Goal: Task Accomplishment & Management: Use online tool/utility

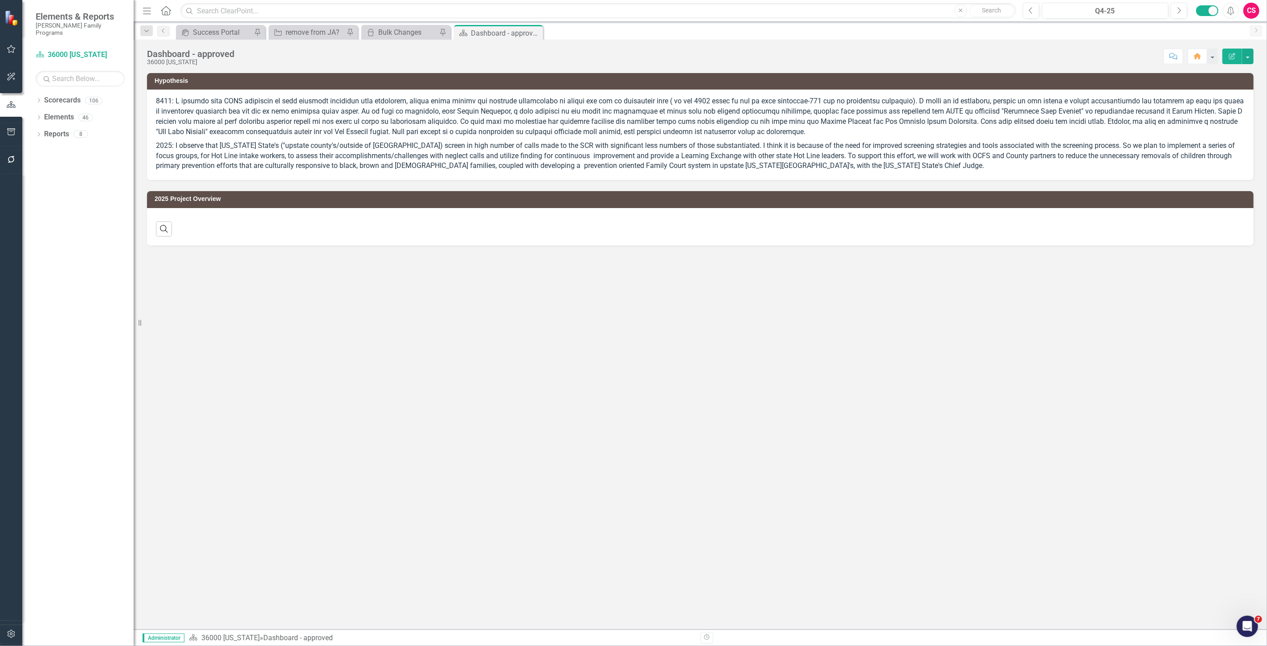
click at [9, 630] on icon "button" at bounding box center [11, 633] width 9 height 7
click at [77, 208] on link "System Setup" at bounding box center [80, 213] width 89 height 10
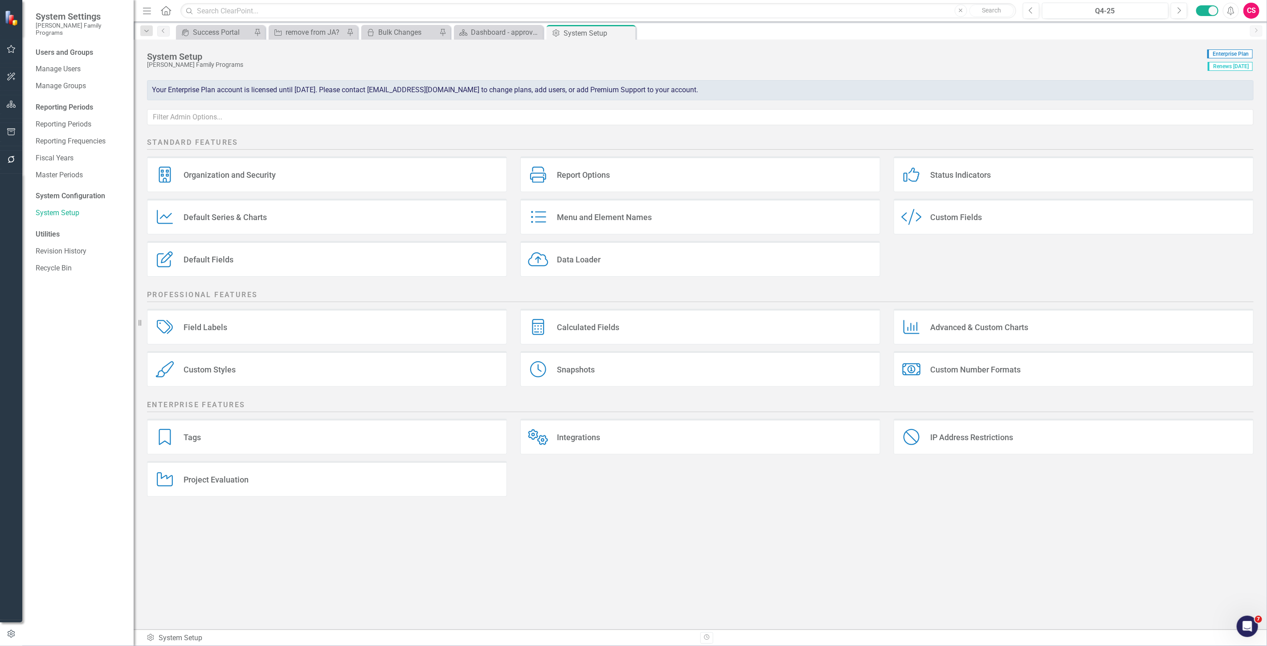
click at [609, 331] on div "Calculated Fields" at bounding box center [588, 327] width 62 height 10
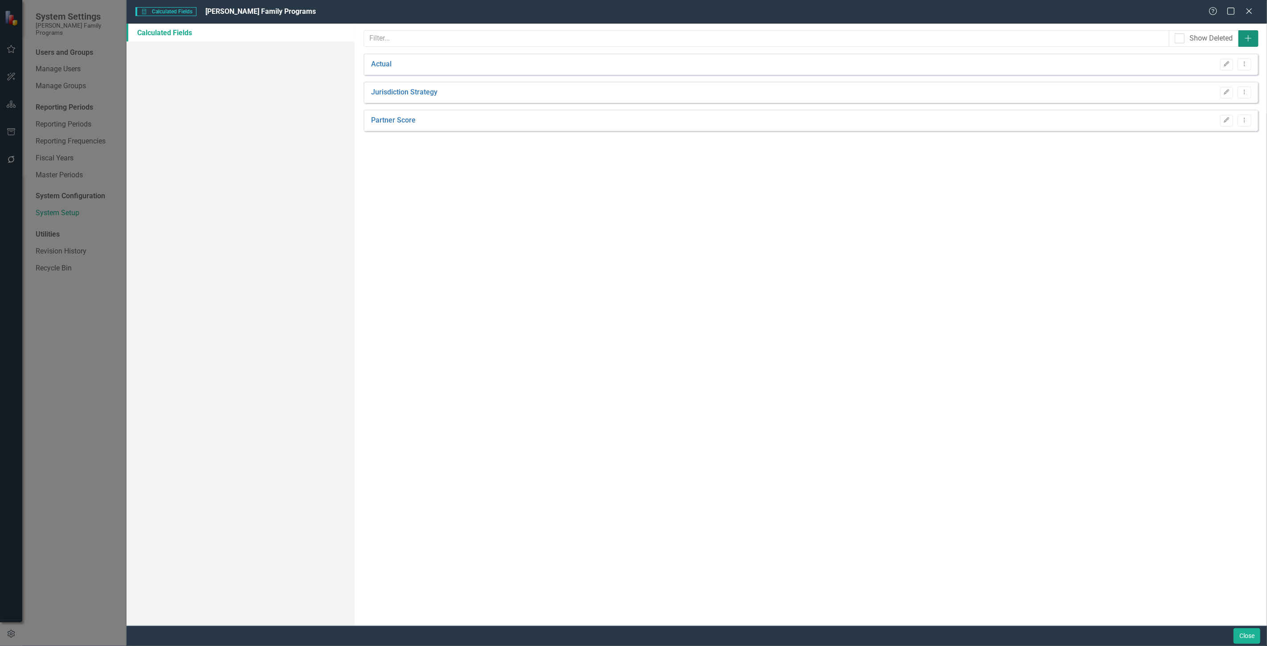
click at [1255, 39] on button "Add" at bounding box center [1248, 38] width 20 height 16
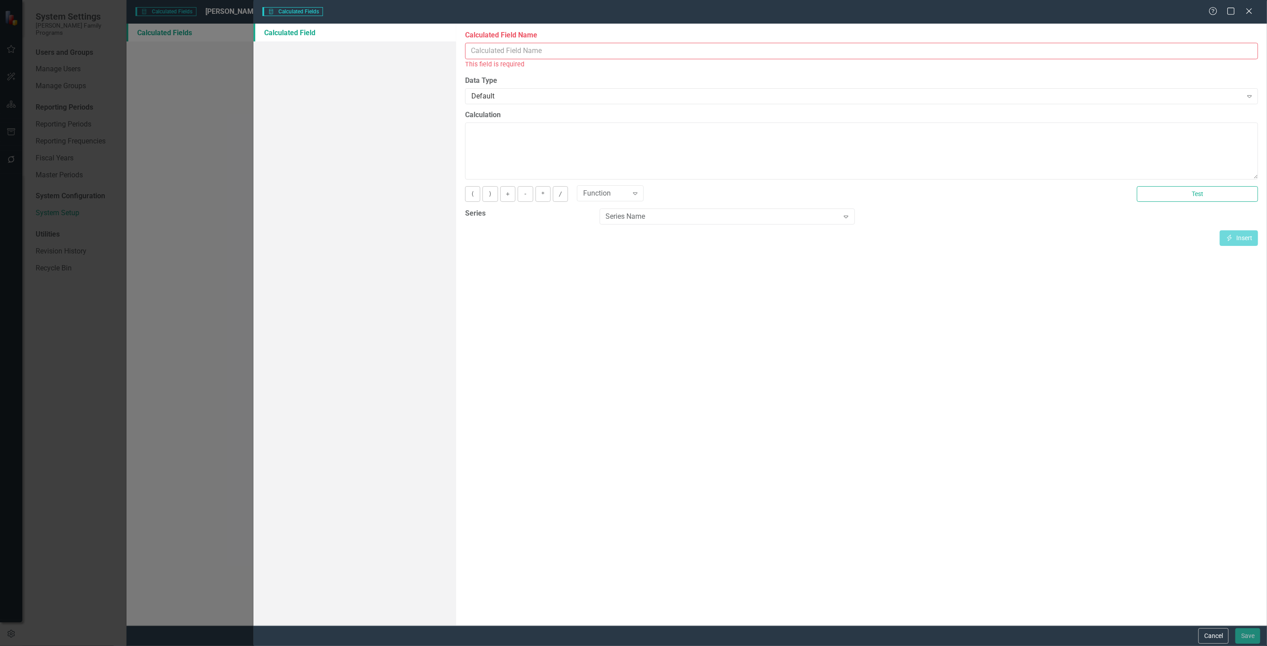
click at [536, 48] on input "Calculated Field Name" at bounding box center [861, 51] width 793 height 16
type input "Budget"
click at [669, 212] on div "Series Name Expand" at bounding box center [726, 206] width 255 height 16
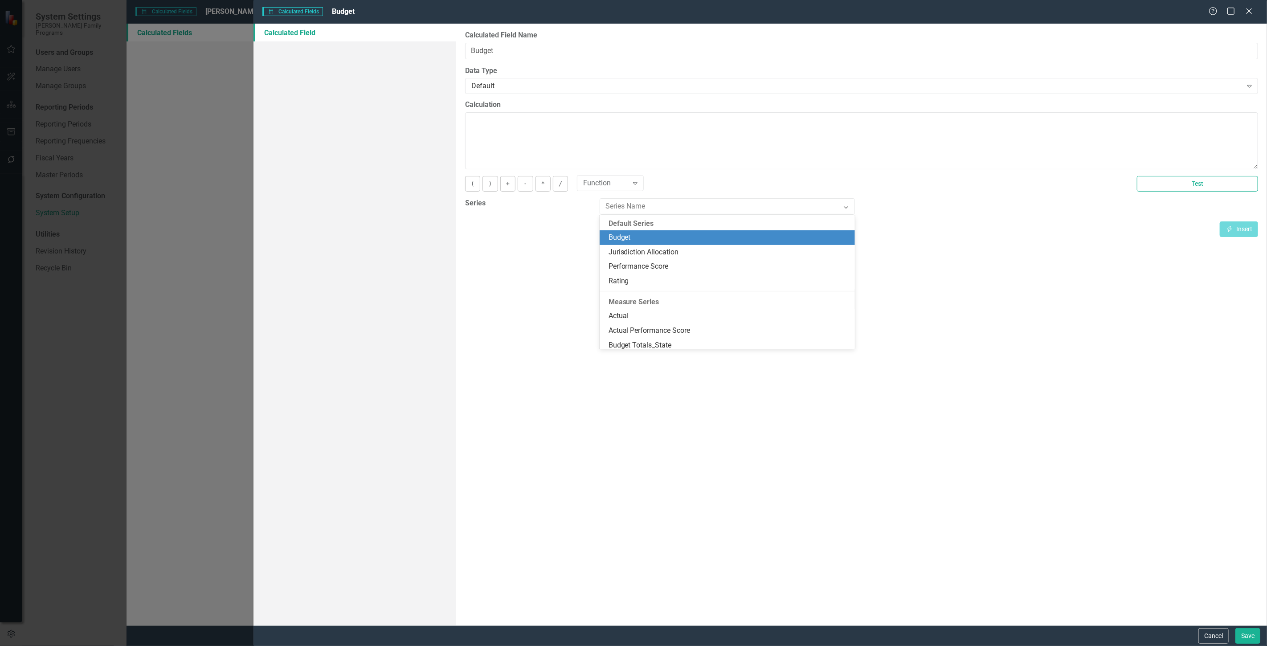
click at [649, 235] on div "Budget" at bounding box center [728, 237] width 241 height 10
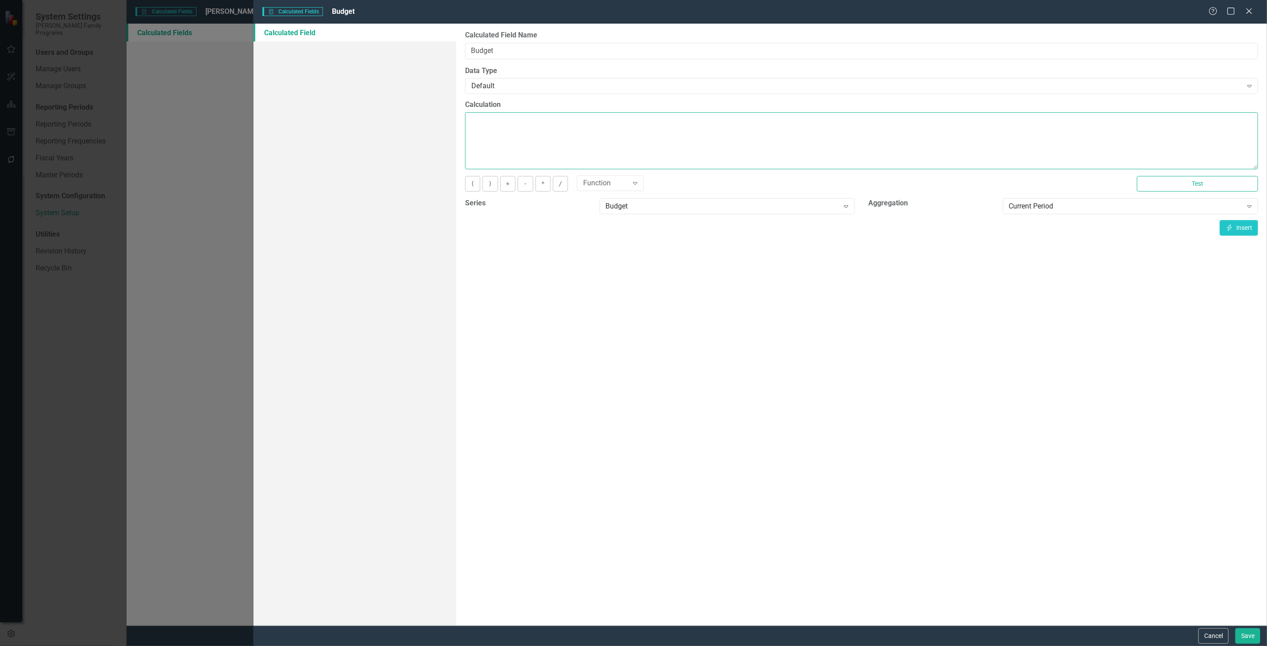
click at [599, 135] on textarea "Calculation" at bounding box center [861, 140] width 793 height 57
click at [1250, 222] on button "Insert Insert" at bounding box center [1238, 228] width 38 height 16
type textarea "[Budget][CurrentPeriod]"
click at [1249, 628] on button "Save" at bounding box center [1247, 636] width 25 height 16
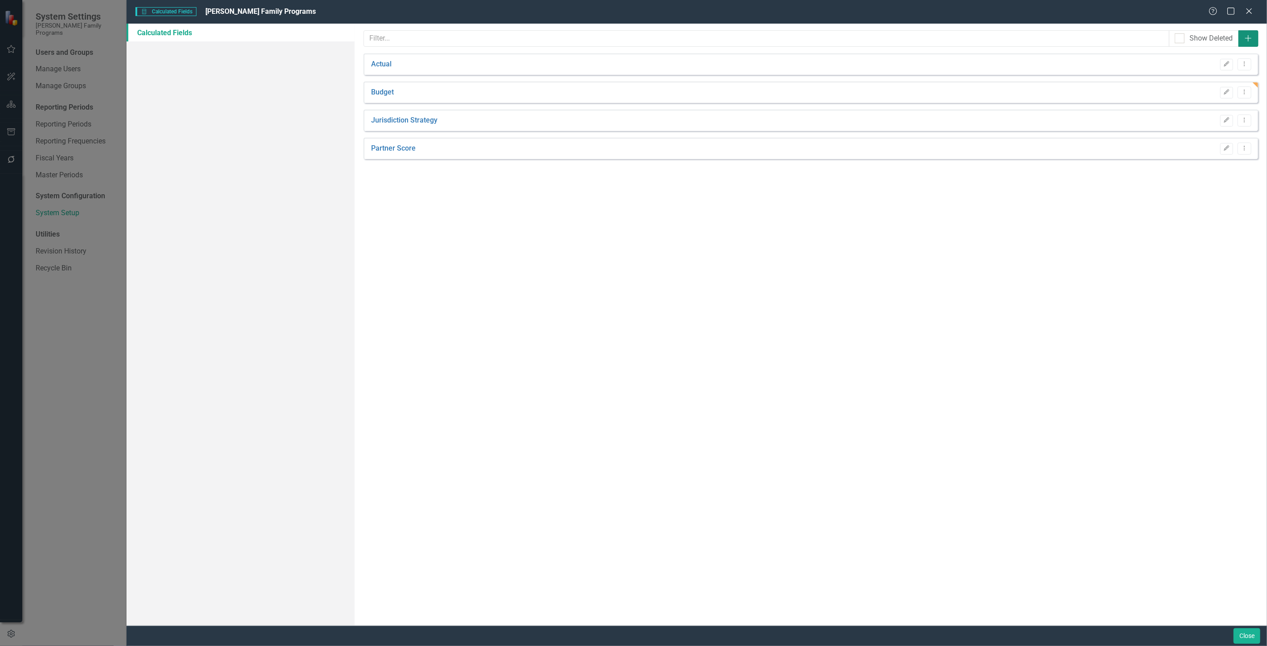
click at [1245, 38] on icon "Add" at bounding box center [1247, 38] width 9 height 7
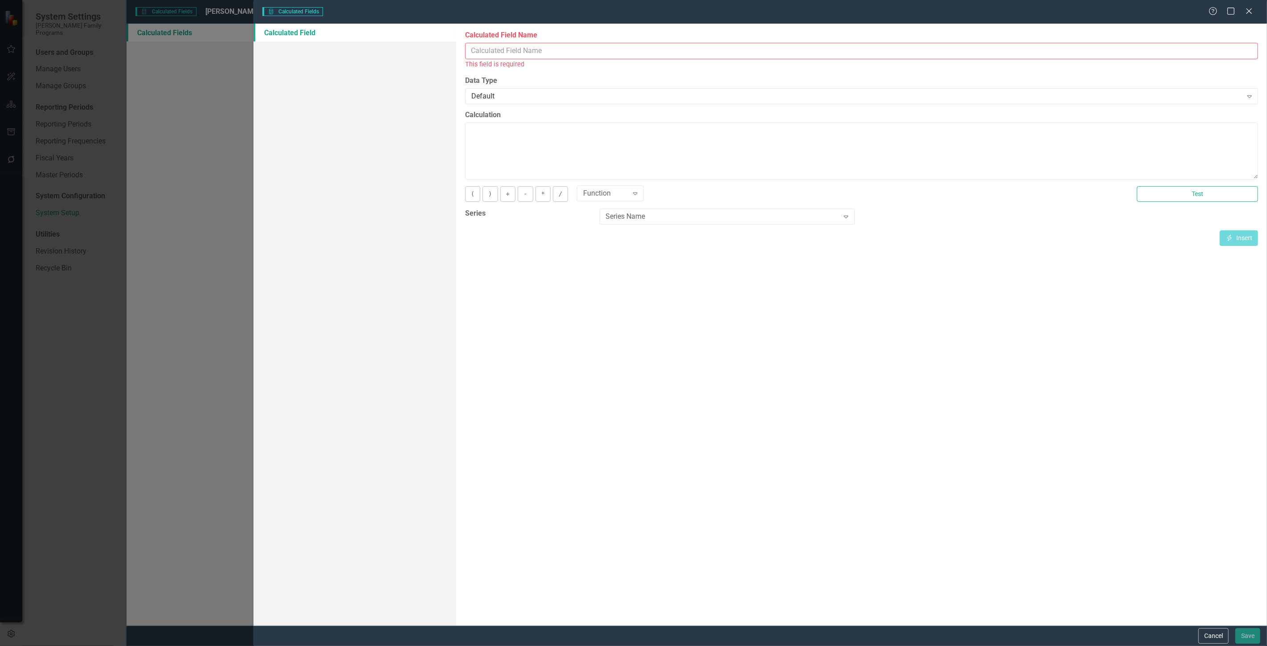
click at [582, 39] on label "Calculated Field Name" at bounding box center [861, 35] width 793 height 10
click at [582, 43] on input "Calculated Field Name" at bounding box center [861, 51] width 793 height 16
click at [573, 58] on div "Calculated Field Name This field is required" at bounding box center [861, 49] width 793 height 39
click at [563, 47] on input "Calculated Field Name" at bounding box center [861, 51] width 793 height 16
type input "Jurisdiction Allocation"
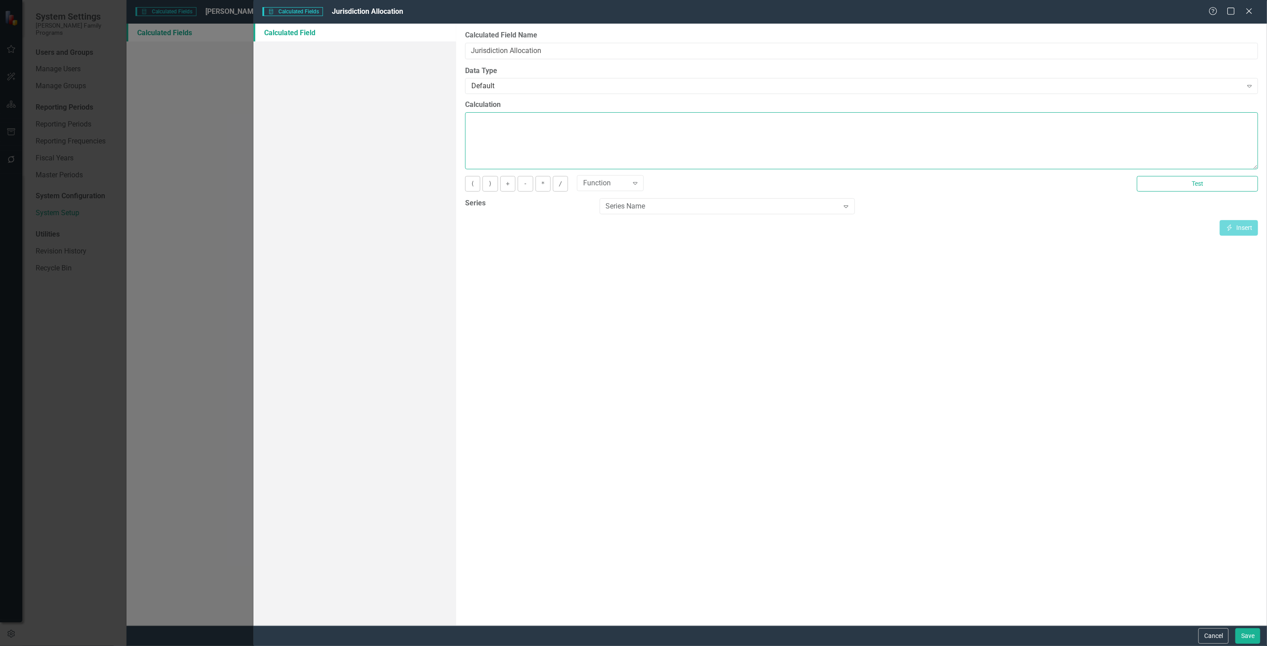
click at [522, 126] on textarea "Calculation" at bounding box center [861, 140] width 793 height 57
click at [664, 203] on div "Series Name" at bounding box center [722, 206] width 233 height 10
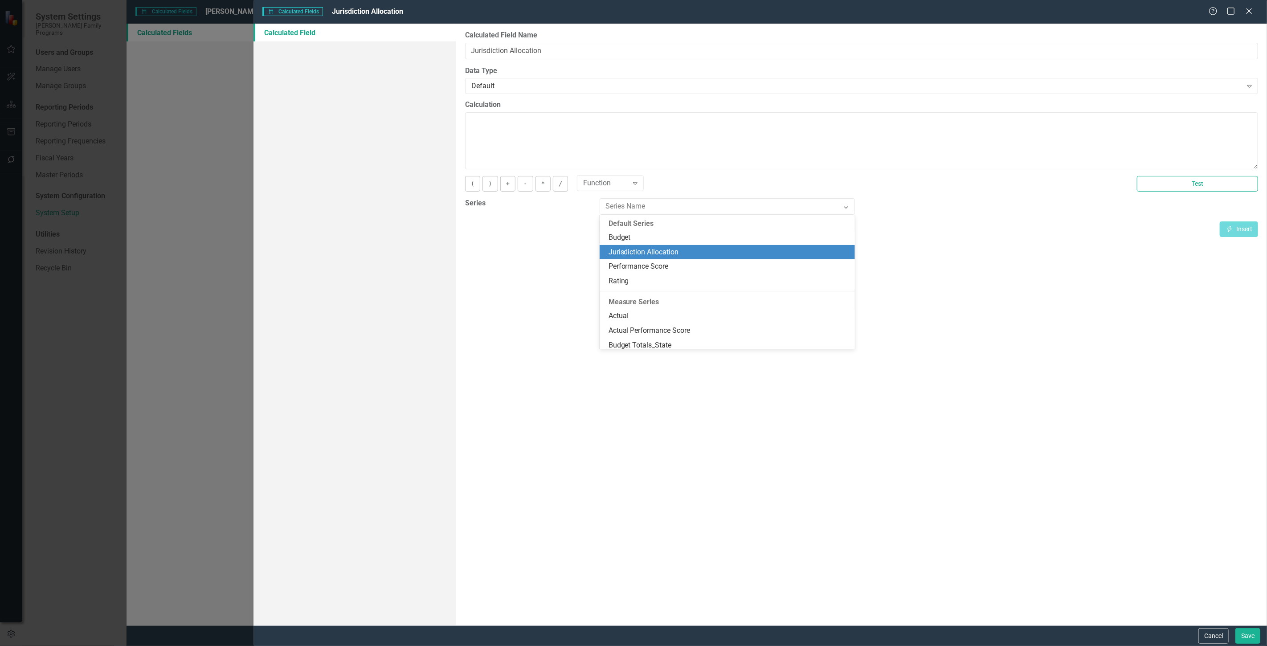
drag, startPoint x: 681, startPoint y: 250, endPoint x: 675, endPoint y: 235, distance: 16.1
click at [682, 249] on div "Jurisdiction Allocation" at bounding box center [728, 252] width 241 height 10
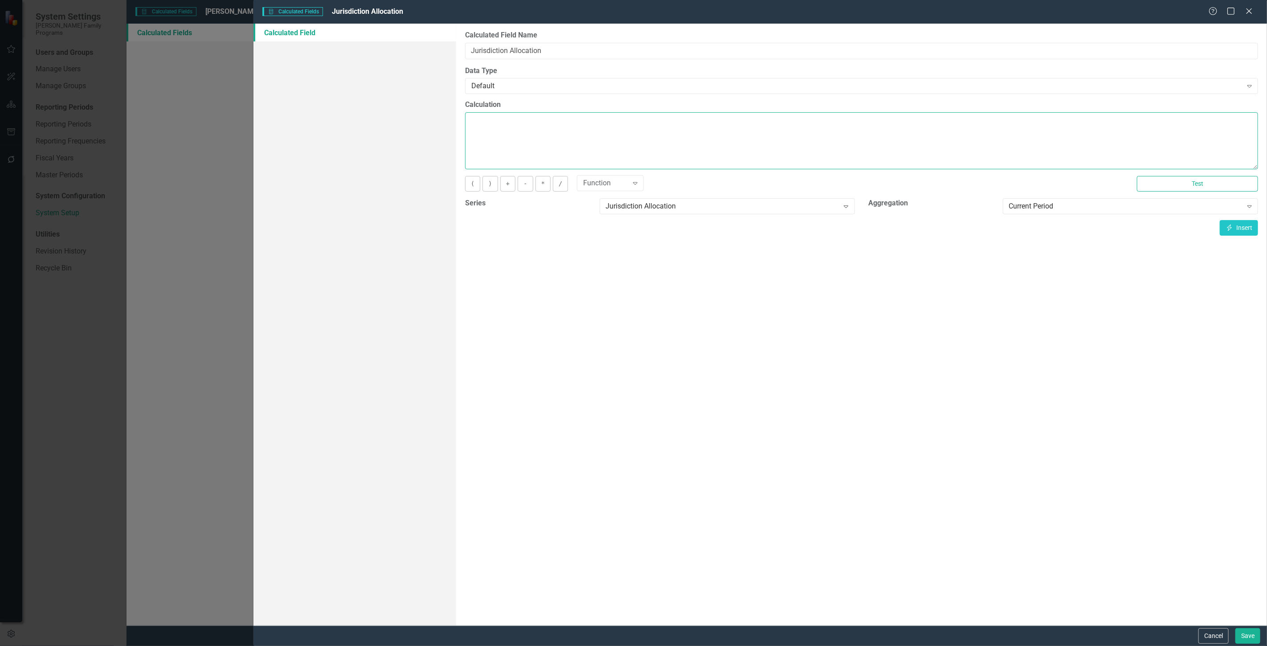
click at [609, 153] on textarea "Calculation" at bounding box center [861, 140] width 793 height 57
click at [1236, 229] on button "Insert Insert" at bounding box center [1238, 228] width 38 height 16
type textarea "[Jurisdiction Allocation][CurrentPeriod]"
click at [1253, 640] on button "Save" at bounding box center [1247, 636] width 25 height 16
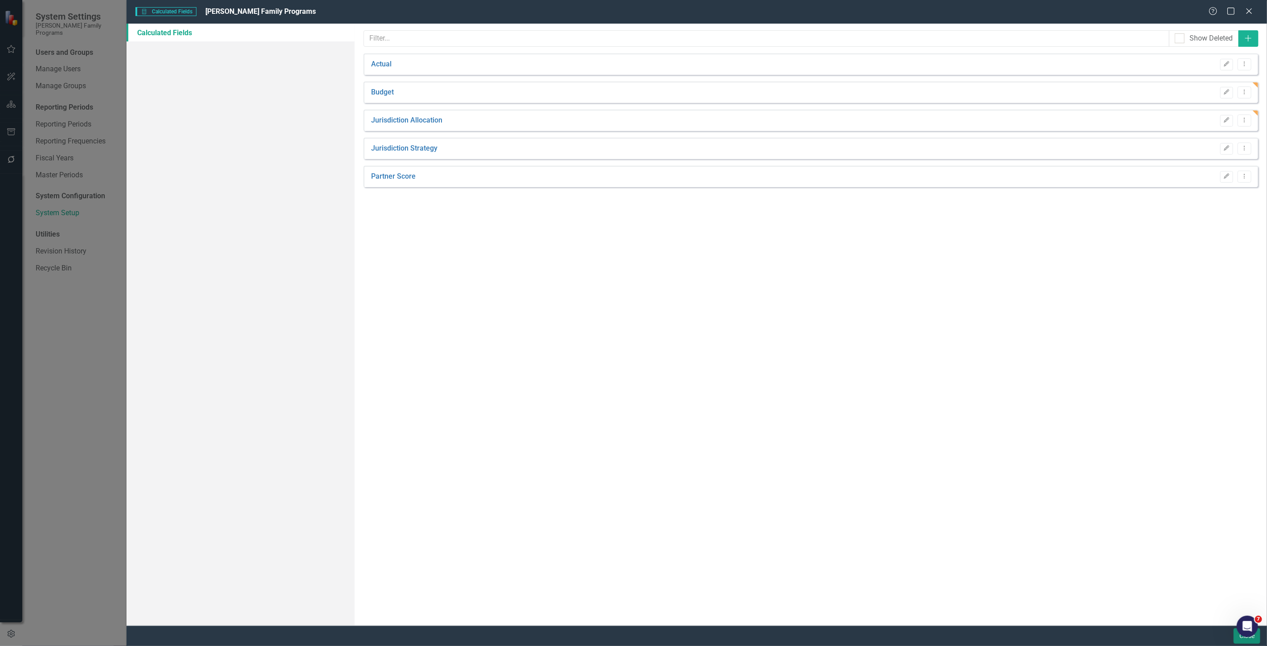
click at [1233, 638] on button "Close" at bounding box center [1246, 636] width 27 height 16
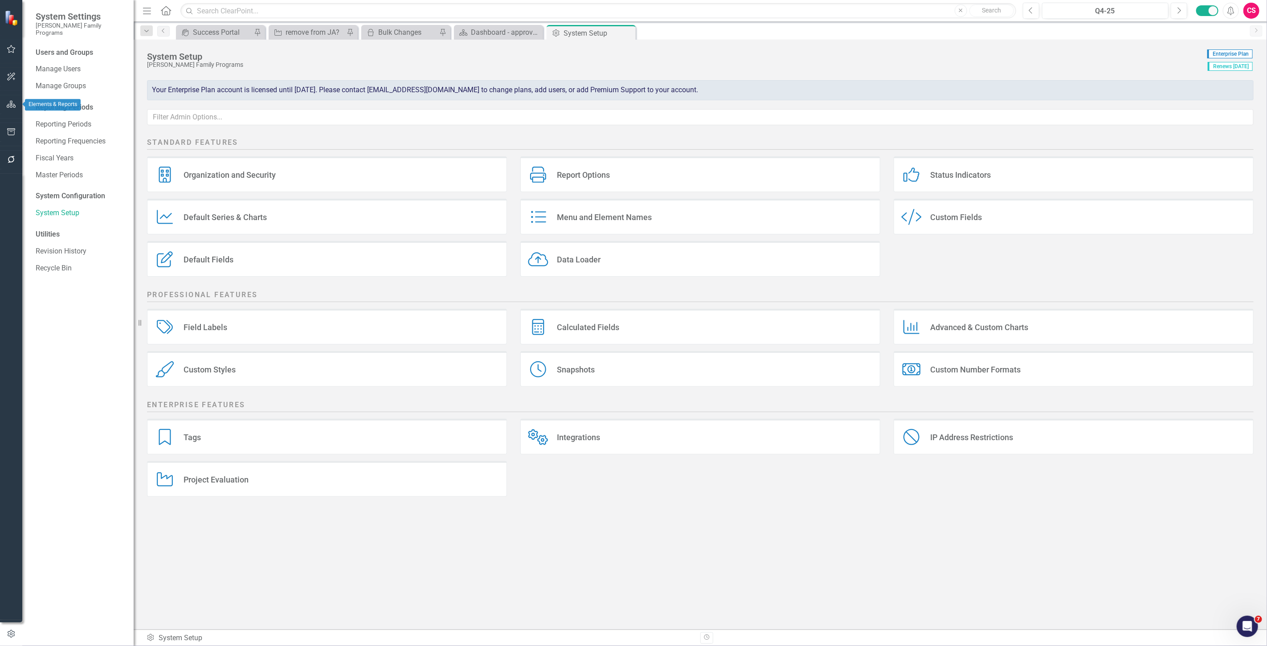
click at [12, 102] on icon "button" at bounding box center [11, 104] width 9 height 7
click at [56, 115] on link "Elements" at bounding box center [59, 117] width 30 height 10
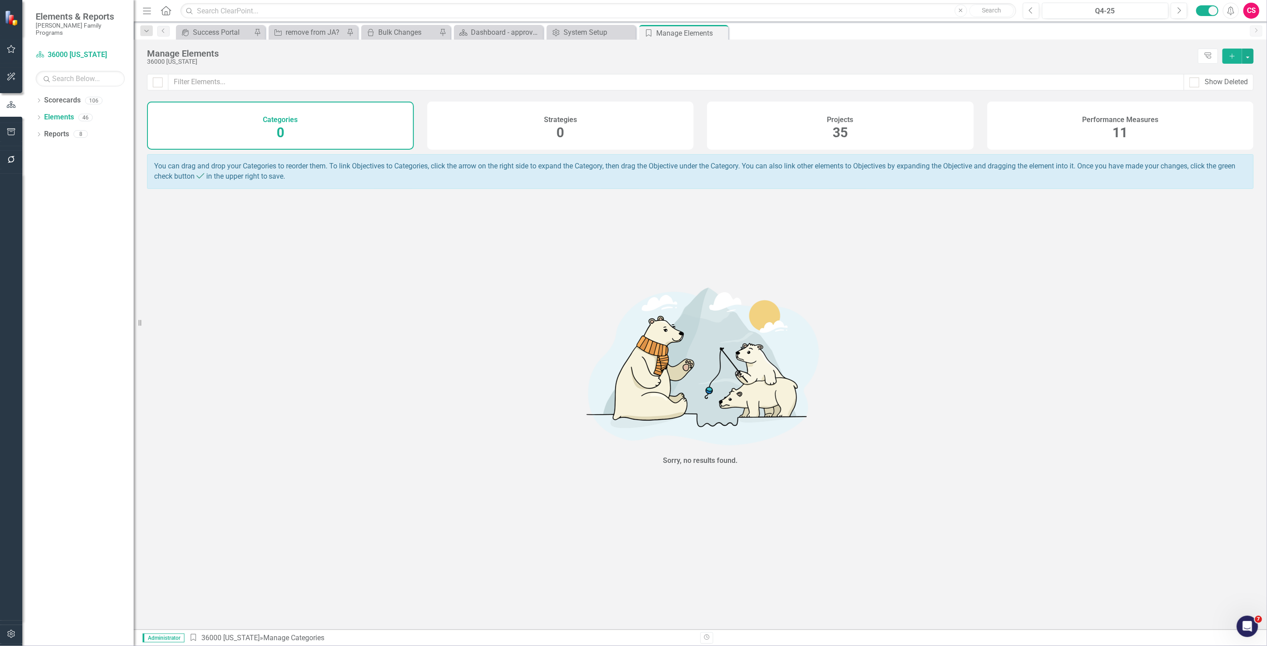
click at [940, 126] on div "Projects 35" at bounding box center [840, 126] width 267 height 48
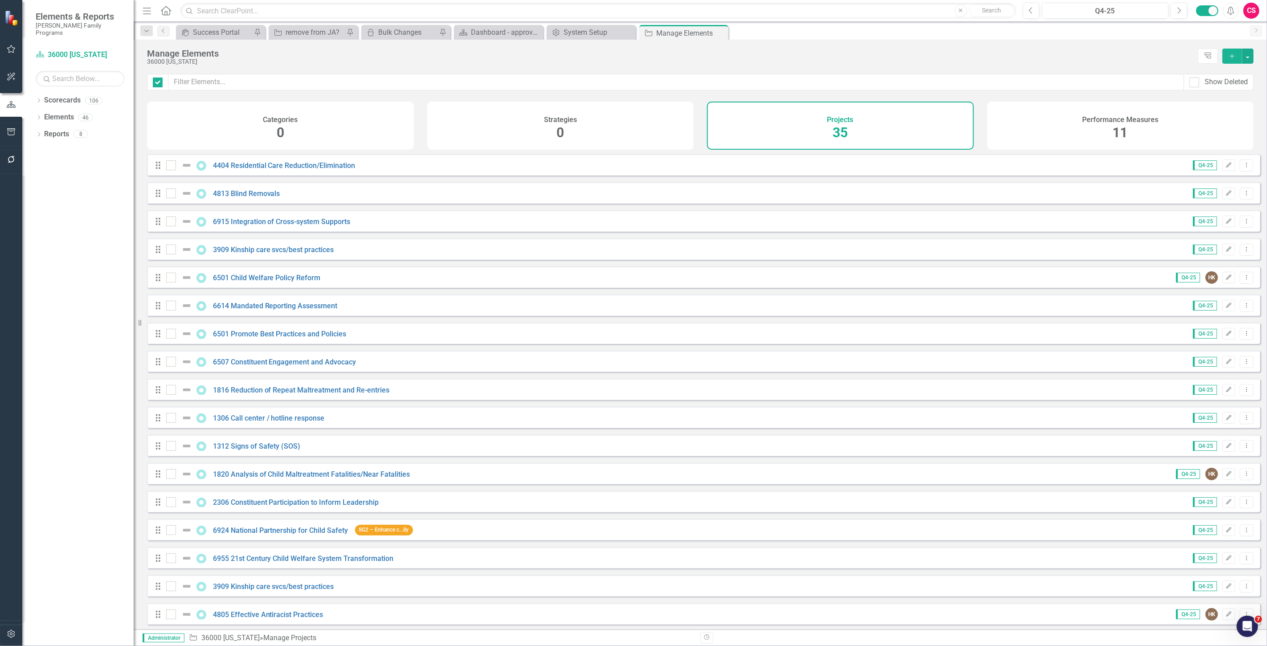
checkbox input "false"
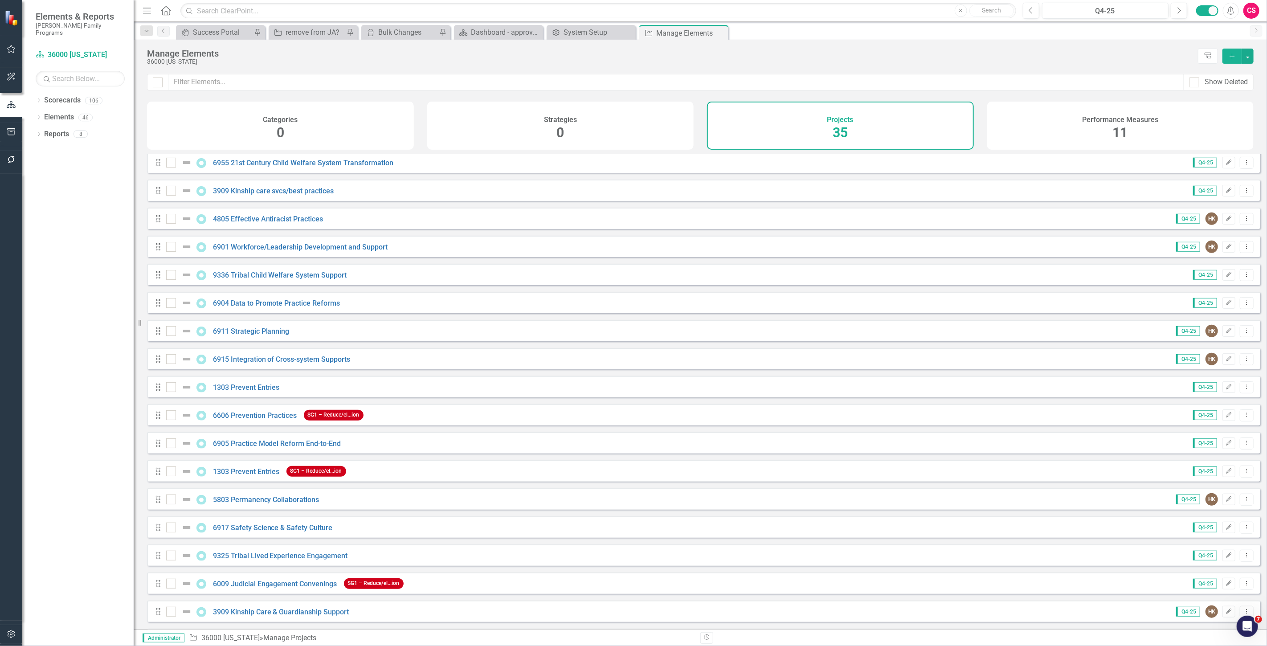
scroll to position [513, 0]
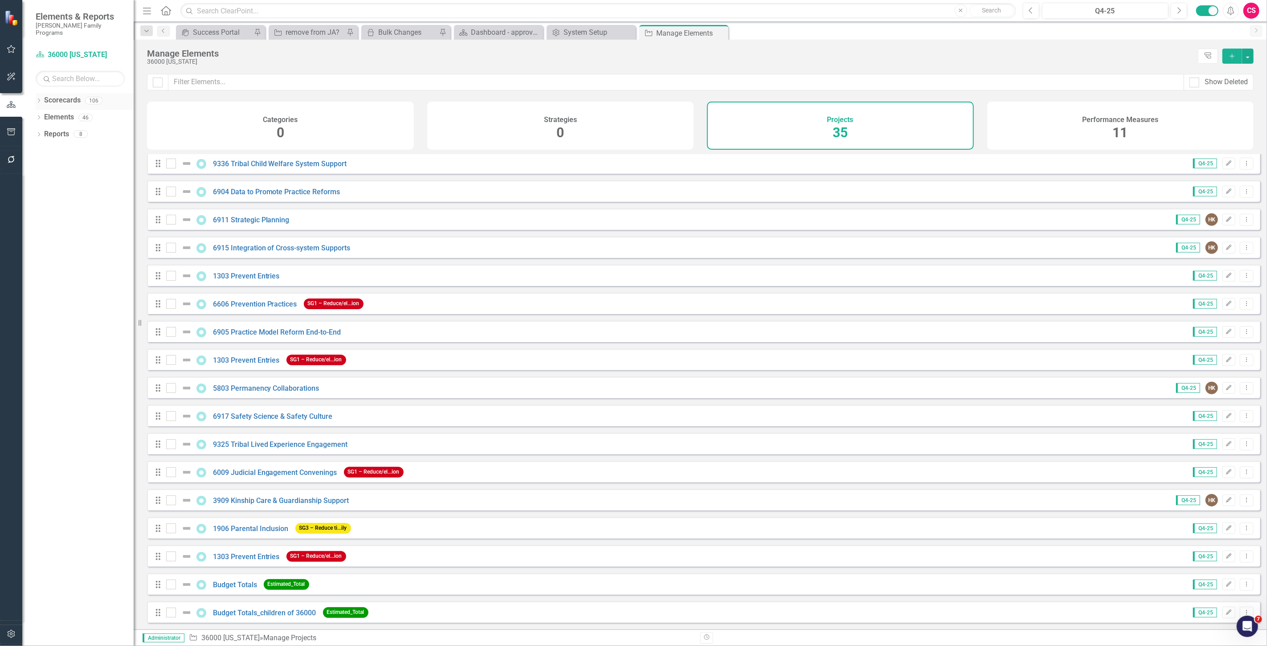
click at [54, 95] on link "Scorecards" at bounding box center [62, 100] width 37 height 10
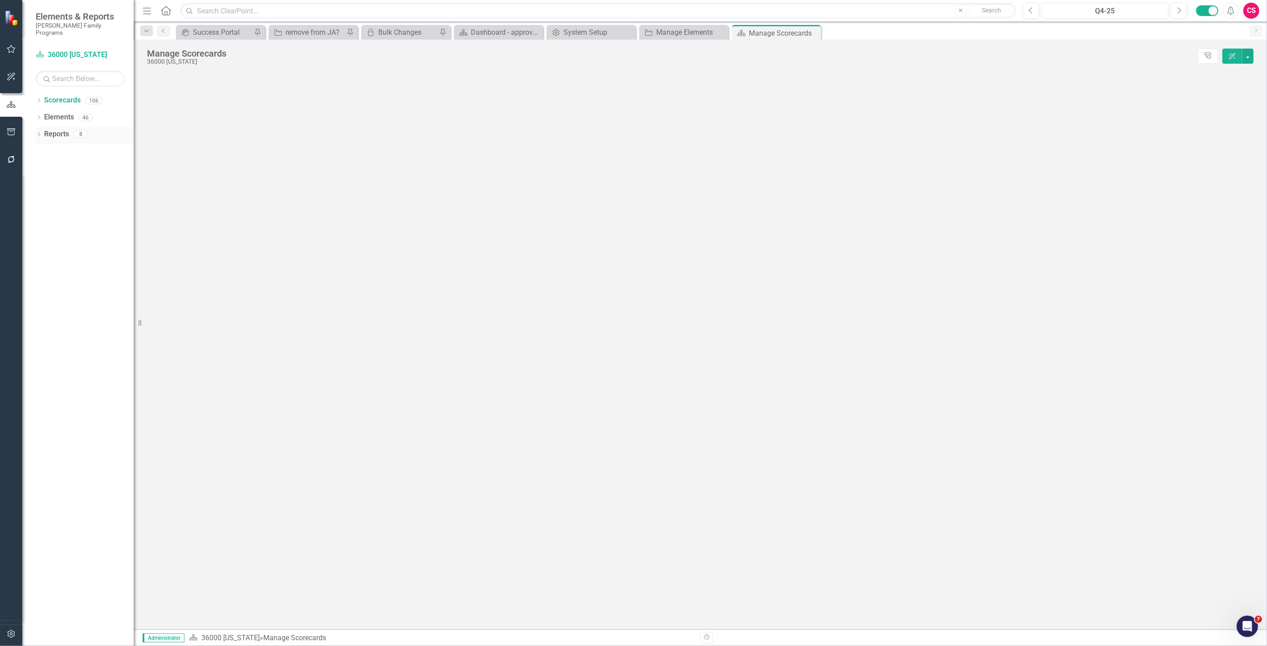
click at [59, 132] on div "Reports" at bounding box center [56, 134] width 25 height 15
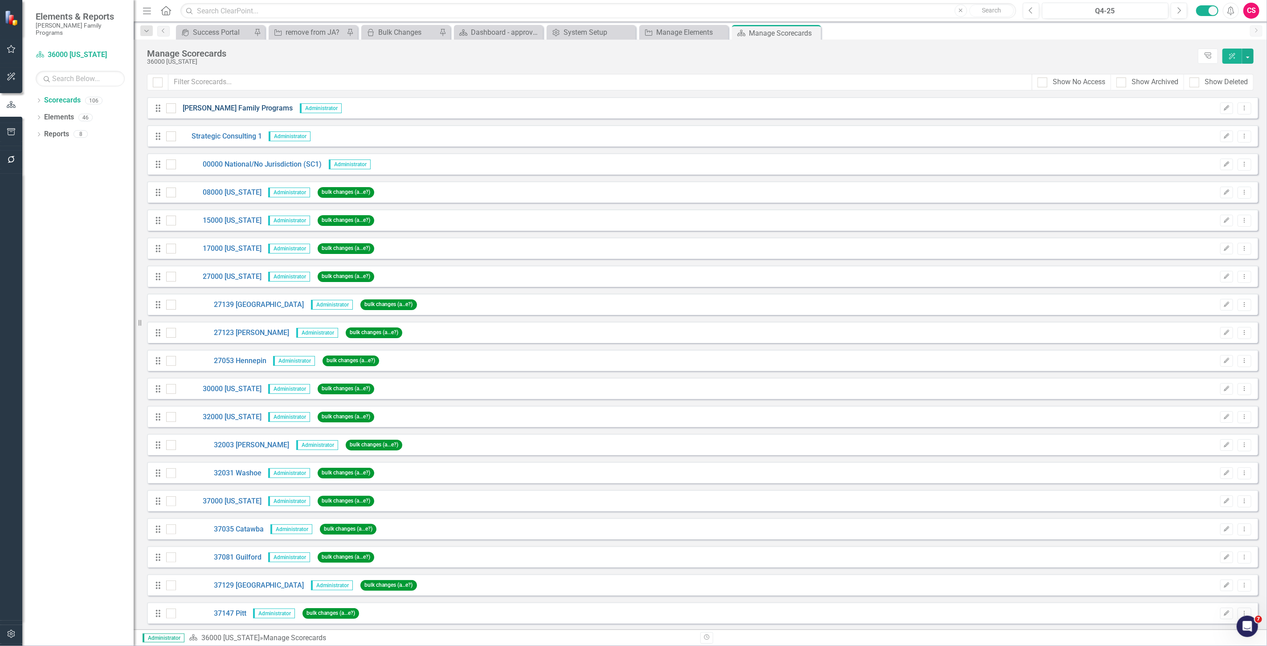
click at [209, 104] on link "[PERSON_NAME] Family Programs" at bounding box center [234, 108] width 117 height 10
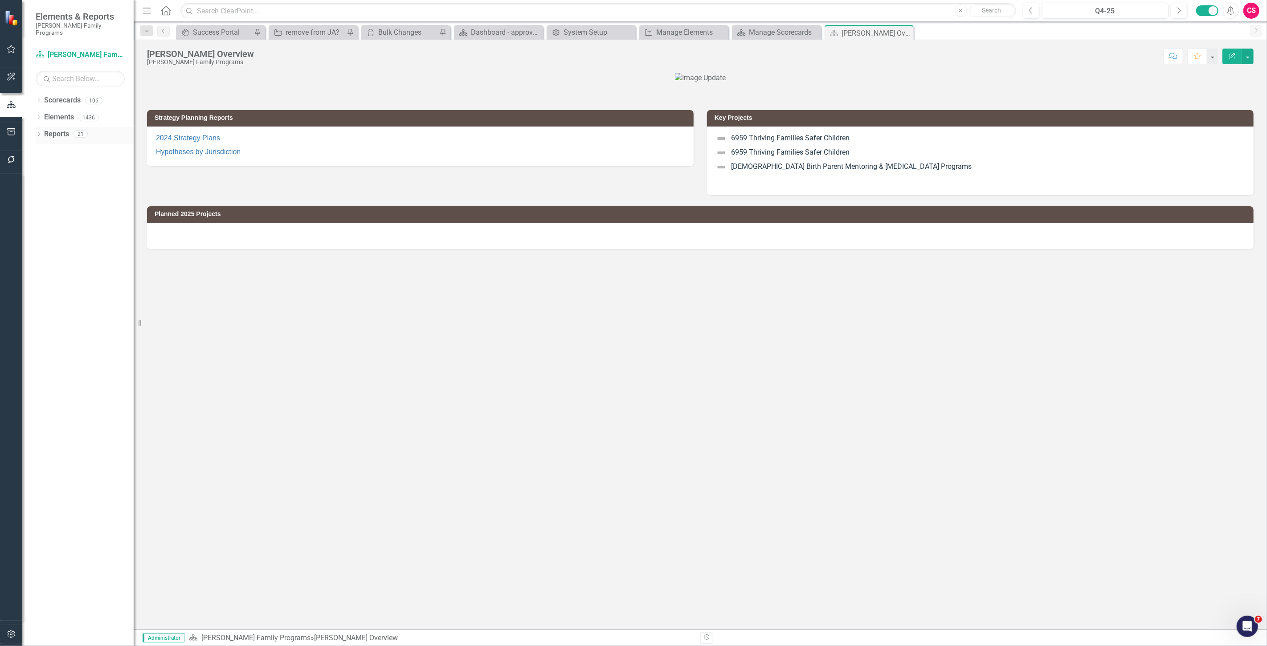
click at [59, 130] on link "Reports" at bounding box center [56, 134] width 25 height 10
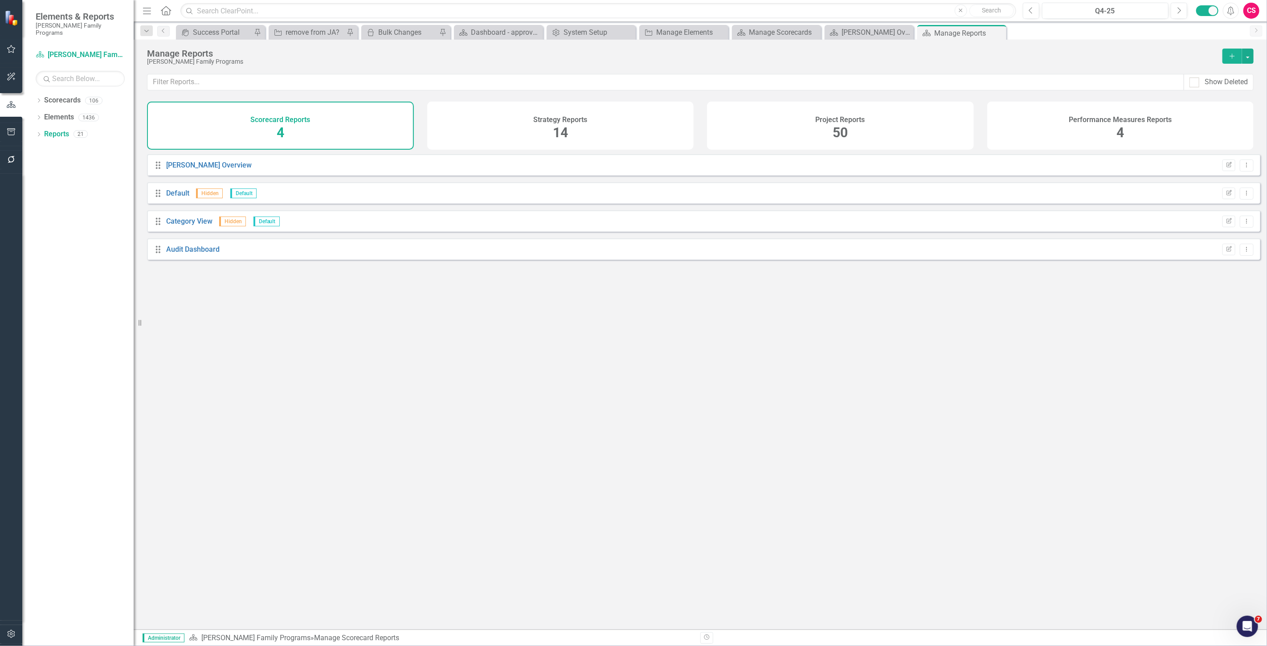
click at [904, 129] on div "Project Reports 50" at bounding box center [840, 126] width 267 height 48
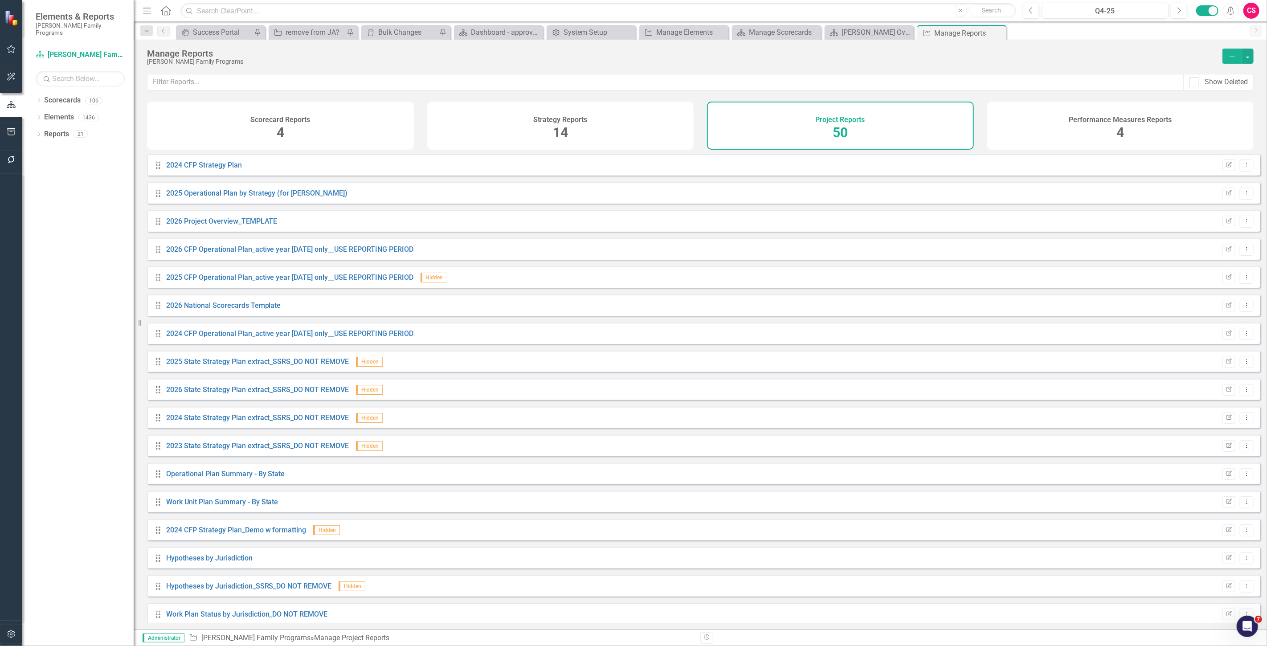
click at [1229, 50] on button "Add" at bounding box center [1232, 56] width 20 height 15
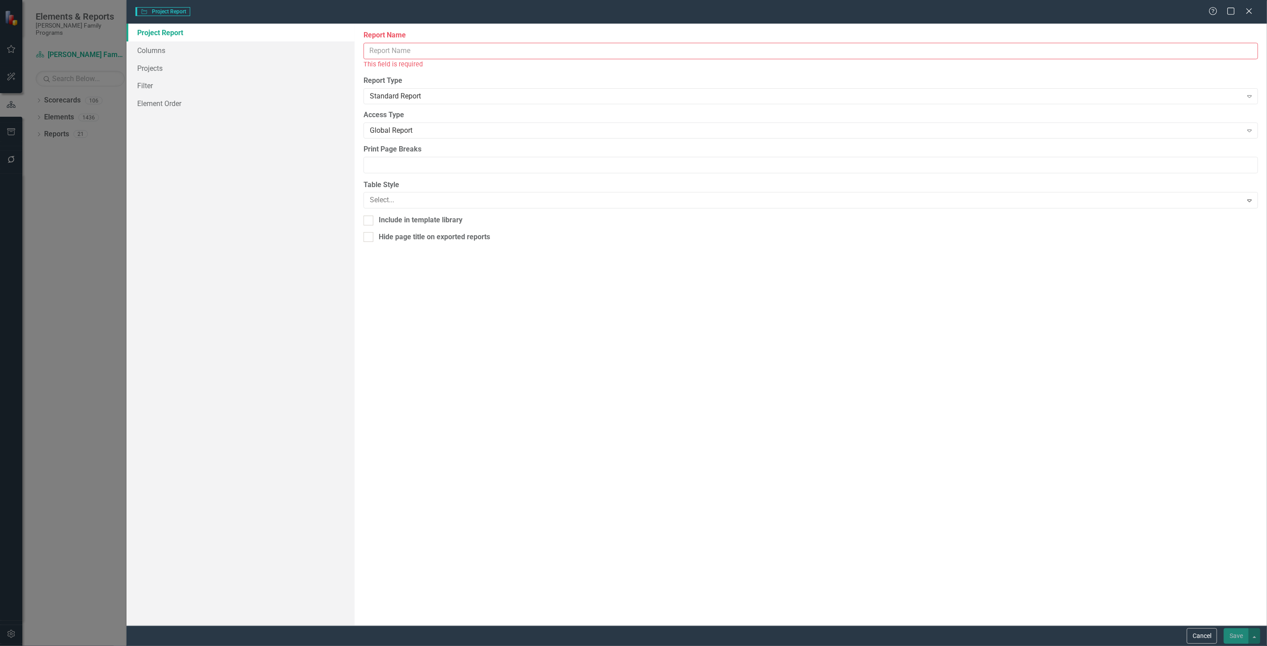
click at [381, 62] on div "This field is required" at bounding box center [810, 64] width 894 height 10
click at [383, 56] on input "Report Name" at bounding box center [810, 51] width 894 height 16
type input "budget totals"
click at [192, 82] on link "Filter" at bounding box center [240, 86] width 228 height 18
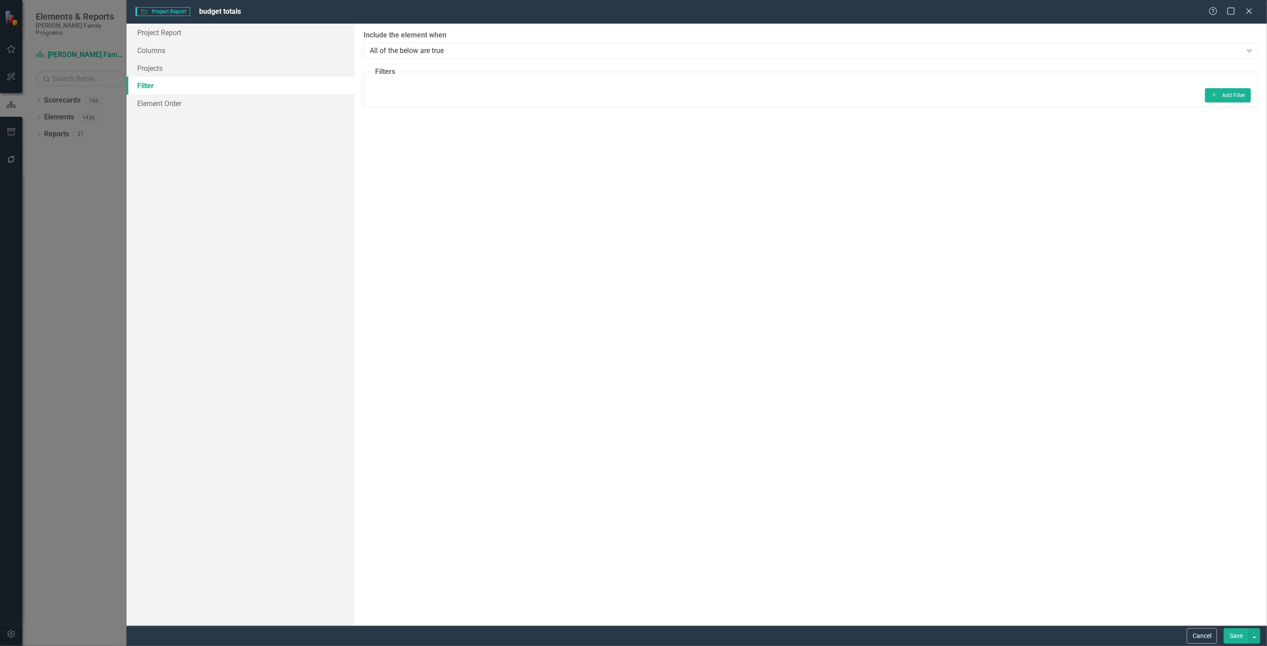
click at [1204, 88] on div "Add Add Filter" at bounding box center [811, 95] width 880 height 14
click at [1212, 86] on fieldset "Filters Add Add Filter" at bounding box center [810, 87] width 894 height 41
click at [1218, 90] on button "Add Add Filter" at bounding box center [1228, 95] width 46 height 14
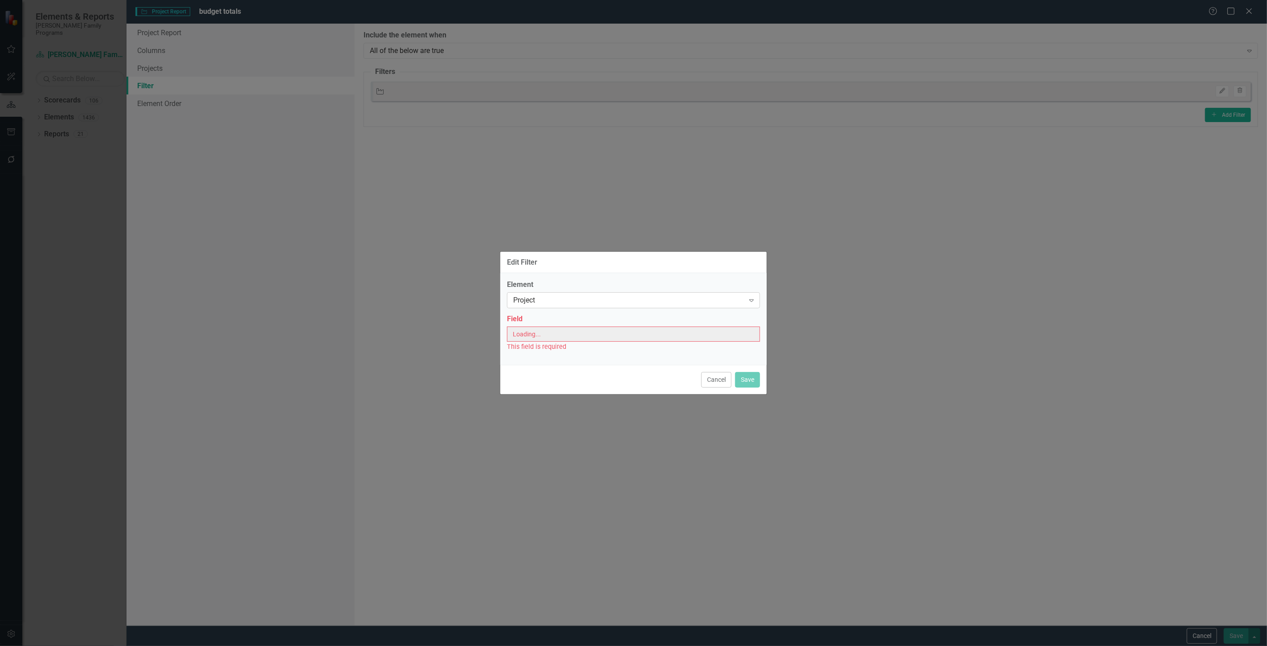
click at [559, 301] on div "Project" at bounding box center [628, 300] width 231 height 10
click at [545, 312] on div "Project" at bounding box center [635, 315] width 239 height 10
click at [545, 318] on label "Field" at bounding box center [633, 319] width 253 height 10
click at [548, 330] on div "Select Field..." at bounding box center [628, 334] width 231 height 10
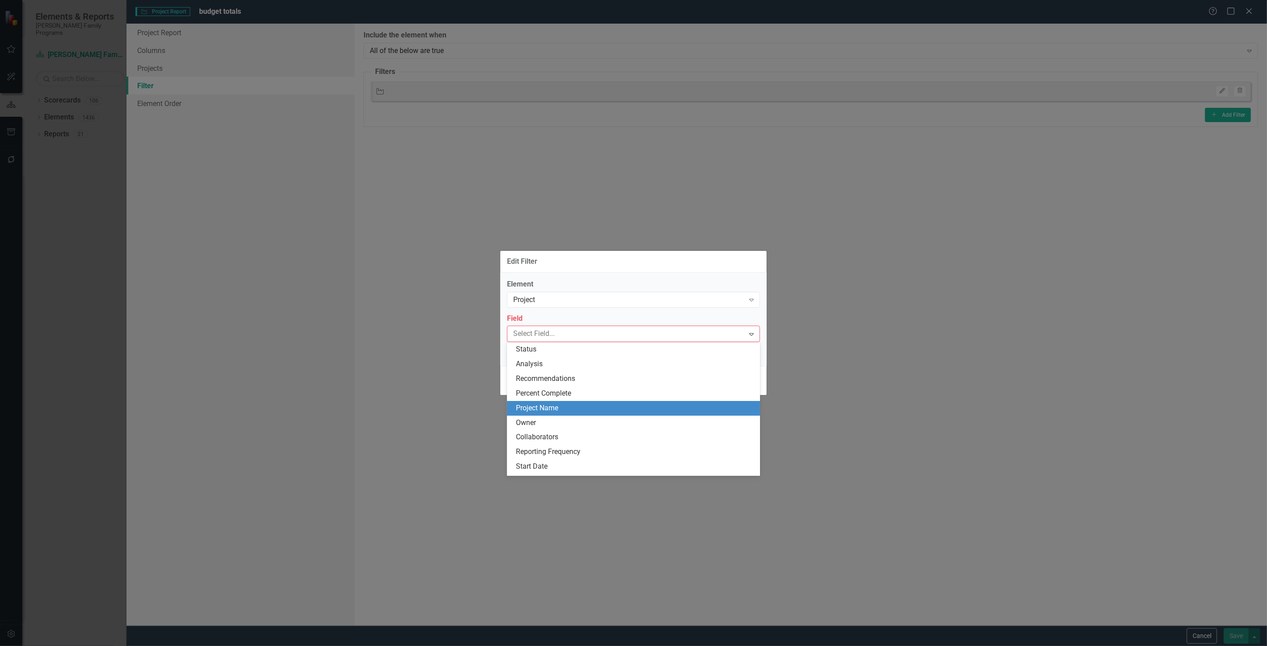
drag, startPoint x: 550, startPoint y: 403, endPoint x: 540, endPoint y: 367, distance: 37.3
click at [550, 402] on div "Project Name" at bounding box center [633, 408] width 253 height 15
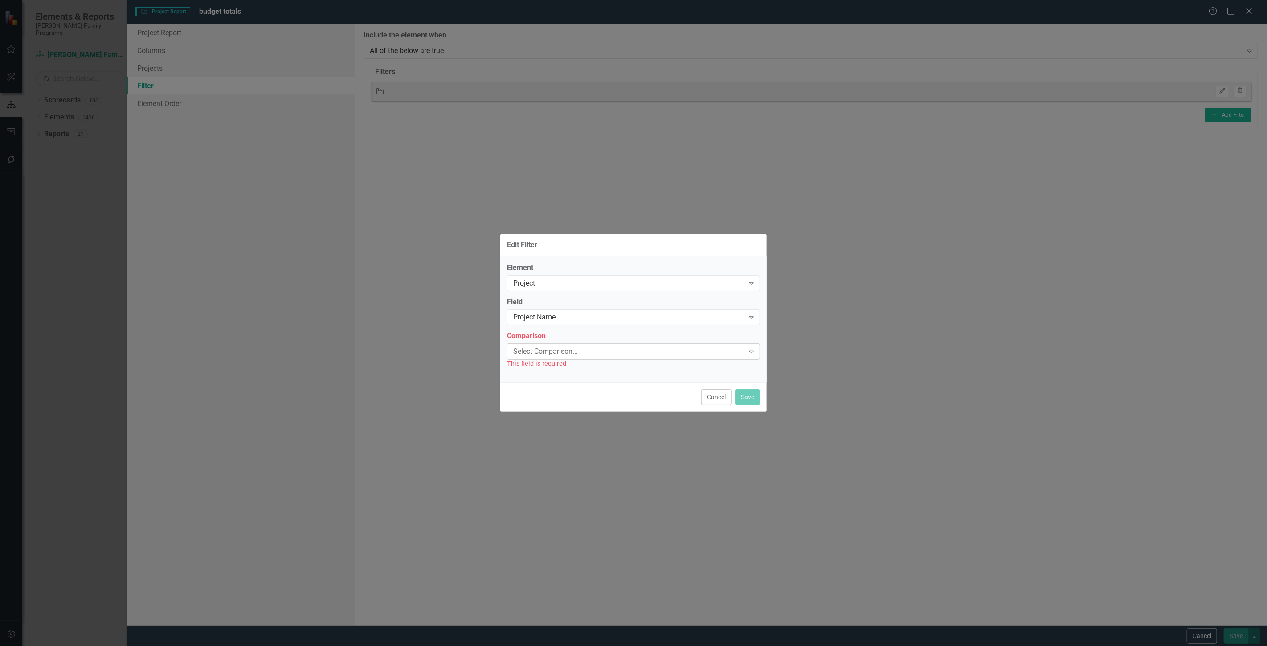
click at [540, 358] on div "Select Comparison... Expand" at bounding box center [633, 351] width 253 height 16
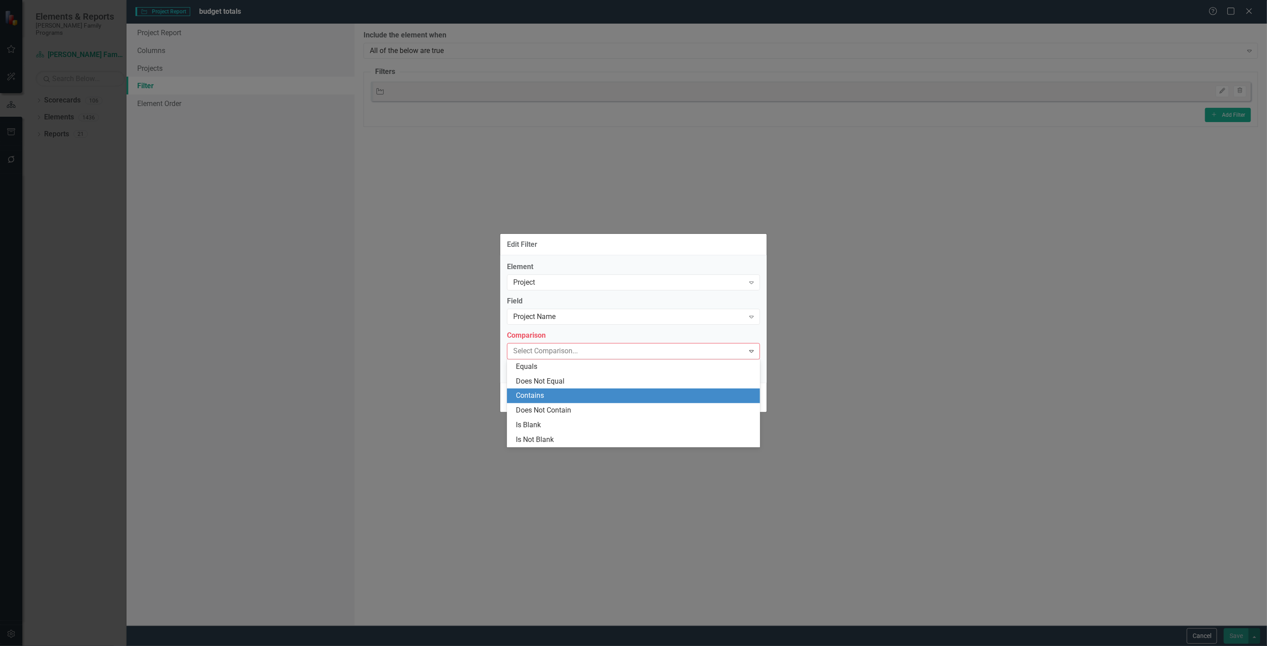
click at [549, 390] on div "Contains" at bounding box center [633, 395] width 253 height 15
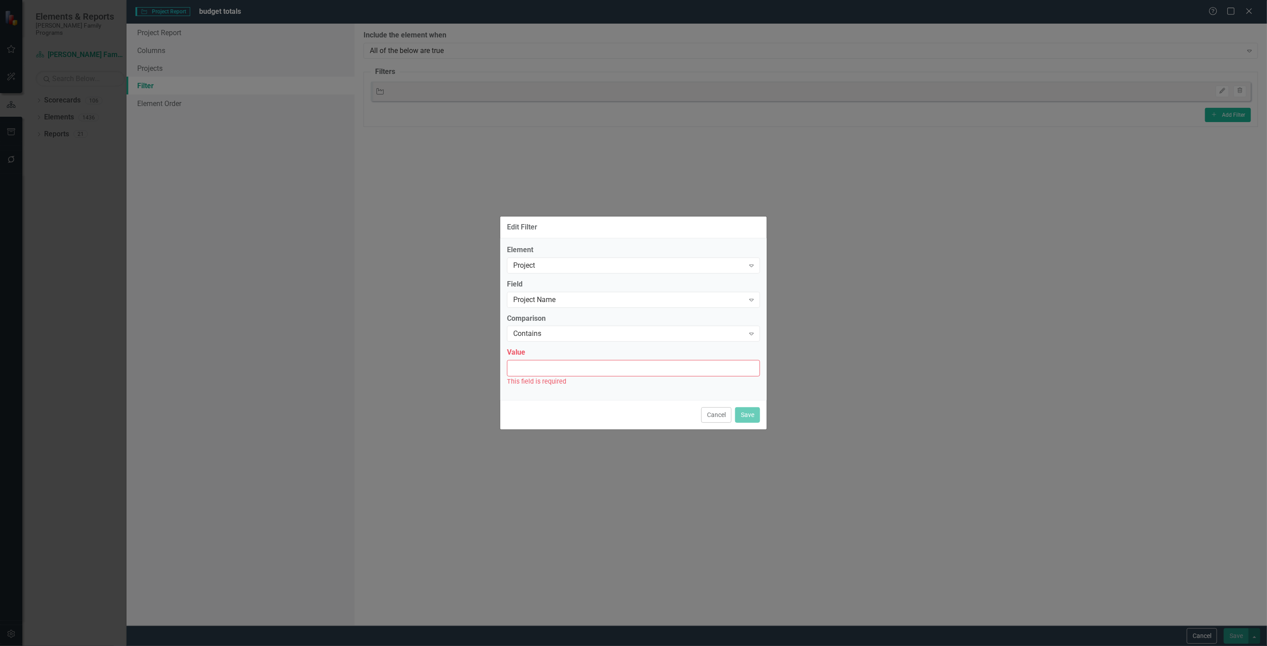
click at [541, 373] on input "Value" at bounding box center [633, 368] width 253 height 16
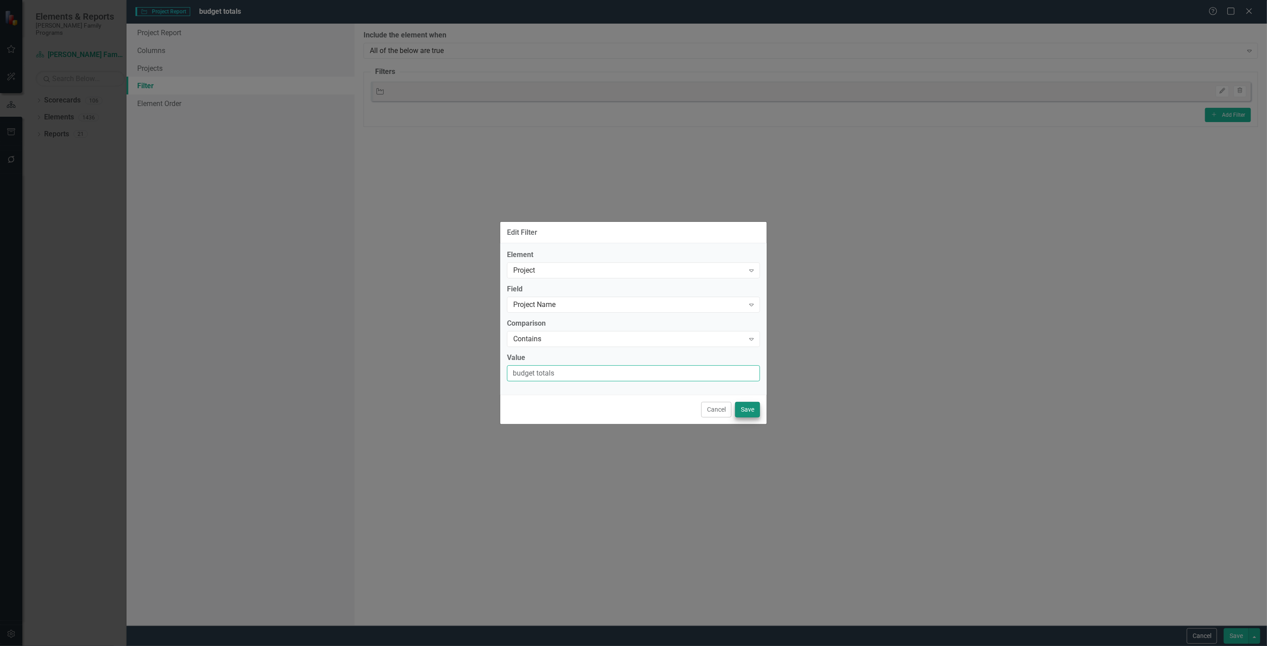
type input "budget totals"
click at [756, 415] on button "Save" at bounding box center [747, 410] width 25 height 16
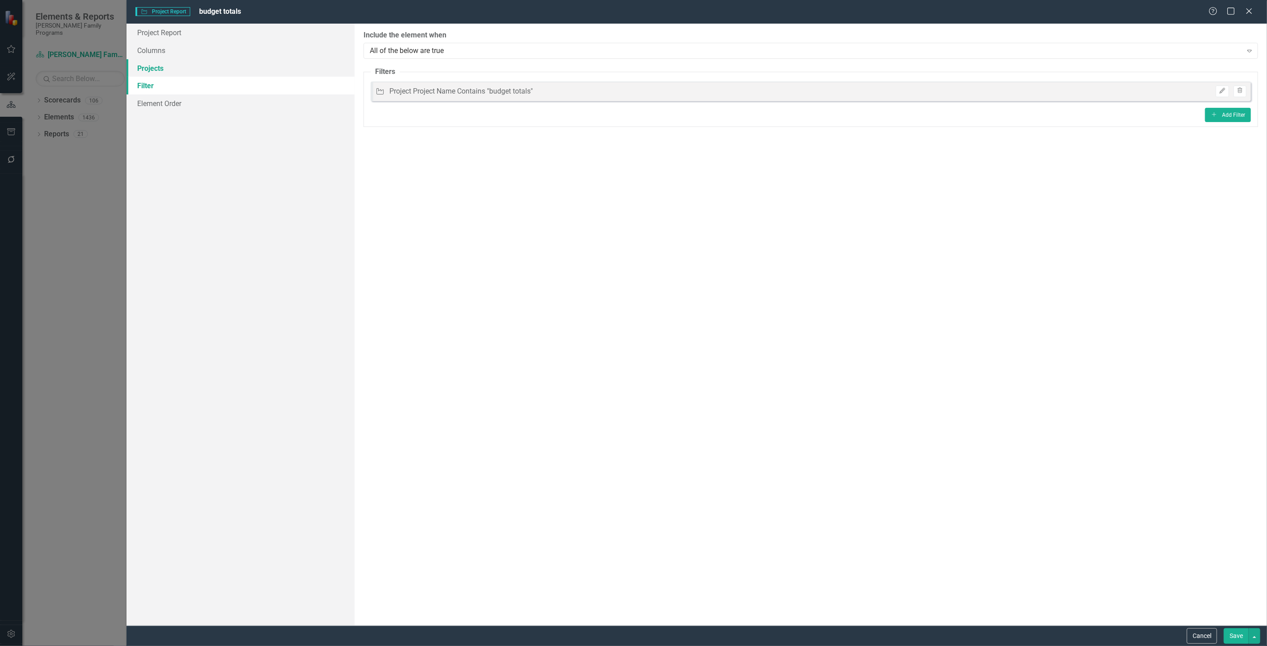
click at [181, 63] on link "Projects" at bounding box center [240, 68] width 228 height 18
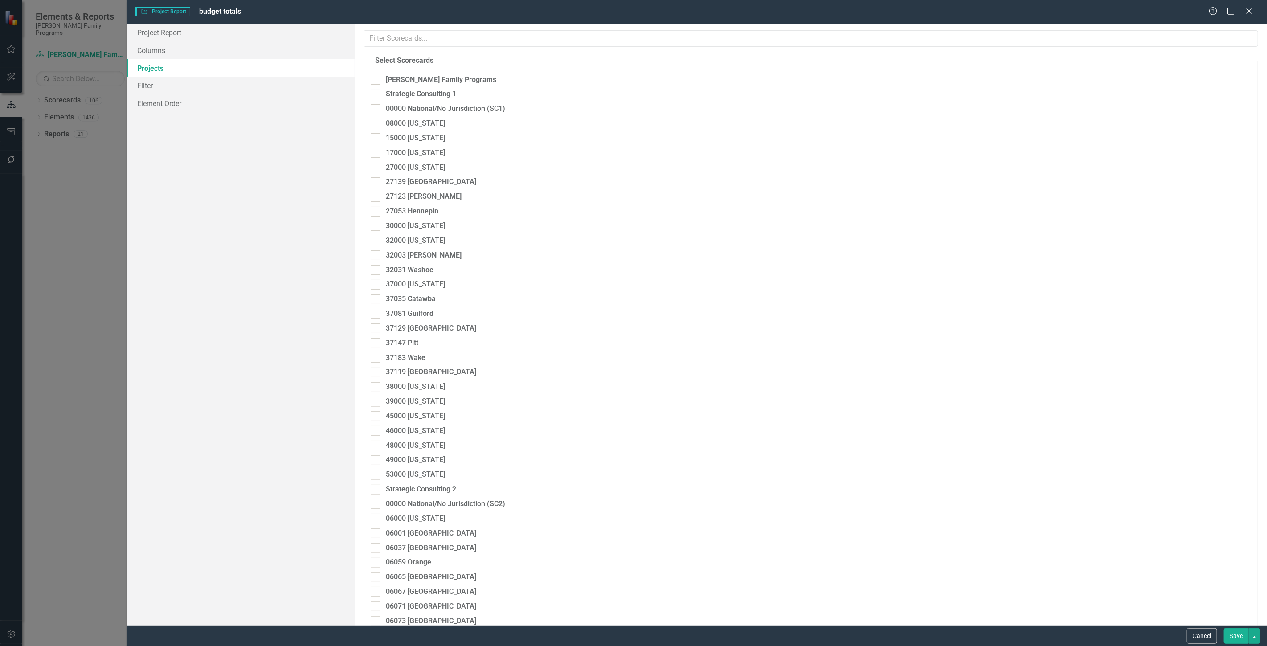
checkbox input "true"
click at [425, 98] on div "Strategic Consulting 1" at bounding box center [421, 99] width 70 height 10
click at [376, 98] on input "Strategic Consulting 1" at bounding box center [374, 97] width 6 height 6
checkbox input "true"
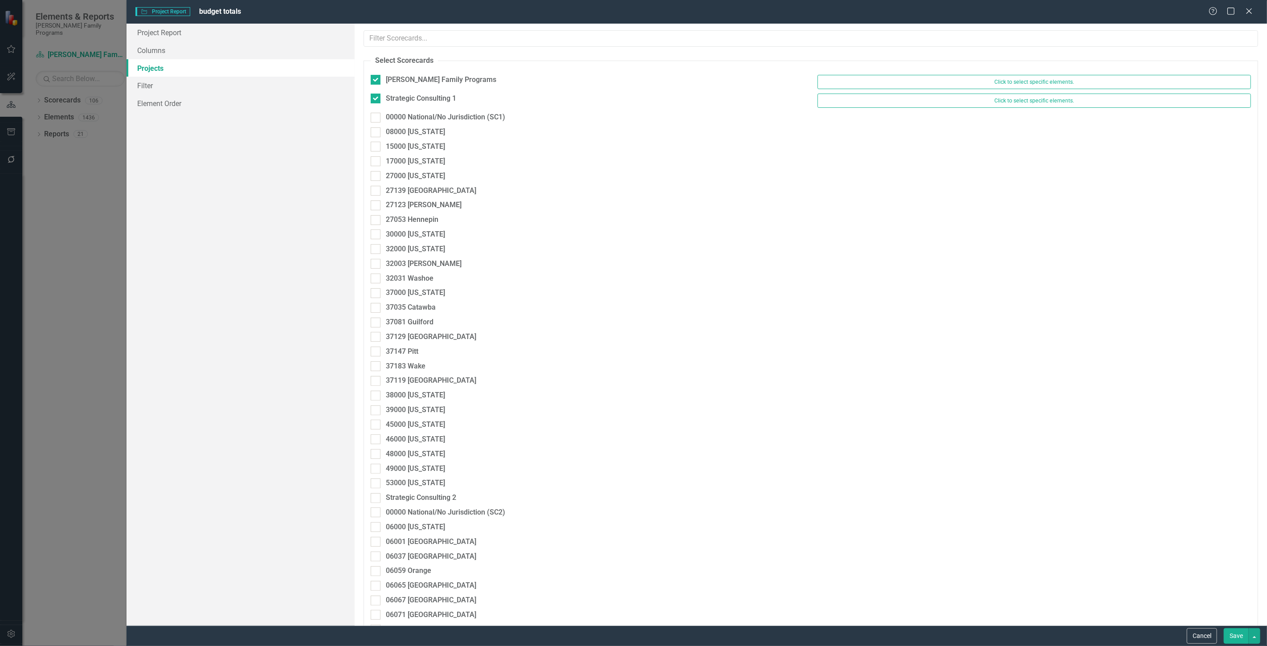
drag, startPoint x: 424, startPoint y: 114, endPoint x: 424, endPoint y: 126, distance: 11.1
click at [425, 114] on div "00000 National/No Jurisdiction (SC1)" at bounding box center [445, 117] width 119 height 10
click at [376, 114] on input "00000 National/No Jurisdiction (SC1)" at bounding box center [374, 116] width 6 height 6
checkbox input "true"
click at [424, 137] on div "08000 [US_STATE]" at bounding box center [415, 136] width 59 height 10
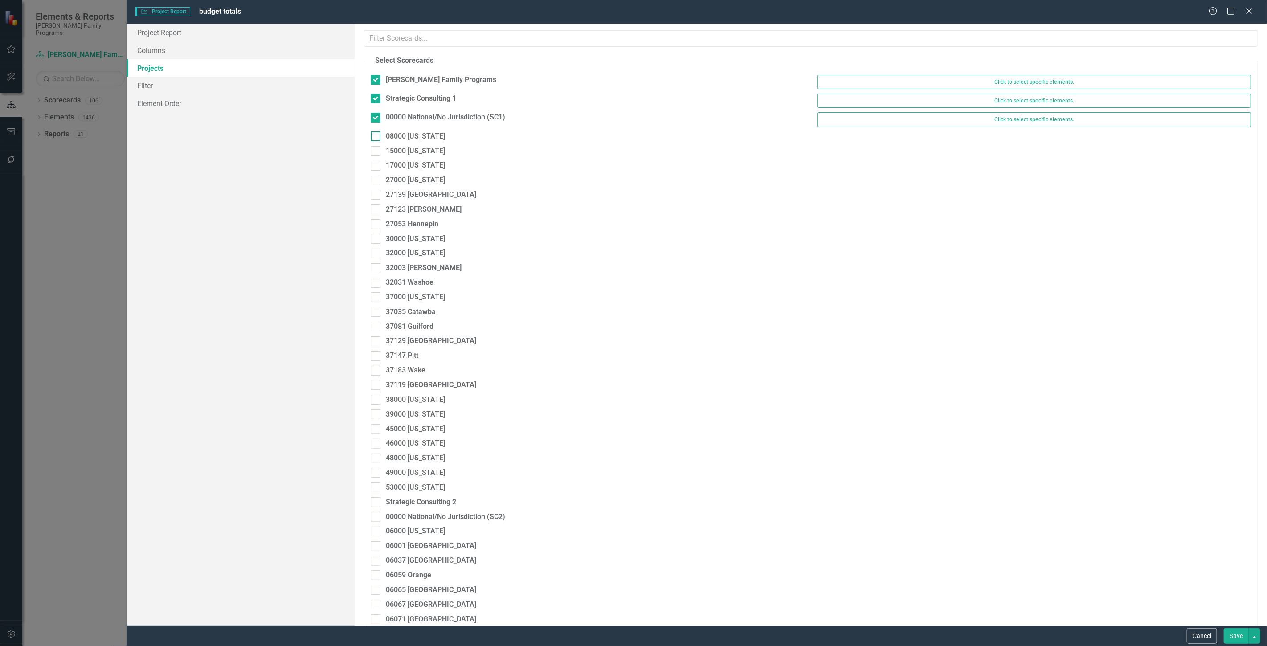
click at [376, 137] on input "08000 [US_STATE]" at bounding box center [374, 134] width 6 height 6
checkbox input "true"
click at [421, 158] on div "15000 [US_STATE]" at bounding box center [415, 155] width 59 height 10
click at [376, 156] on input "15000 [US_STATE]" at bounding box center [374, 153] width 6 height 6
checkbox input "true"
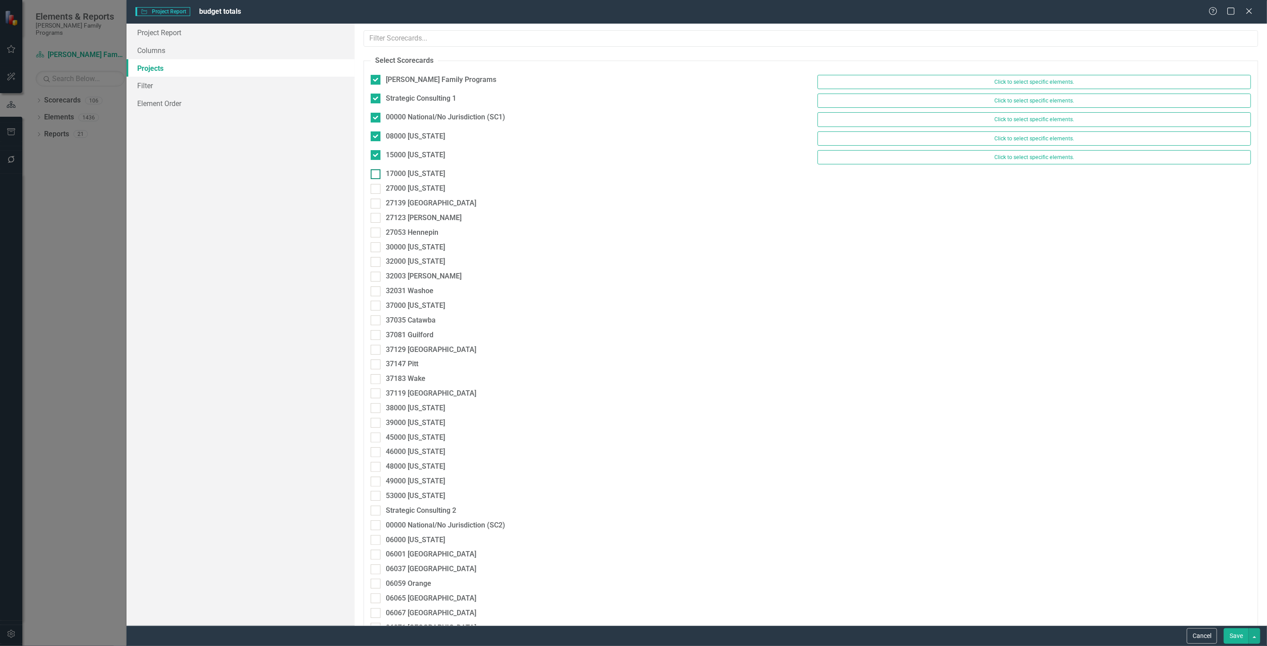
click at [420, 170] on div "17000 [US_STATE]" at bounding box center [415, 174] width 59 height 10
click at [376, 170] on input "17000 [US_STATE]" at bounding box center [374, 172] width 6 height 6
checkbox input "true"
click at [420, 190] on div "27000 [US_STATE]" at bounding box center [415, 193] width 59 height 10
click at [376, 190] on input "27000 [US_STATE]" at bounding box center [374, 191] width 6 height 6
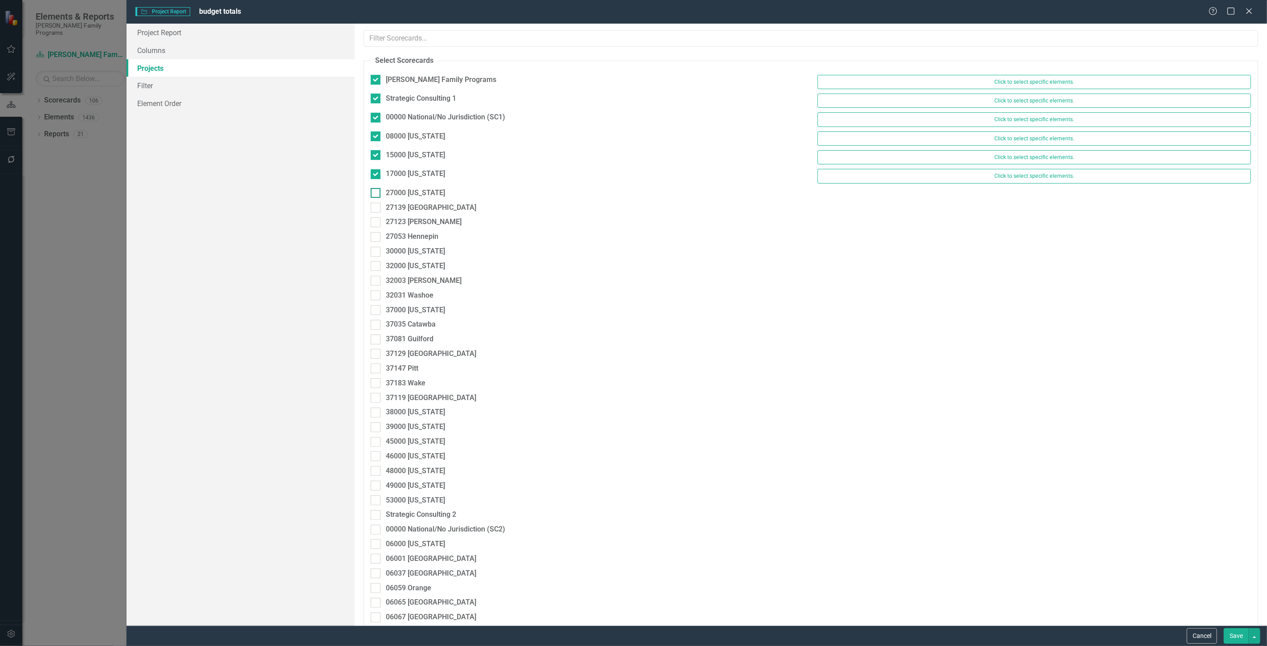
checkbox input "true"
click at [425, 212] on div "27139 [GEOGRAPHIC_DATA]" at bounding box center [431, 212] width 90 height 10
click at [376, 212] on input "27139 [GEOGRAPHIC_DATA]" at bounding box center [374, 210] width 6 height 6
checkbox input "true"
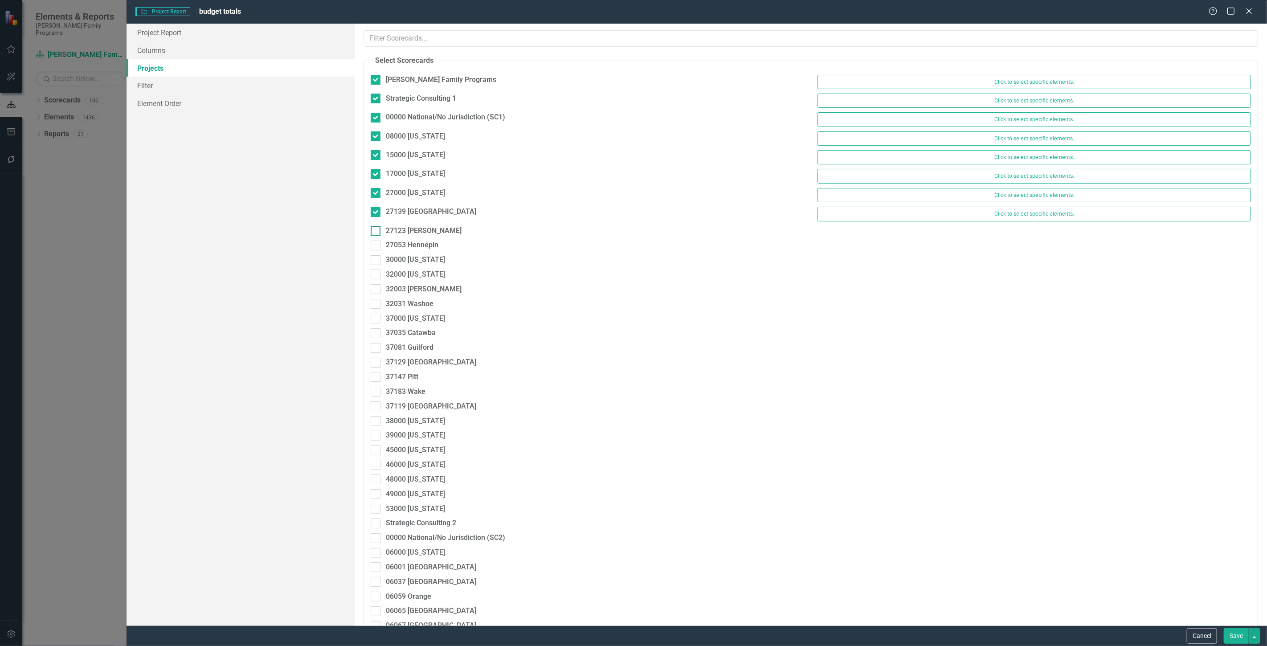
click at [427, 232] on div "27123 [PERSON_NAME]" at bounding box center [424, 231] width 76 height 10
click at [376, 232] on input "27123 [PERSON_NAME]" at bounding box center [374, 229] width 6 height 6
checkbox input "true"
click at [429, 250] on div "27053 Hennepin" at bounding box center [412, 249] width 53 height 10
click at [376, 250] on input "27053 Hennepin" at bounding box center [374, 247] width 6 height 6
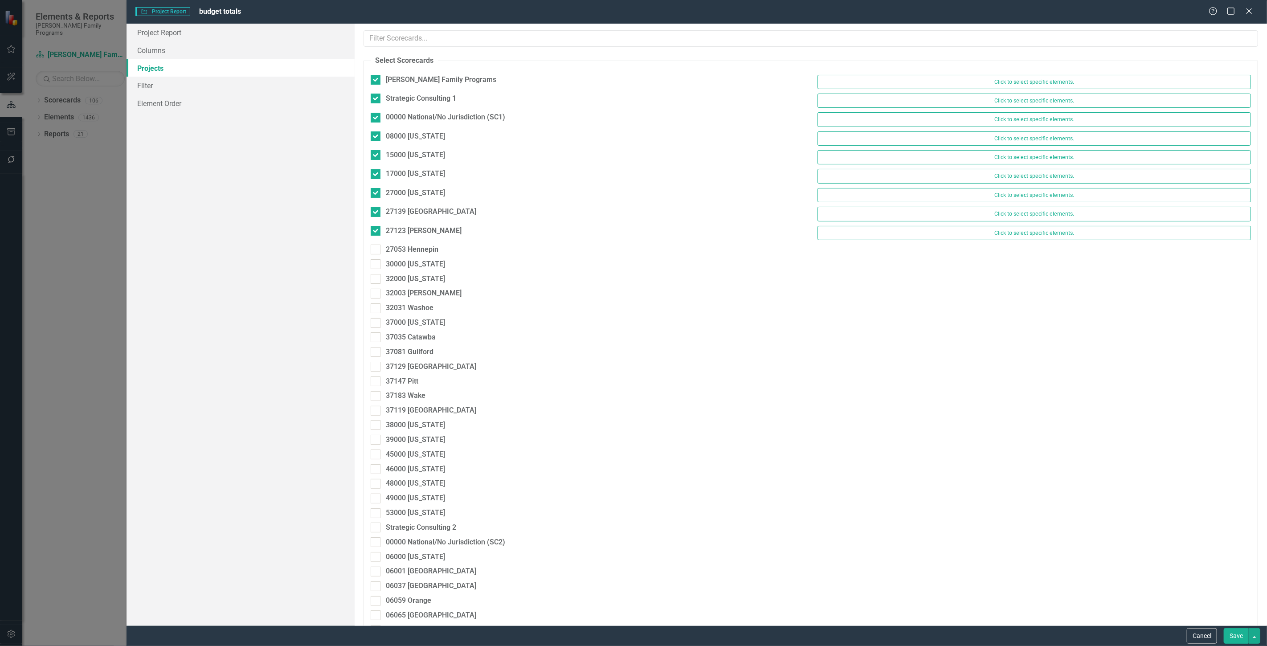
checkbox input "true"
click at [429, 272] on div "30000 [US_STATE]" at bounding box center [415, 268] width 59 height 10
click at [376, 269] on input "30000 [US_STATE]" at bounding box center [374, 267] width 6 height 6
checkbox input "true"
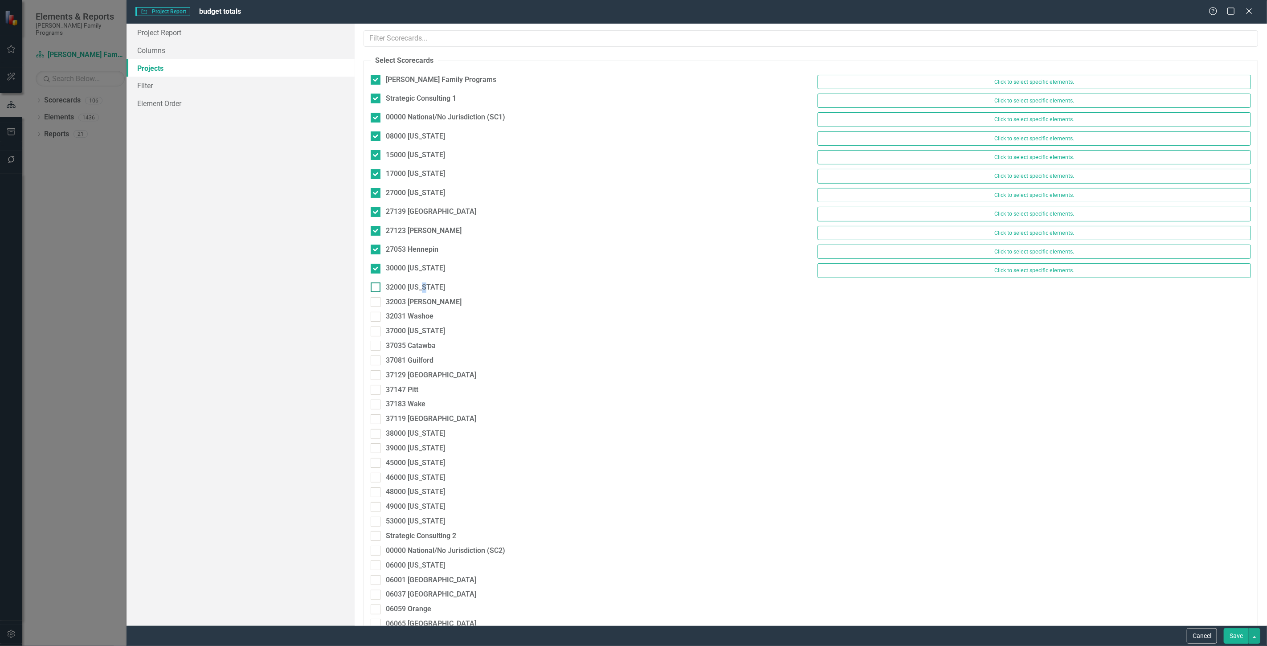
drag, startPoint x: 426, startPoint y: 283, endPoint x: 427, endPoint y: 293, distance: 9.4
click at [428, 283] on div "32000 [US_STATE]" at bounding box center [415, 287] width 59 height 10
click at [421, 307] on div "32003 [PERSON_NAME]" at bounding box center [424, 302] width 76 height 10
click at [376, 303] on input "32003 [PERSON_NAME]" at bounding box center [374, 300] width 6 height 6
checkbox input "true"
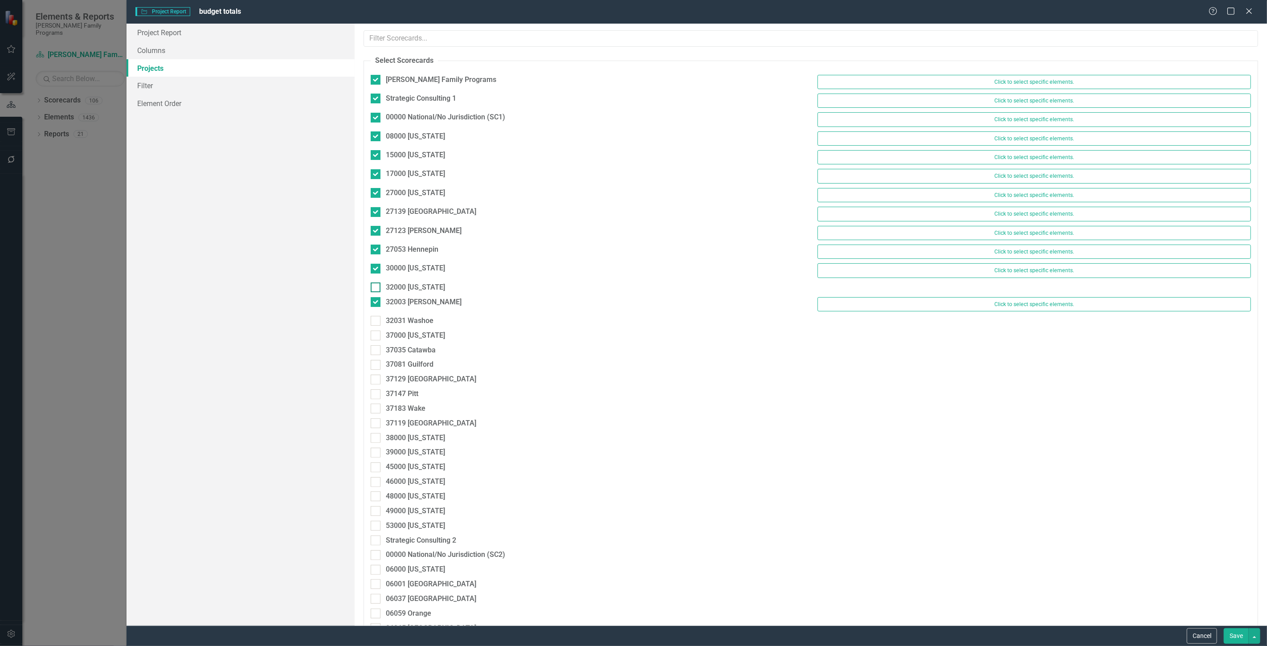
click at [413, 293] on div "32000 [US_STATE]" at bounding box center [415, 287] width 59 height 10
click at [376, 288] on input "32000 [US_STATE]" at bounding box center [374, 285] width 6 height 6
checkbox input "true"
click at [420, 331] on div "32031 Washoe" at bounding box center [587, 327] width 447 height 15
drag, startPoint x: 420, startPoint y: 342, endPoint x: 415, endPoint y: 335, distance: 8.2
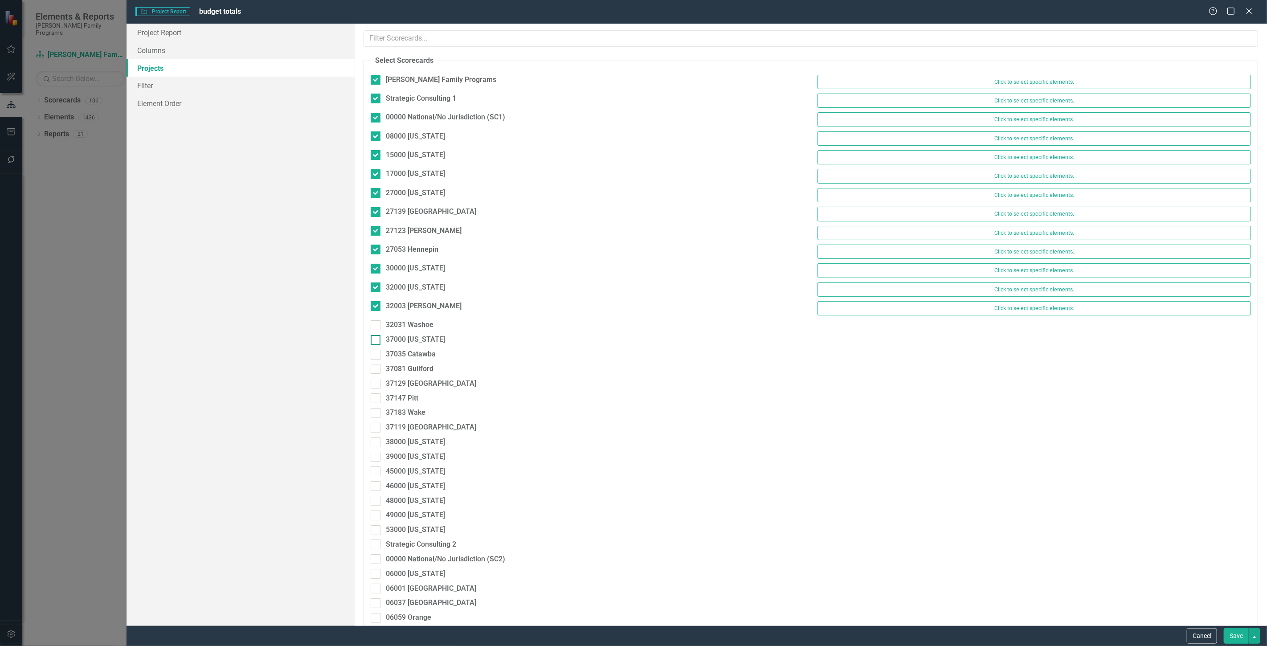
click at [420, 341] on div "37000 [US_STATE]" at bounding box center [415, 339] width 59 height 10
click at [376, 341] on input "37000 [US_STATE]" at bounding box center [374, 338] width 6 height 6
checkbox input "true"
click at [413, 334] on div "32031 Washoe" at bounding box center [587, 327] width 447 height 15
click at [413, 329] on div "32031 Washoe" at bounding box center [410, 325] width 48 height 10
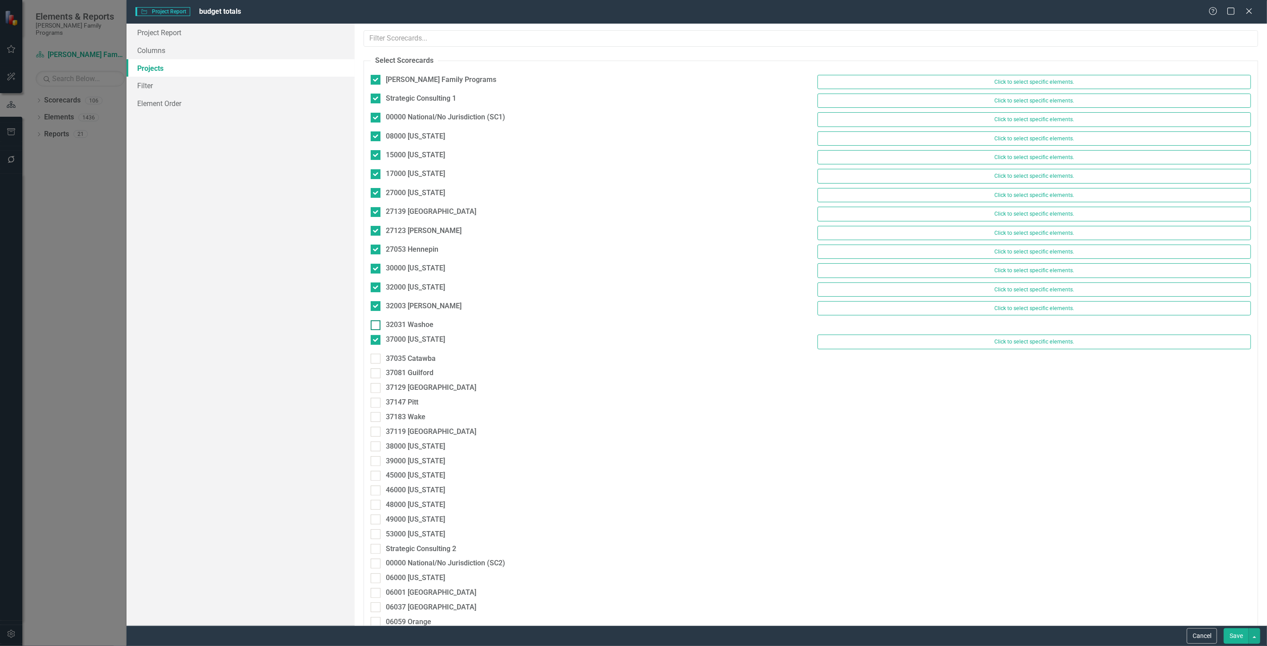
click at [376, 326] on input "32031 Washoe" at bounding box center [374, 323] width 6 height 6
checkbox input "true"
click at [414, 367] on div "37035 Catawba" at bounding box center [411, 363] width 50 height 10
click at [376, 364] on input "37035 Catawba" at bounding box center [374, 361] width 6 height 6
checkbox input "true"
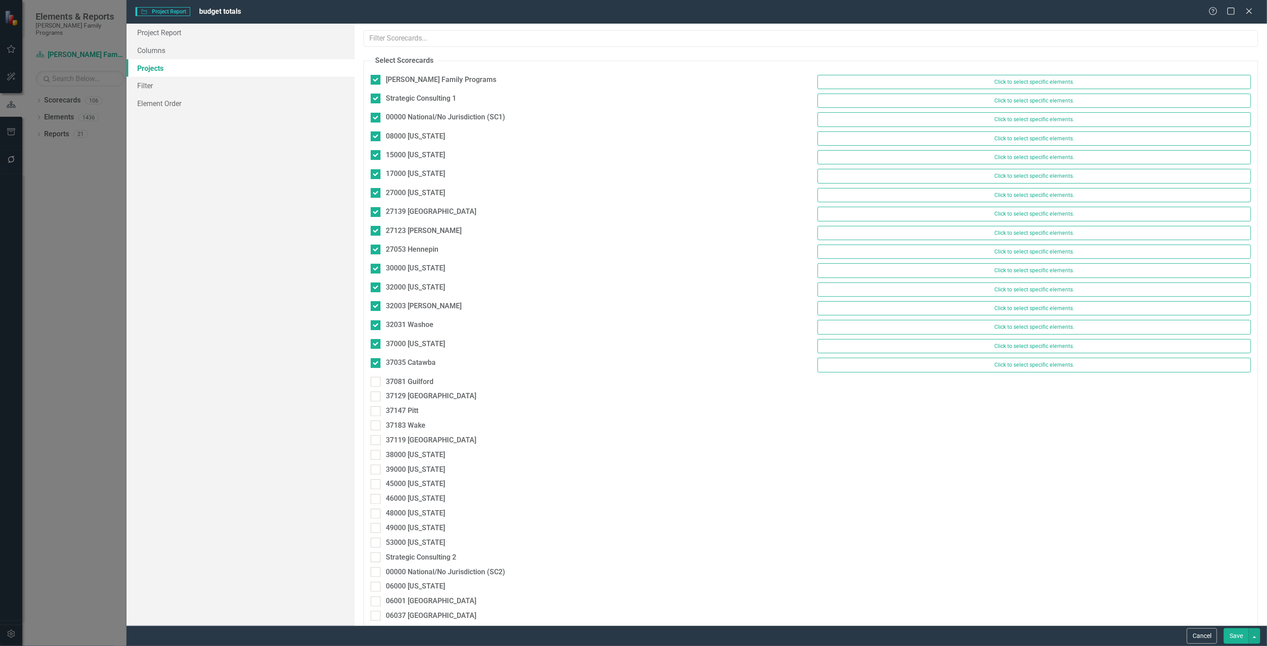
click at [416, 391] on div "37081 Guilford" at bounding box center [587, 384] width 447 height 15
drag, startPoint x: 408, startPoint y: 399, endPoint x: 409, endPoint y: 379, distance: 20.0
click at [408, 398] on div "37129 [GEOGRAPHIC_DATA]" at bounding box center [431, 396] width 90 height 10
click at [376, 397] on input "37129 [GEOGRAPHIC_DATA]" at bounding box center [374, 394] width 6 height 6
checkbox input "true"
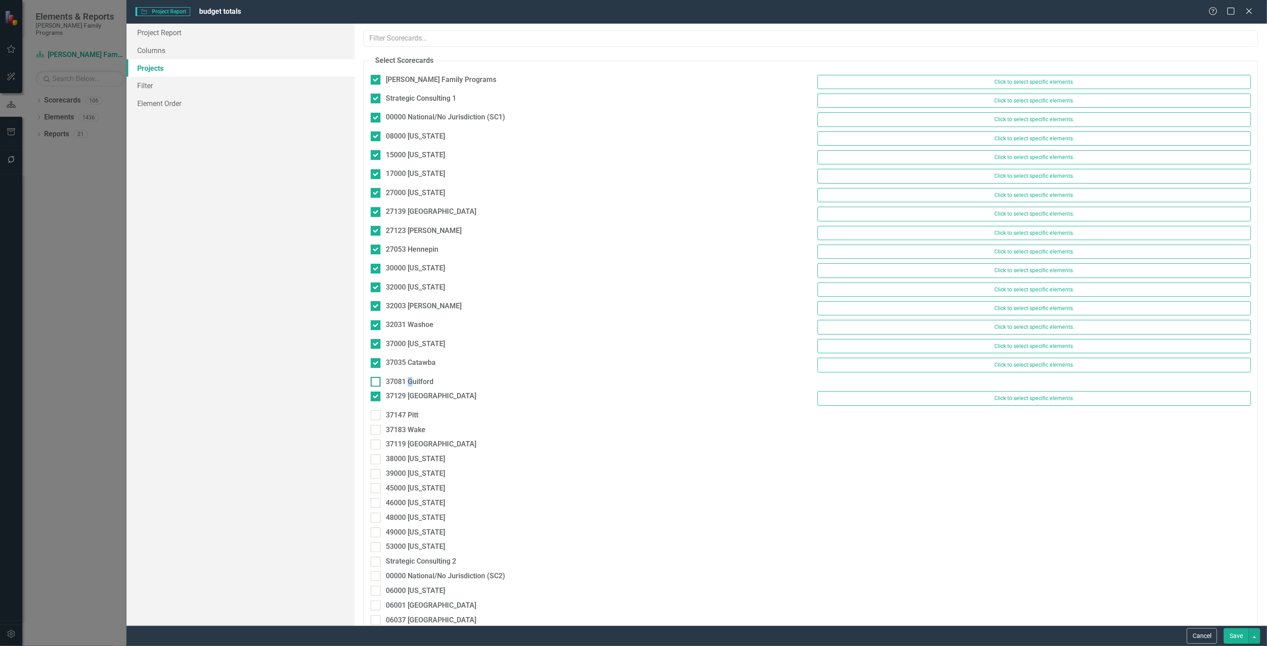
click at [411, 378] on div "37081 Guilford" at bounding box center [410, 382] width 48 height 10
click at [408, 412] on div "37147 Pitt" at bounding box center [402, 415] width 33 height 10
click at [376, 412] on input "37147 Pitt" at bounding box center [374, 413] width 6 height 6
checkbox input "true"
click at [403, 391] on div "37081 Guilford" at bounding box center [587, 384] width 447 height 15
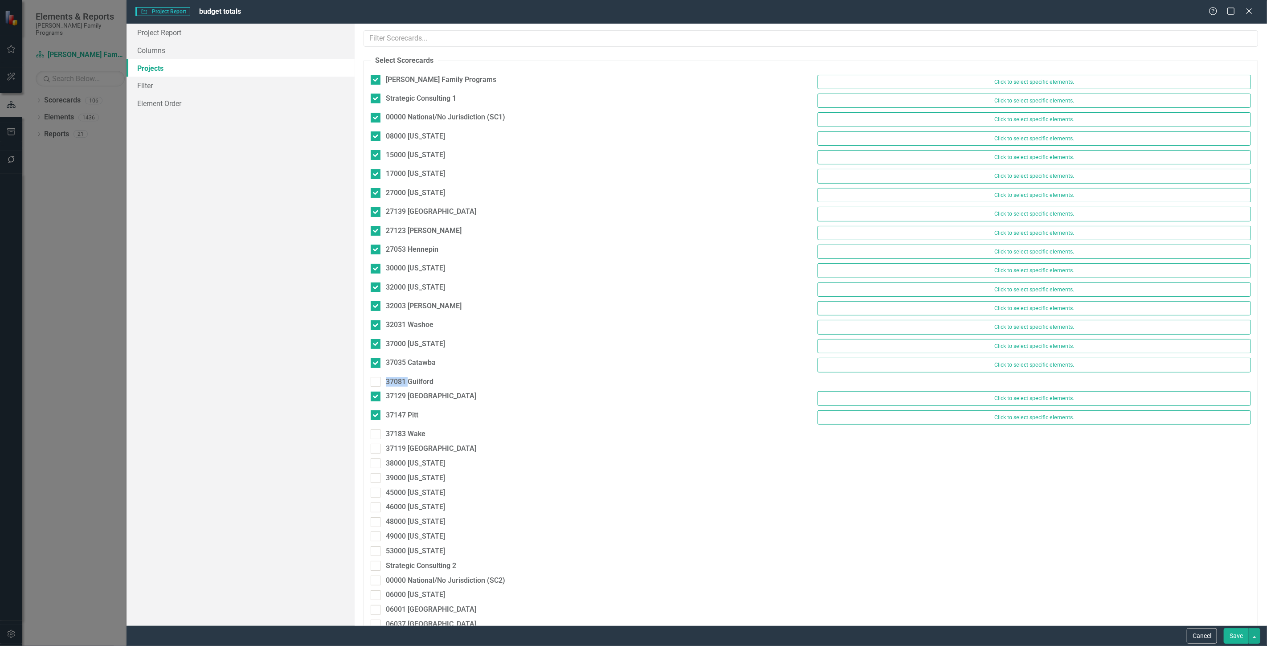
click at [403, 390] on div "37081 Guilford" at bounding box center [587, 384] width 447 height 15
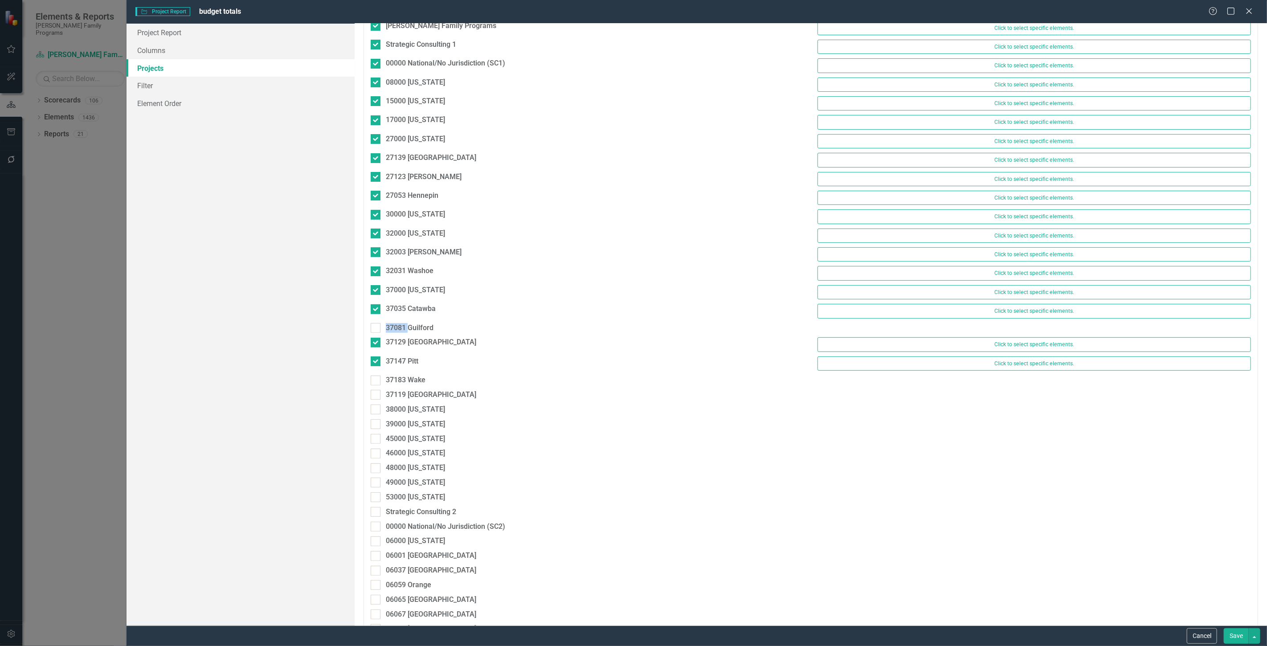
scroll to position [99, 0]
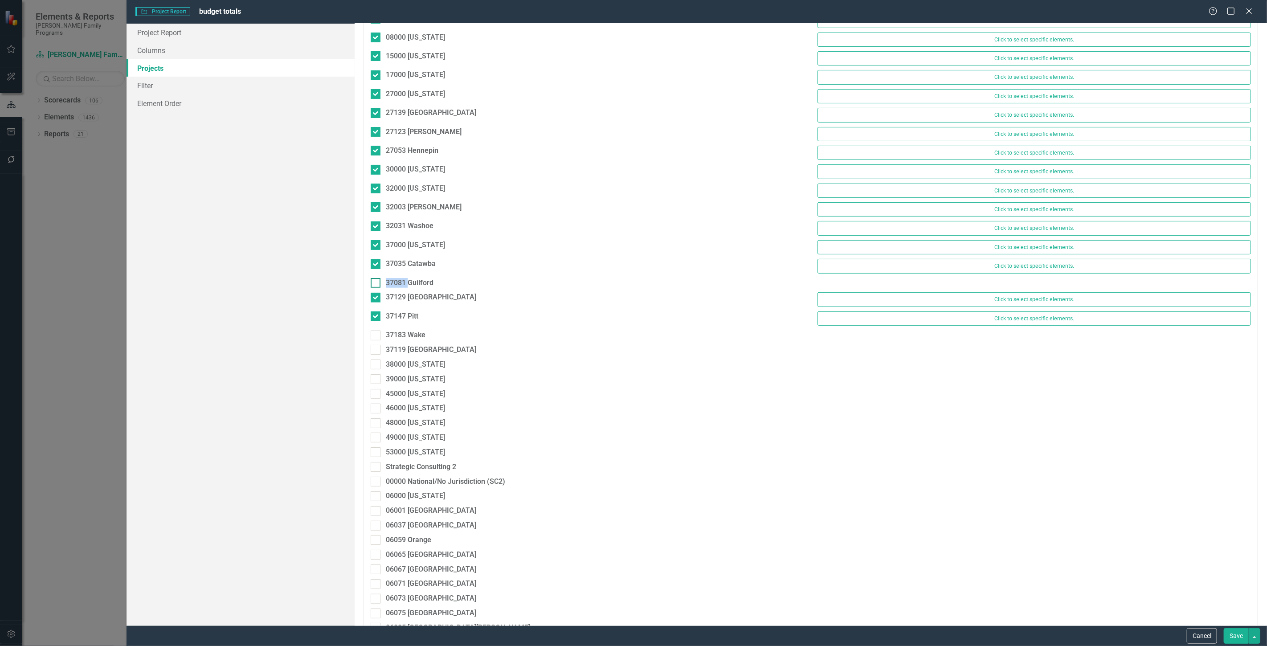
click at [408, 282] on div "37081 Guilford" at bounding box center [410, 283] width 48 height 10
click at [376, 282] on input "37081 Guilford" at bounding box center [374, 281] width 6 height 6
checkbox input "true"
click at [403, 341] on div "37183 Wake" at bounding box center [406, 339] width 40 height 10
click at [376, 340] on input "37183 Wake" at bounding box center [374, 337] width 6 height 6
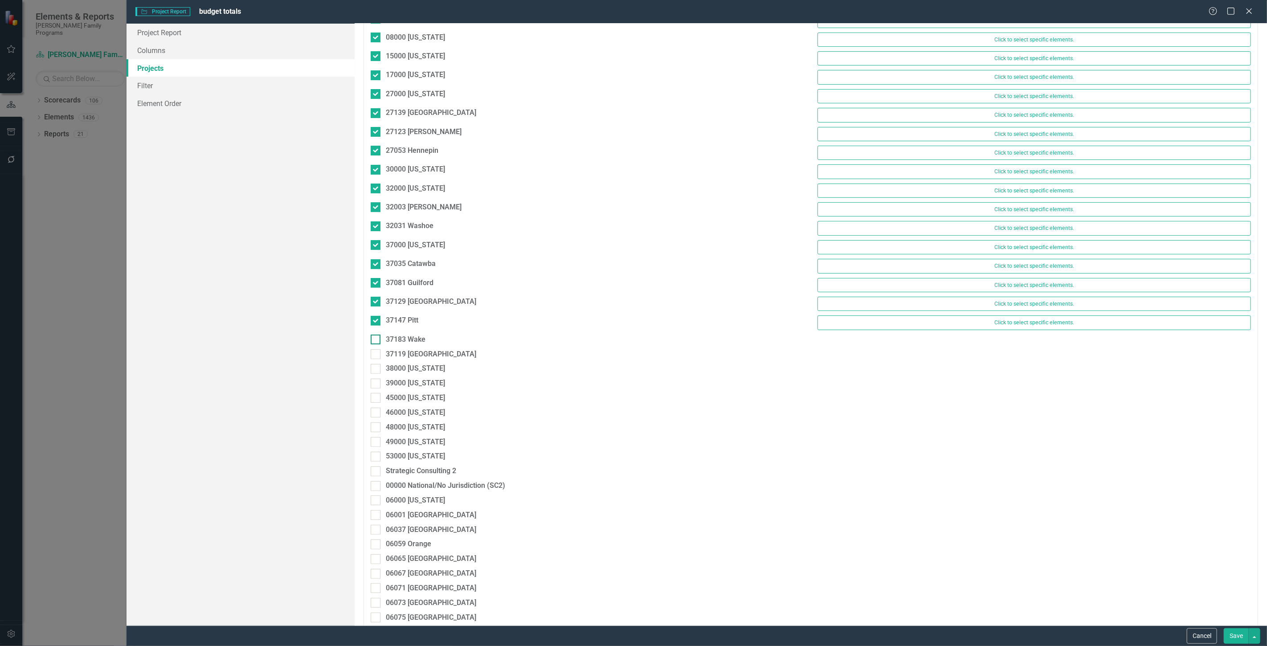
checkbox input "true"
click at [416, 362] on div "37119 [GEOGRAPHIC_DATA]" at bounding box center [431, 358] width 90 height 10
click at [376, 359] on input "37119 [GEOGRAPHIC_DATA]" at bounding box center [374, 356] width 6 height 6
checkbox input "true"
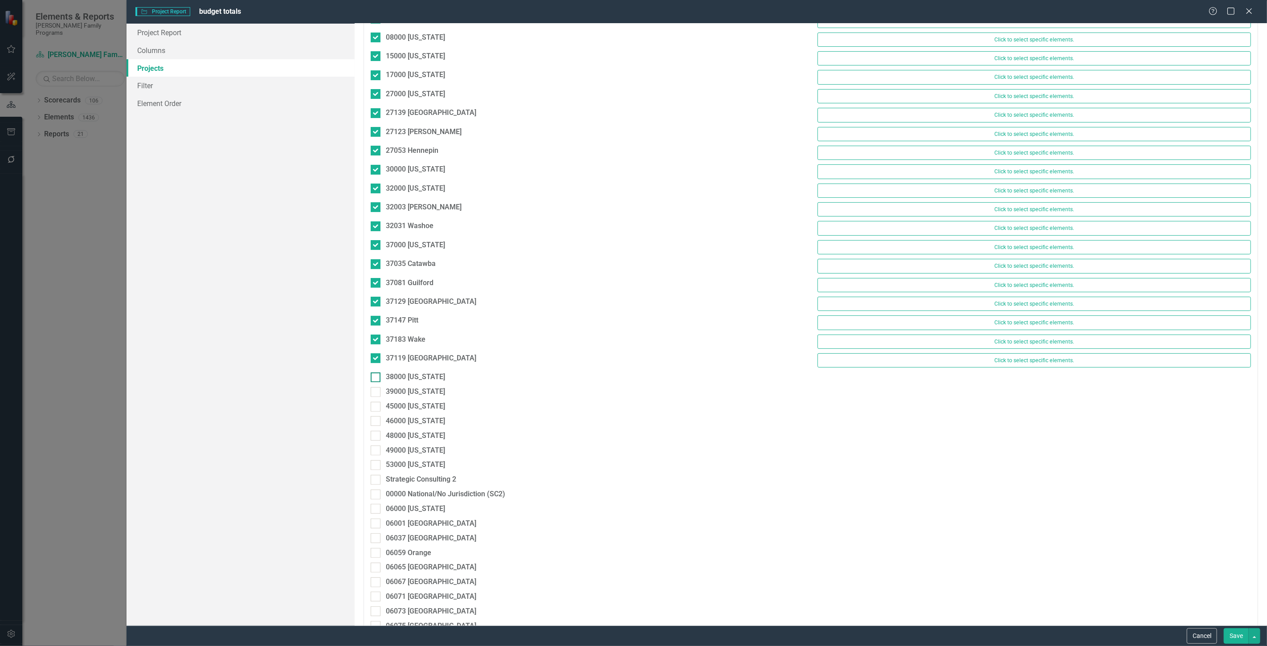
click at [419, 379] on div "38000 [US_STATE]" at bounding box center [415, 377] width 59 height 10
click at [376, 378] on input "38000 [US_STATE]" at bounding box center [374, 375] width 6 height 6
checkbox input "true"
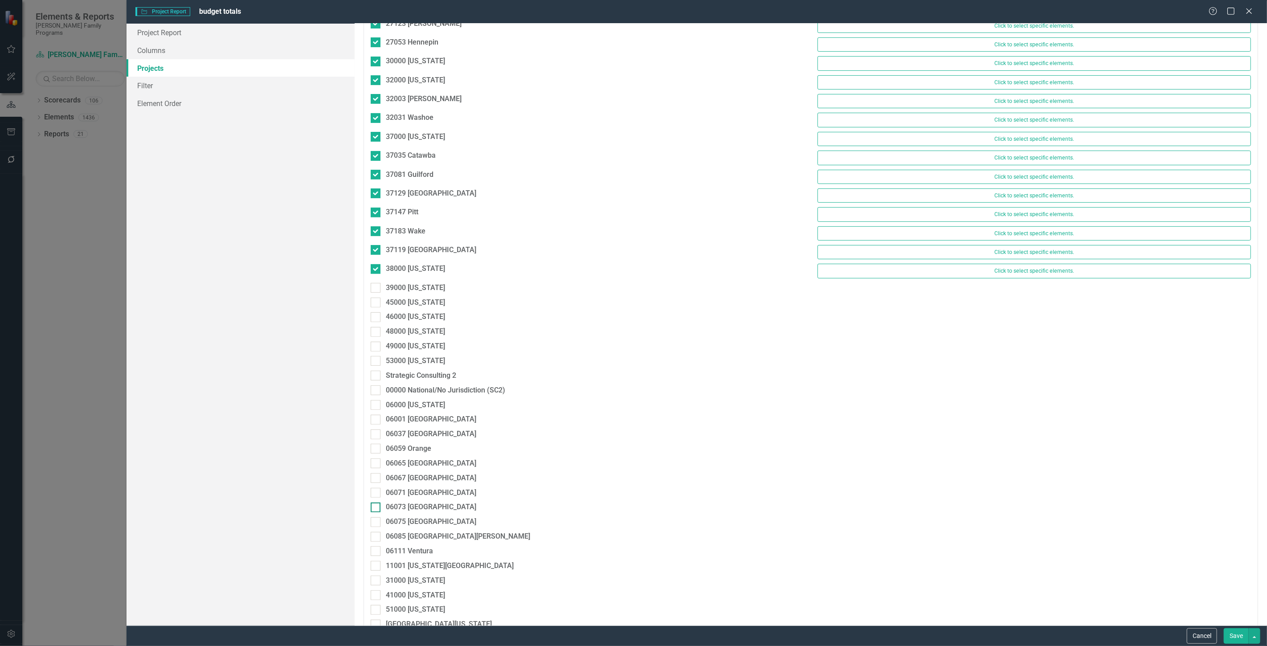
scroll to position [445, 0]
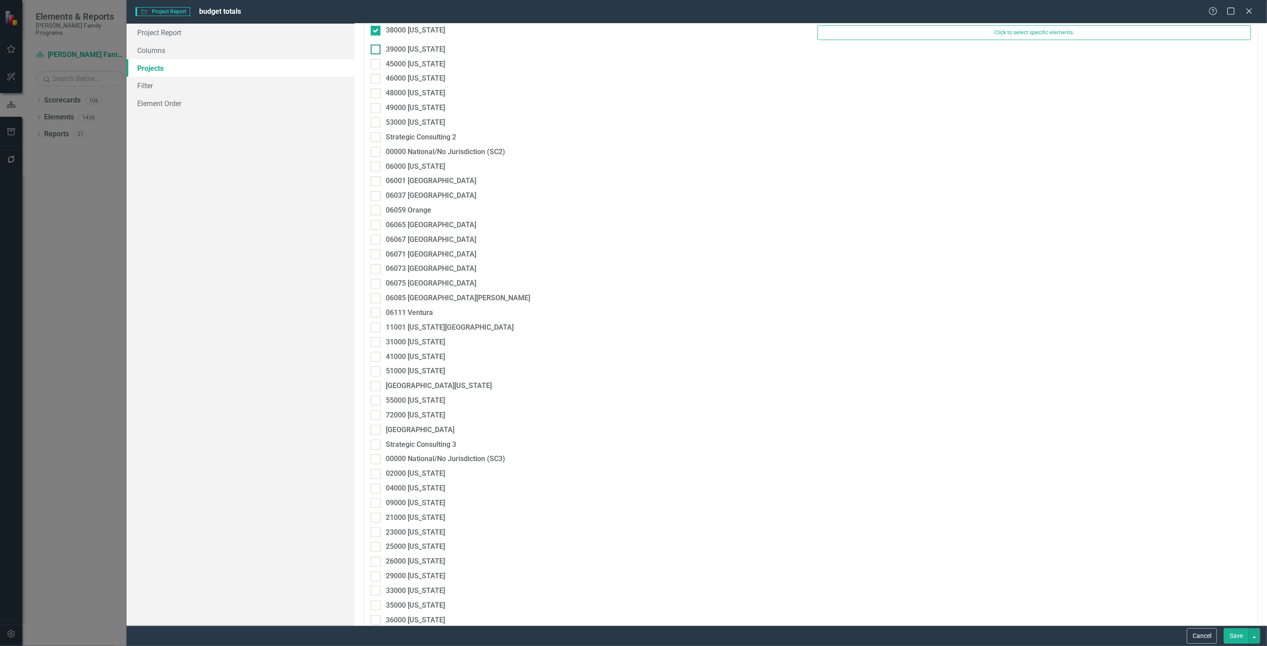
click at [407, 47] on div "39000 [US_STATE]" at bounding box center [415, 50] width 59 height 10
click at [376, 47] on input "39000 [US_STATE]" at bounding box center [374, 48] width 6 height 6
checkbox input "true"
click at [416, 63] on div "39000 [US_STATE] Click to select specific elements." at bounding box center [810, 54] width 893 height 19
click at [420, 77] on div "45000 [US_STATE]" at bounding box center [587, 70] width 447 height 15
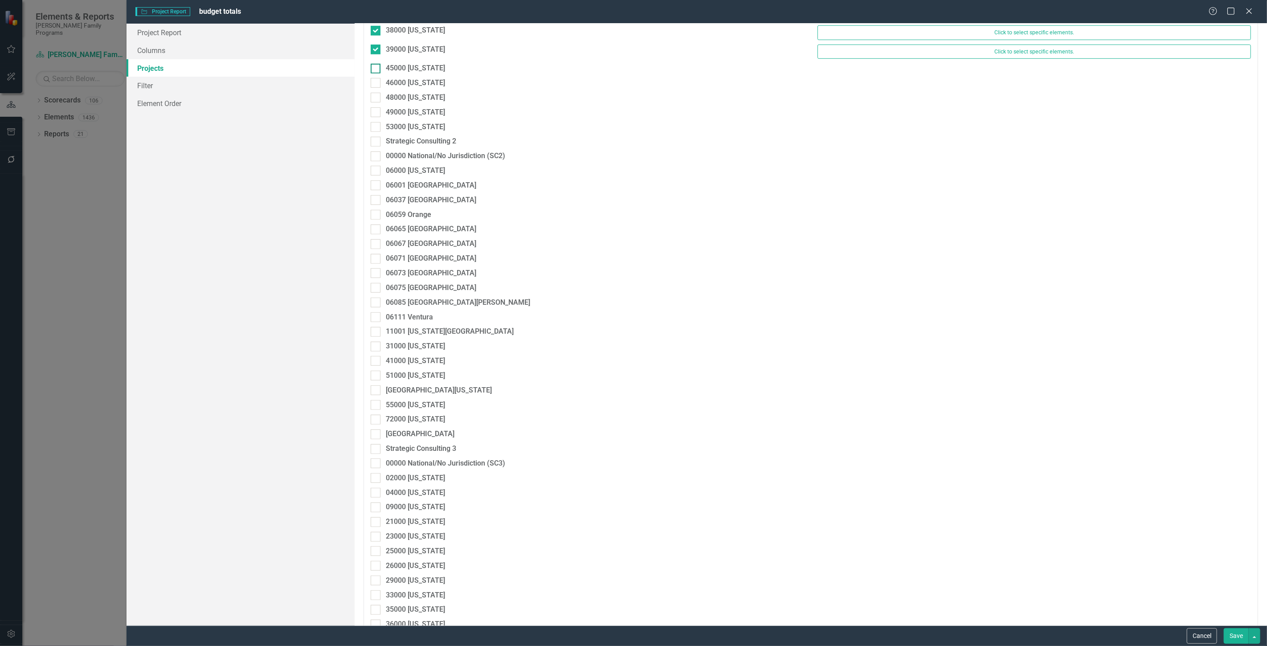
click at [420, 73] on div "45000 [US_STATE]" at bounding box center [415, 68] width 59 height 10
click at [376, 69] on input "45000 [US_STATE]" at bounding box center [374, 67] width 6 height 6
checkbox input "true"
click at [425, 97] on div "46000 [US_STATE]" at bounding box center [587, 89] width 447 height 15
click at [425, 95] on div "46000 [US_STATE]" at bounding box center [587, 89] width 447 height 15
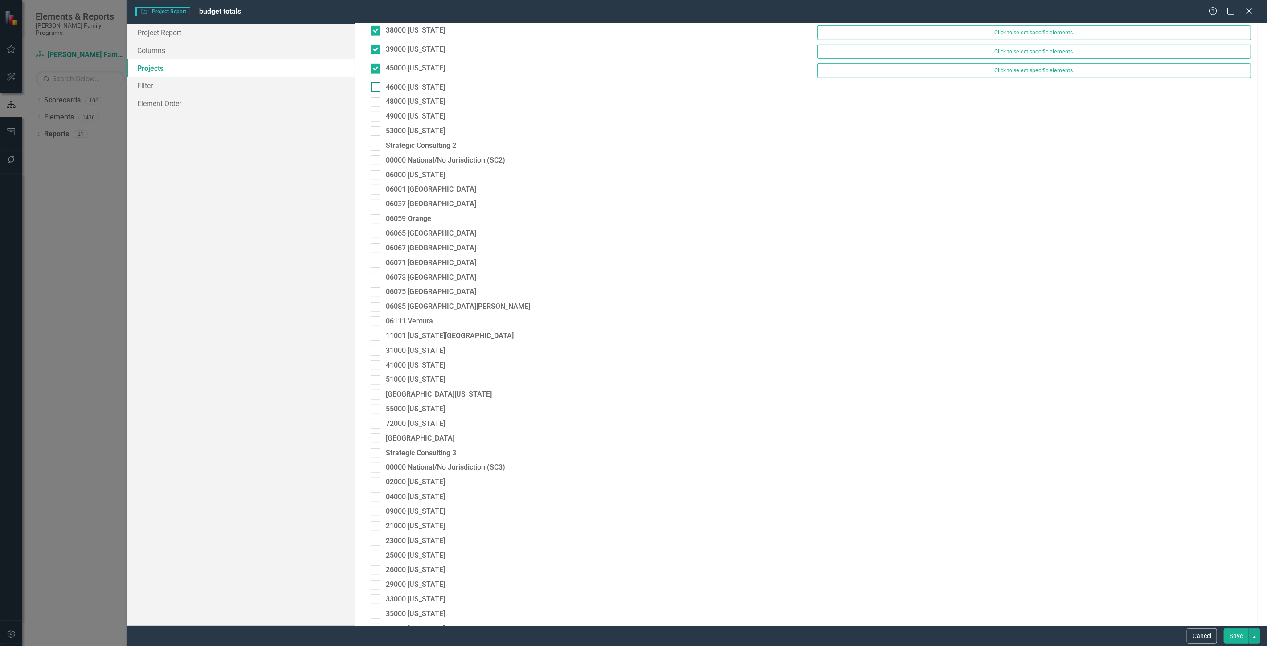
click at [420, 88] on div "46000 [US_STATE]" at bounding box center [415, 87] width 59 height 10
click at [376, 88] on input "46000 [US_STATE]" at bounding box center [374, 85] width 6 height 6
checkbox input "true"
click at [420, 111] on div "48000 [US_STATE]" at bounding box center [415, 106] width 59 height 10
click at [376, 107] on input "48000 [US_STATE]" at bounding box center [374, 104] width 6 height 6
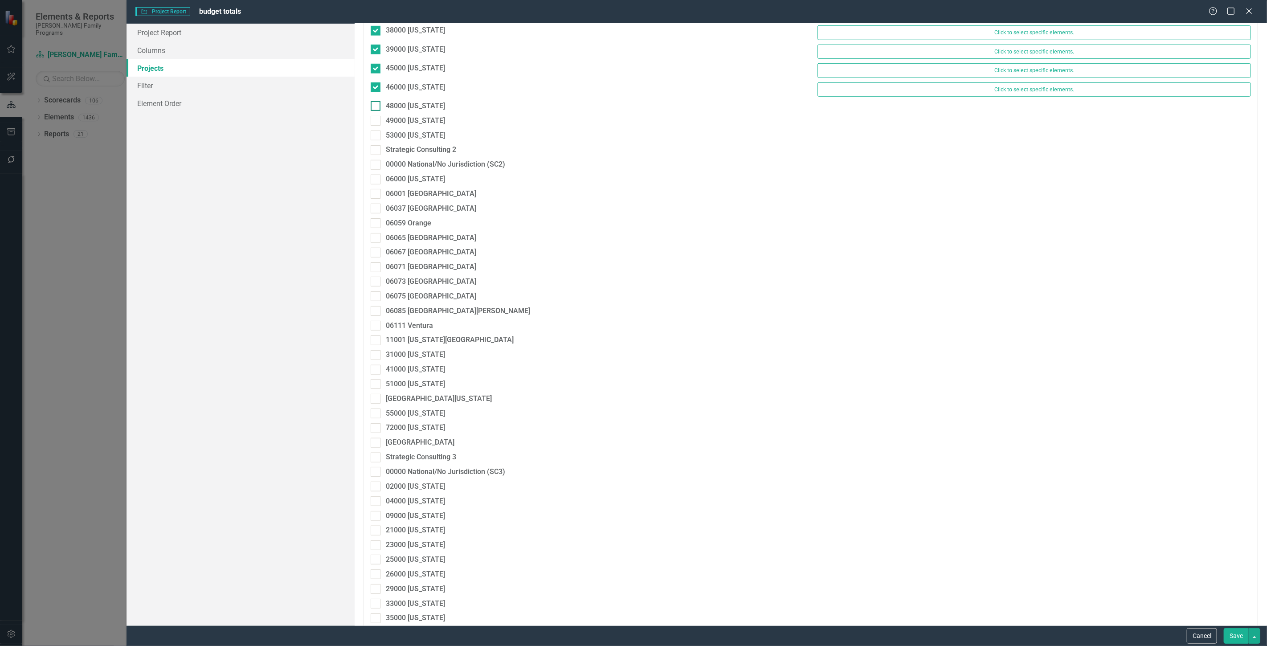
checkbox input "true"
click at [411, 134] on div "49000 [US_STATE]" at bounding box center [587, 127] width 447 height 15
click at [407, 124] on div "49000 [US_STATE]" at bounding box center [415, 125] width 59 height 10
click at [376, 124] on input "49000 [US_STATE]" at bounding box center [374, 123] width 6 height 6
checkbox input "true"
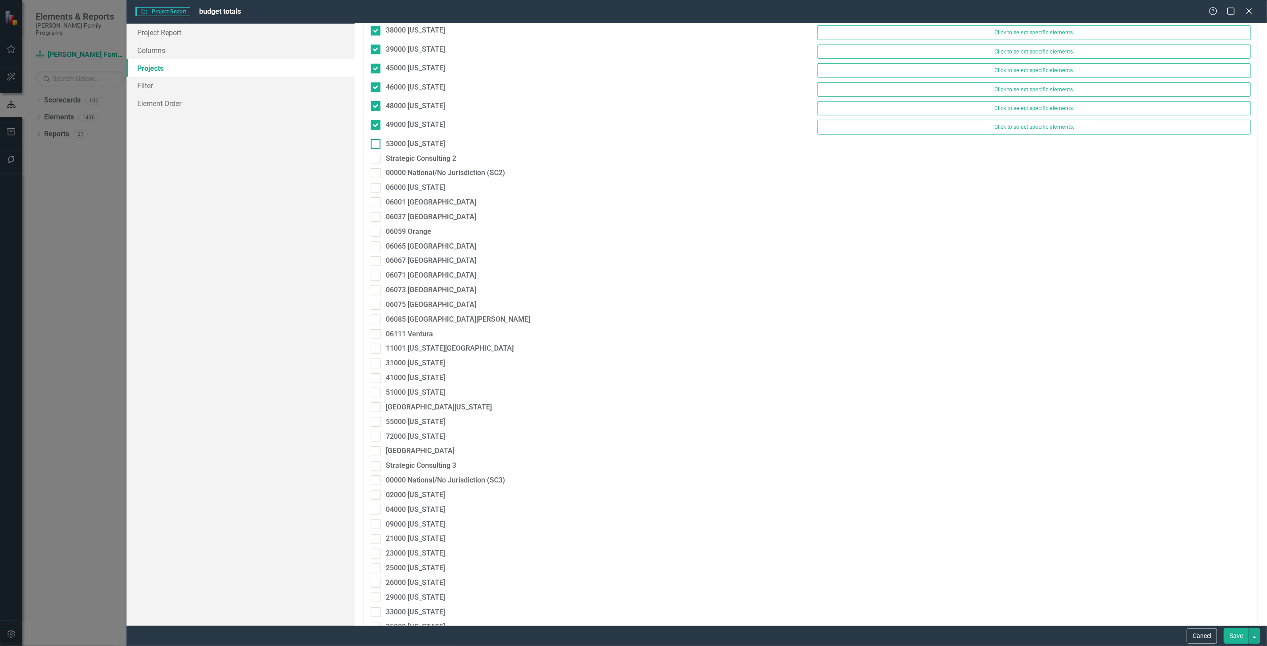
click at [416, 146] on div "53000 [US_STATE]" at bounding box center [415, 144] width 59 height 10
click at [376, 145] on input "53000 [US_STATE]" at bounding box center [374, 142] width 6 height 6
checkbox input "true"
click at [420, 175] on div "00000 National/No Jurisdiction (SC2)" at bounding box center [445, 177] width 119 height 10
click at [376, 175] on input "00000 National/No Jurisdiction (SC2)" at bounding box center [374, 175] width 6 height 6
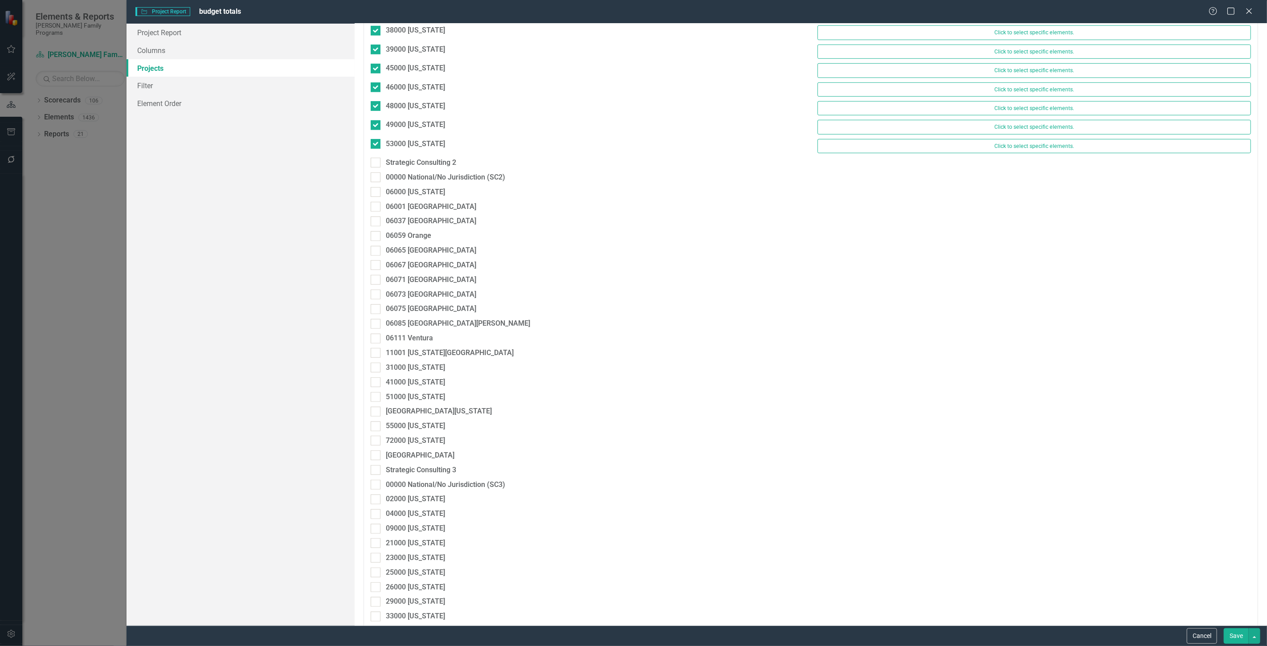
checkbox input "true"
click at [416, 160] on div "Strategic Consulting 2" at bounding box center [421, 163] width 70 height 10
click at [376, 160] on input "Strategic Consulting 2" at bounding box center [374, 161] width 6 height 6
checkbox input "true"
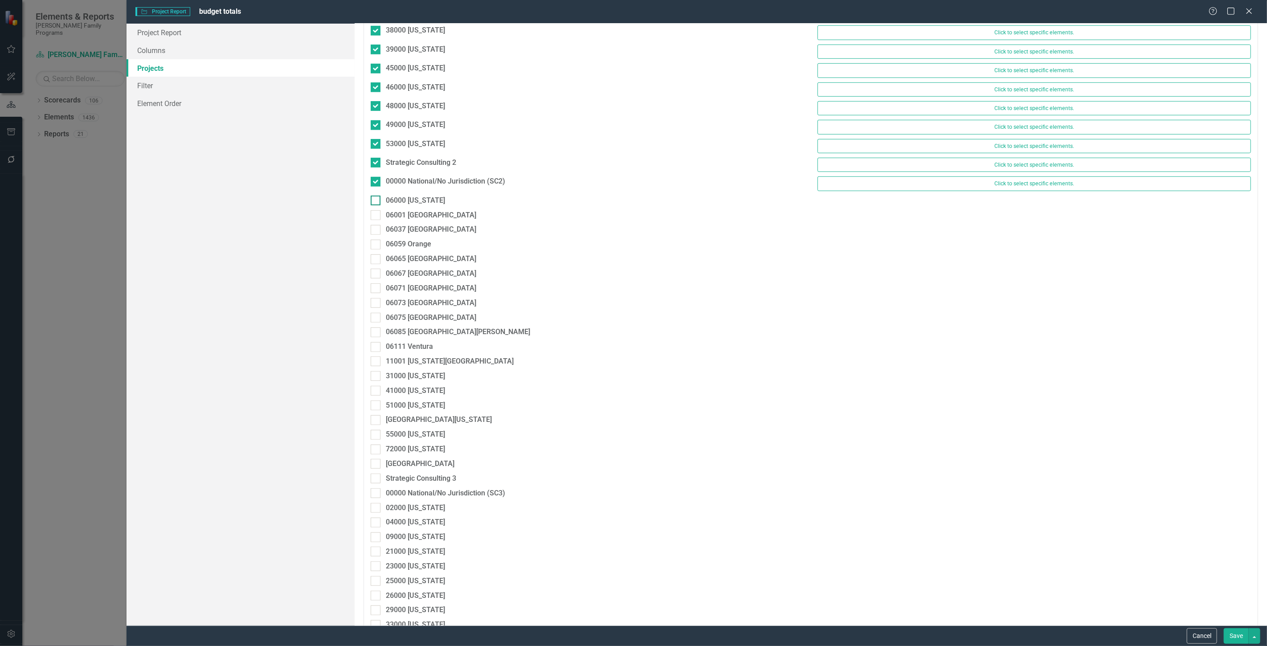
click at [406, 206] on div "06000 [US_STATE]" at bounding box center [415, 201] width 59 height 10
click at [376, 201] on input "06000 [US_STATE]" at bounding box center [374, 199] width 6 height 6
checkbox input "true"
click at [411, 220] on div "06001 [GEOGRAPHIC_DATA]" at bounding box center [431, 219] width 90 height 10
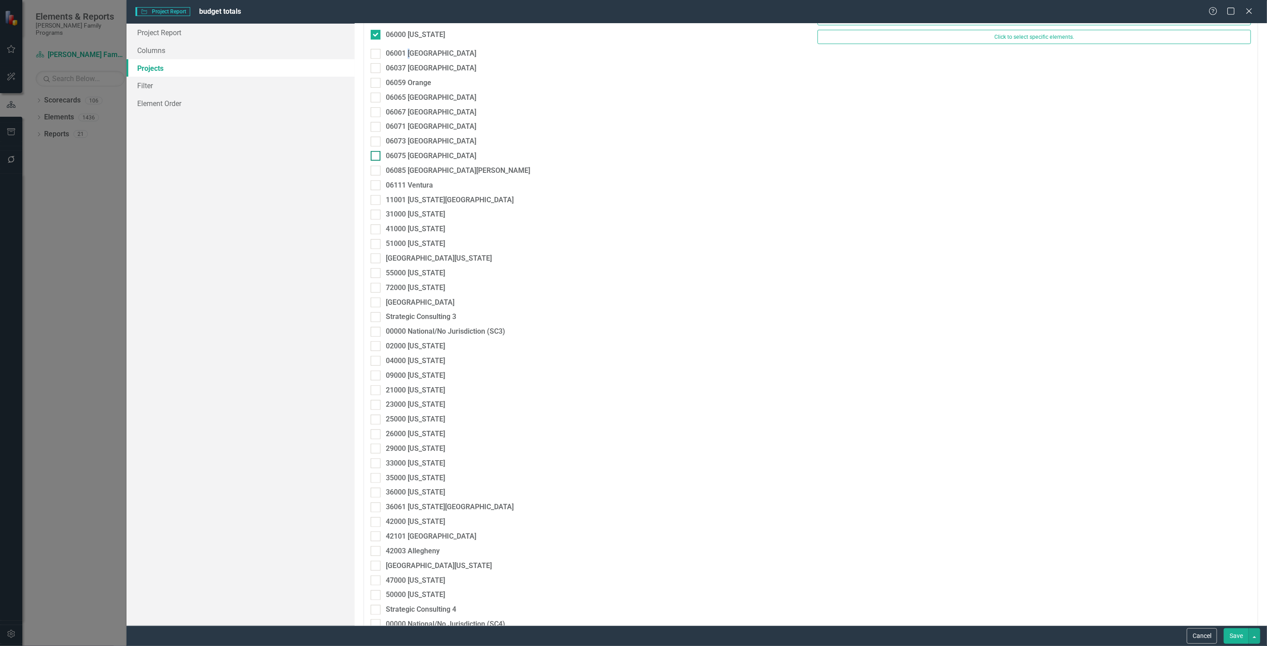
scroll to position [594, 0]
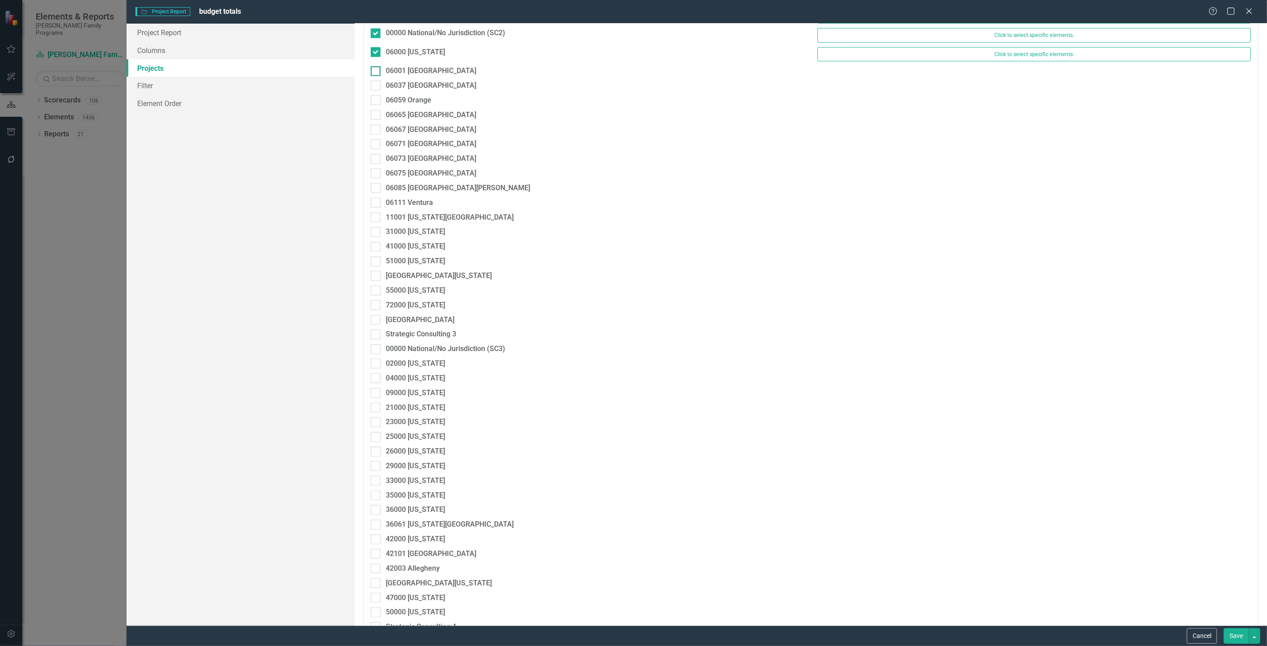
click at [379, 73] on div at bounding box center [376, 71] width 10 height 10
click at [376, 72] on input "06001 [GEOGRAPHIC_DATA]" at bounding box center [374, 69] width 6 height 6
checkbox input "true"
click at [377, 88] on div at bounding box center [376, 90] width 10 height 10
click at [376, 88] on input "06037 [GEOGRAPHIC_DATA]" at bounding box center [374, 88] width 6 height 6
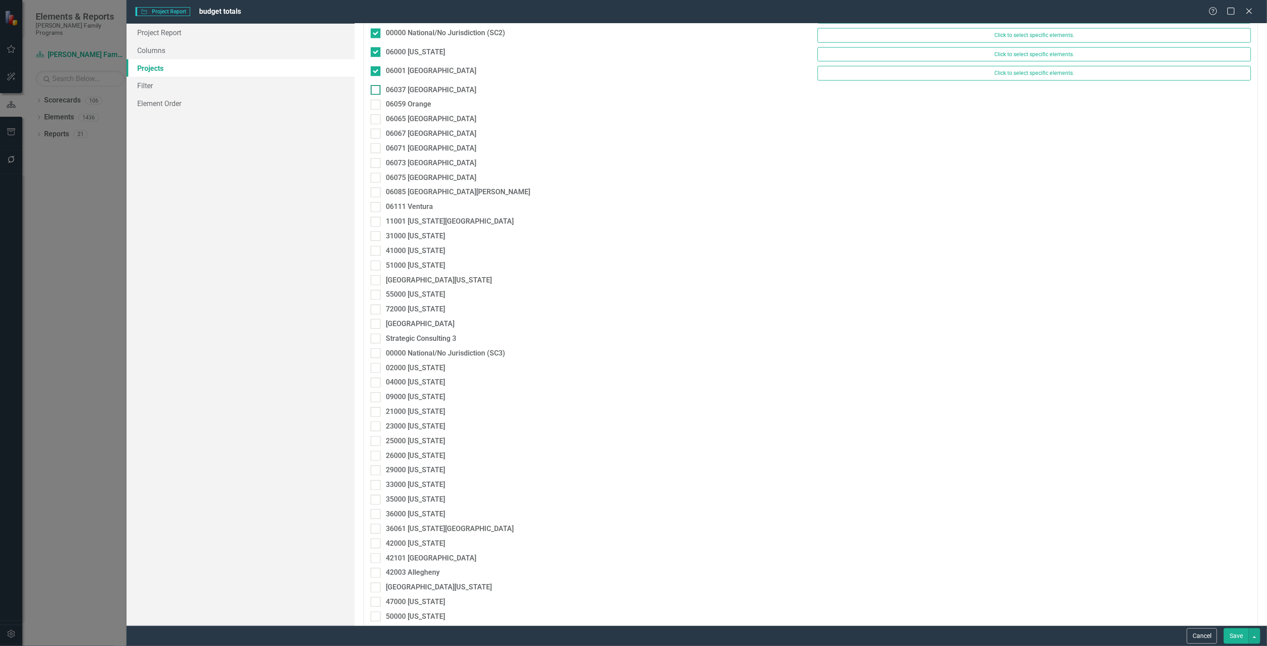
checkbox input "true"
click at [379, 113] on div at bounding box center [376, 109] width 10 height 10
click at [376, 110] on input "06059 Orange" at bounding box center [374, 107] width 6 height 6
checkbox input "true"
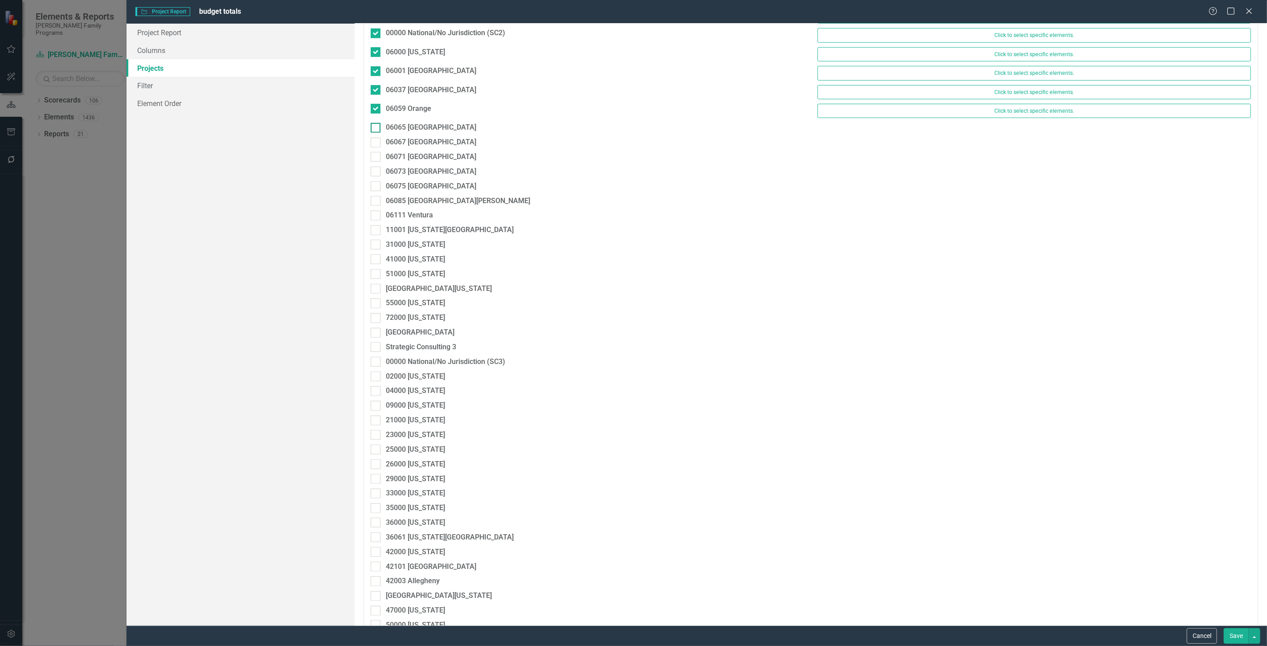
click at [378, 133] on div at bounding box center [376, 128] width 10 height 10
click at [376, 129] on input "06065 [GEOGRAPHIC_DATA]" at bounding box center [374, 126] width 6 height 6
checkbox input "true"
click at [379, 151] on div at bounding box center [376, 147] width 10 height 10
click at [376, 147] on input "06067 [GEOGRAPHIC_DATA]" at bounding box center [374, 145] width 6 height 6
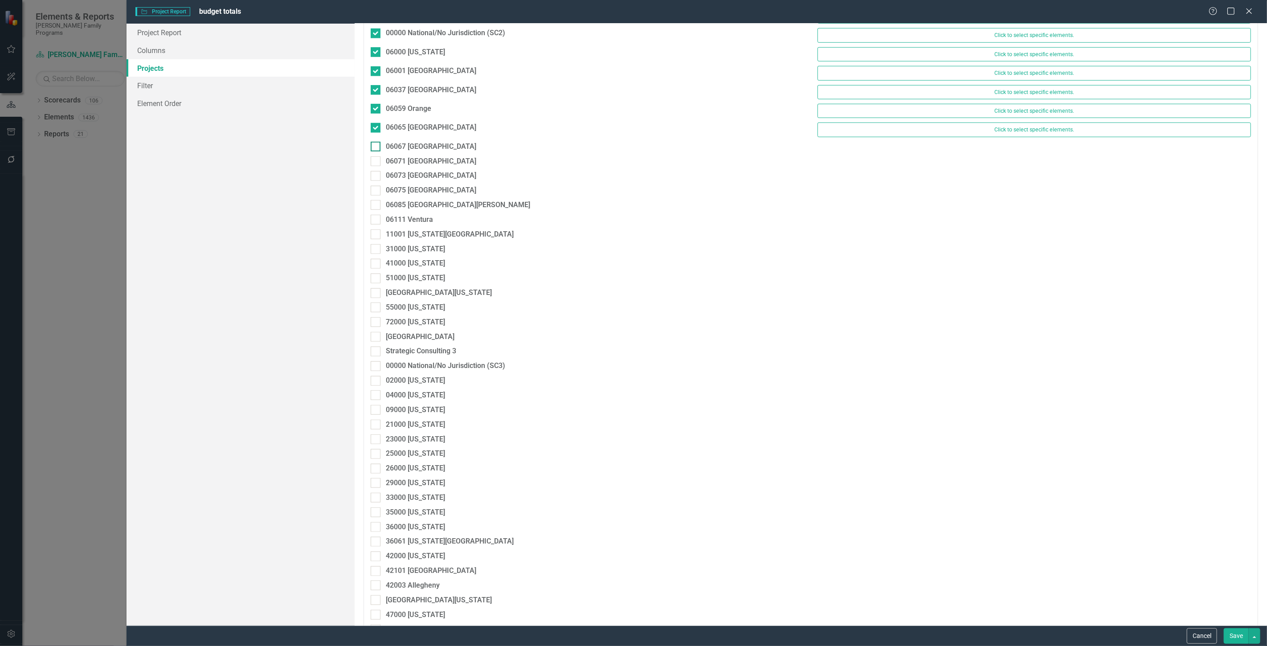
checkbox input "true"
click at [377, 165] on div at bounding box center [376, 165] width 10 height 10
click at [376, 165] on input "06071 [GEOGRAPHIC_DATA]" at bounding box center [374, 163] width 6 height 6
checkbox input "true"
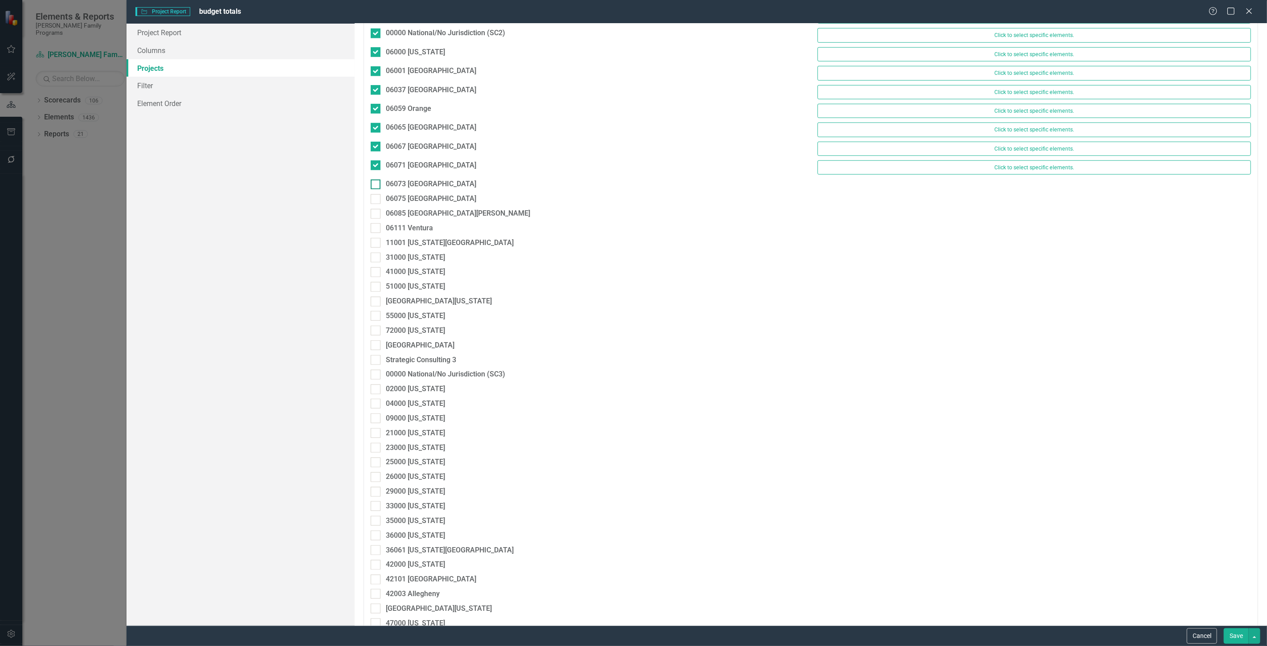
click at [377, 187] on div at bounding box center [376, 184] width 10 height 10
click at [376, 185] on input "06073 [GEOGRAPHIC_DATA]" at bounding box center [374, 182] width 6 height 6
checkbox input "true"
drag, startPoint x: 376, startPoint y: 204, endPoint x: 377, endPoint y: 219, distance: 15.2
click at [377, 204] on div at bounding box center [376, 203] width 10 height 10
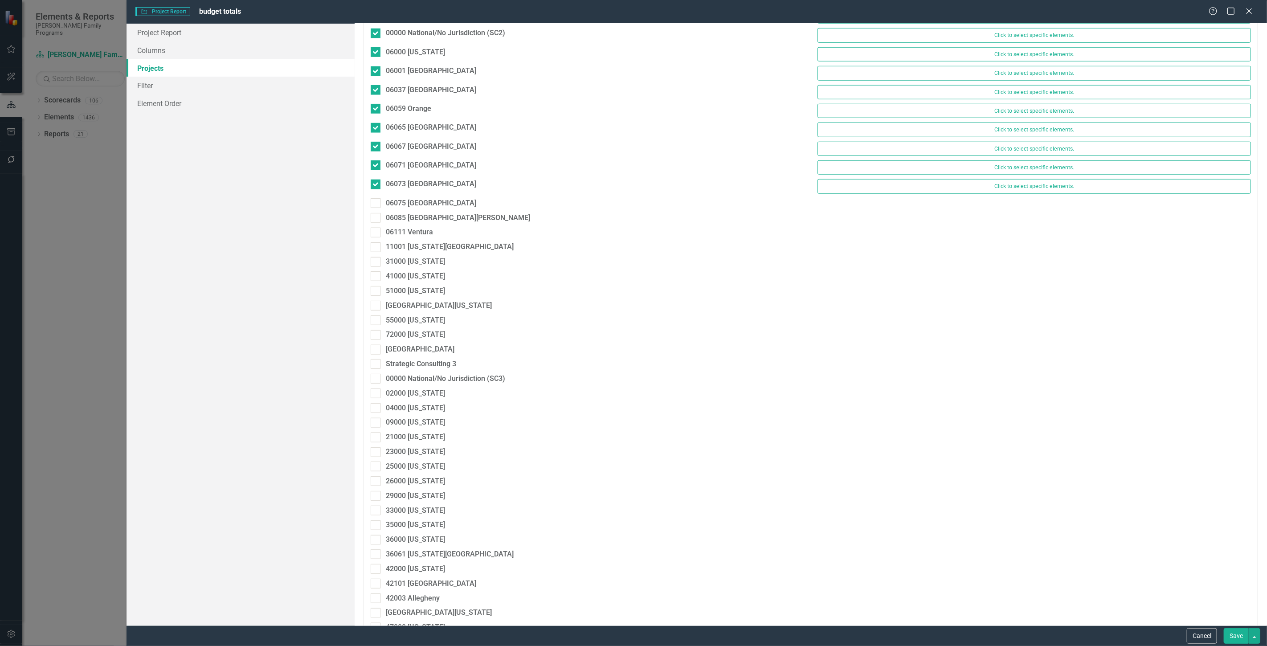
click at [376, 204] on input "06075 [GEOGRAPHIC_DATA]" at bounding box center [374, 201] width 6 height 6
checkbox input "true"
click at [377, 232] on div "06085 [GEOGRAPHIC_DATA][PERSON_NAME]" at bounding box center [587, 224] width 447 height 15
click at [375, 245] on div "06111 Ventura" at bounding box center [587, 239] width 447 height 15
drag, startPoint x: 372, startPoint y: 230, endPoint x: 376, endPoint y: 238, distance: 9.4
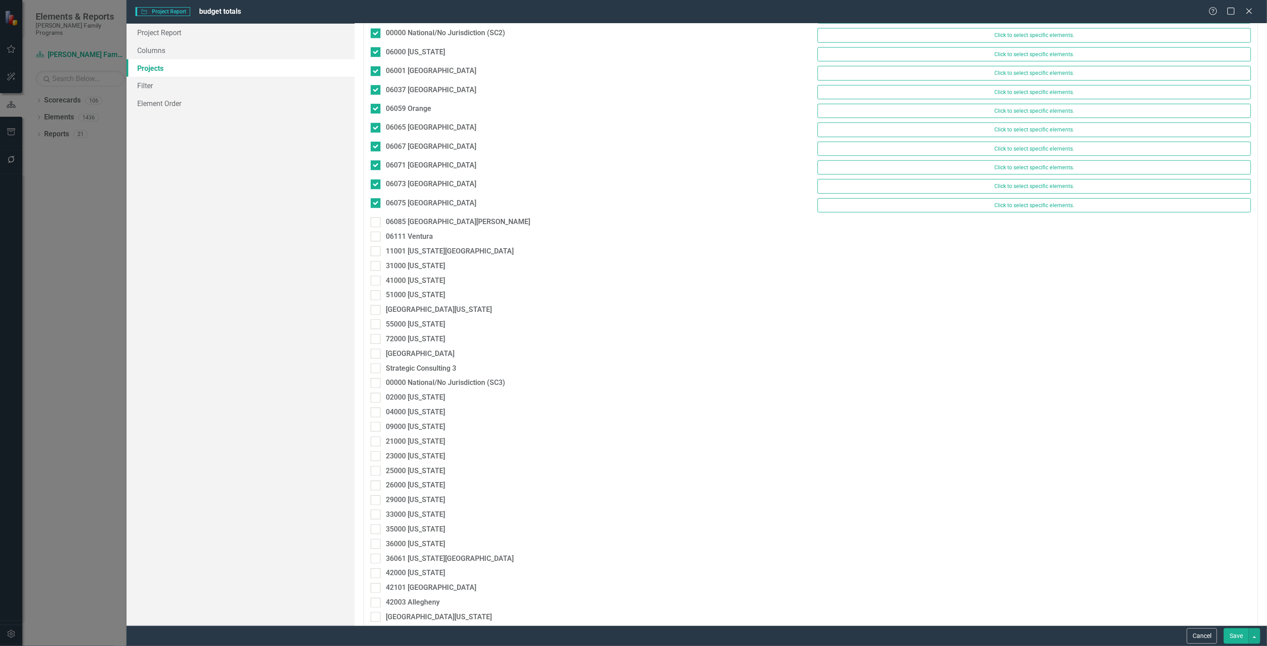
click at [373, 227] on div at bounding box center [376, 222] width 10 height 10
click at [373, 223] on input "06085 [GEOGRAPHIC_DATA][PERSON_NAME]" at bounding box center [374, 220] width 6 height 6
checkbox input "true"
click at [378, 243] on div at bounding box center [376, 241] width 10 height 10
click at [376, 242] on input "06111 Ventura" at bounding box center [374, 239] width 6 height 6
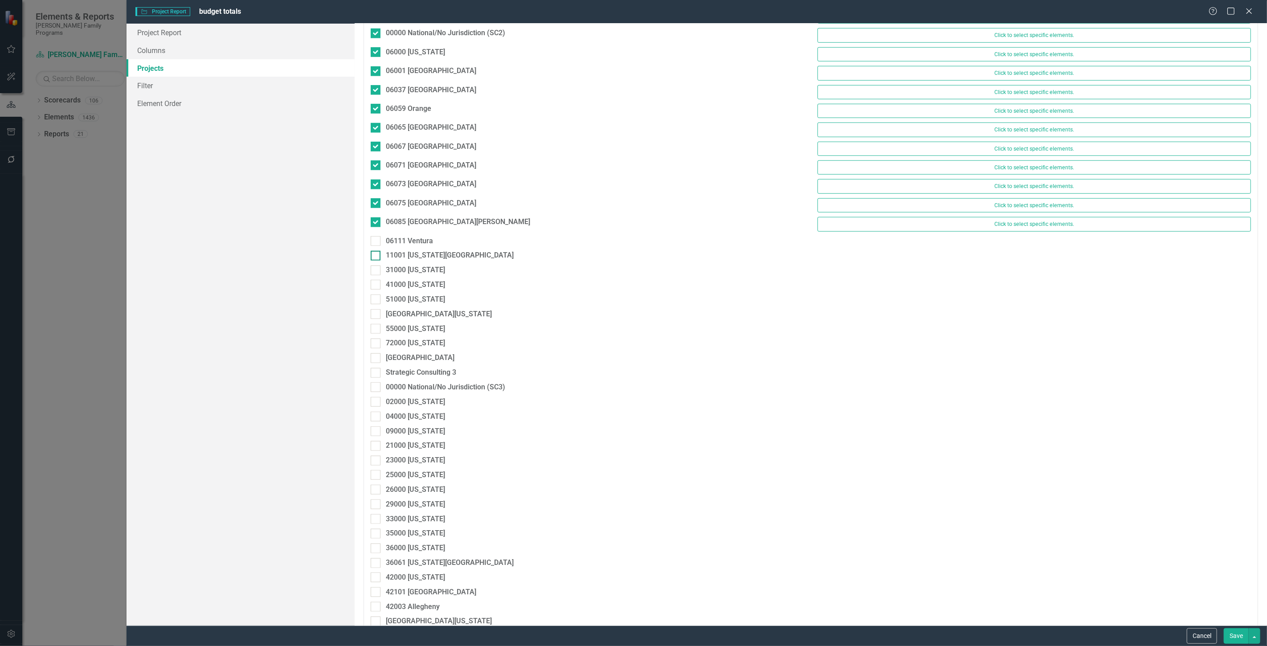
checkbox input "true"
click at [375, 261] on input "11001 [US_STATE][GEOGRAPHIC_DATA]" at bounding box center [374, 258] width 6 height 6
checkbox input "true"
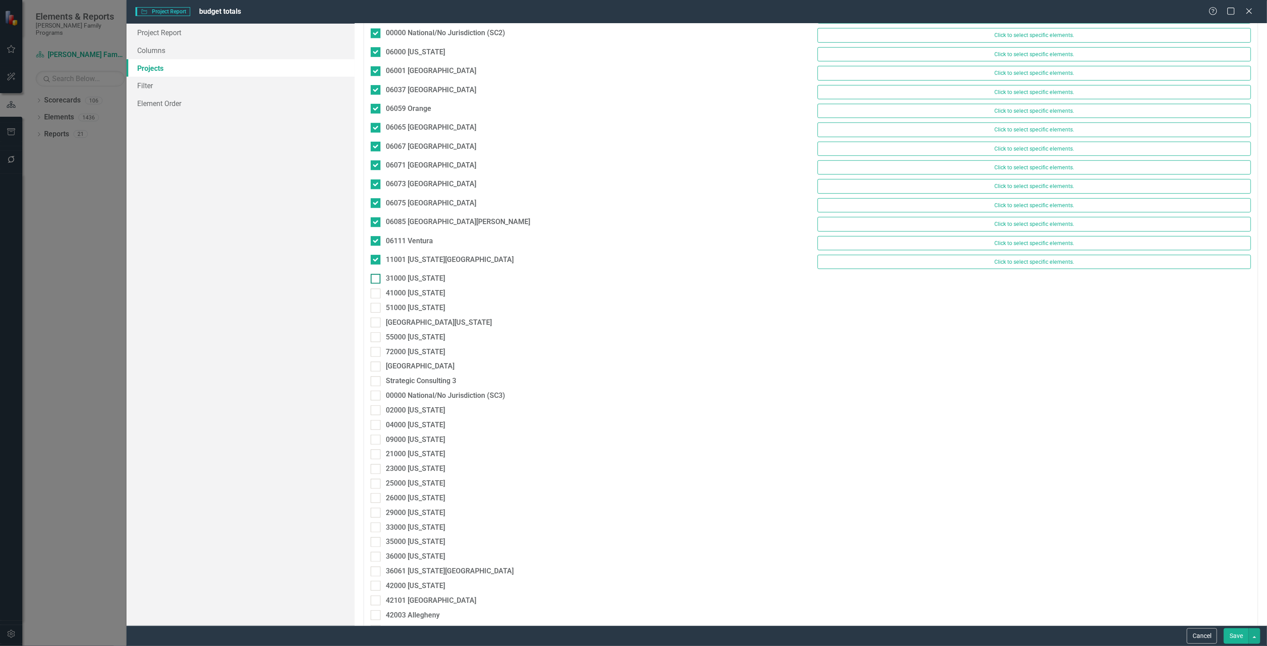
click at [375, 278] on input "31000 [US_STATE]" at bounding box center [374, 277] width 6 height 6
checkbox input "true"
click at [376, 302] on div at bounding box center [376, 298] width 10 height 10
click at [376, 298] on input "41000 [US_STATE]" at bounding box center [374, 296] width 6 height 6
checkbox input "true"
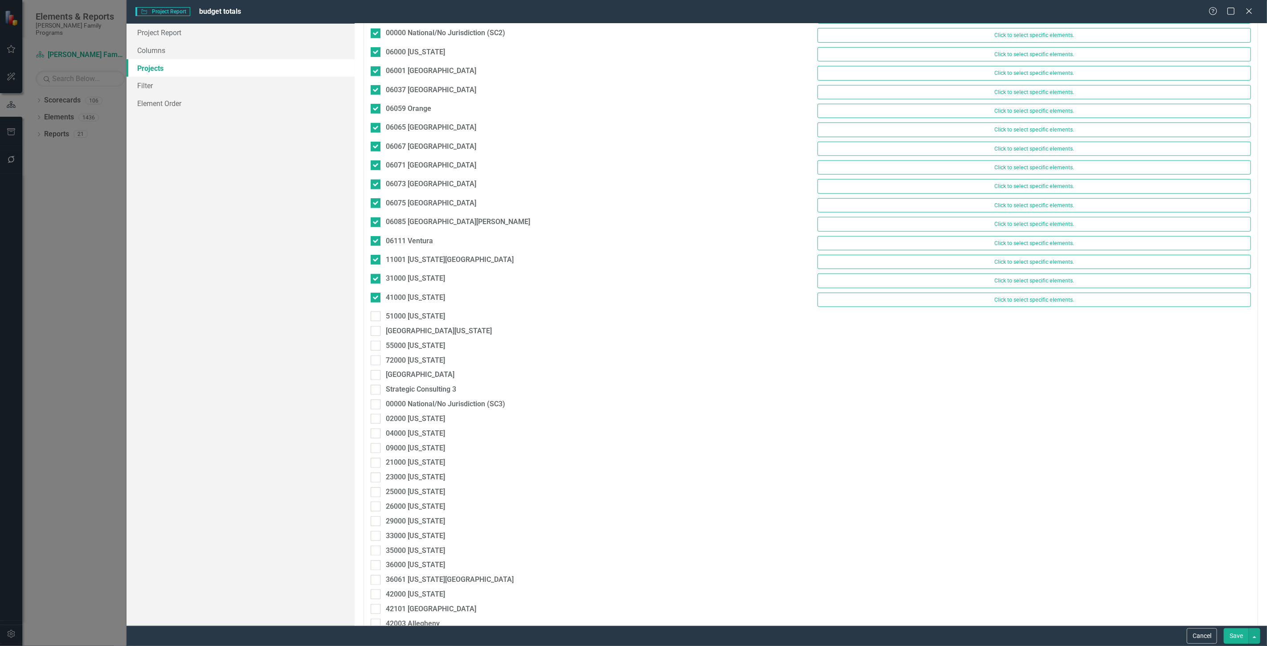
click at [376, 326] on div "51000 [US_STATE]" at bounding box center [587, 318] width 447 height 15
click at [374, 317] on input "51000 [US_STATE]" at bounding box center [374, 314] width 6 height 6
checkbox input "true"
click at [373, 340] on div at bounding box center [376, 335] width 10 height 10
click at [373, 336] on input "[GEOGRAPHIC_DATA][US_STATE]" at bounding box center [374, 333] width 6 height 6
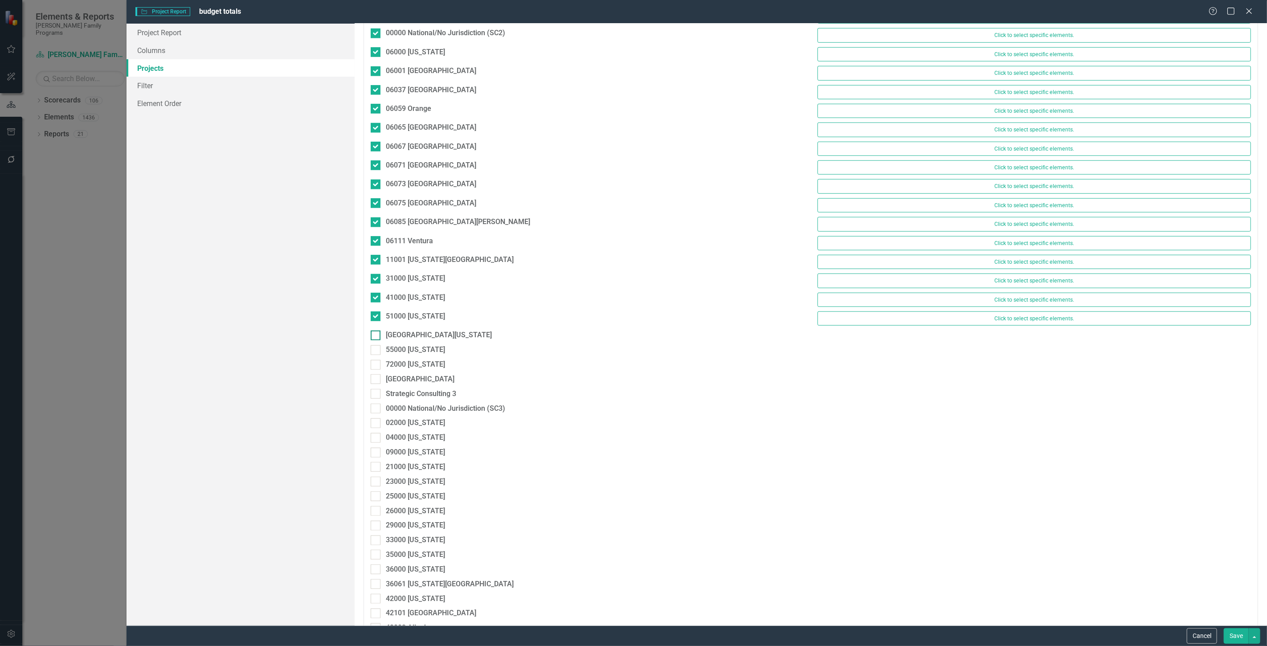
checkbox input "true"
click at [375, 349] on div "[GEOGRAPHIC_DATA][US_STATE] Click to select specific elements." at bounding box center [810, 339] width 893 height 19
click at [376, 359] on div at bounding box center [376, 354] width 10 height 10
click at [376, 355] on input "55000 [US_STATE]" at bounding box center [374, 352] width 6 height 6
checkbox input "true"
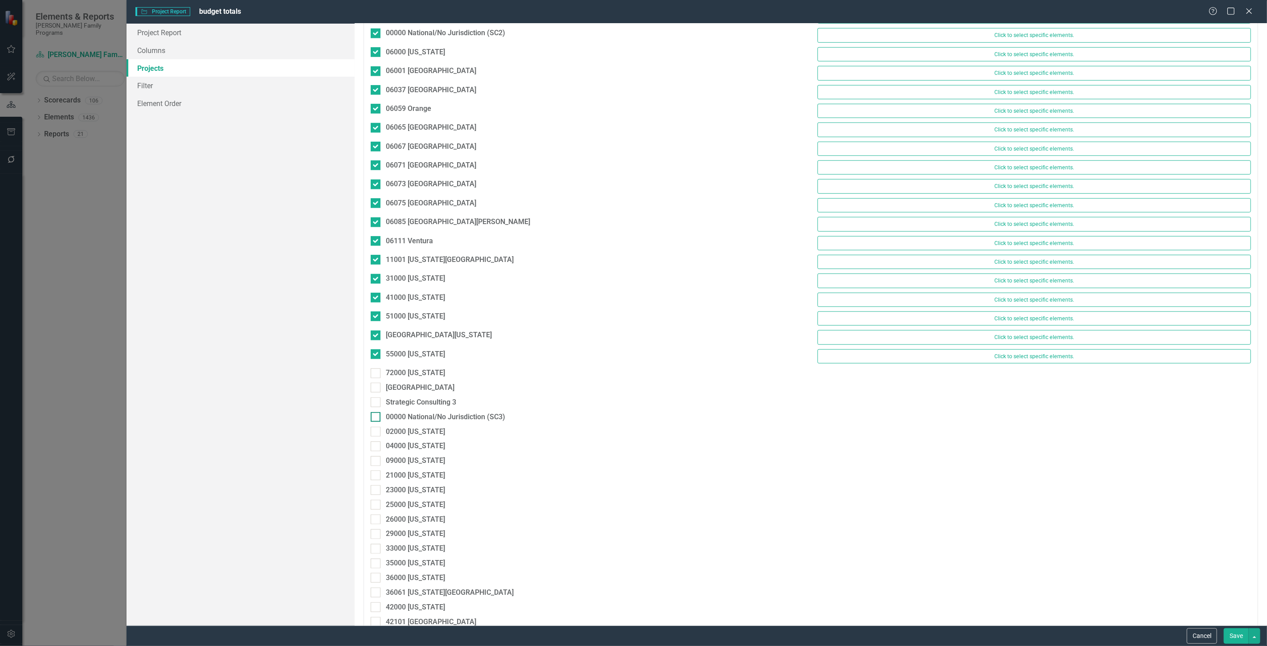
scroll to position [742, 0]
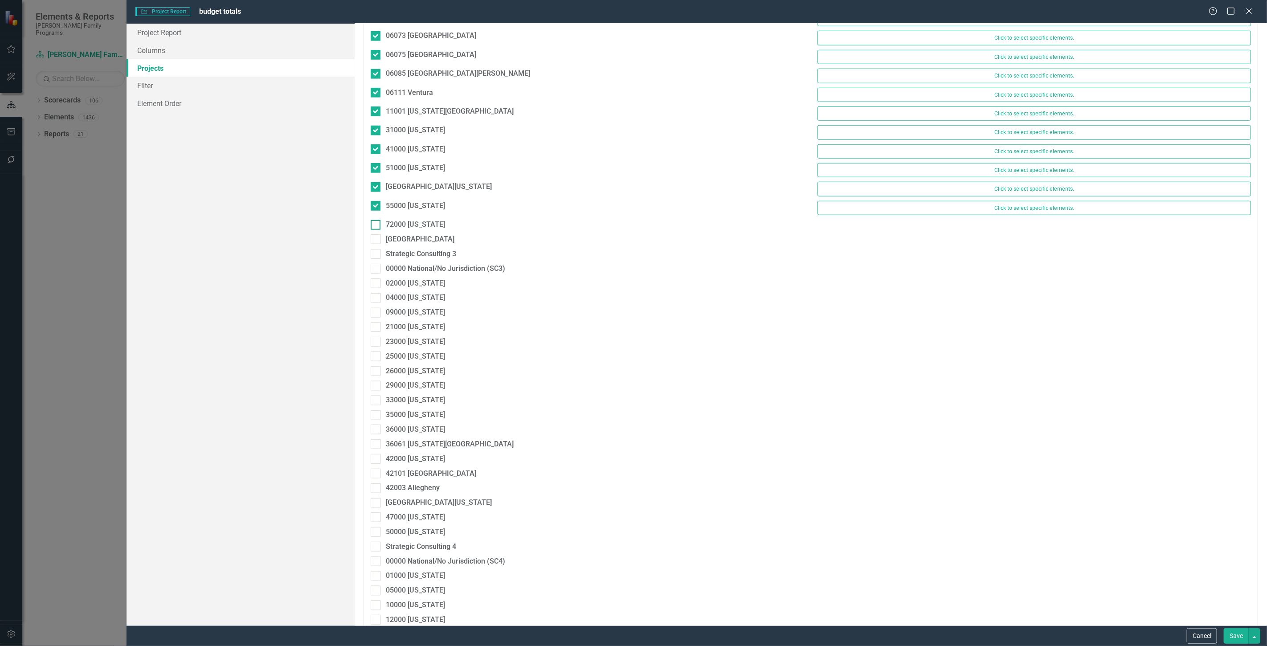
drag, startPoint x: 376, startPoint y: 220, endPoint x: 375, endPoint y: 229, distance: 9.0
click at [376, 220] on div "55000 [US_STATE] Click to select specific elements." at bounding box center [810, 210] width 893 height 19
click at [375, 226] on input "72000 [US_STATE]" at bounding box center [374, 223] width 6 height 6
checkbox input "true"
click at [377, 249] on div at bounding box center [376, 244] width 10 height 10
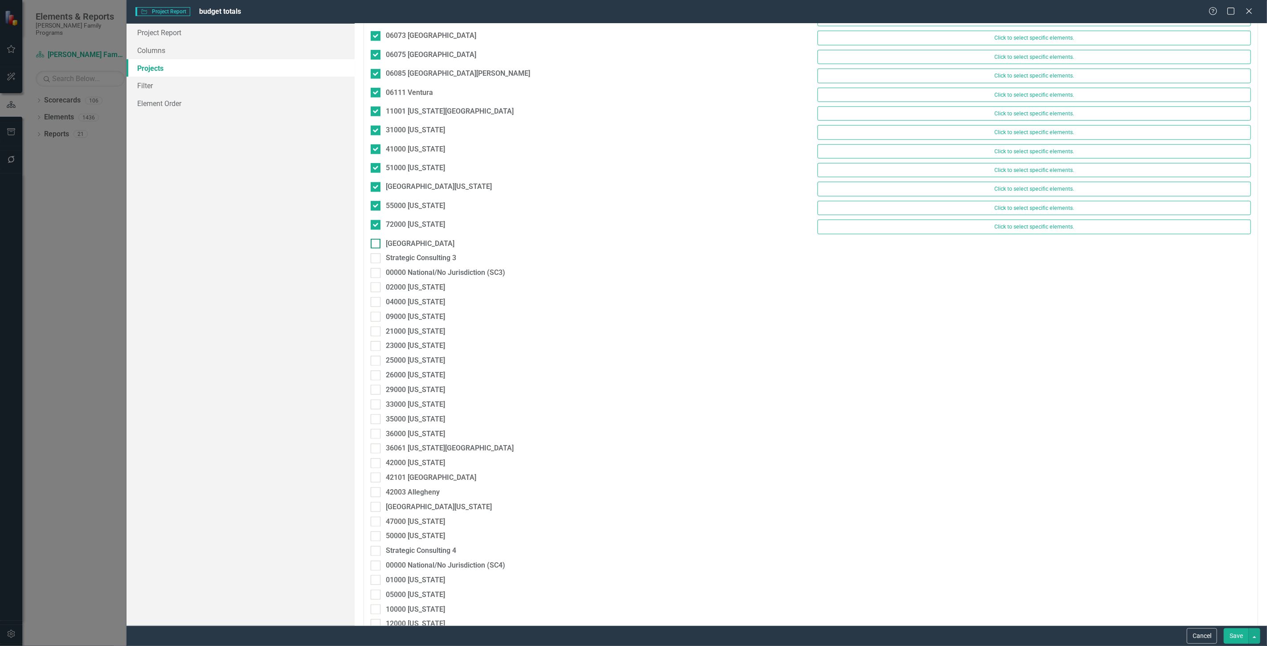
click at [376, 244] on input "[GEOGRAPHIC_DATA]" at bounding box center [374, 242] width 6 height 6
checkbox input "true"
click at [378, 263] on div at bounding box center [376, 262] width 10 height 10
click at [376, 263] on input "Strategic Consulting 3" at bounding box center [374, 260] width 6 height 6
checkbox input "true"
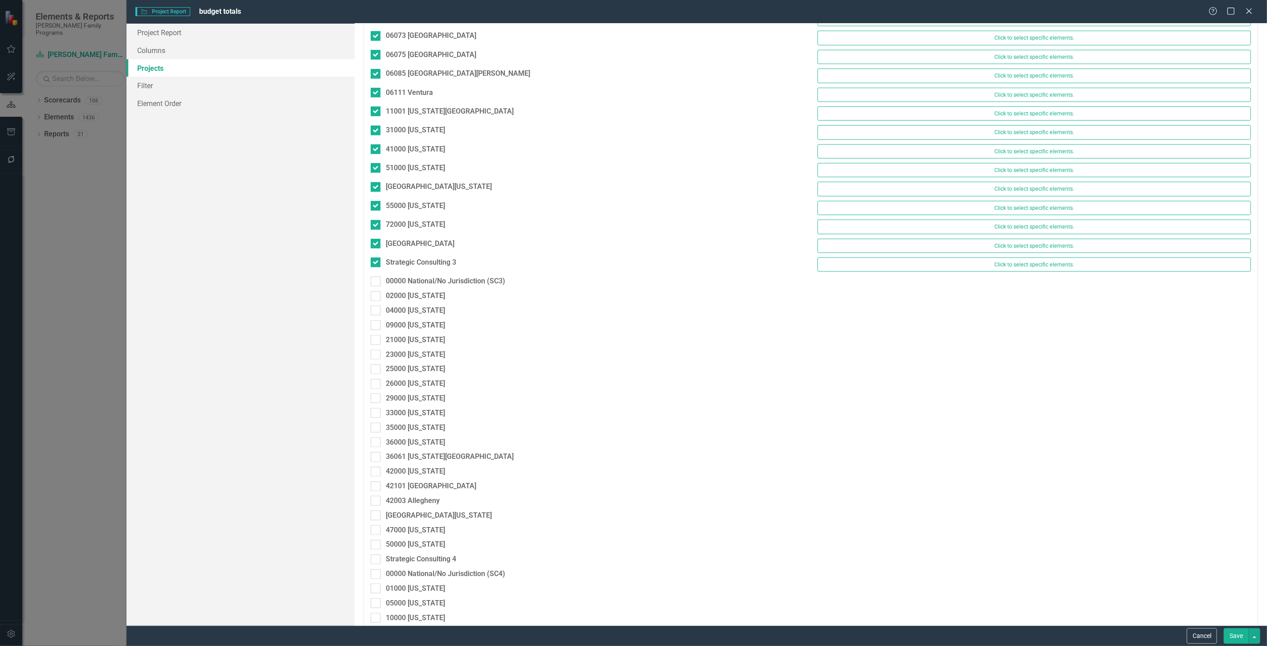
drag, startPoint x: 376, startPoint y: 288, endPoint x: 376, endPoint y: 294, distance: 5.8
click at [376, 286] on div at bounding box center [376, 282] width 10 height 10
click at [376, 282] on input "00000 National/No Jurisdiction (SC3)" at bounding box center [374, 280] width 6 height 6
checkbox input "true"
click at [377, 305] on div at bounding box center [376, 300] width 10 height 10
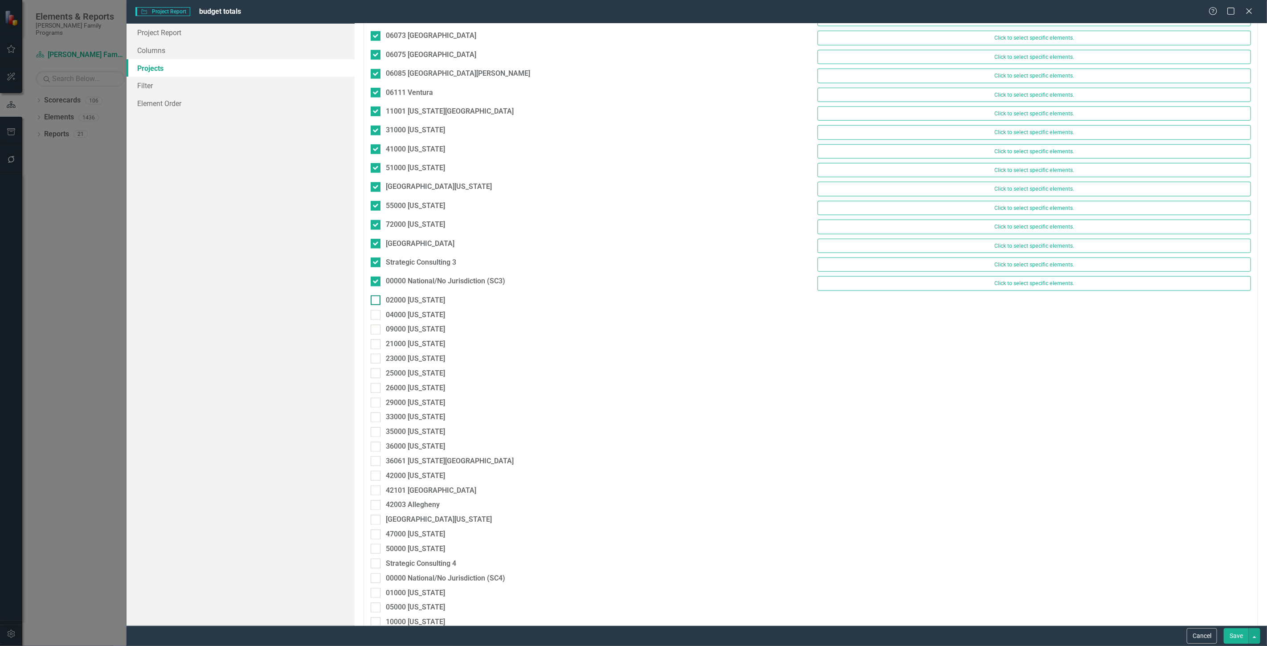
click at [376, 301] on input "02000 [US_STATE]" at bounding box center [374, 298] width 6 height 6
checkbox input "true"
click at [376, 324] on div at bounding box center [376, 319] width 10 height 10
click at [376, 320] on input "04000 [US_STATE]" at bounding box center [374, 317] width 6 height 6
checkbox input "true"
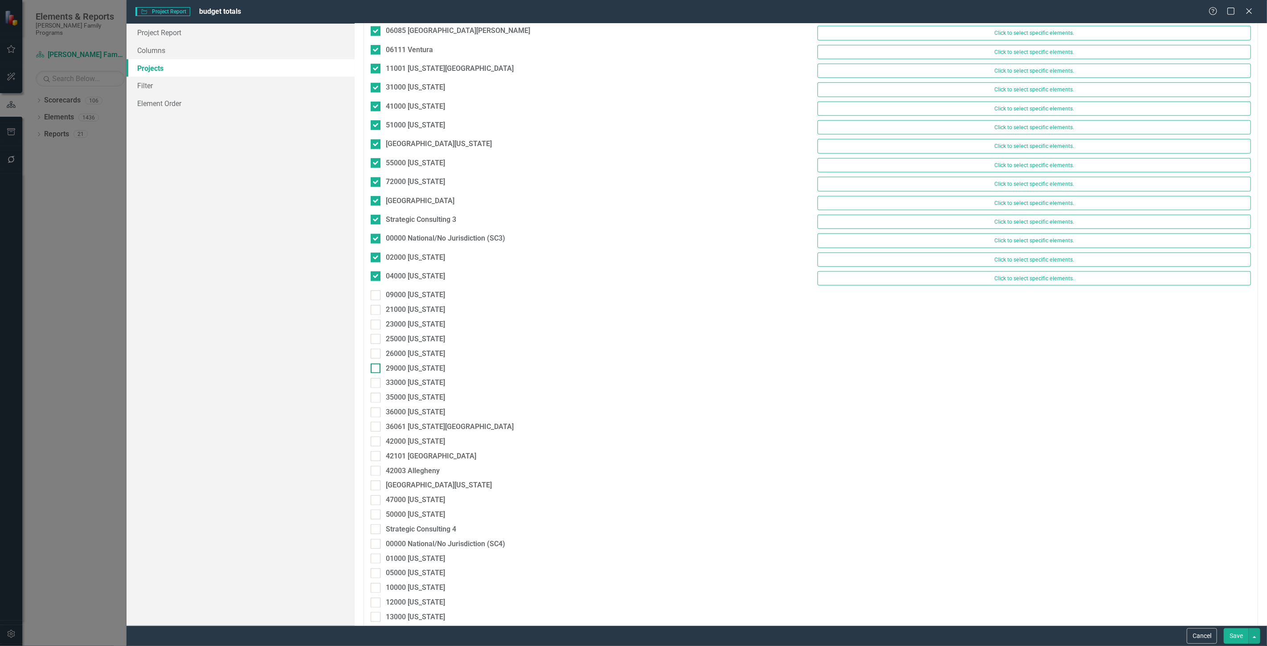
scroll to position [891, 0]
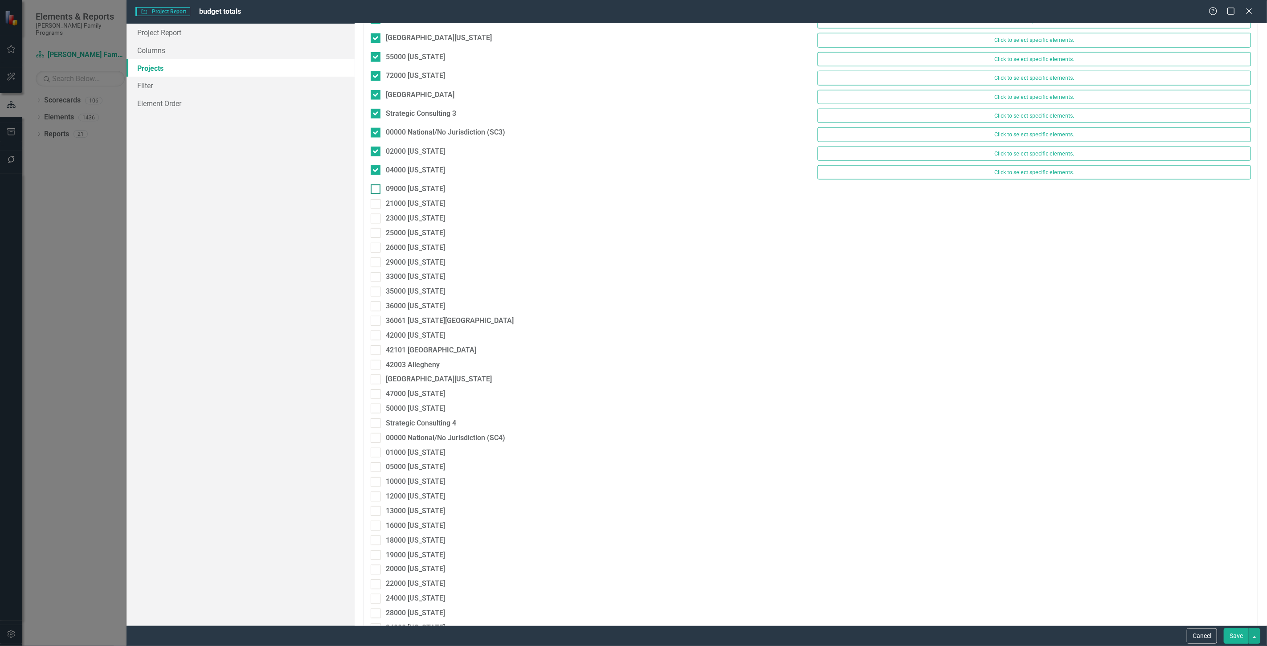
click at [411, 191] on div "09000 [US_STATE]" at bounding box center [415, 189] width 59 height 10
click at [376, 190] on input "09000 [US_STATE]" at bounding box center [374, 187] width 6 height 6
checkbox input "true"
click at [411, 211] on div "21000 [US_STATE]" at bounding box center [415, 208] width 59 height 10
click at [376, 209] on input "21000 [US_STATE]" at bounding box center [374, 206] width 6 height 6
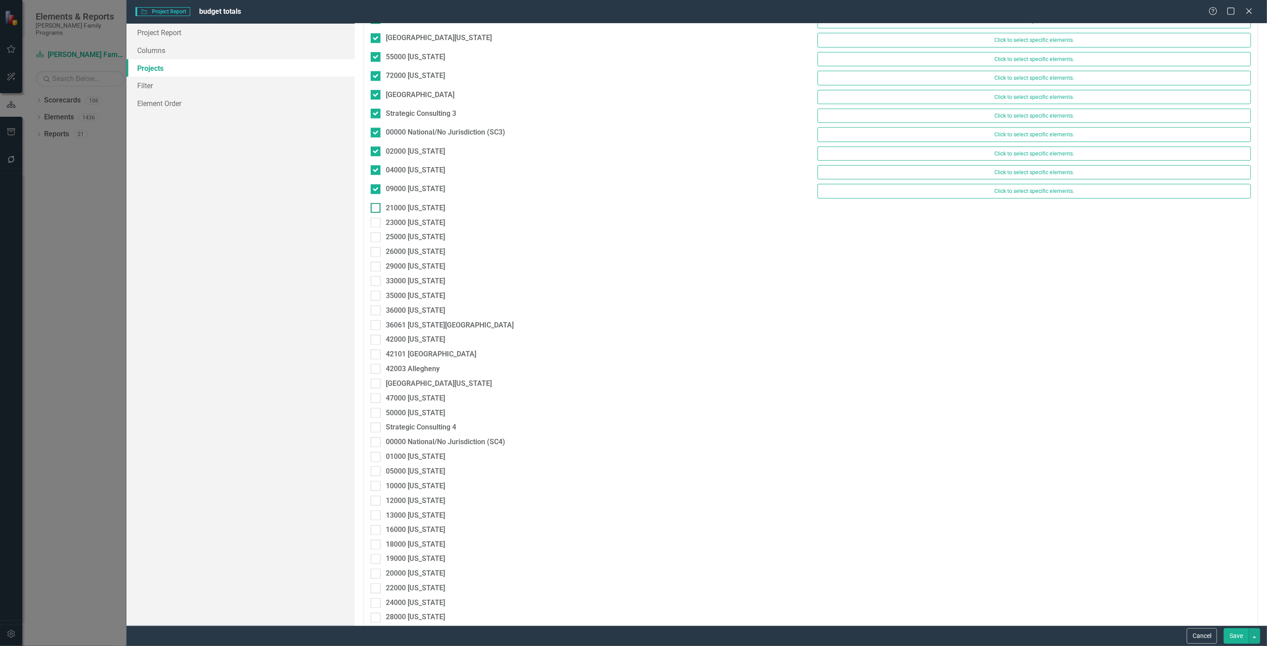
checkbox input "true"
click at [409, 229] on div "23000 [US_STATE]" at bounding box center [415, 227] width 59 height 10
click at [376, 228] on input "23000 [US_STATE]" at bounding box center [374, 225] width 6 height 6
checkbox input "true"
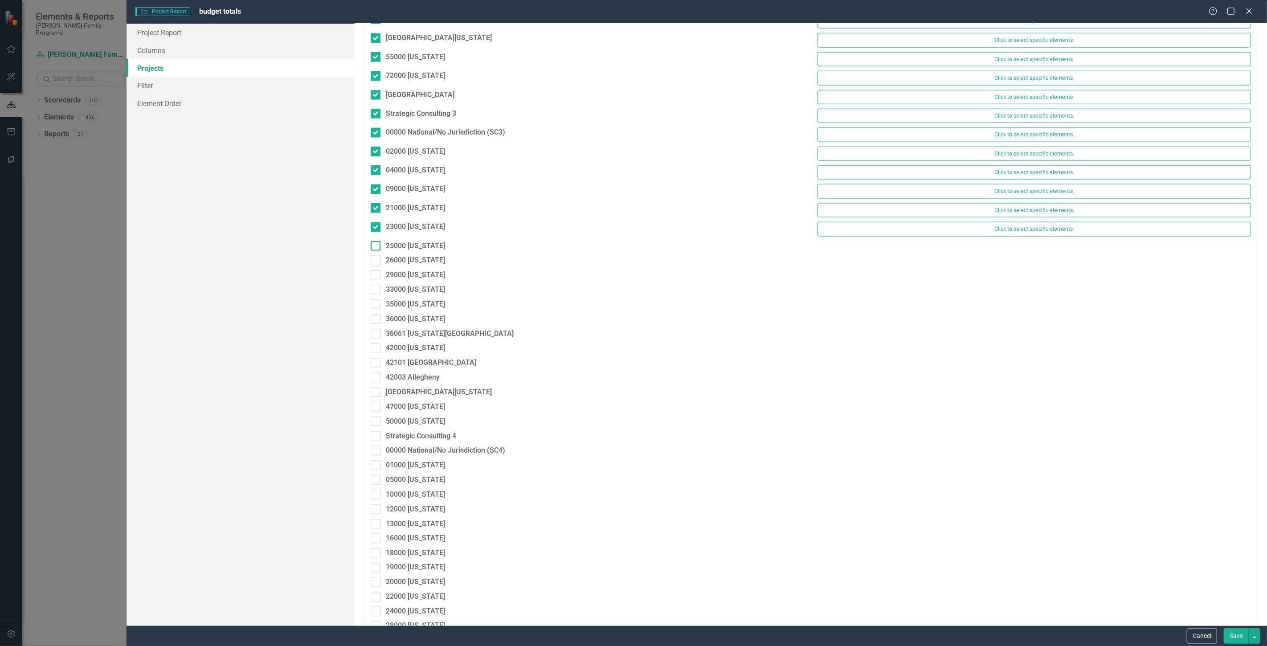
click at [411, 251] on div "25000 [US_STATE]" at bounding box center [415, 246] width 59 height 10
click at [376, 247] on input "25000 [US_STATE]" at bounding box center [374, 244] width 6 height 6
checkbox input "true"
click at [412, 267] on div "26000 [US_STATE]" at bounding box center [415, 265] width 59 height 10
click at [376, 265] on input "26000 [US_STATE]" at bounding box center [374, 263] width 6 height 6
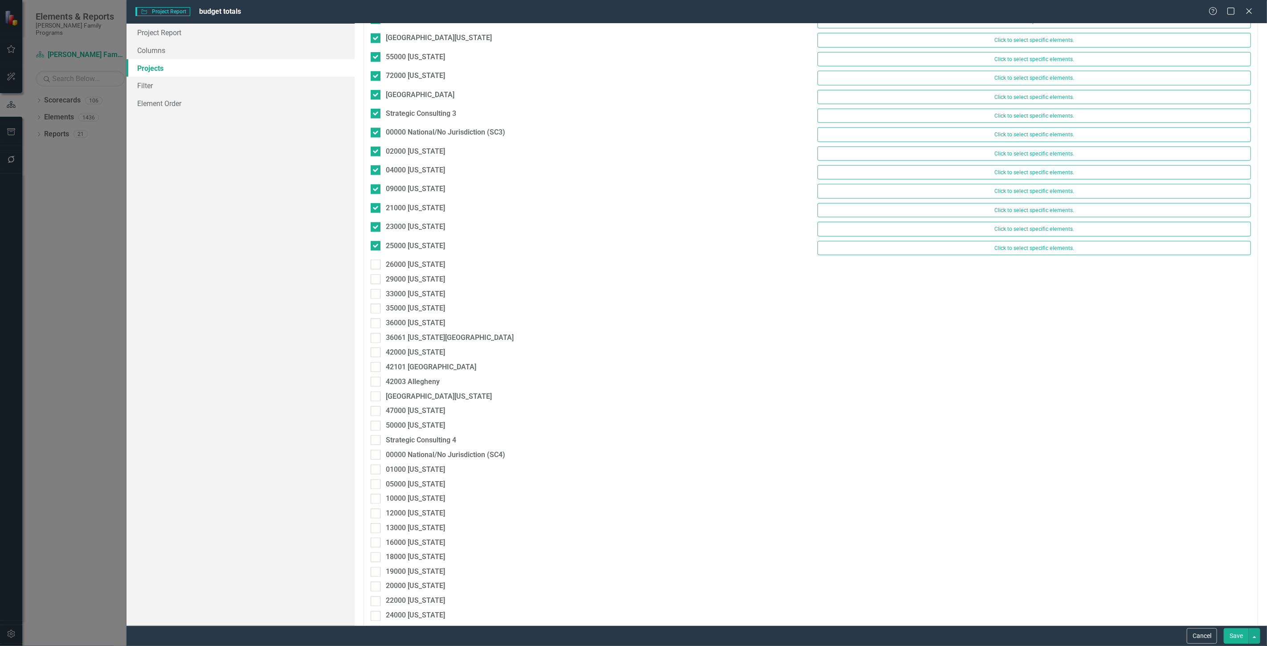
checkbox input "true"
click at [413, 289] on div "29000 [US_STATE]" at bounding box center [415, 283] width 59 height 10
click at [376, 285] on input "29000 [US_STATE]" at bounding box center [374, 282] width 6 height 6
checkbox input "true"
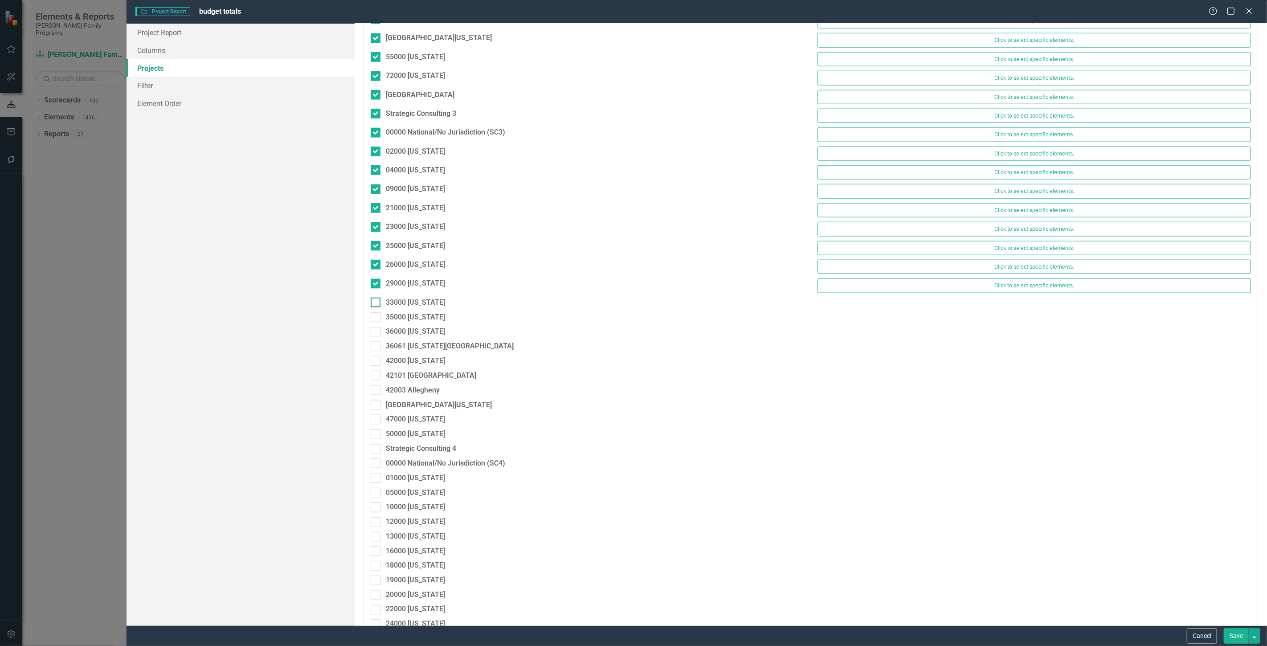
click at [412, 308] on div "33000 [US_STATE]" at bounding box center [415, 302] width 59 height 10
click at [376, 303] on input "33000 [US_STATE]" at bounding box center [374, 300] width 6 height 6
checkbox input "true"
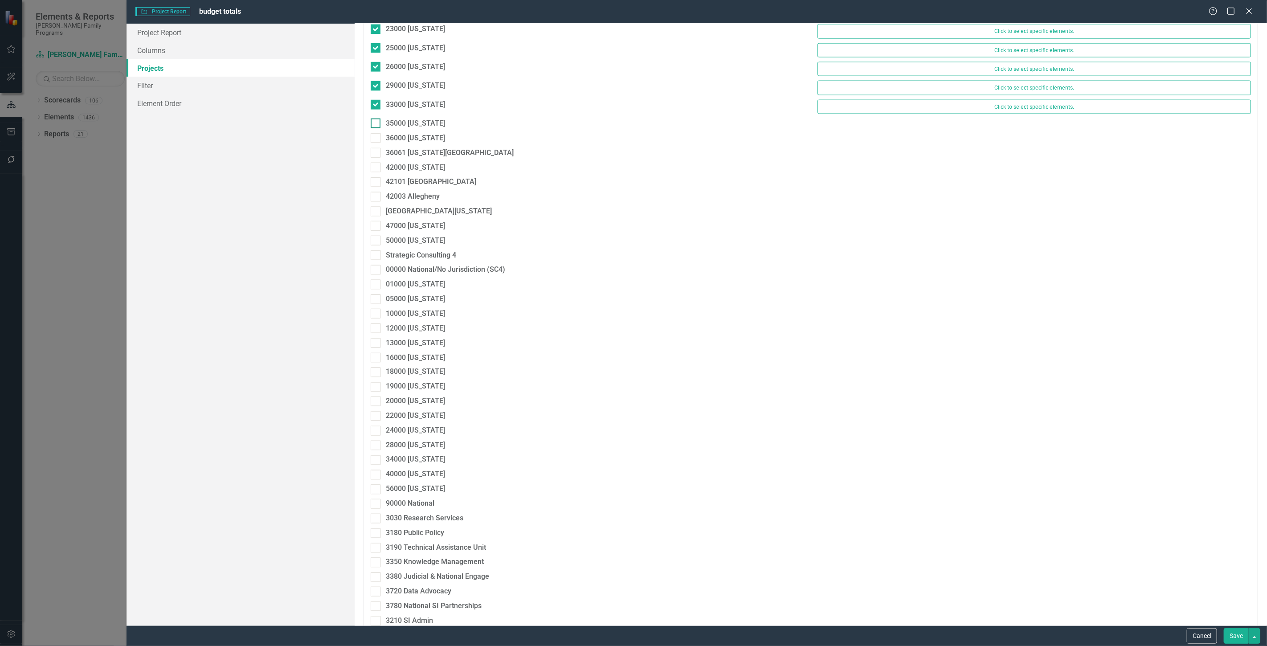
click at [429, 129] on div "35000 [US_STATE]" at bounding box center [415, 123] width 59 height 10
click at [376, 124] on input "35000 [US_STATE]" at bounding box center [374, 121] width 6 height 6
checkbox input "true"
click at [434, 147] on div "36000 [US_STATE]" at bounding box center [415, 142] width 59 height 10
click at [376, 143] on input "36000 [US_STATE]" at bounding box center [374, 141] width 6 height 6
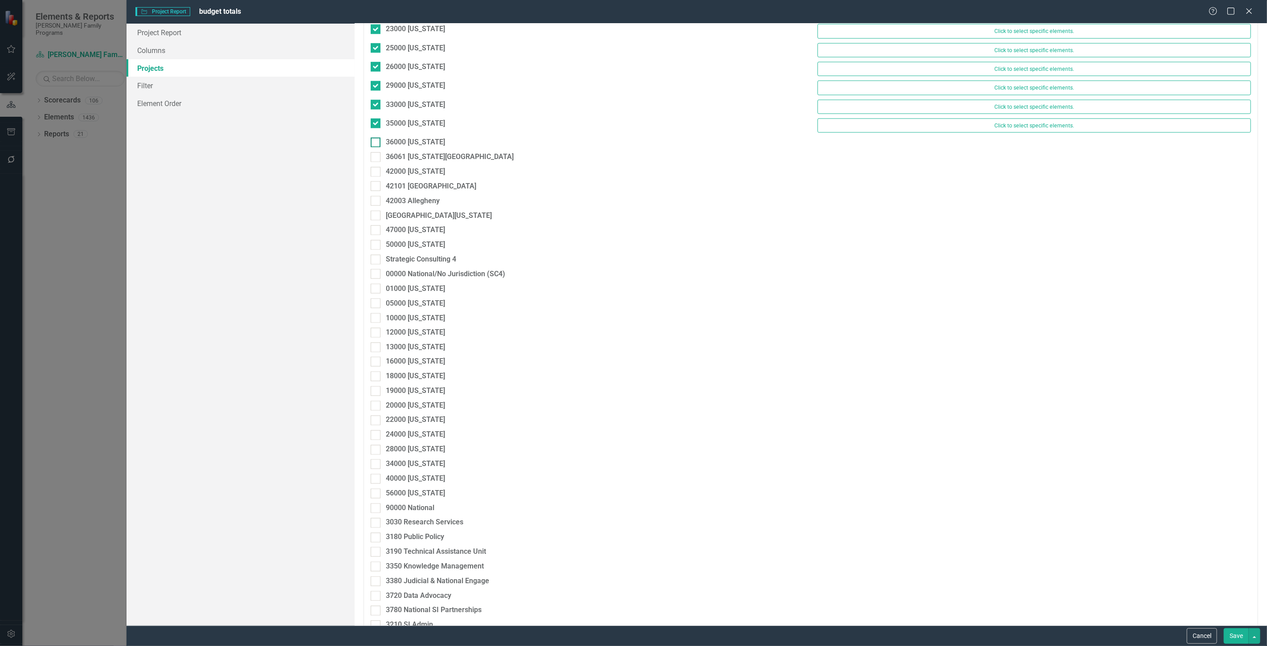
checkbox input "true"
click at [438, 167] on div "36061 [US_STATE][GEOGRAPHIC_DATA]" at bounding box center [450, 161] width 128 height 10
click at [376, 162] on input "36061 [US_STATE][GEOGRAPHIC_DATA]" at bounding box center [374, 159] width 6 height 6
checkbox input "true"
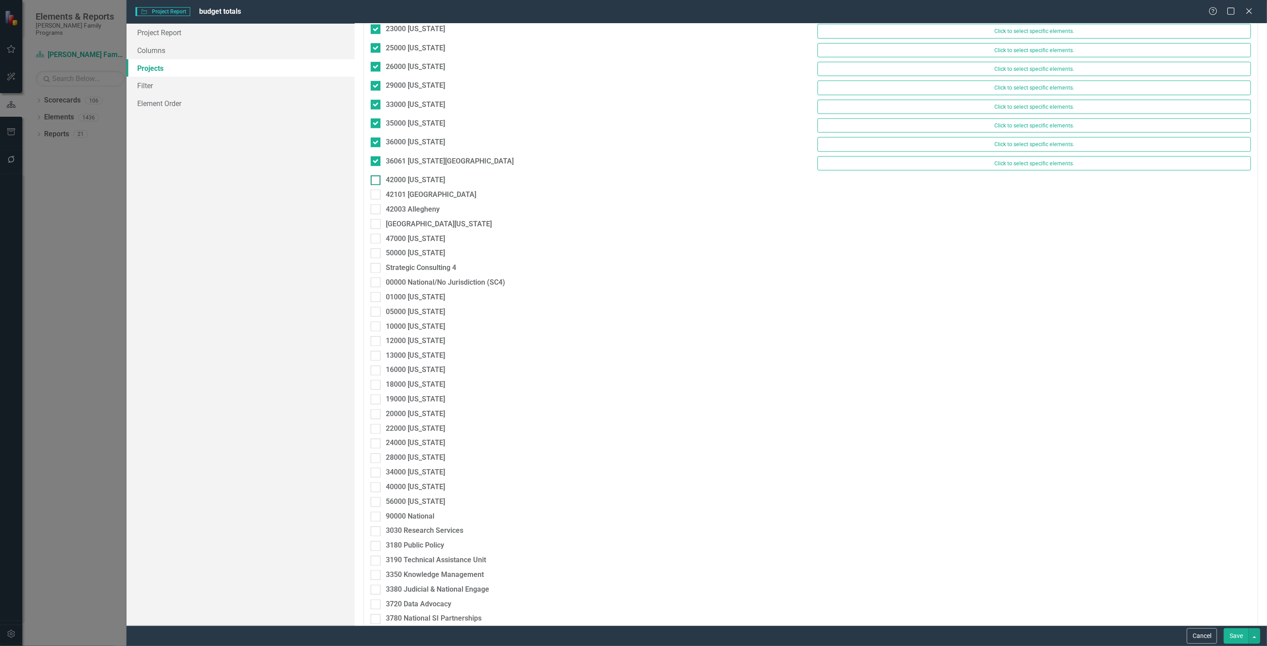
click at [436, 185] on div "42000 [US_STATE]" at bounding box center [415, 180] width 59 height 10
click at [376, 181] on input "42000 [US_STATE]" at bounding box center [374, 178] width 6 height 6
checkbox input "true"
click at [436, 204] on div "42101 [GEOGRAPHIC_DATA]" at bounding box center [431, 199] width 90 height 10
click at [376, 200] on input "42101 [GEOGRAPHIC_DATA]" at bounding box center [374, 197] width 6 height 6
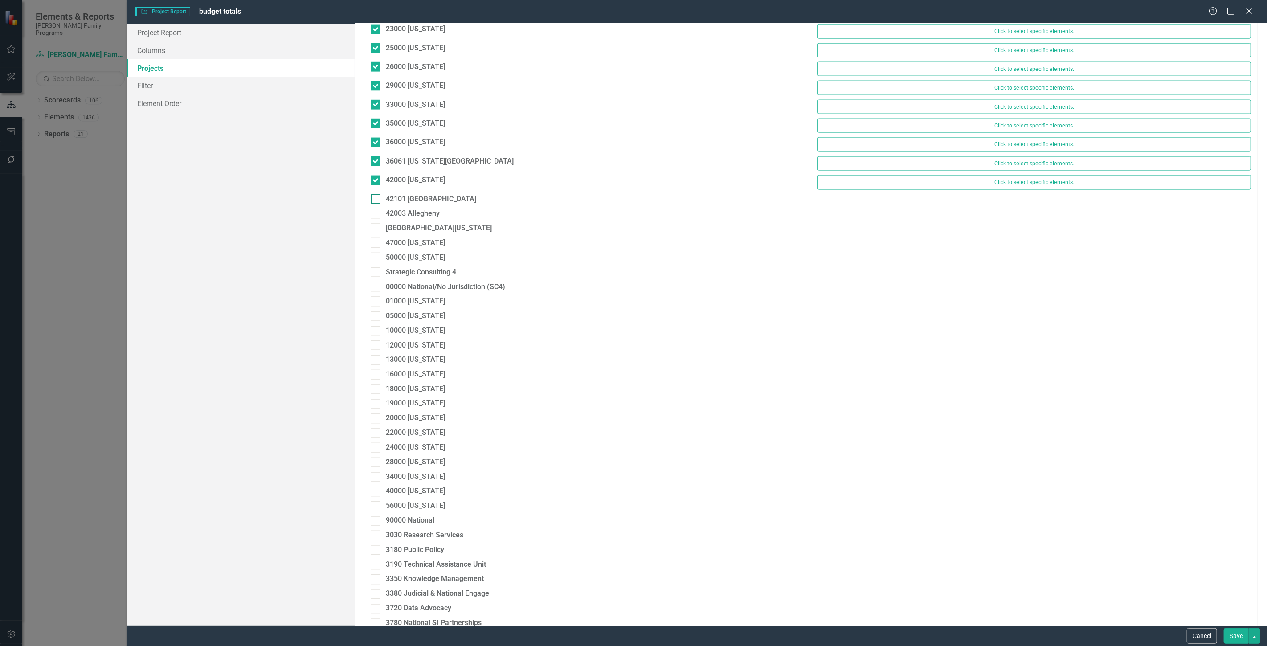
checkbox input "true"
click at [431, 223] on div "42003 Allegheny" at bounding box center [413, 218] width 54 height 10
click at [376, 219] on input "42003 Allegheny" at bounding box center [374, 216] width 6 height 6
checkbox input "true"
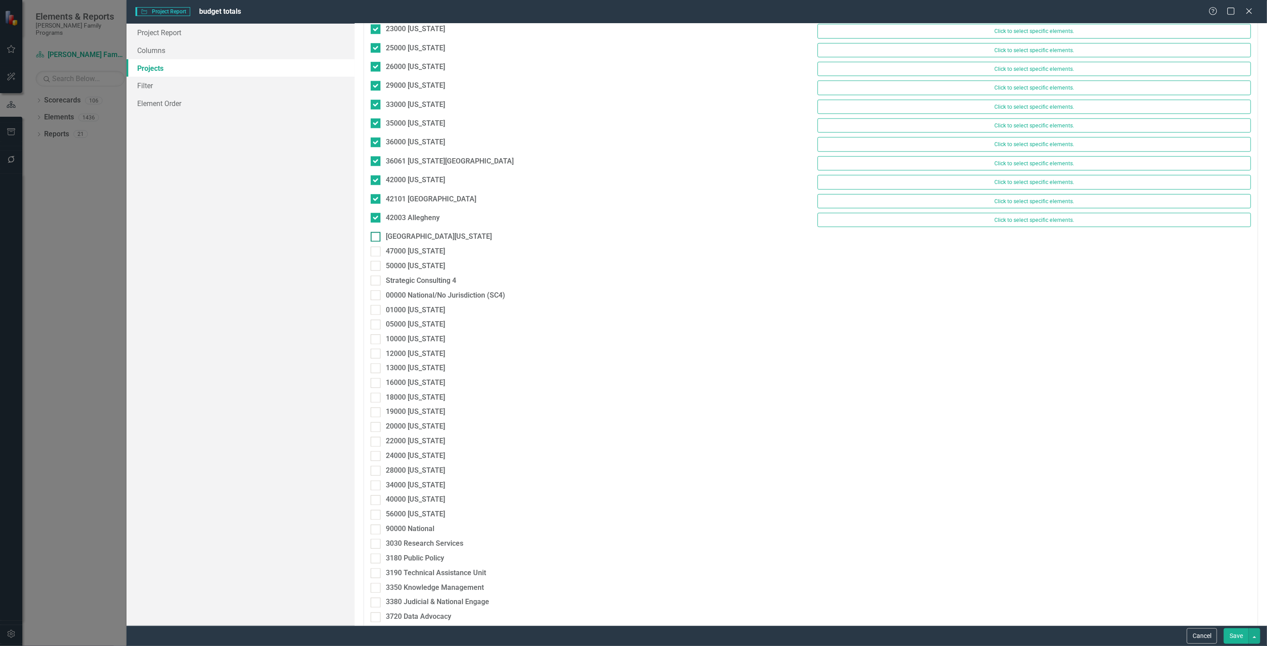
click at [438, 240] on div "[GEOGRAPHIC_DATA][US_STATE]" at bounding box center [439, 237] width 106 height 10
click at [376, 238] on input "[GEOGRAPHIC_DATA][US_STATE]" at bounding box center [374, 235] width 6 height 6
checkbox input "true"
drag, startPoint x: 435, startPoint y: 264, endPoint x: 432, endPoint y: 270, distance: 6.6
click at [435, 261] on div "47000 [US_STATE]" at bounding box center [415, 256] width 59 height 10
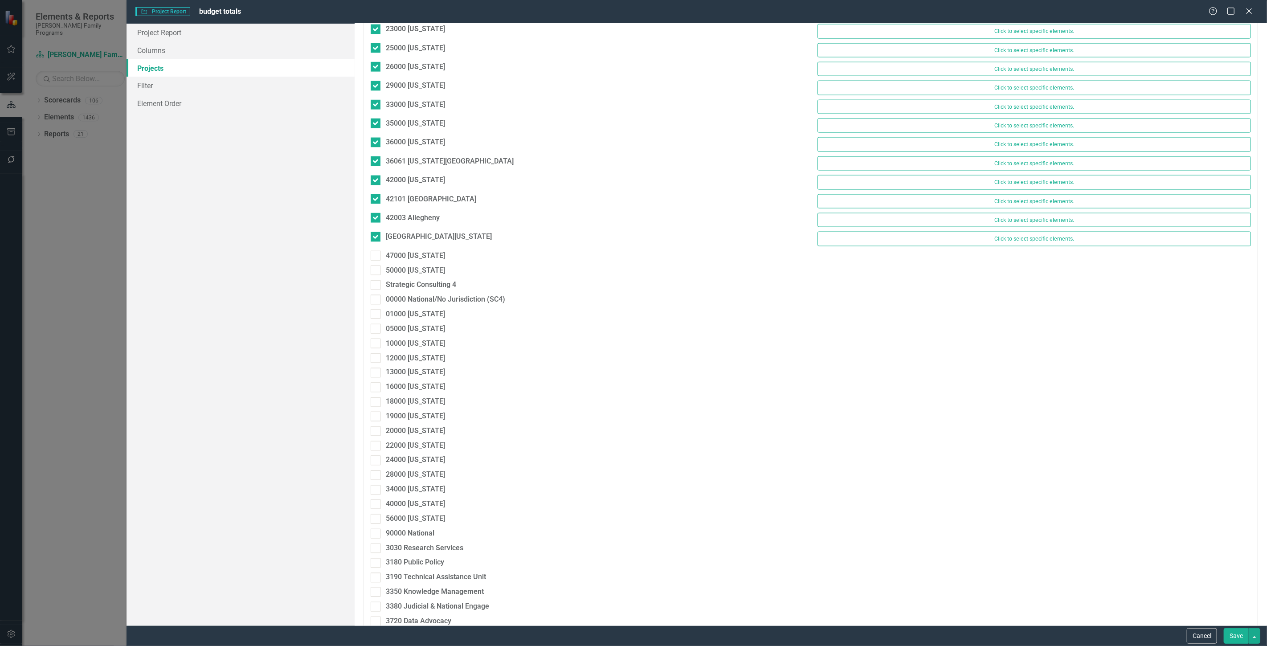
click at [376, 257] on input "47000 [US_STATE]" at bounding box center [374, 254] width 6 height 6
checkbox input "true"
click at [432, 269] on div "47000 [US_STATE] Click to select specific elements." at bounding box center [810, 260] width 893 height 19
drag, startPoint x: 432, startPoint y: 283, endPoint x: 432, endPoint y: 297, distance: 13.8
click at [432, 280] on div "50000 [US_STATE]" at bounding box center [415, 274] width 59 height 10
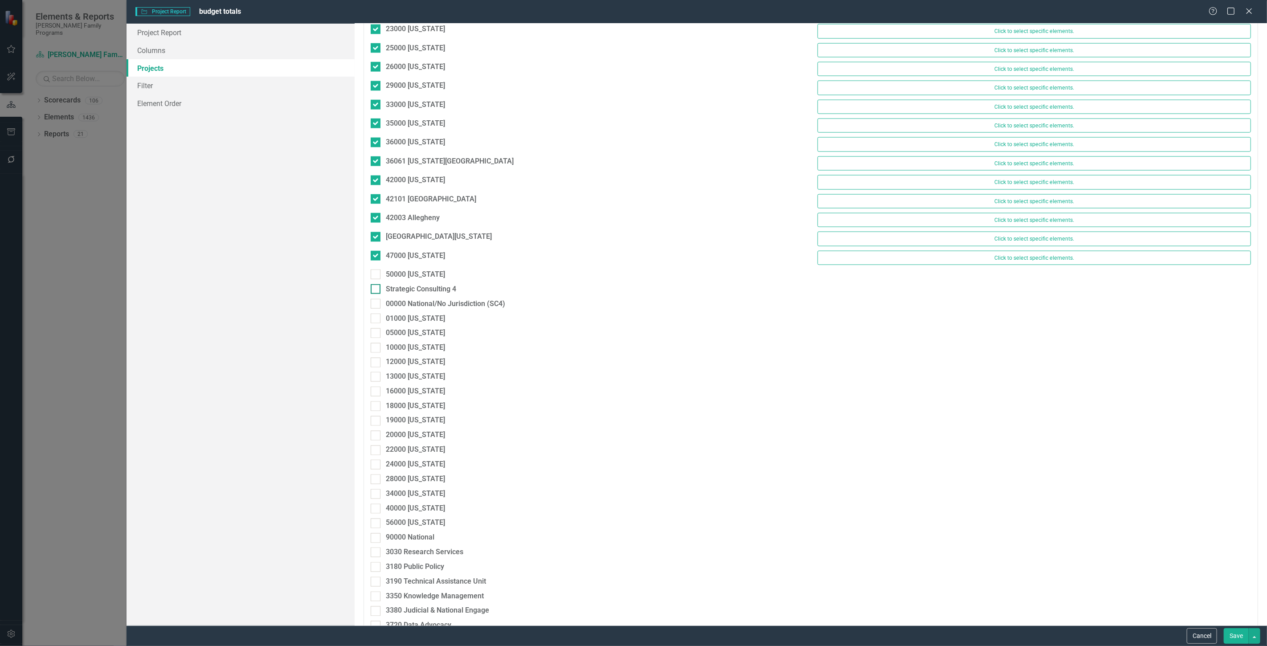
click at [376, 275] on input "50000 [US_STATE]" at bounding box center [374, 272] width 6 height 6
checkbox input "true"
click at [432, 297] on div "Strategic Consulting 4" at bounding box center [421, 293] width 70 height 10
click at [376, 294] on input "Strategic Consulting 4" at bounding box center [374, 292] width 6 height 6
checkbox input "true"
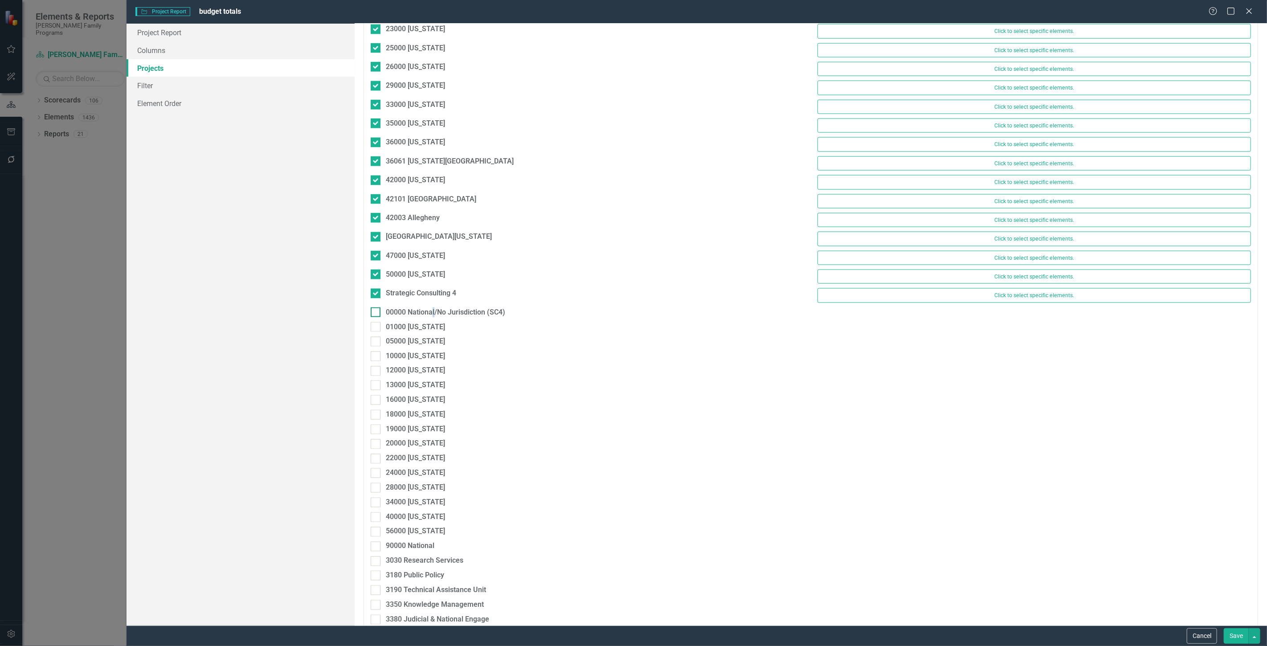
click at [434, 314] on div "00000 National/No Jurisdiction (SC4)" at bounding box center [445, 312] width 119 height 10
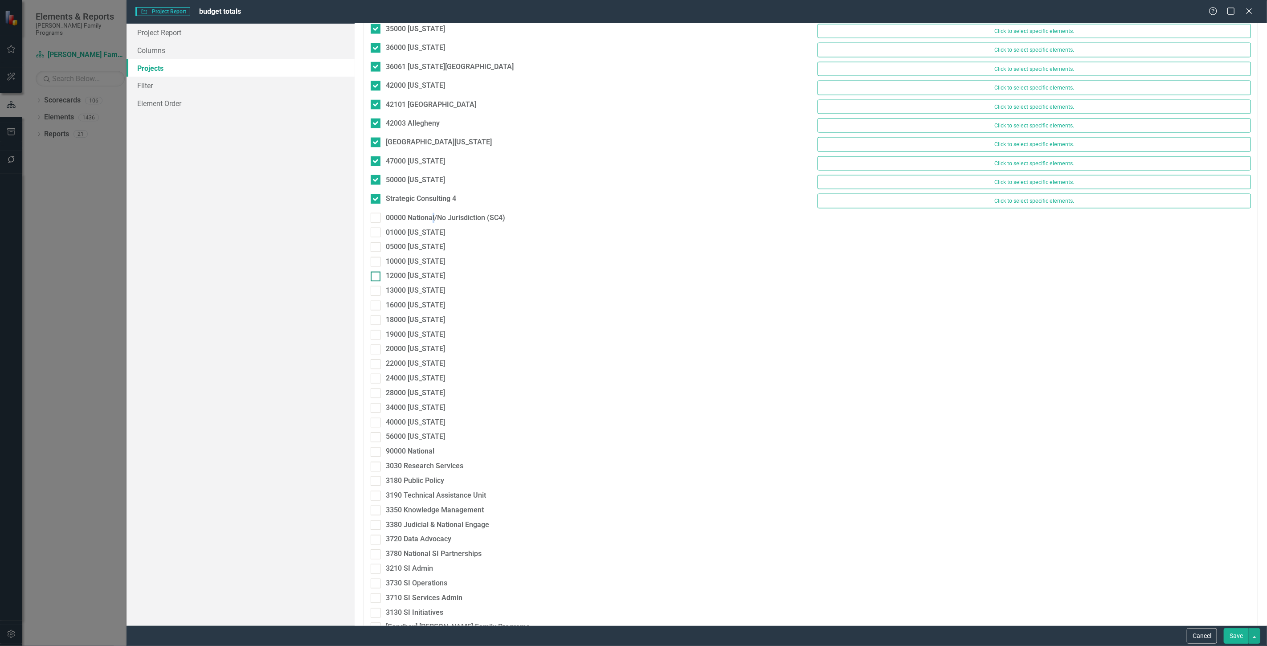
scroll to position [1286, 0]
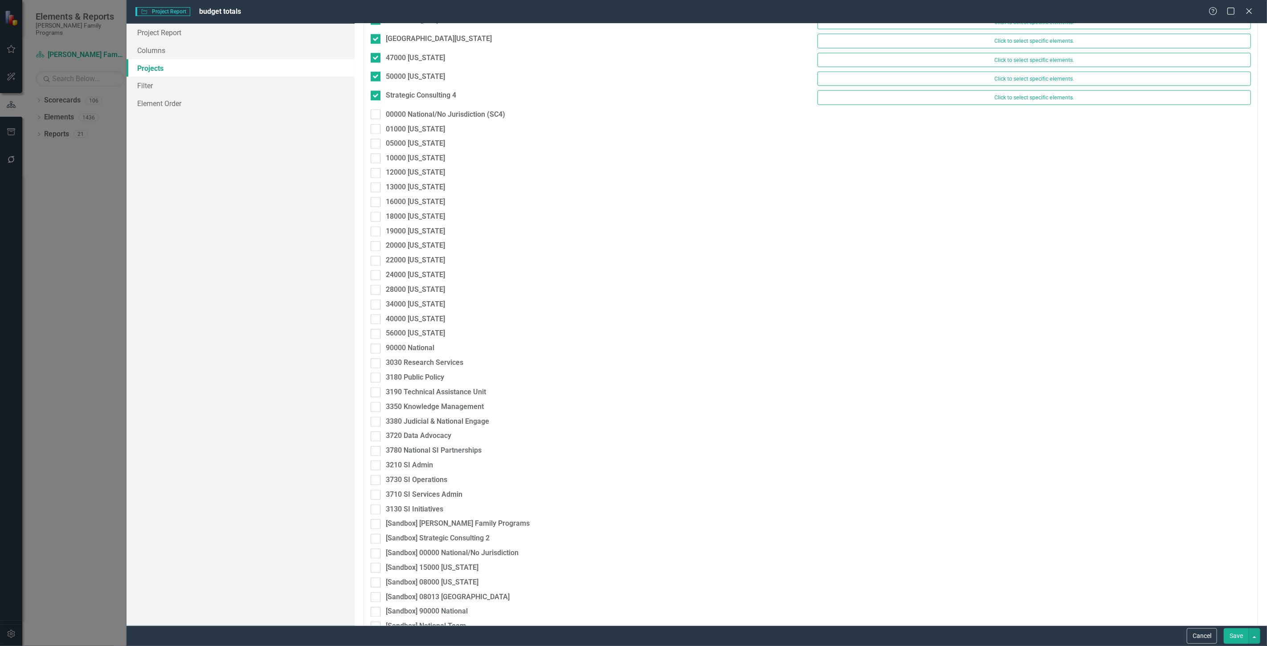
click at [409, 109] on div "Strategic Consulting 4 Click to select specific elements." at bounding box center [810, 99] width 893 height 19
click at [409, 120] on div "00000 National/No Jurisdiction (SC4)" at bounding box center [445, 115] width 119 height 10
click at [376, 115] on input "00000 National/No Jurisdiction (SC4)" at bounding box center [374, 113] width 6 height 6
checkbox input "true"
click at [413, 139] on div "01000 [US_STATE]" at bounding box center [415, 133] width 59 height 10
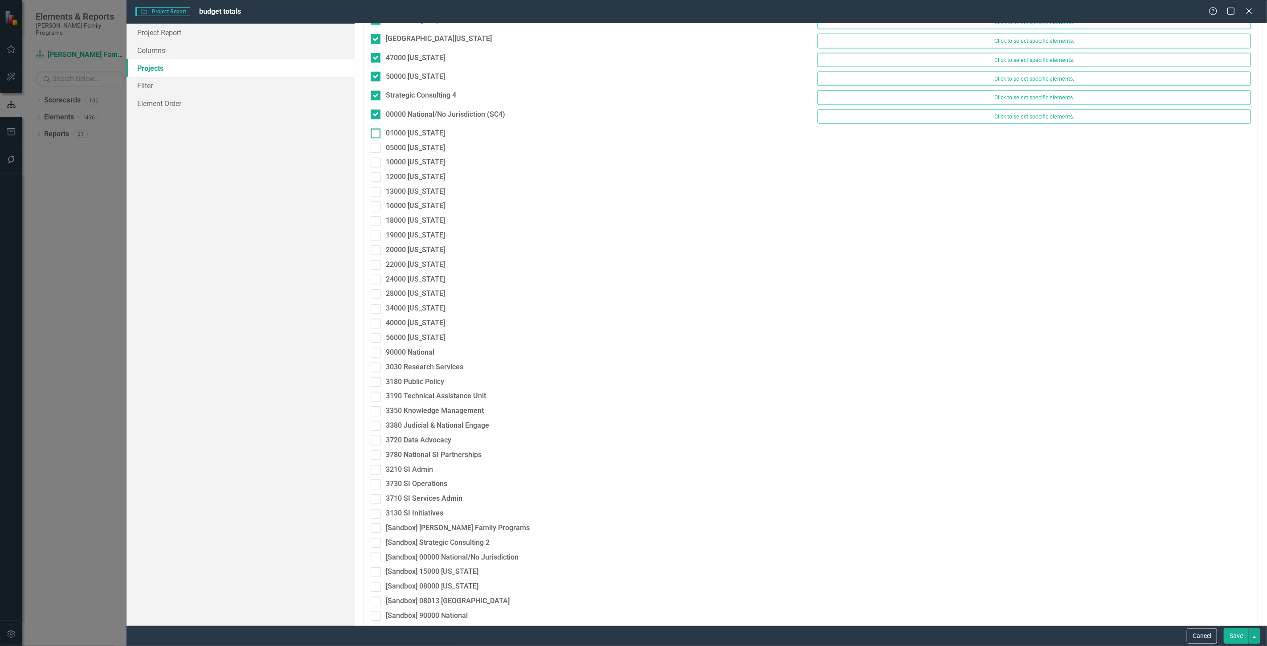
click at [376, 134] on input "01000 [US_STATE]" at bounding box center [374, 132] width 6 height 6
checkbox input "true"
click at [413, 158] on div "05000 [US_STATE]" at bounding box center [415, 152] width 59 height 10
click at [376, 153] on input "05000 [US_STATE]" at bounding box center [374, 150] width 6 height 6
checkbox input "true"
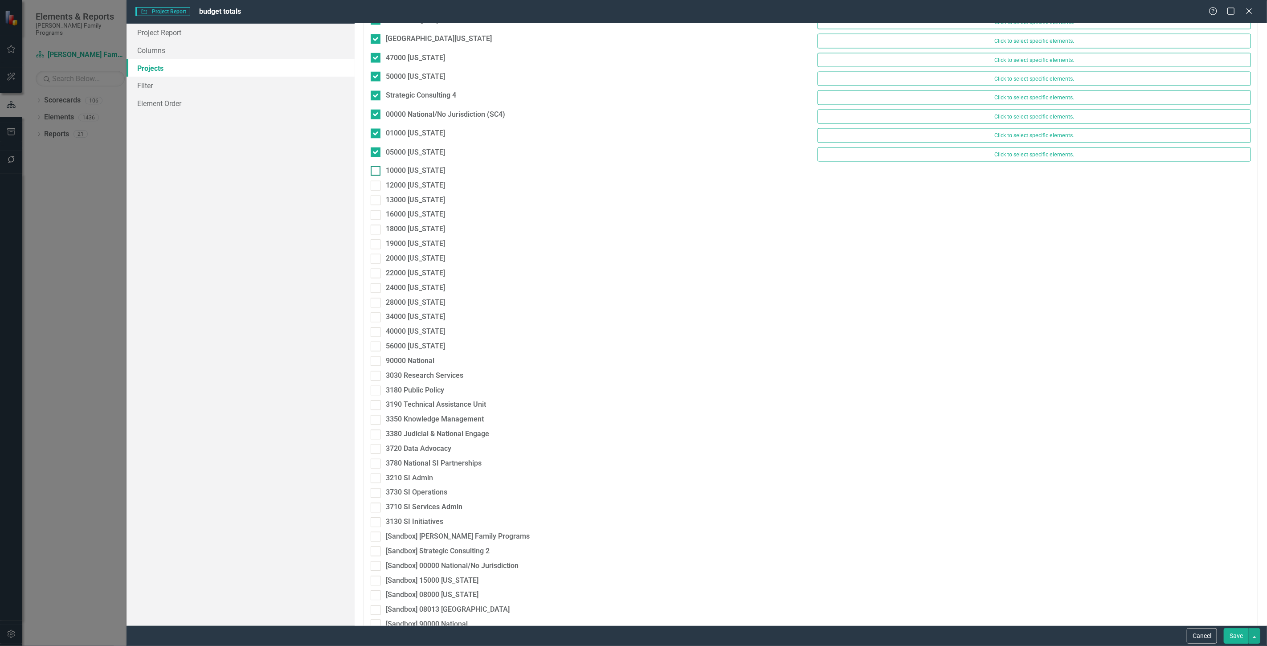
click at [413, 176] on div "10000 [US_STATE]" at bounding box center [415, 171] width 59 height 10
click at [376, 172] on input "10000 [US_STATE]" at bounding box center [374, 169] width 6 height 6
checkbox input "true"
click at [417, 195] on div "12000 [US_STATE]" at bounding box center [415, 190] width 59 height 10
click at [376, 191] on input "12000 [US_STATE]" at bounding box center [374, 188] width 6 height 6
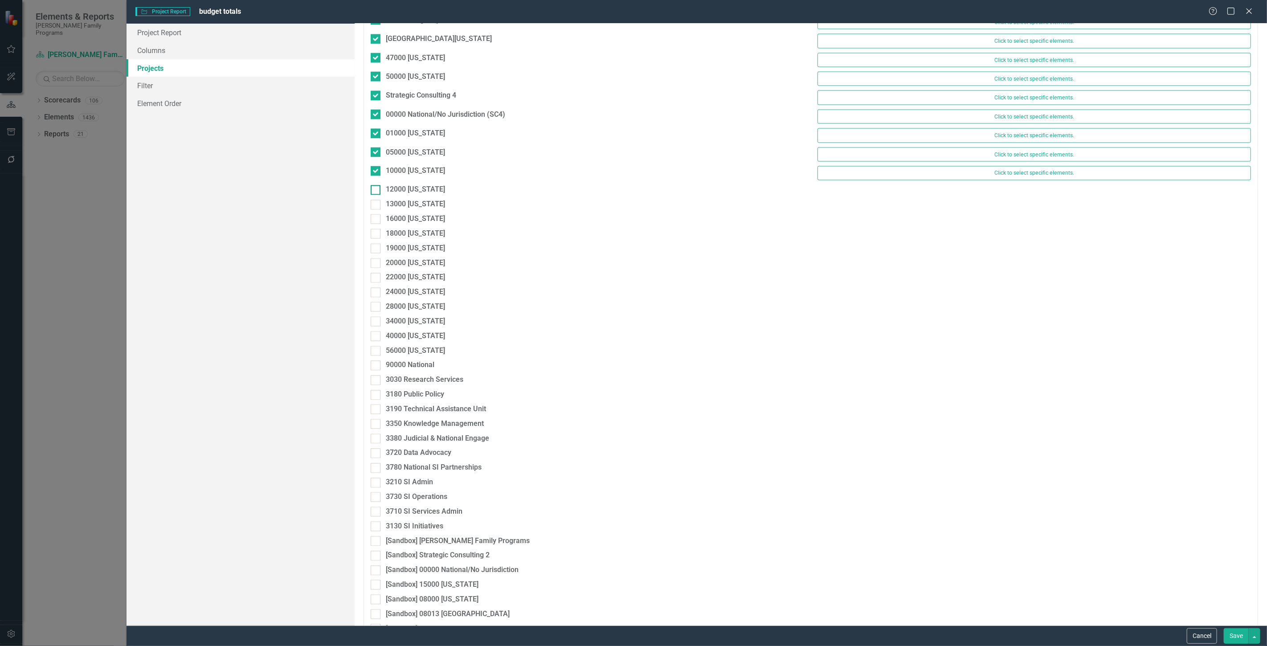
checkbox input "true"
click at [417, 210] on div "13000 [US_STATE]" at bounding box center [415, 209] width 59 height 10
click at [376, 210] on input "13000 [US_STATE]" at bounding box center [374, 207] width 6 height 6
checkbox input "true"
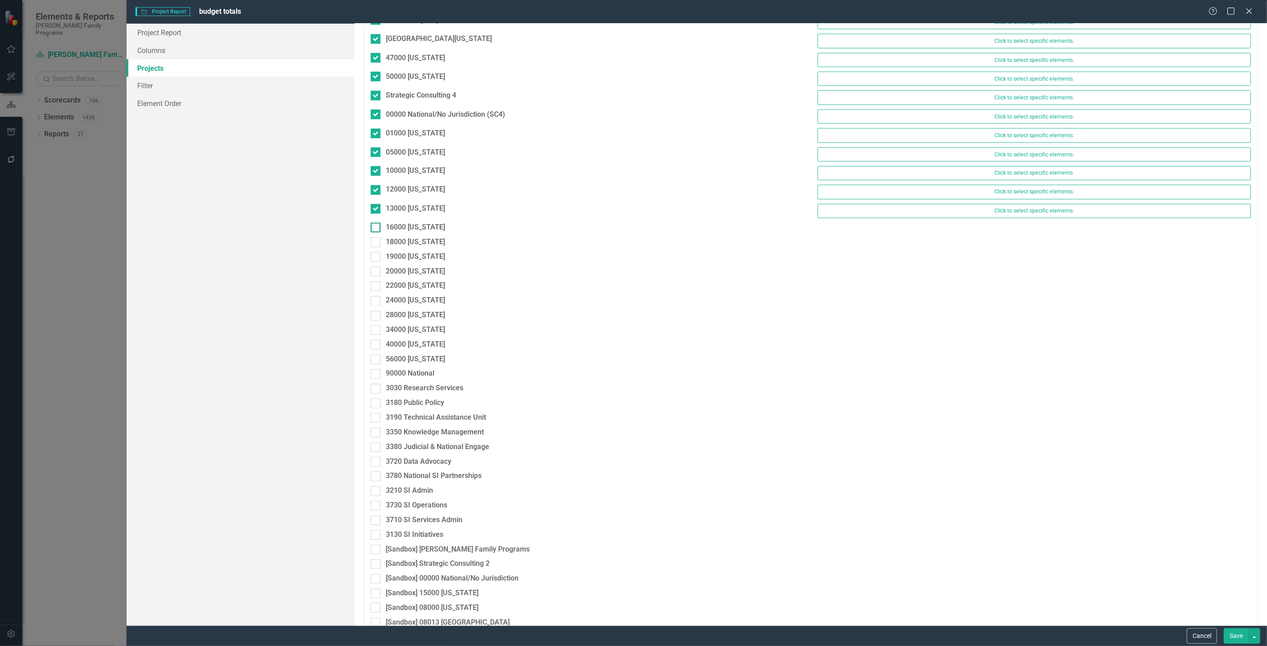
click at [417, 232] on div "16000 [US_STATE]" at bounding box center [415, 228] width 59 height 10
click at [376, 228] on input "16000 [US_STATE]" at bounding box center [374, 226] width 6 height 6
checkbox input "true"
click at [417, 252] on div "18000 [US_STATE]" at bounding box center [415, 246] width 59 height 10
click at [376, 248] on input "18000 [US_STATE]" at bounding box center [374, 245] width 6 height 6
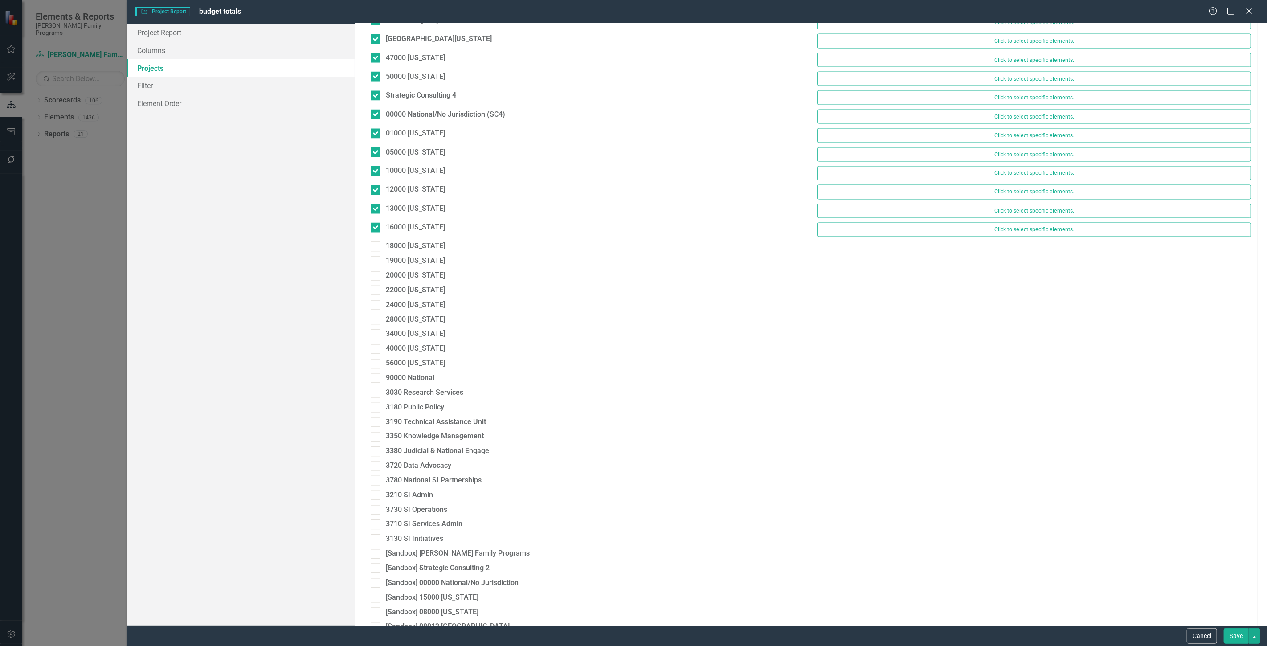
checkbox input "true"
click at [416, 271] on div "19000 [US_STATE]" at bounding box center [415, 266] width 59 height 10
click at [376, 266] on input "19000 [US_STATE]" at bounding box center [374, 264] width 6 height 6
checkbox input "true"
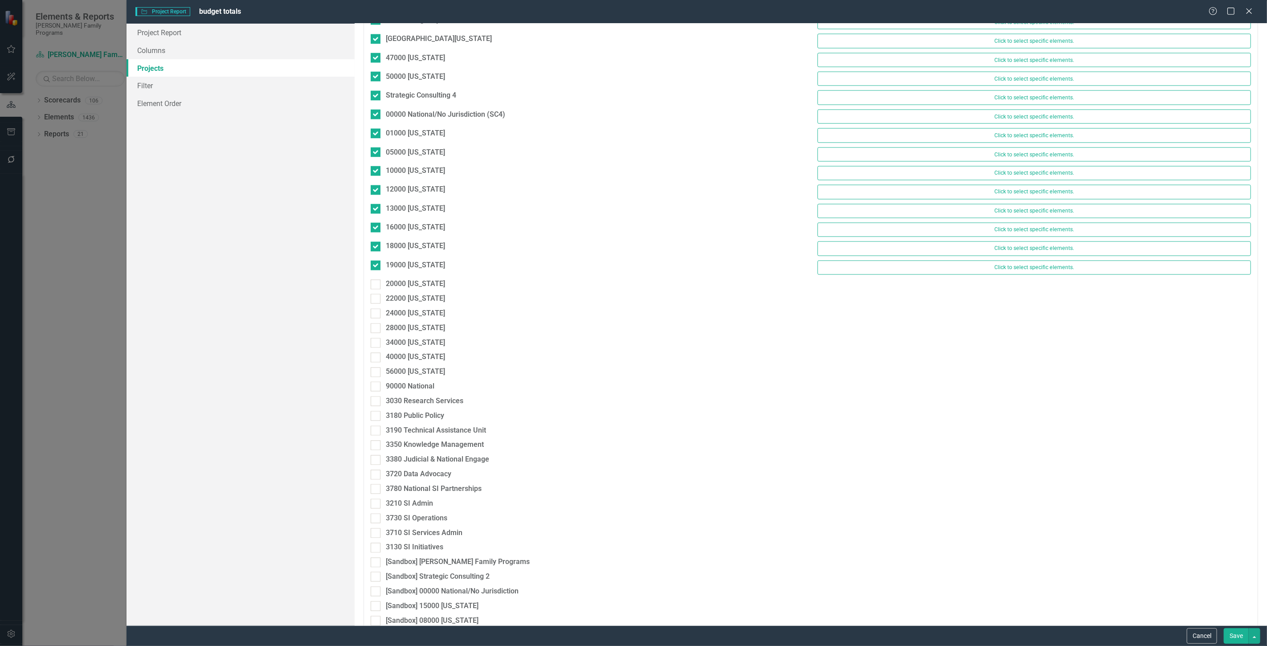
click at [416, 288] on div "20000 [US_STATE]" at bounding box center [415, 284] width 59 height 10
click at [376, 285] on input "20000 [US_STATE]" at bounding box center [374, 283] width 6 height 6
checkbox input "true"
click at [417, 309] on div "22000 [US_STATE]" at bounding box center [415, 303] width 59 height 10
click at [376, 304] on input "22000 [US_STATE]" at bounding box center [374, 301] width 6 height 6
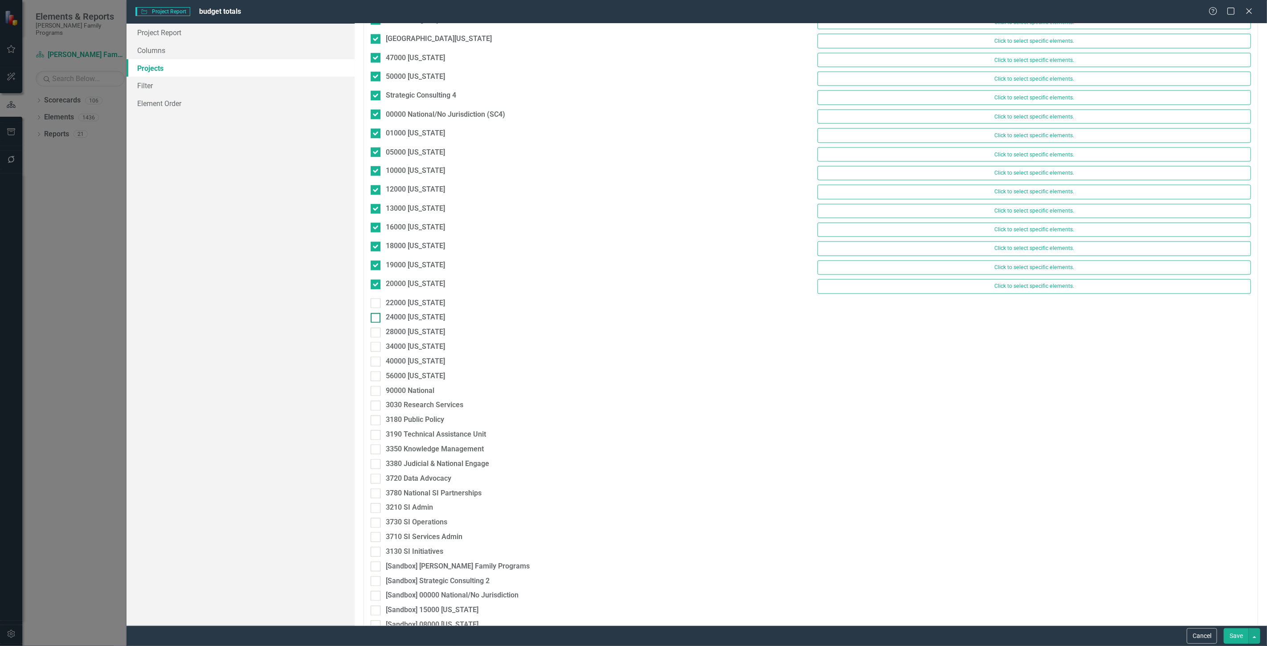
checkbox input "true"
click at [419, 326] on div "24000 [US_STATE]" at bounding box center [415, 322] width 59 height 10
click at [376, 323] on input "24000 [US_STATE]" at bounding box center [374, 320] width 6 height 6
checkbox input "true"
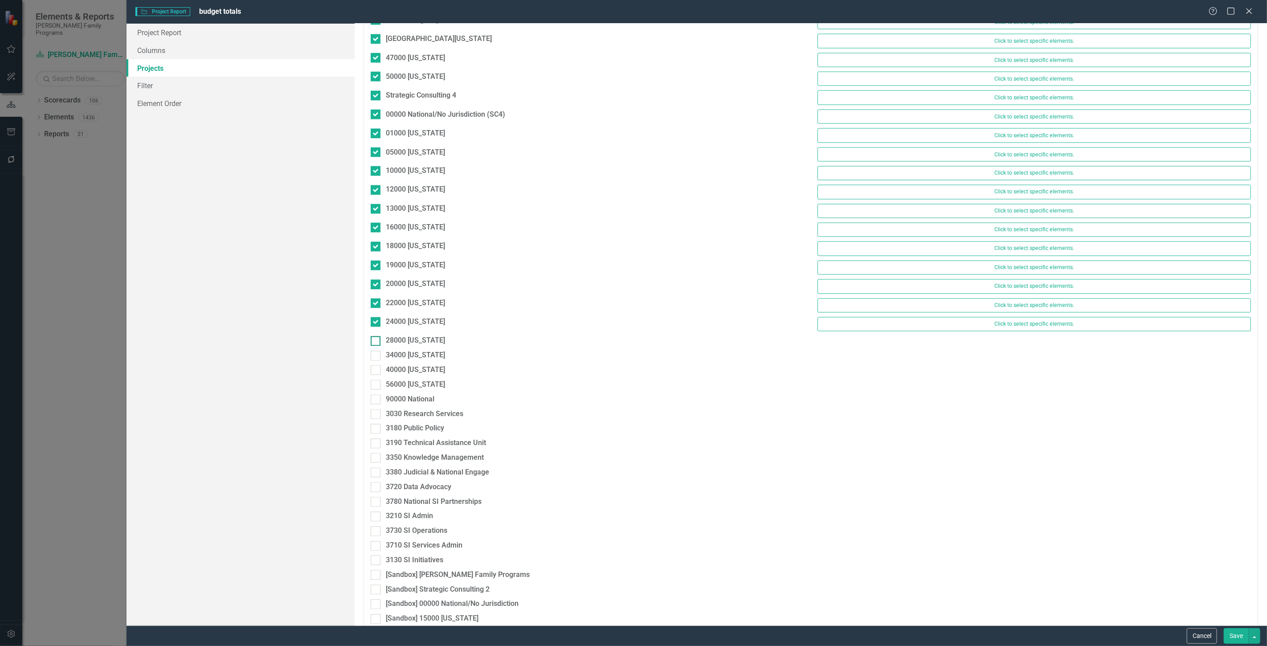
click at [420, 346] on div "28000 [US_STATE]" at bounding box center [415, 341] width 59 height 10
click at [376, 342] on input "28000 [US_STATE]" at bounding box center [374, 339] width 6 height 6
checkbox input "true"
drag, startPoint x: 421, startPoint y: 367, endPoint x: 422, endPoint y: 379, distance: 12.0
click at [422, 365] on div "34000 [US_STATE]" at bounding box center [415, 360] width 59 height 10
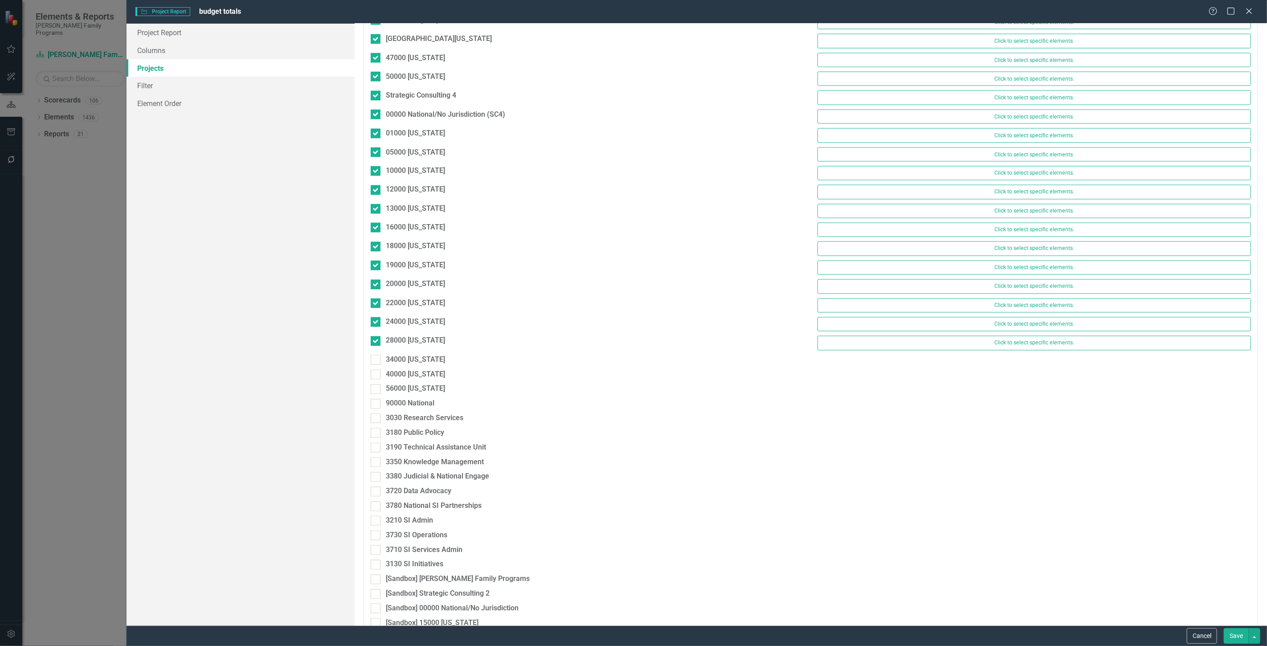
click at [376, 361] on input "34000 [US_STATE]" at bounding box center [374, 358] width 6 height 6
checkbox input "true"
click at [422, 388] on div "40000 [US_STATE]" at bounding box center [587, 381] width 447 height 15
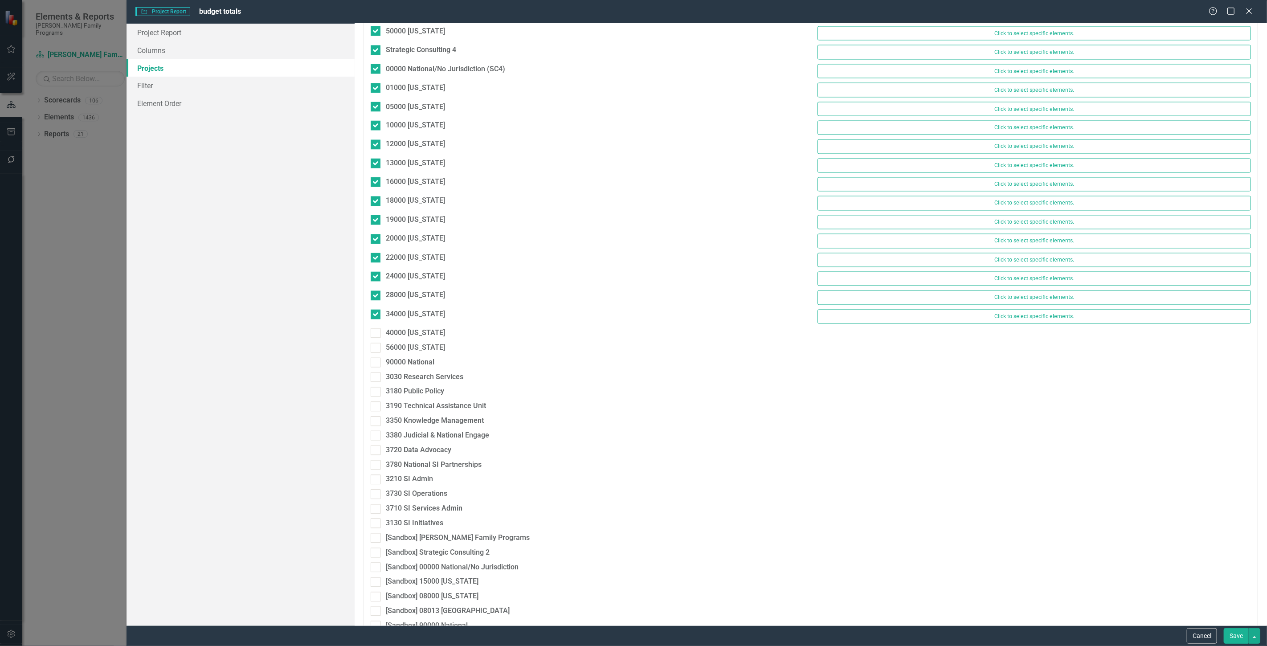
scroll to position [1372, 0]
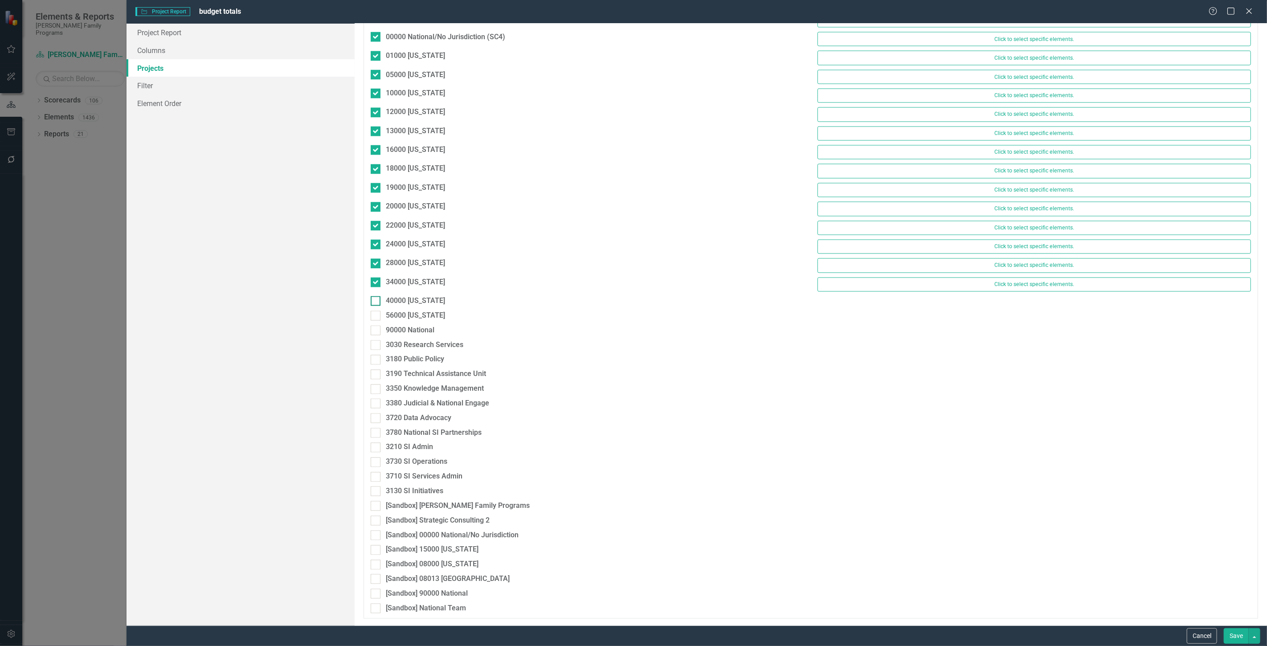
click at [419, 300] on div "40000 [US_STATE]" at bounding box center [415, 301] width 59 height 10
click at [376, 300] on input "40000 [US_STATE]" at bounding box center [374, 299] width 6 height 6
checkbox input "true"
click at [415, 321] on div "56000 [US_STATE]" at bounding box center [415, 316] width 59 height 10
click at [376, 317] on input "56000 [US_STATE]" at bounding box center [374, 314] width 6 height 6
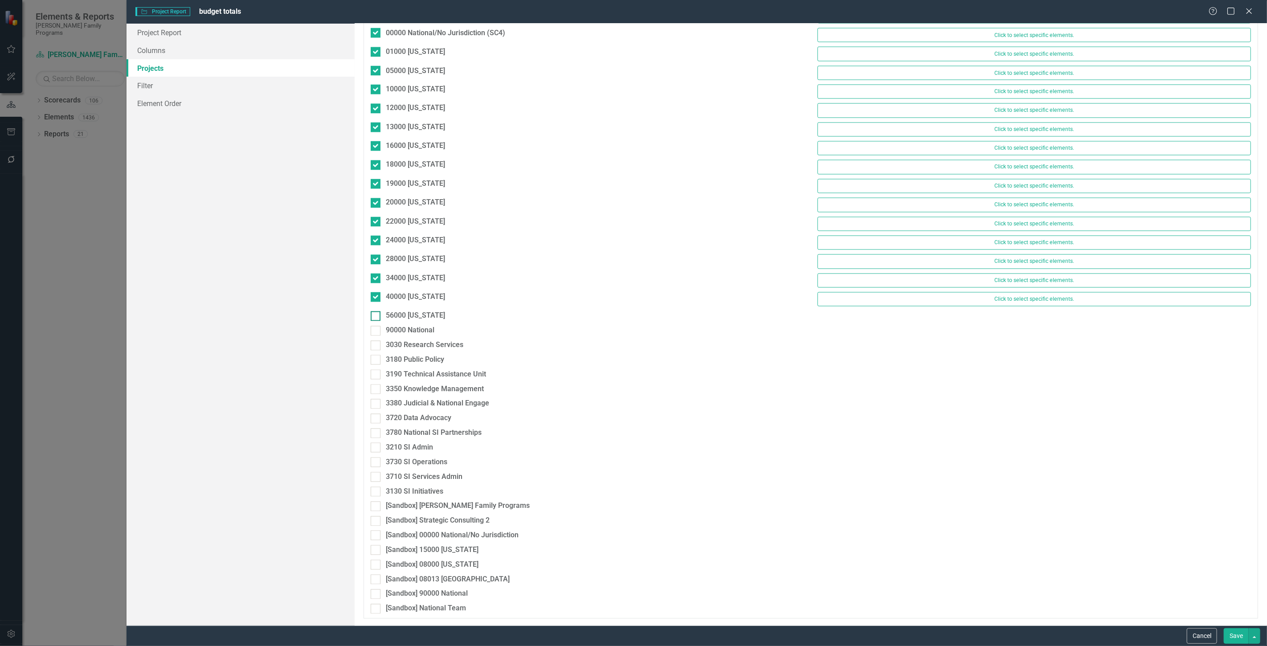
checkbox input "true"
click at [413, 336] on div "90000 National" at bounding box center [410, 331] width 49 height 10
click at [376, 332] on input "90000 National" at bounding box center [374, 329] width 6 height 6
checkbox input "true"
click at [416, 353] on div "3030 Research Services" at bounding box center [424, 350] width 77 height 10
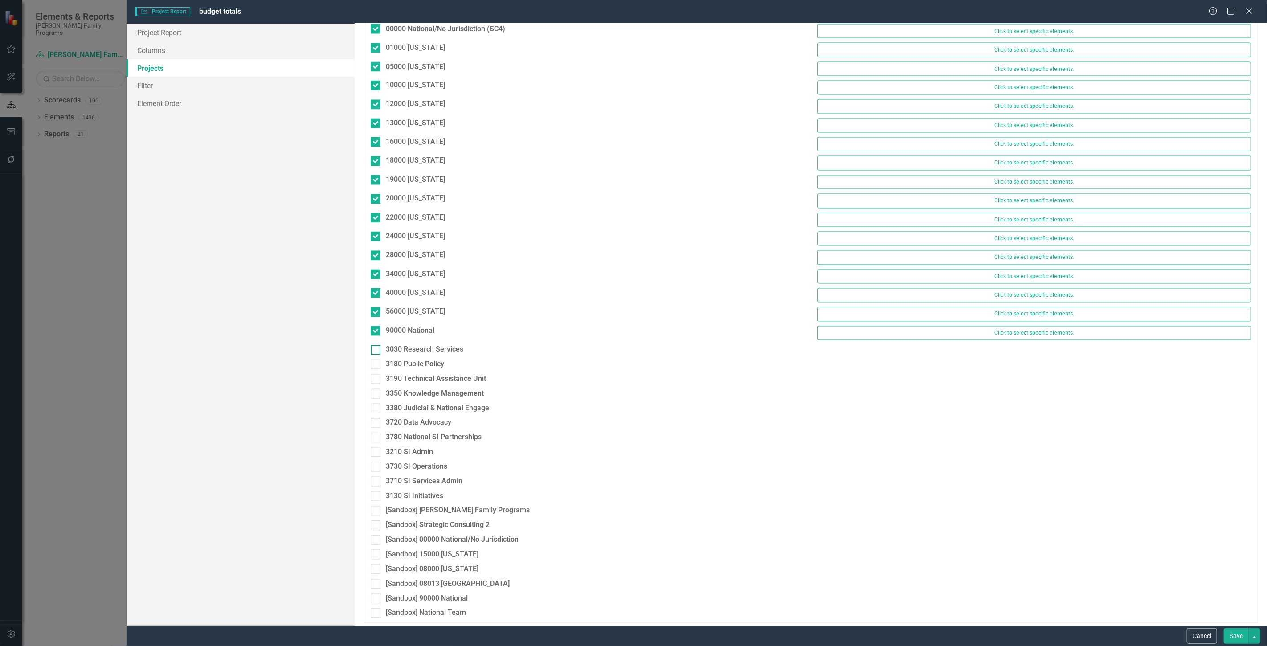
click at [376, 351] on input "3030 Research Services" at bounding box center [374, 348] width 6 height 6
checkbox input "true"
drag, startPoint x: 416, startPoint y: 370, endPoint x: 416, endPoint y: 379, distance: 8.9
click at [416, 363] on div "3030 Research Services Click to select specific elements." at bounding box center [810, 354] width 893 height 19
click at [417, 374] on div "3180 Public Policy" at bounding box center [415, 369] width 58 height 10
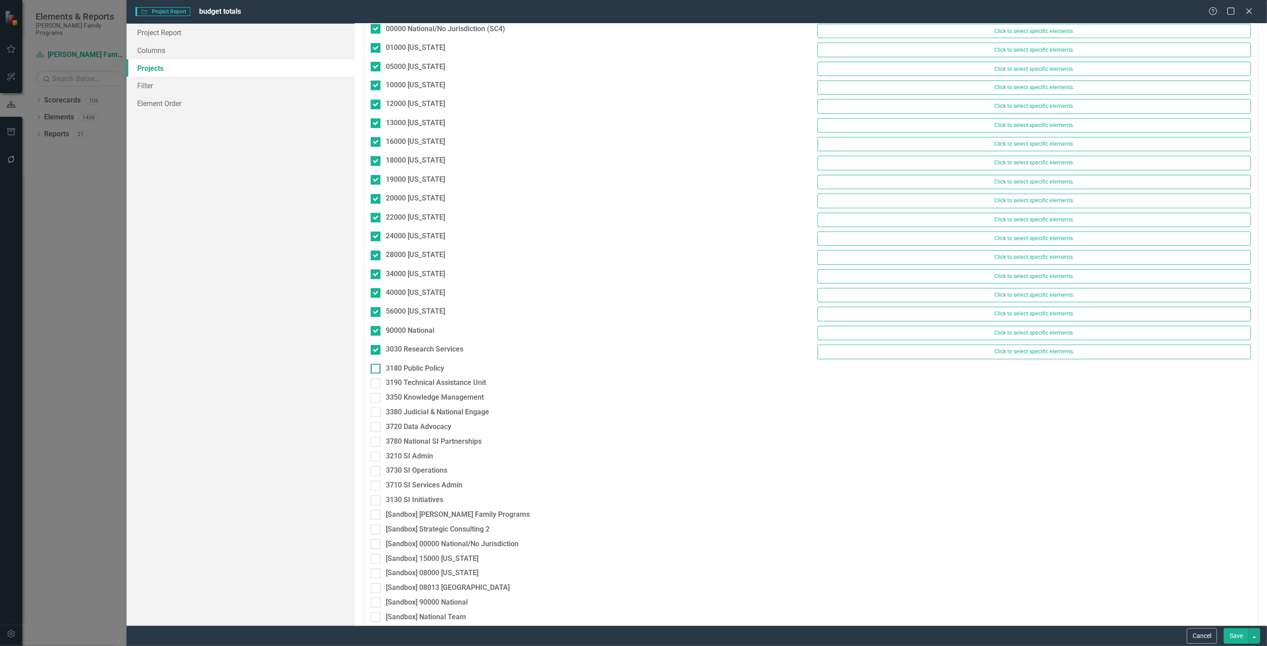
click at [376, 370] on input "3180 Public Policy" at bounding box center [374, 367] width 6 height 6
checkbox input "true"
click at [420, 383] on div "3180 Public Policy Click to select specific elements." at bounding box center [810, 373] width 893 height 19
click at [420, 393] on div "3190 Technical Assistance Unit" at bounding box center [436, 388] width 100 height 10
click at [376, 388] on input "3190 Technical Assistance Unit" at bounding box center [374, 386] width 6 height 6
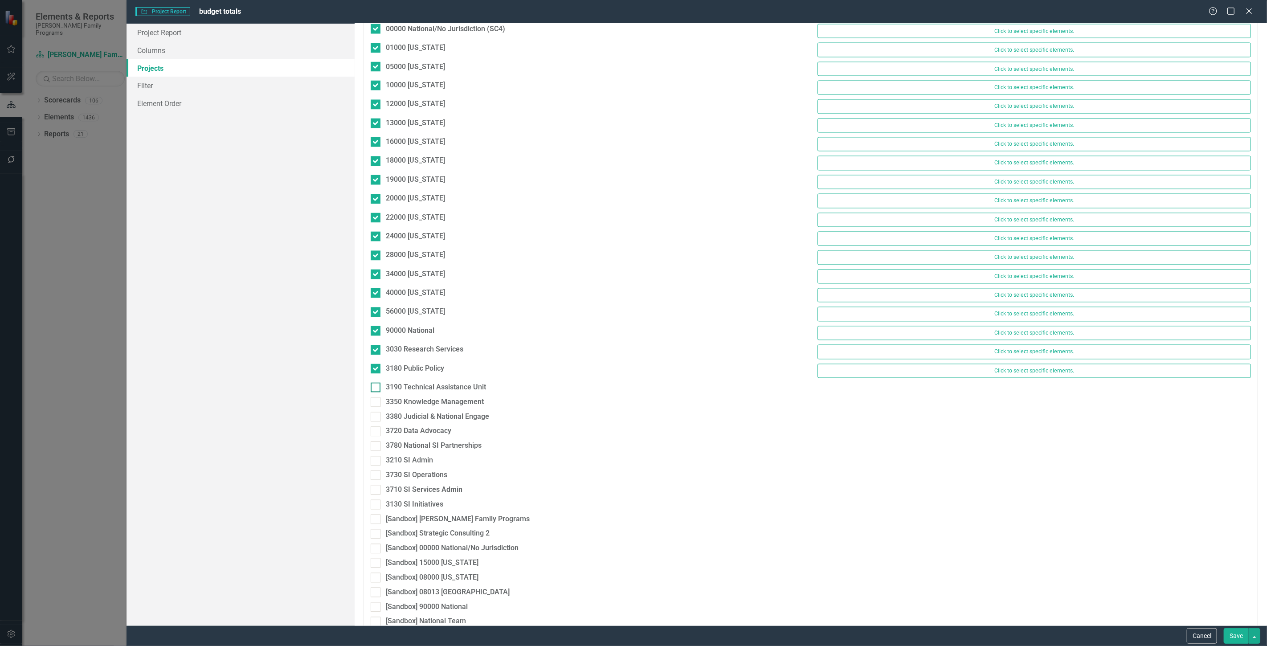
checkbox input "true"
click at [420, 412] on div "3350 Knowledge Management" at bounding box center [435, 406] width 98 height 10
click at [376, 407] on input "3350 Knowledge Management" at bounding box center [374, 405] width 6 height 6
checkbox input "true"
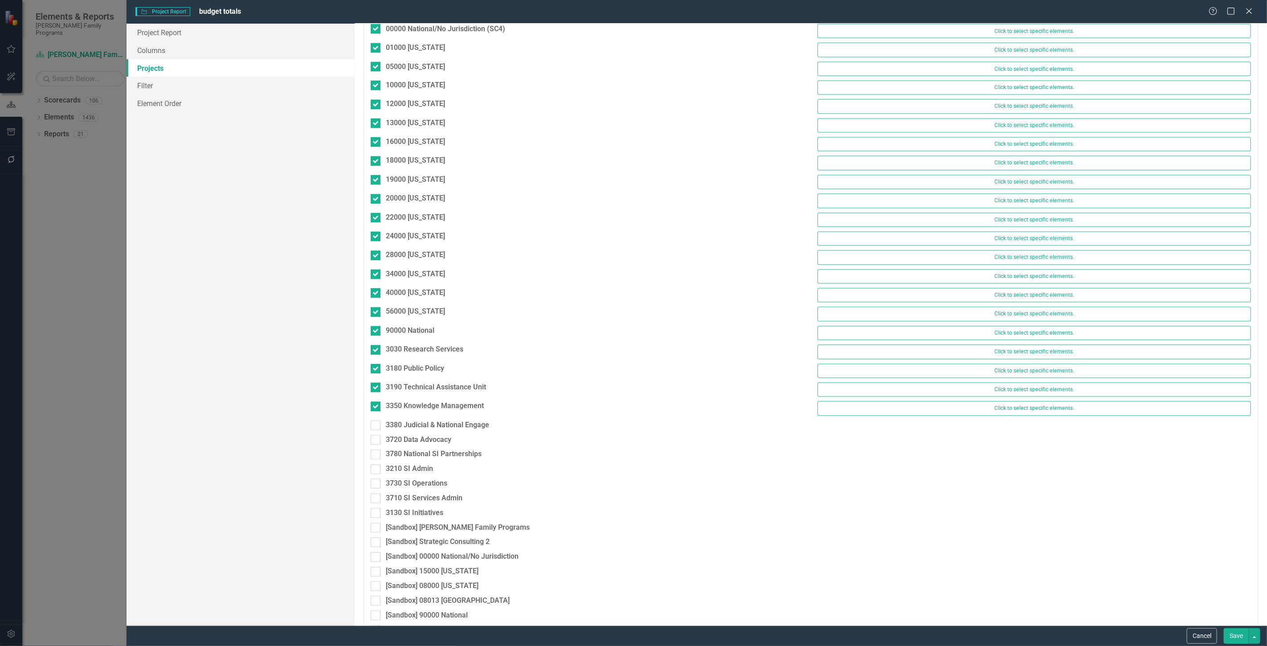
click at [421, 420] on div "3350 Knowledge Management Click to select specific elements." at bounding box center [810, 410] width 893 height 19
click at [421, 431] on div "3380 Judicial & National Engage" at bounding box center [437, 425] width 103 height 10
click at [376, 426] on input "3380 Judicial & National Engage" at bounding box center [374, 423] width 6 height 6
checkbox input "true"
click at [420, 449] on div "3720 Data Advocacy" at bounding box center [418, 444] width 65 height 10
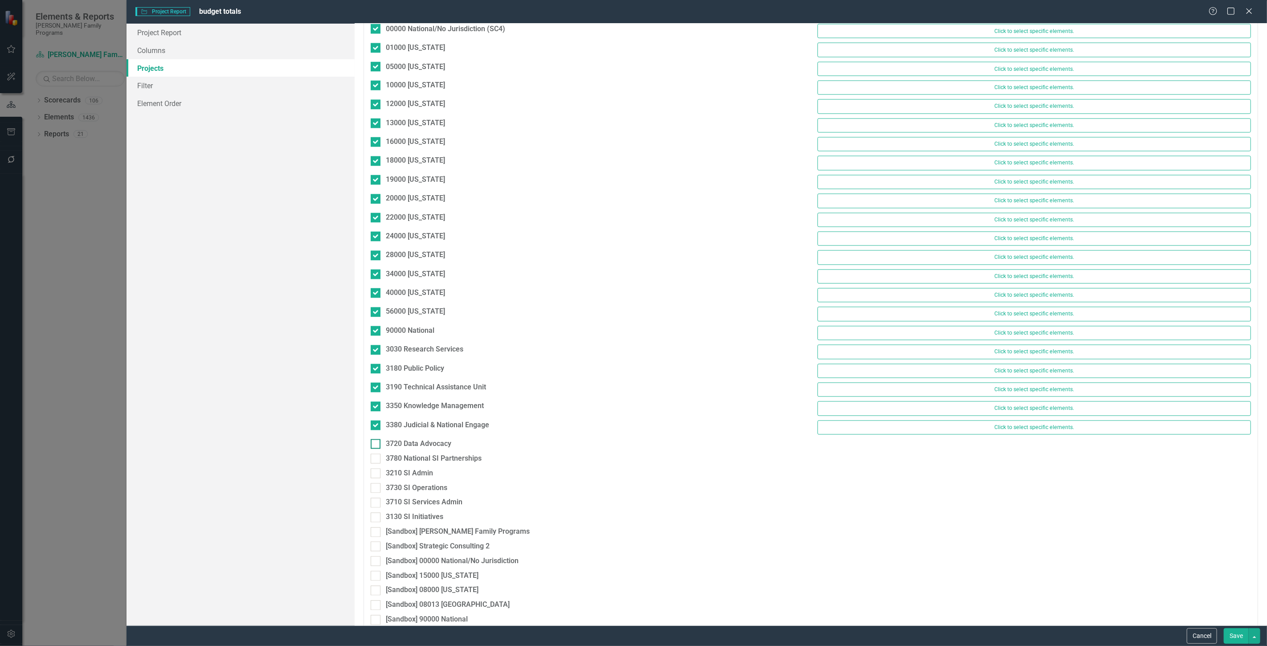
click at [376, 445] on input "3720 Data Advocacy" at bounding box center [374, 442] width 6 height 6
checkbox input "true"
click at [422, 468] on div "3780 National SI Partnerships" at bounding box center [434, 463] width 96 height 10
click at [376, 464] on input "3780 National SI Partnerships" at bounding box center [374, 461] width 6 height 6
checkbox input "true"
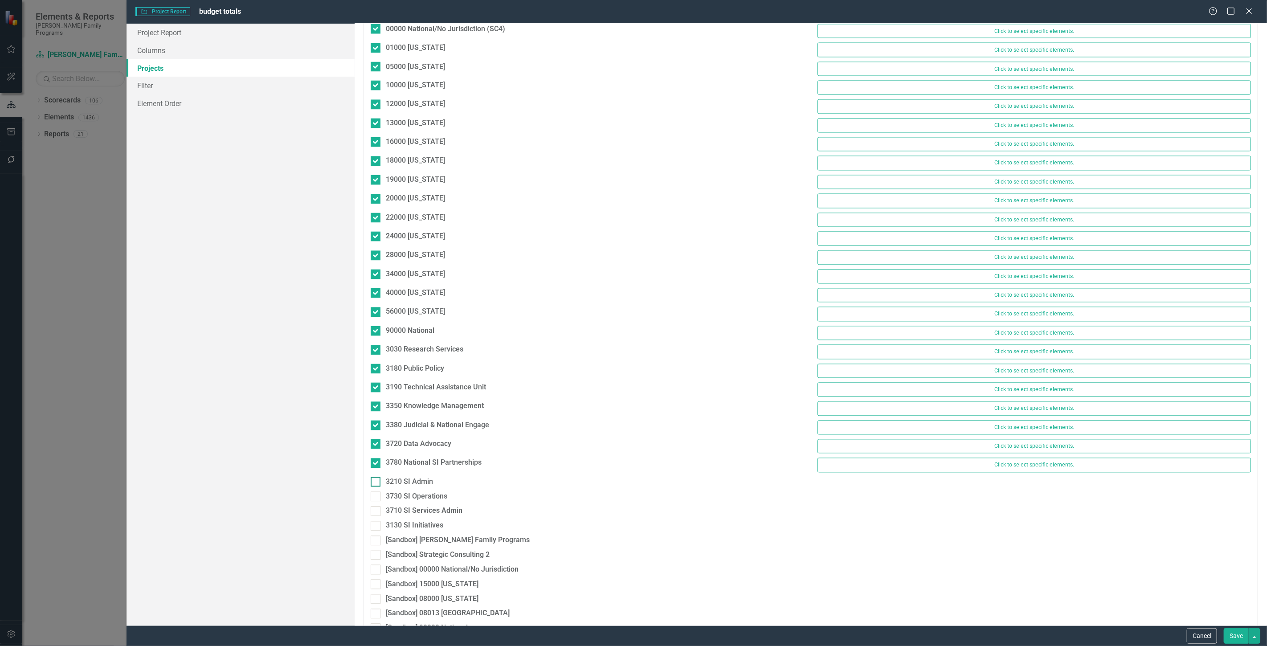
click at [416, 487] on div "3210 SI Admin" at bounding box center [409, 482] width 47 height 10
click at [376, 483] on input "3210 SI Admin" at bounding box center [374, 480] width 6 height 6
checkbox input "true"
click at [419, 506] on div "3730 SI Operations" at bounding box center [416, 501] width 61 height 10
click at [419, 521] on div "3710 SI Services Admin" at bounding box center [424, 515] width 77 height 10
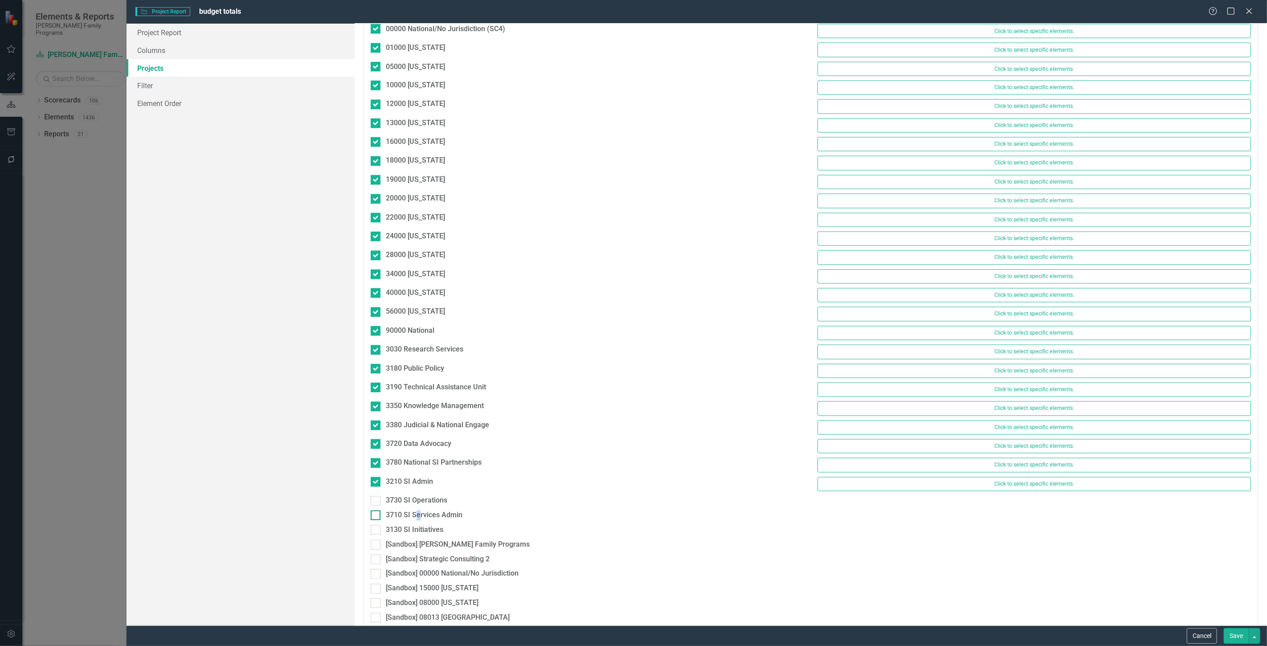
click at [419, 521] on div "3710 SI Services Admin" at bounding box center [424, 515] width 77 height 10
click at [376, 516] on input "3710 SI Services Admin" at bounding box center [374, 513] width 6 height 6
checkbox input "true"
click at [417, 505] on div "3730 SI Operations" at bounding box center [416, 501] width 61 height 10
click at [376, 502] on input "3730 SI Operations" at bounding box center [374, 499] width 6 height 6
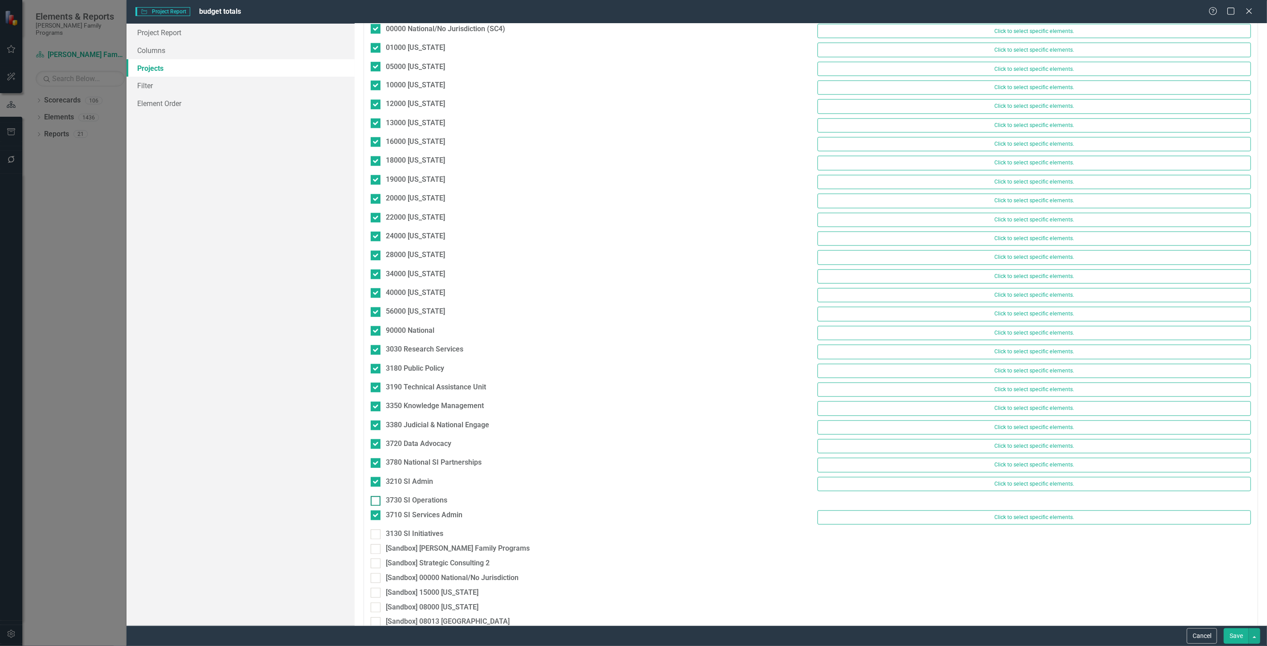
checkbox input "true"
drag, startPoint x: 408, startPoint y: 542, endPoint x: 418, endPoint y: 541, distance: 9.9
click at [409, 542] on div "3130 SI Initiatives" at bounding box center [414, 539] width 57 height 10
click at [376, 539] on input "3130 SI Initiatives" at bounding box center [374, 537] width 6 height 6
checkbox input "true"
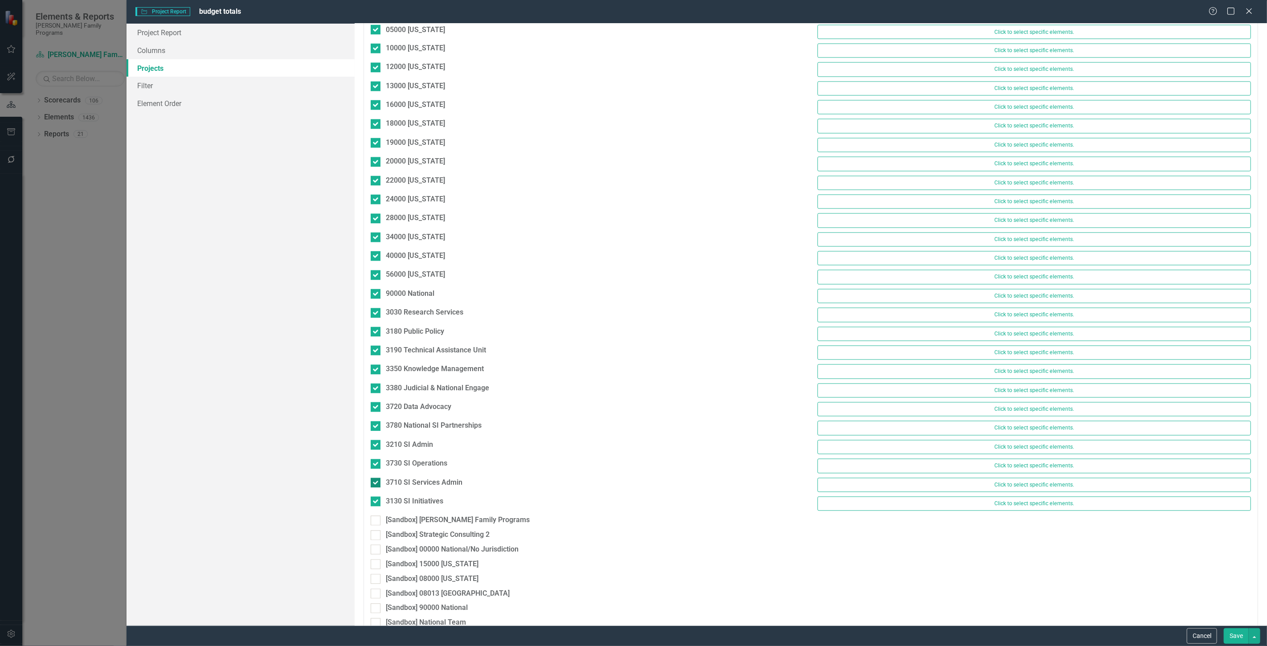
scroll to position [1432, 0]
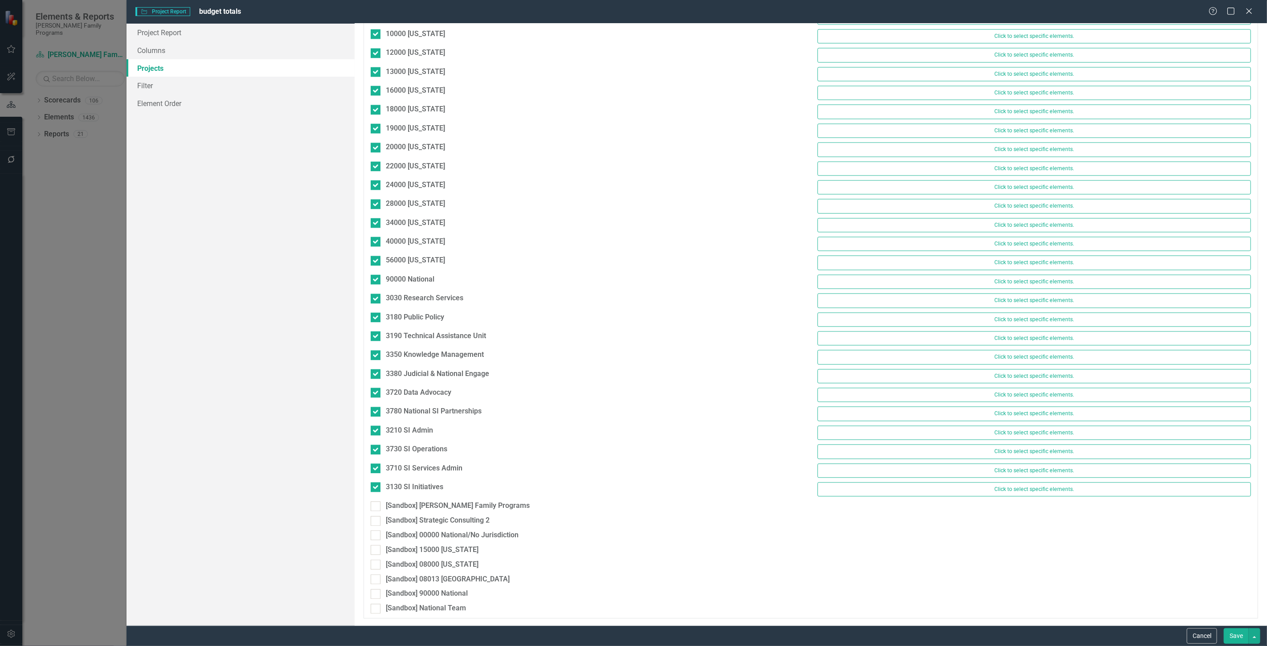
click at [1230, 635] on button "Save" at bounding box center [1235, 636] width 25 height 16
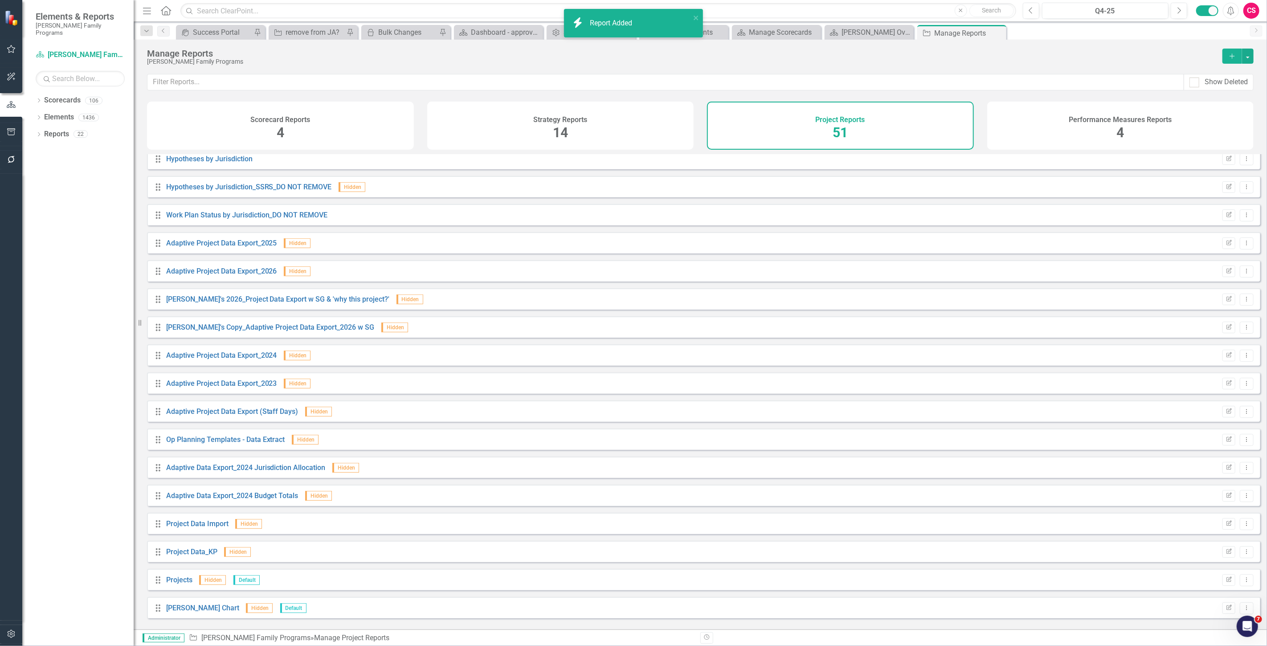
scroll to position [962, 0]
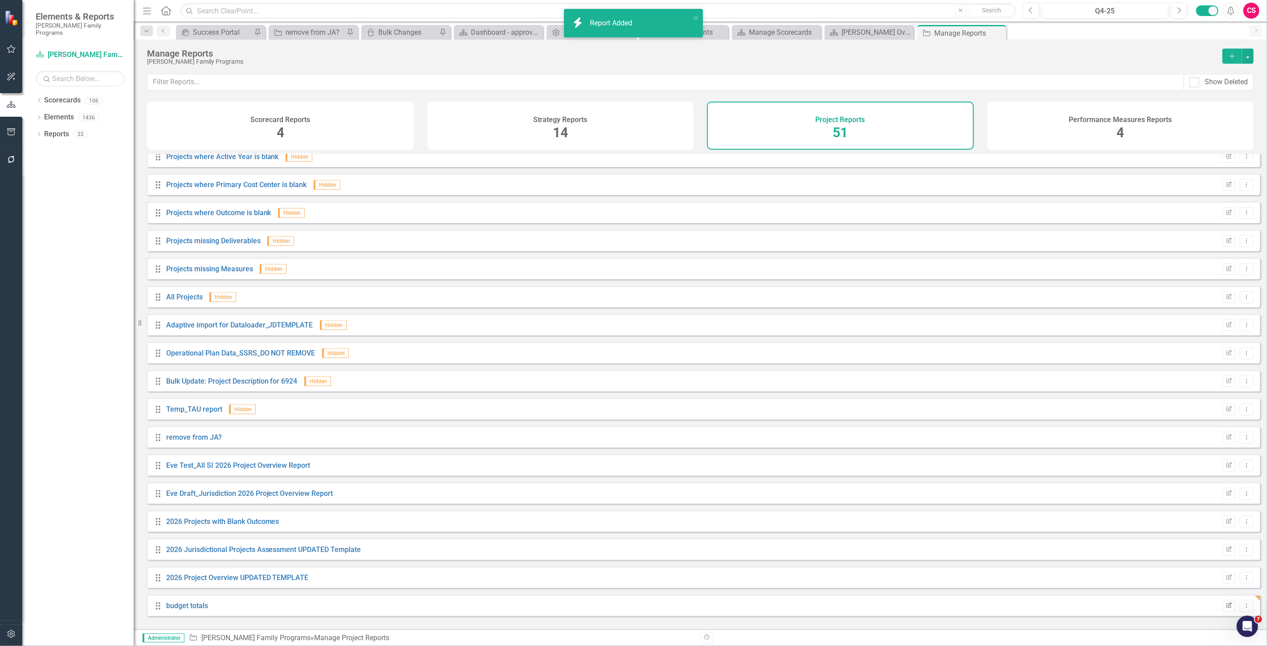
click at [1222, 611] on button "Edit Report" at bounding box center [1228, 606] width 13 height 12
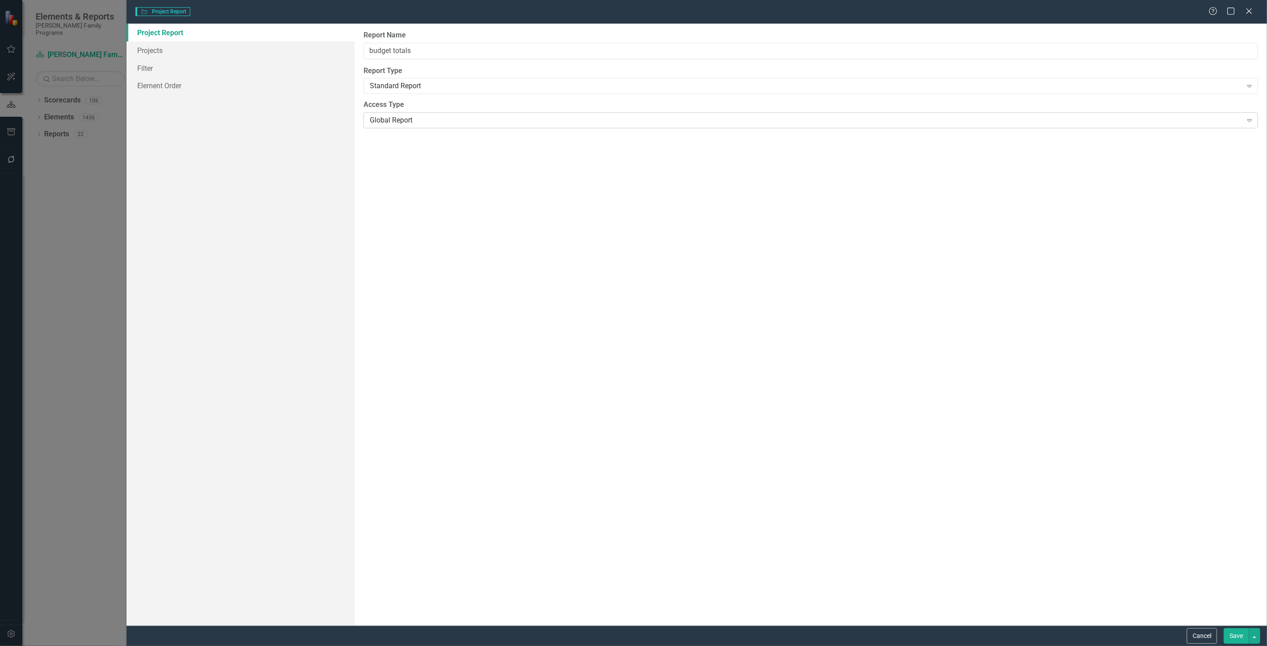
click at [398, 117] on div "Global Report" at bounding box center [806, 120] width 872 height 10
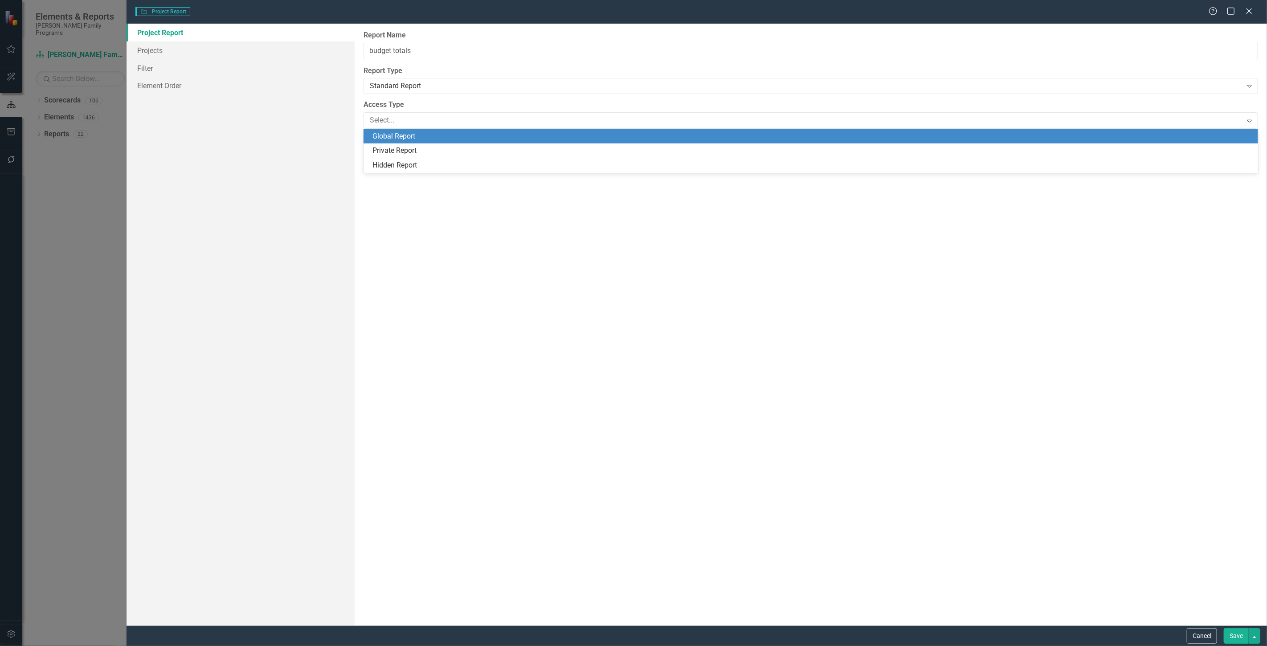
click at [396, 150] on div "Private Report" at bounding box center [812, 151] width 880 height 10
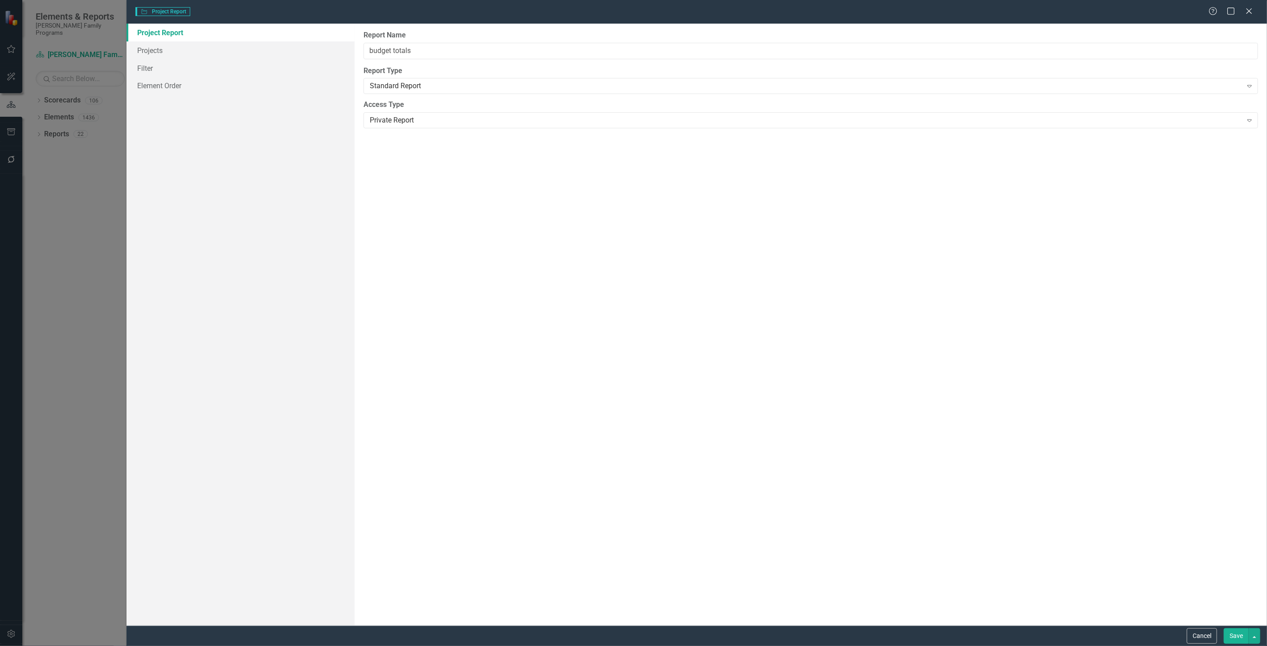
click at [1231, 629] on button "Save" at bounding box center [1235, 636] width 25 height 16
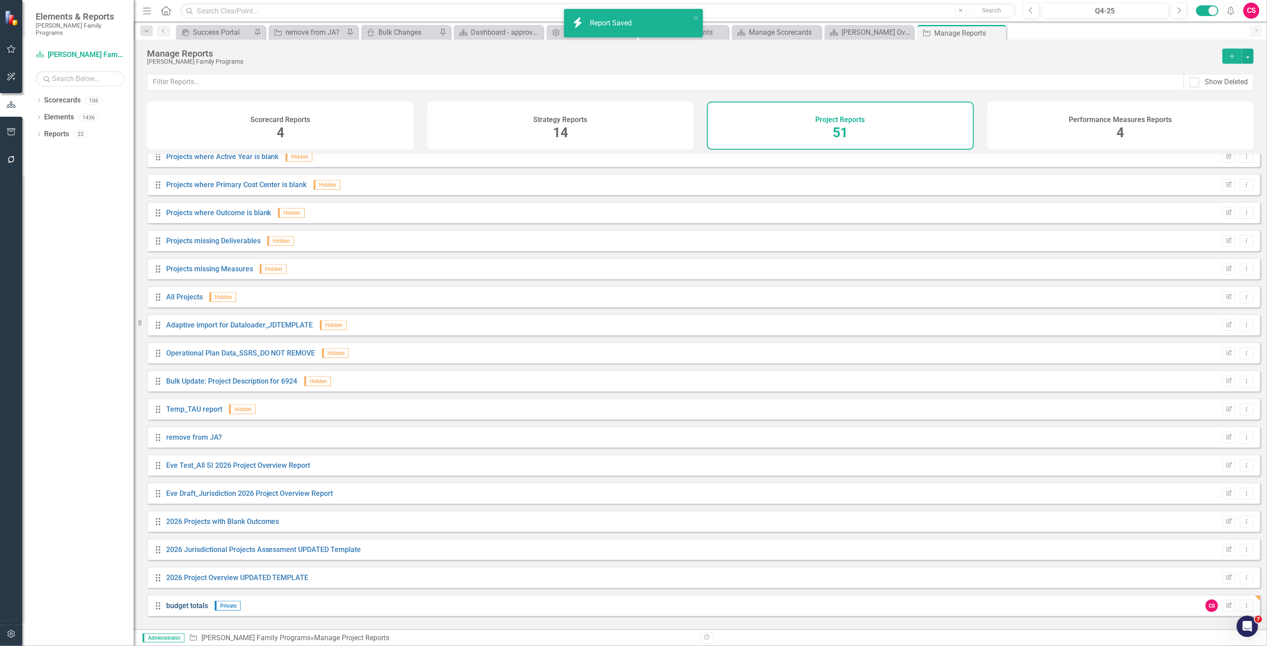
click at [183, 610] on link "budget totals" at bounding box center [187, 605] width 42 height 8
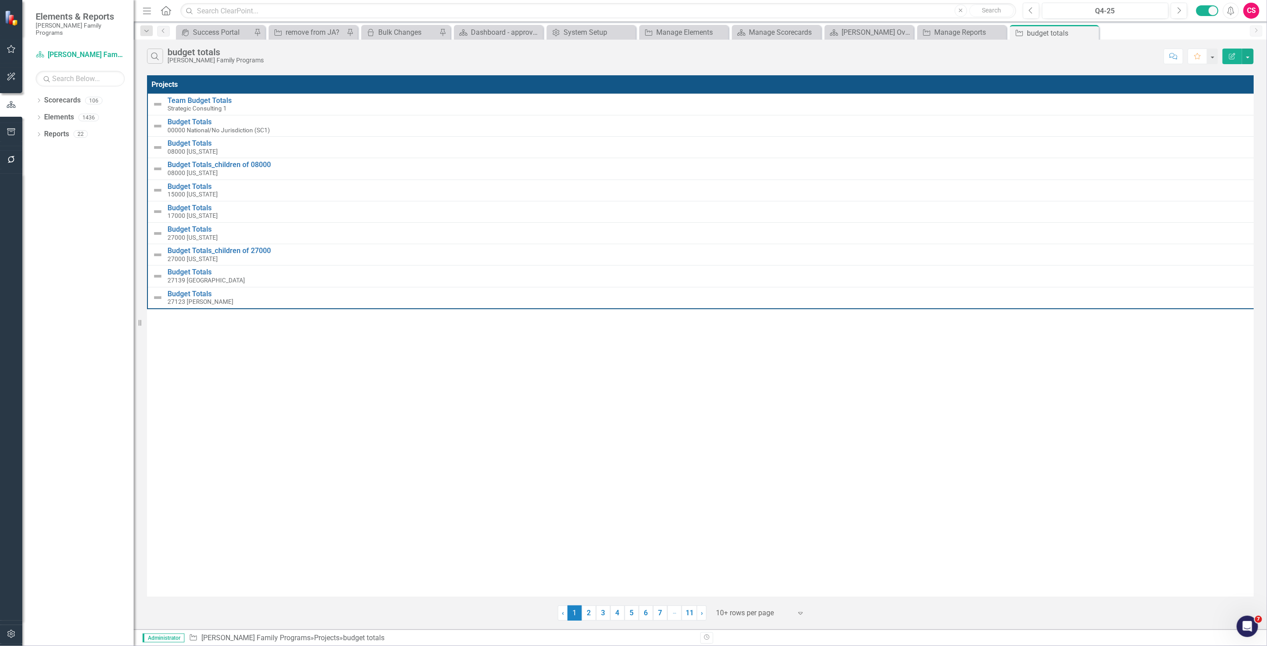
click at [1231, 57] on icon "button" at bounding box center [1232, 56] width 6 height 6
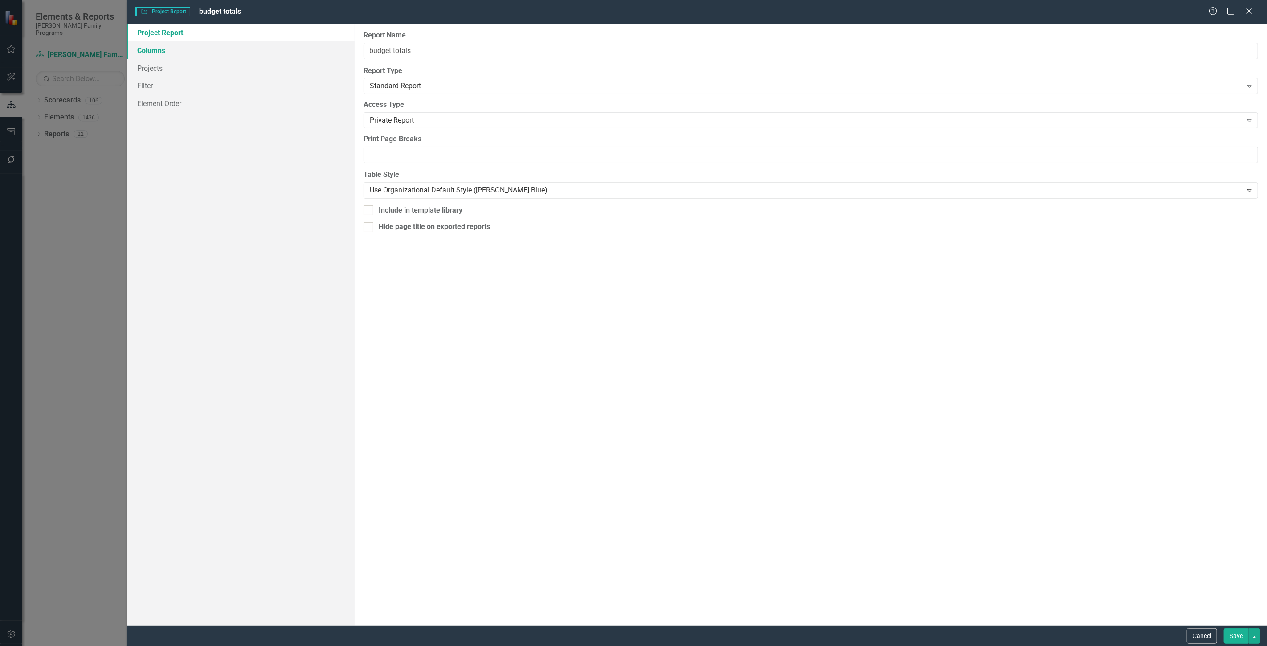
click at [220, 43] on link "Columns" at bounding box center [240, 50] width 228 height 18
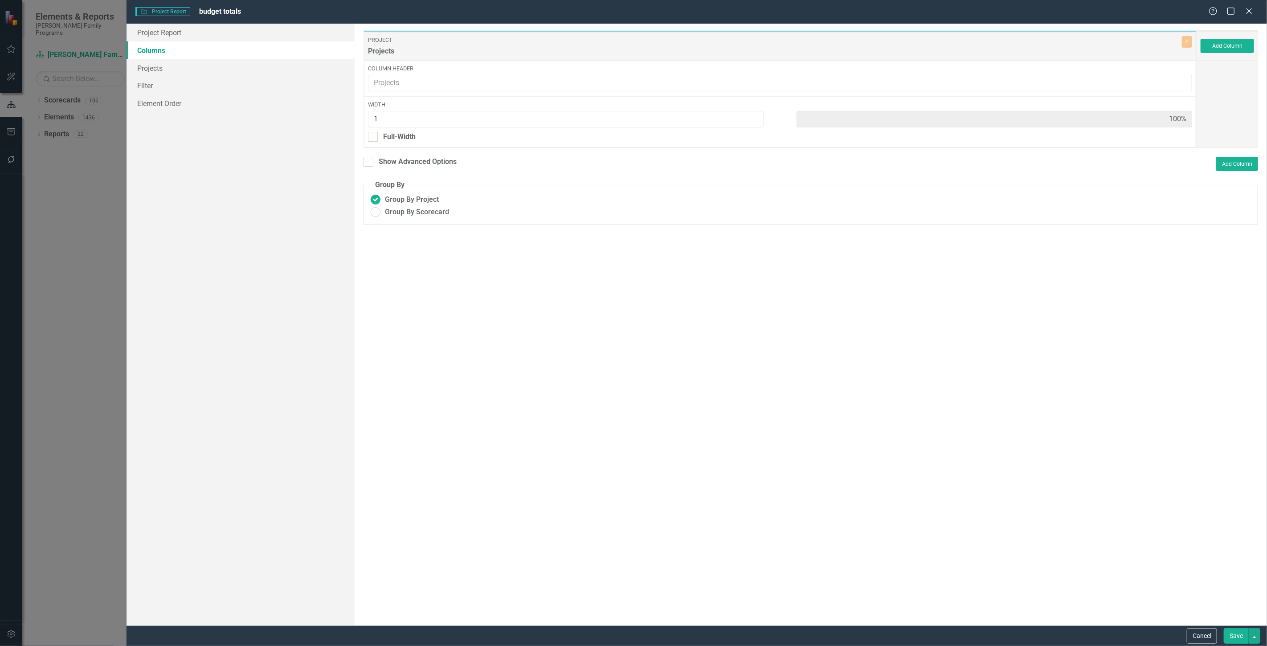
click at [1247, 37] on div "Add Column" at bounding box center [1226, 46] width 61 height 29
click at [1222, 41] on button "Add Column" at bounding box center [1226, 46] width 53 height 14
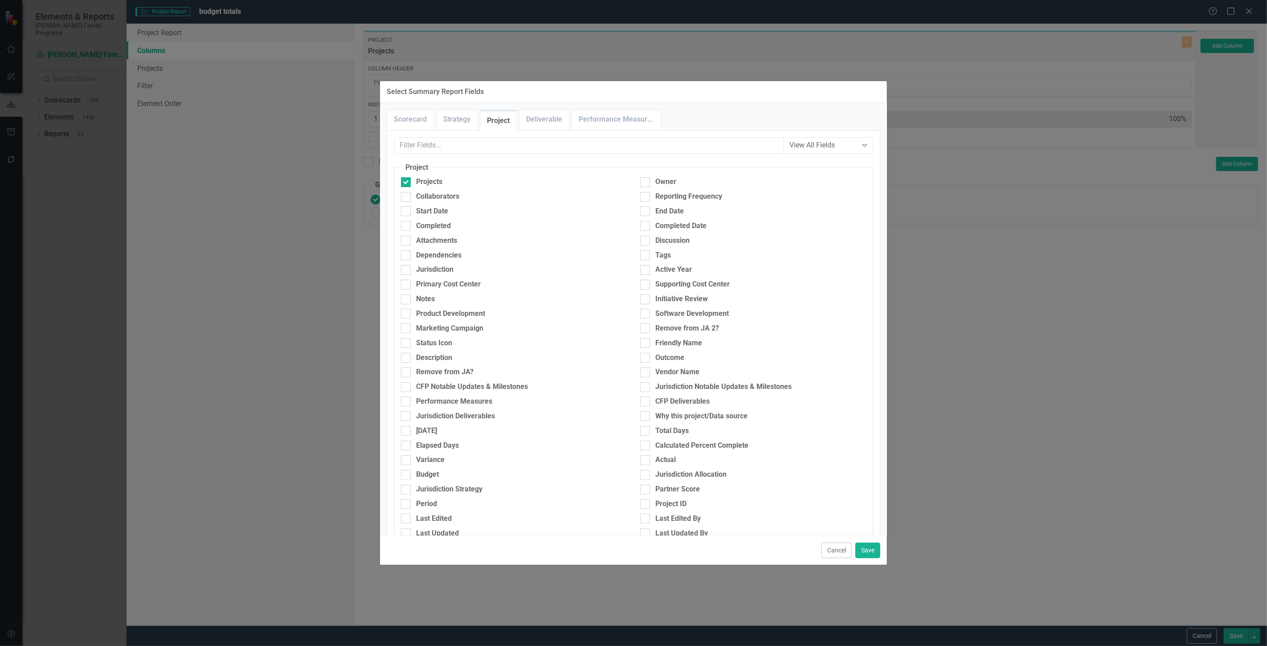
scroll to position [154, 0]
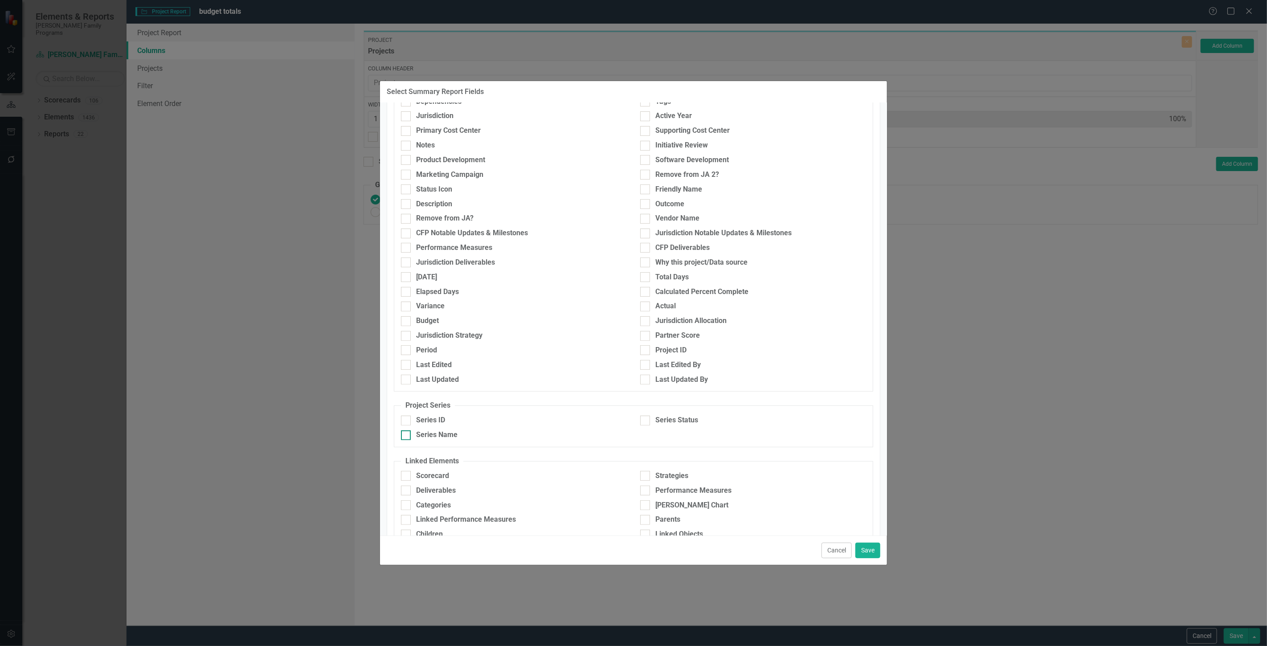
click at [460, 440] on div "Series Name" at bounding box center [514, 435] width 226 height 10
click at [407, 436] on input "Series Name" at bounding box center [404, 433] width 6 height 6
checkbox input "true"
click at [873, 549] on button "Save" at bounding box center [867, 550] width 25 height 16
type input "50%"
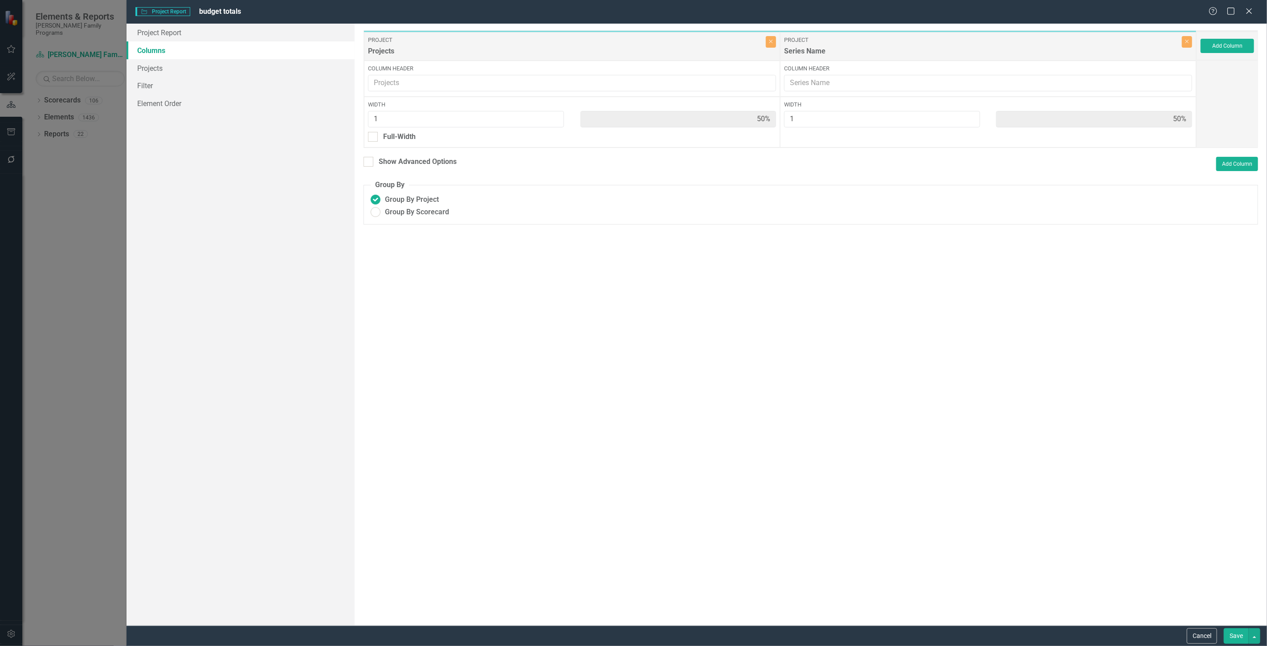
click at [1225, 629] on button "Save" at bounding box center [1235, 636] width 25 height 16
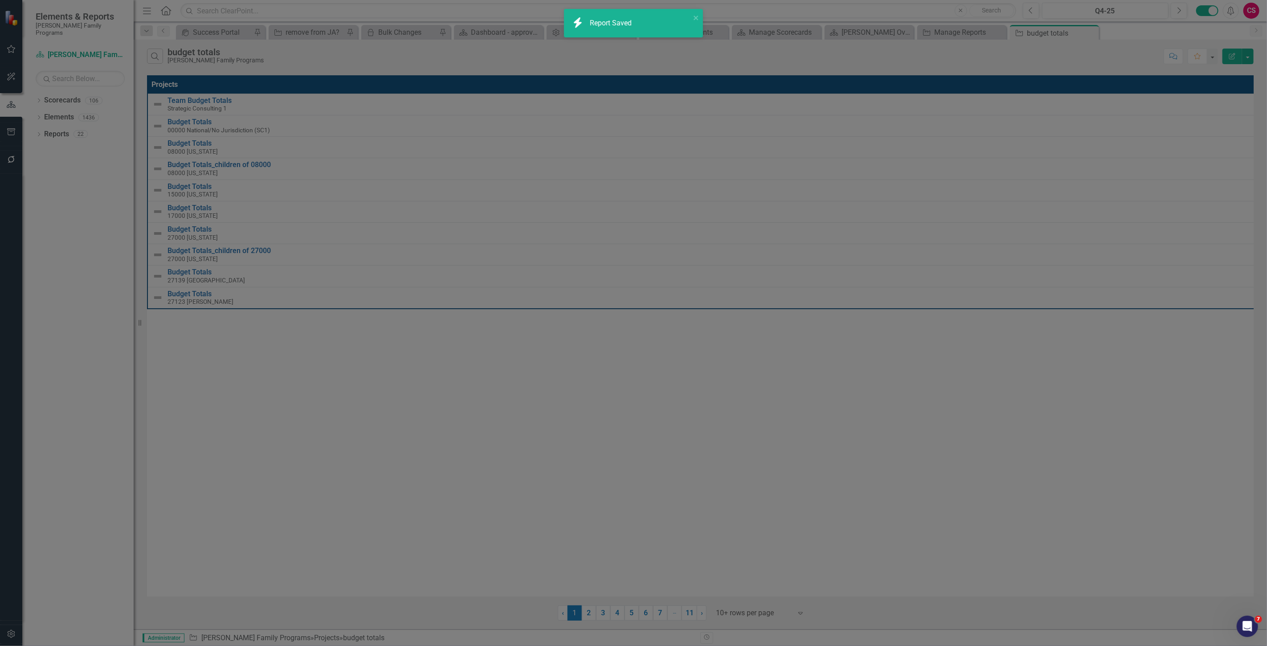
radio input "false"
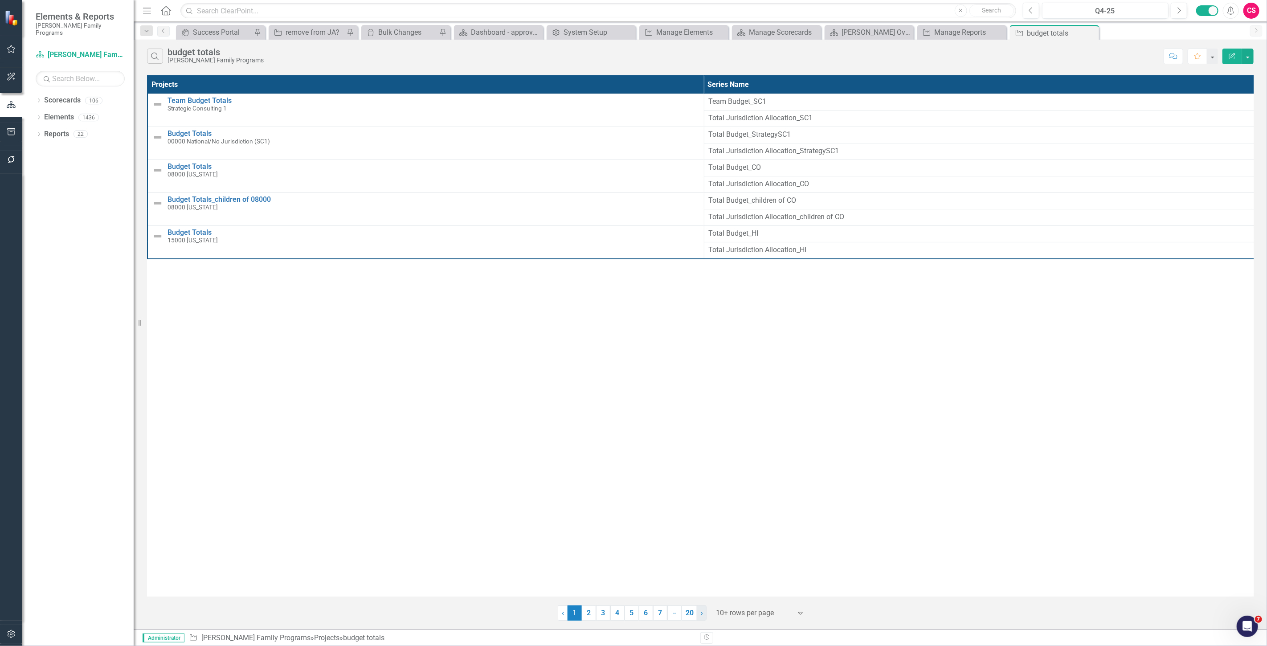
click at [704, 615] on link "› Next" at bounding box center [702, 612] width 10 height 15
click at [594, 36] on div "System Setup" at bounding box center [592, 32] width 59 height 11
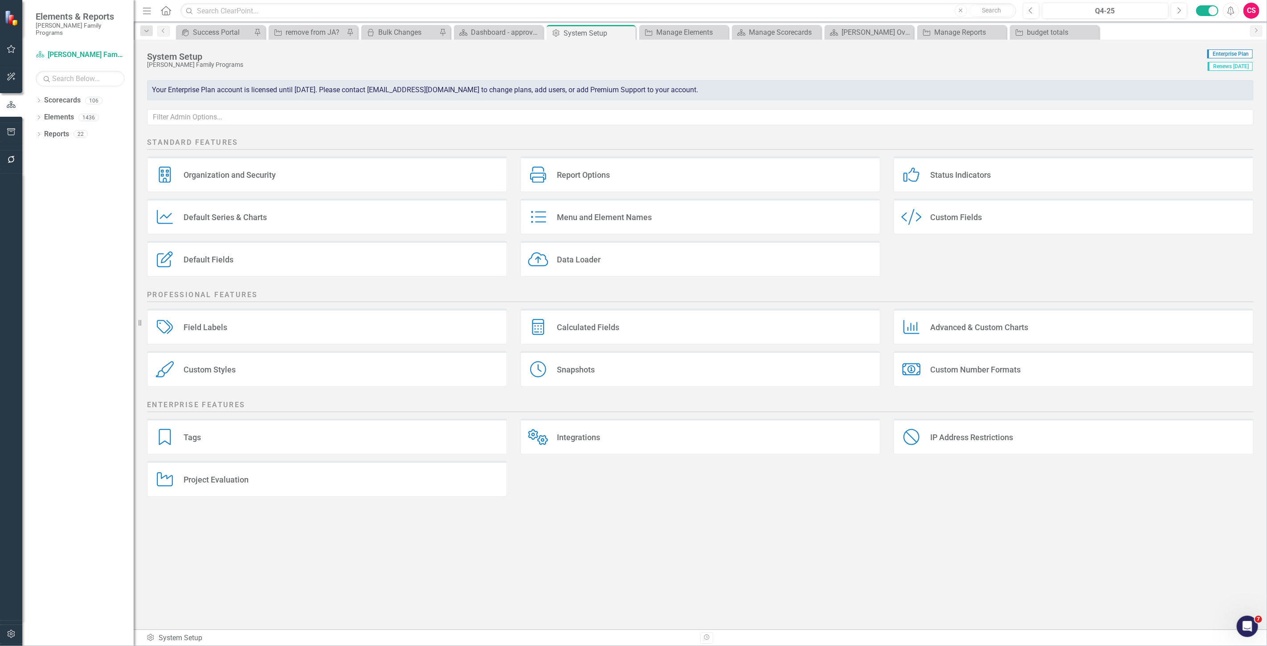
click at [608, 323] on div "Calculated Fields" at bounding box center [588, 327] width 62 height 10
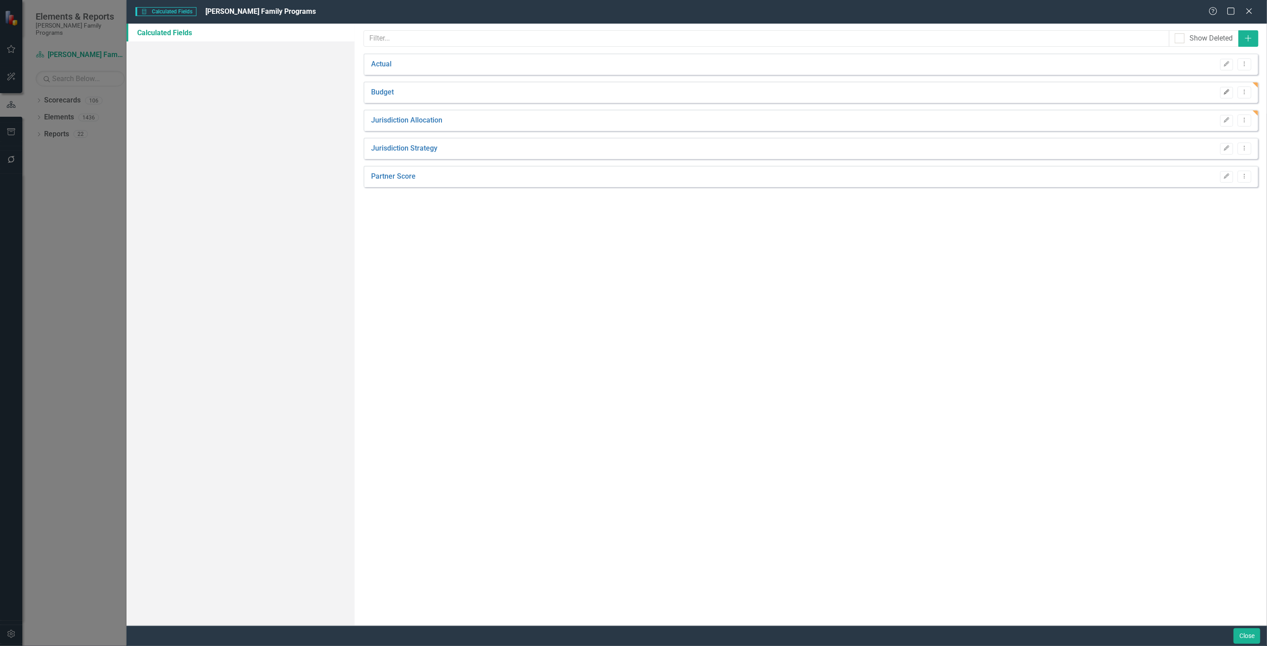
click at [1223, 91] on icon "Edit" at bounding box center [1226, 92] width 7 height 5
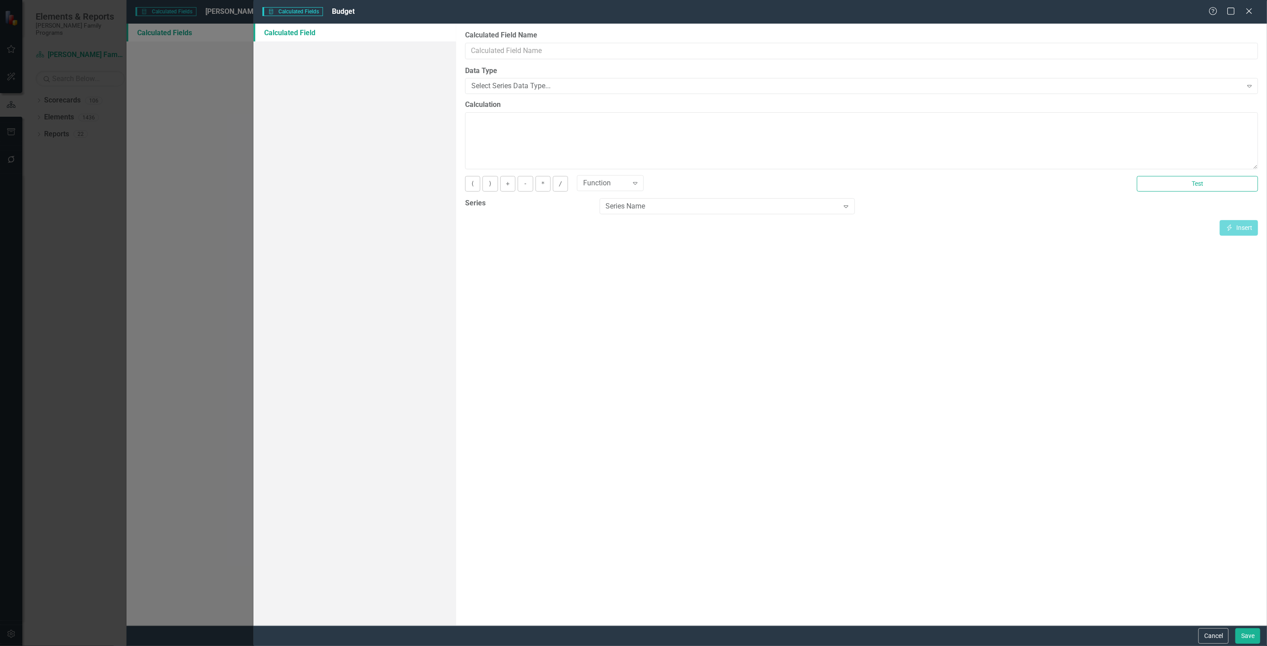
type input "Budget"
type textarea "[Budget][CurrentPeriod]"
click at [653, 134] on textarea "[Budget][CurrentPeriod]" at bounding box center [861, 140] width 793 height 57
click at [654, 206] on div "Series Name" at bounding box center [722, 206] width 233 height 10
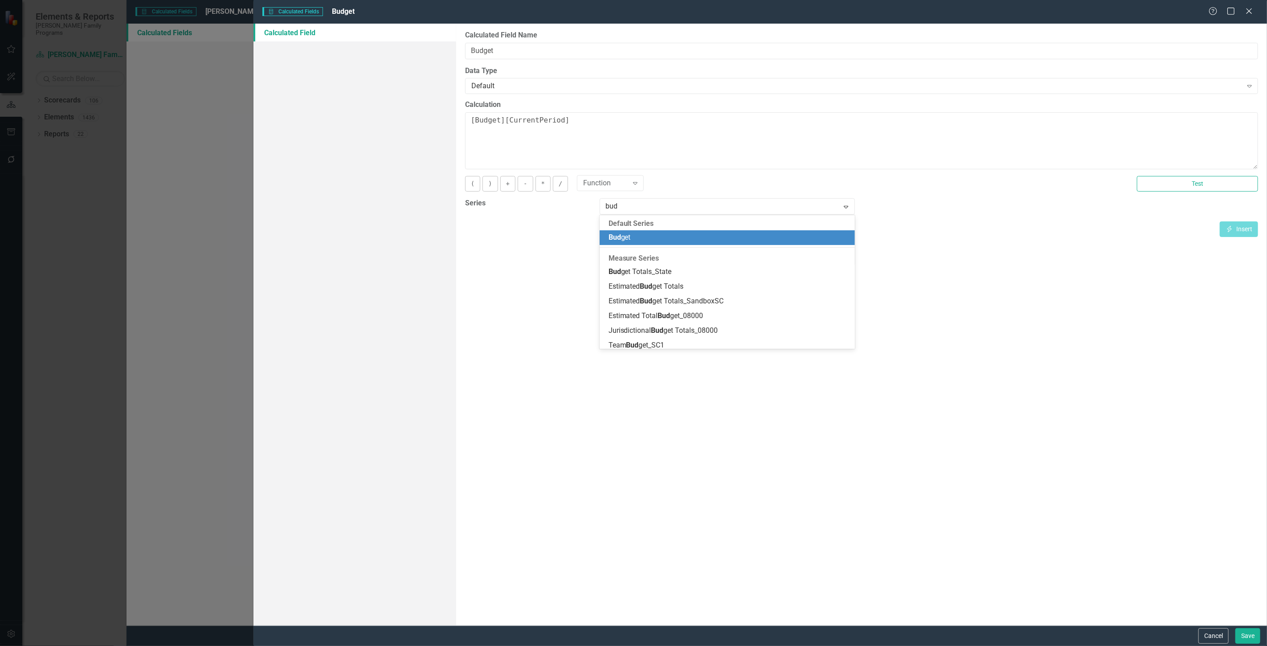
type input "budg"
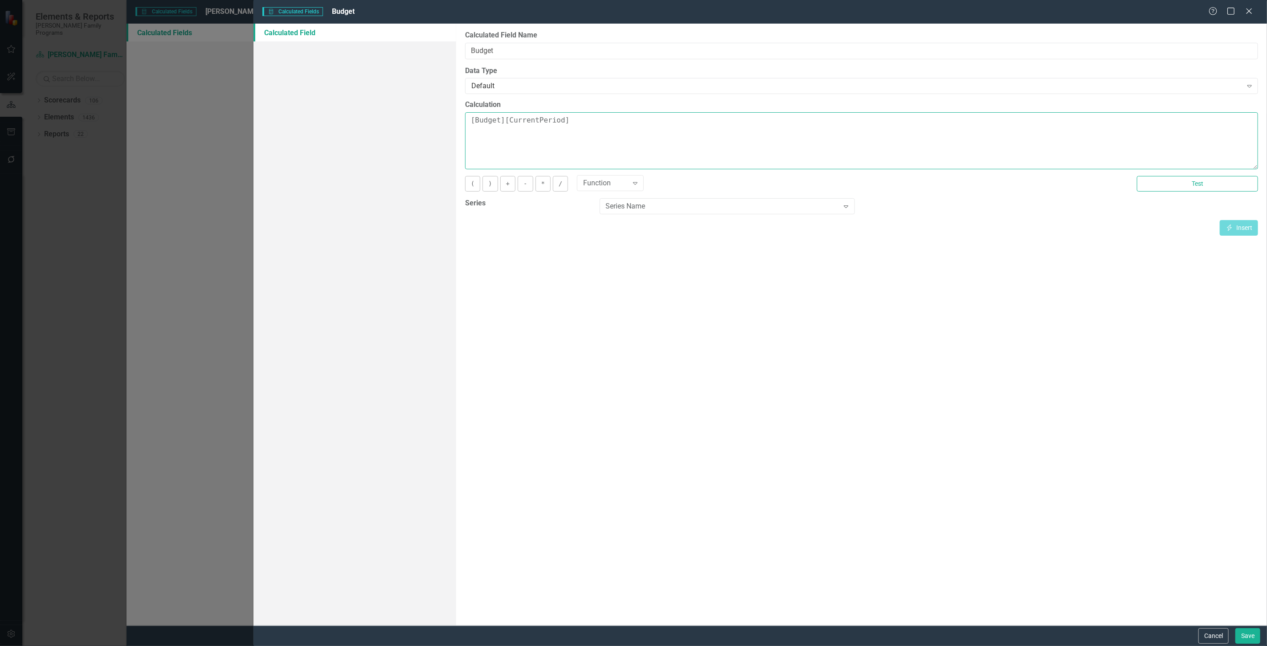
click at [632, 130] on textarea "[Budget][CurrentPeriod]" at bounding box center [861, 140] width 793 height 57
click at [1219, 638] on button "Cancel" at bounding box center [1213, 636] width 30 height 16
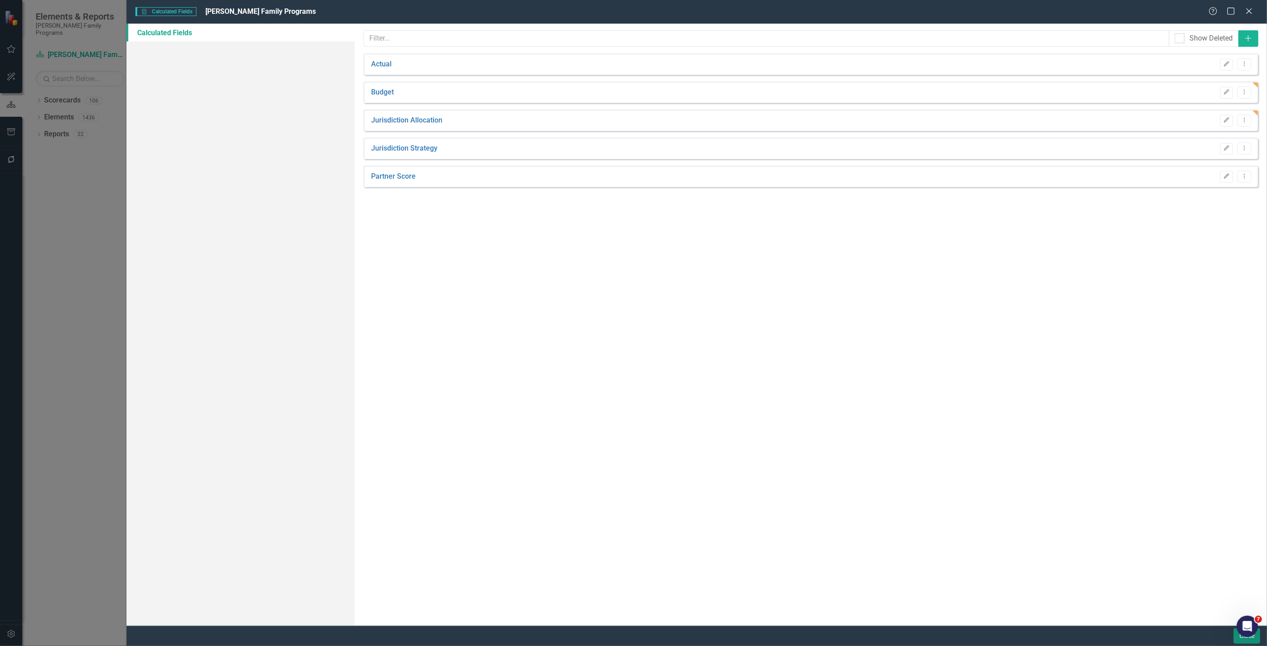
click at [1233, 640] on button "Close" at bounding box center [1246, 636] width 27 height 16
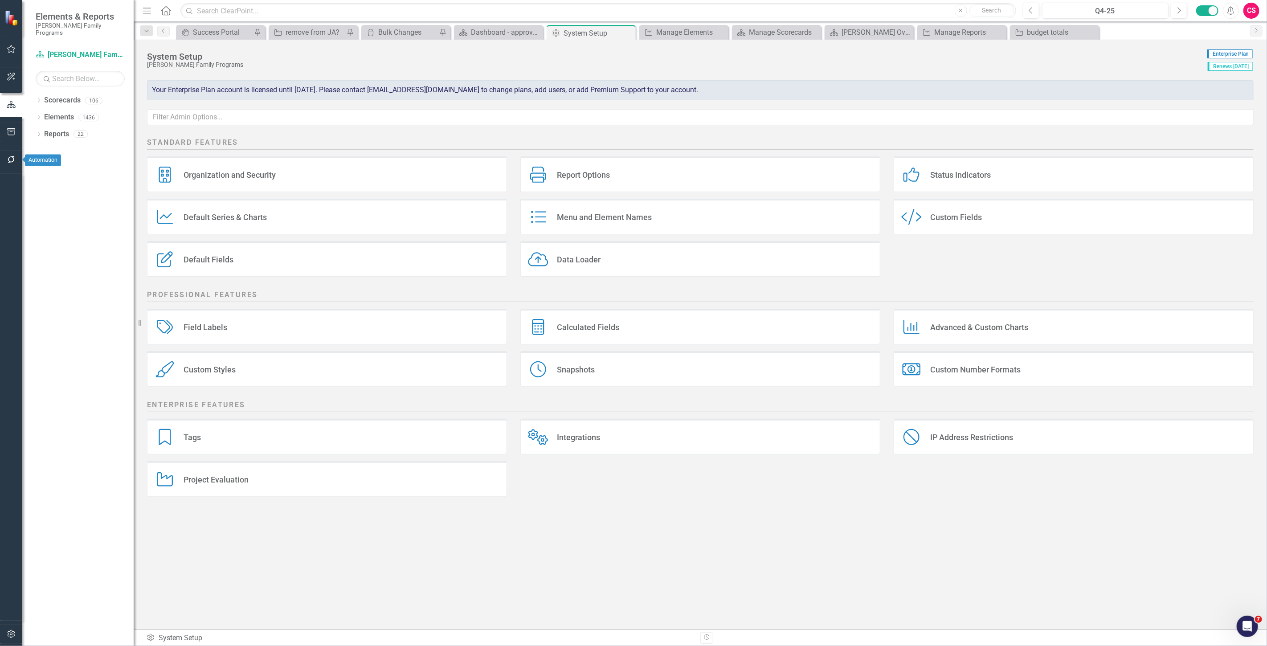
click at [2, 159] on button "button" at bounding box center [11, 160] width 20 height 19
click at [57, 265] on link "Bulk Changes" at bounding box center [80, 270] width 89 height 10
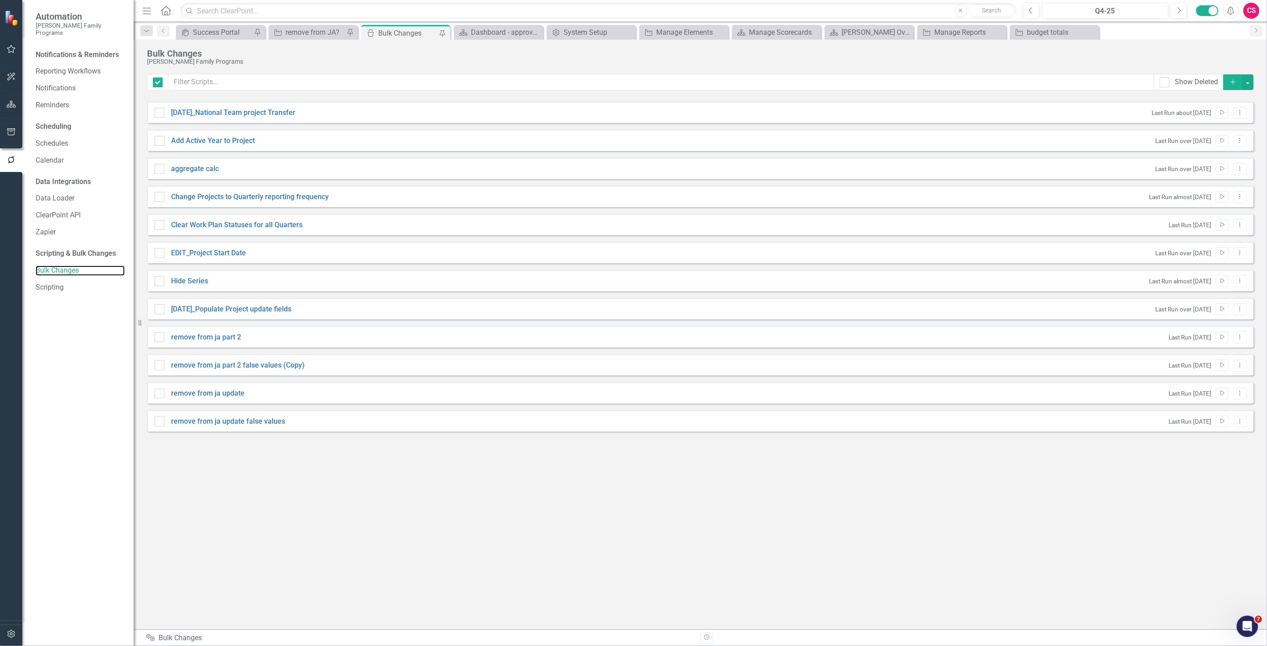
checkbox input "false"
click at [599, 31] on div "System Setup" at bounding box center [592, 32] width 59 height 11
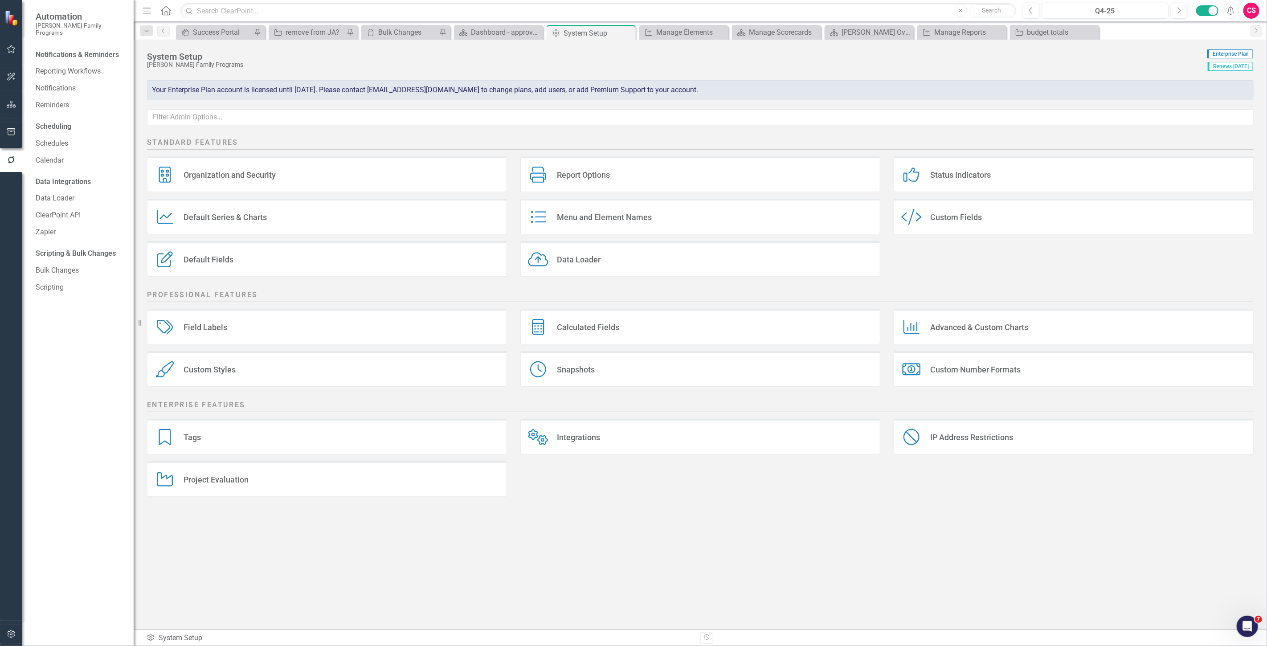
click at [220, 436] on div "Tags Tags" at bounding box center [327, 437] width 360 height 36
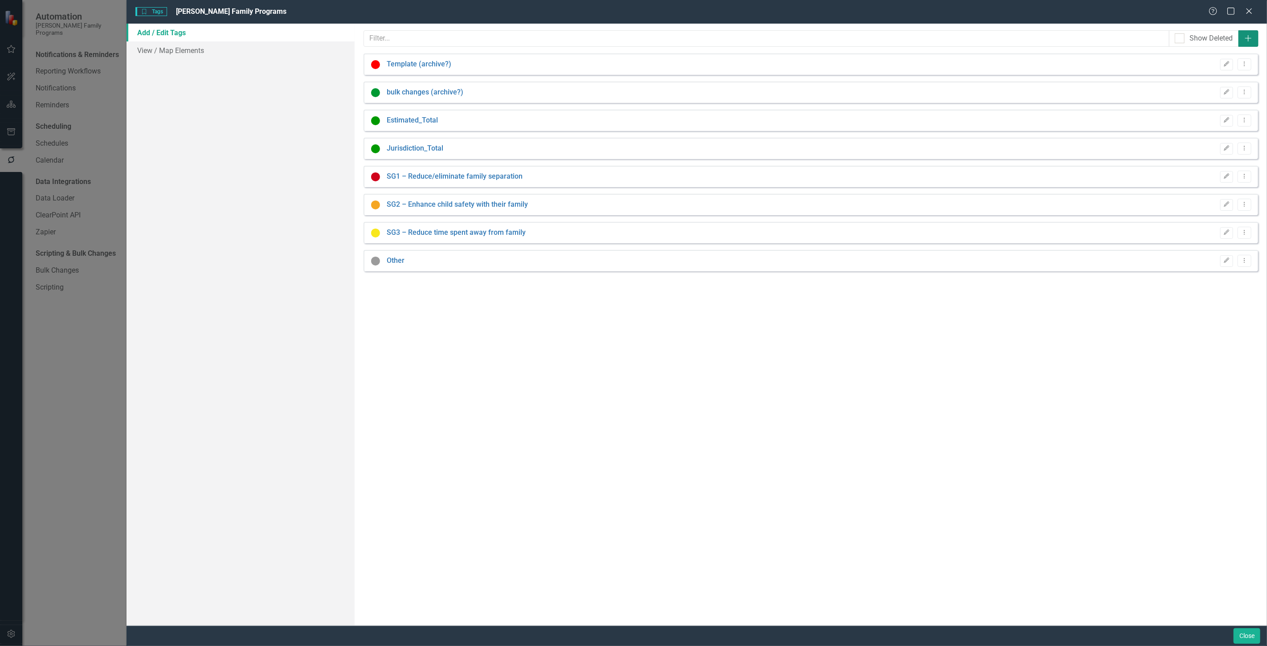
click at [1246, 38] on icon "button" at bounding box center [1247, 38] width 7 height 7
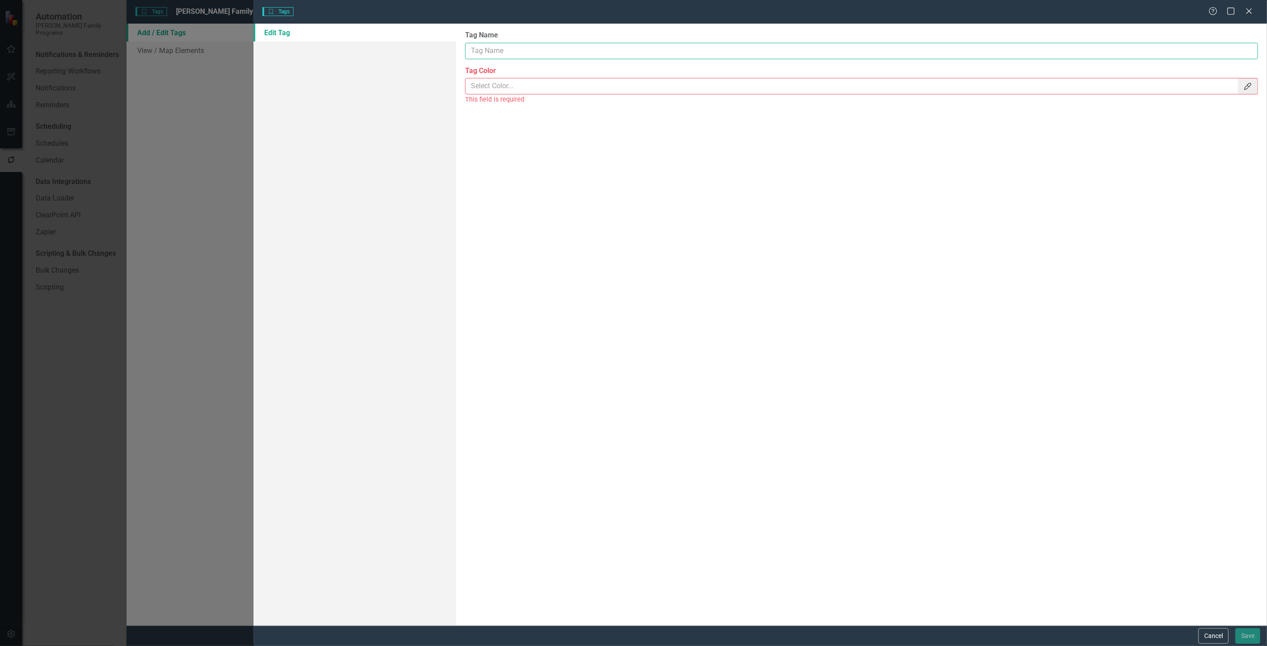
click at [526, 59] on input "Tag Name" at bounding box center [861, 51] width 793 height 16
type input "Budget Series"
click at [1251, 80] on button "Color Picker" at bounding box center [1248, 86] width 20 height 16
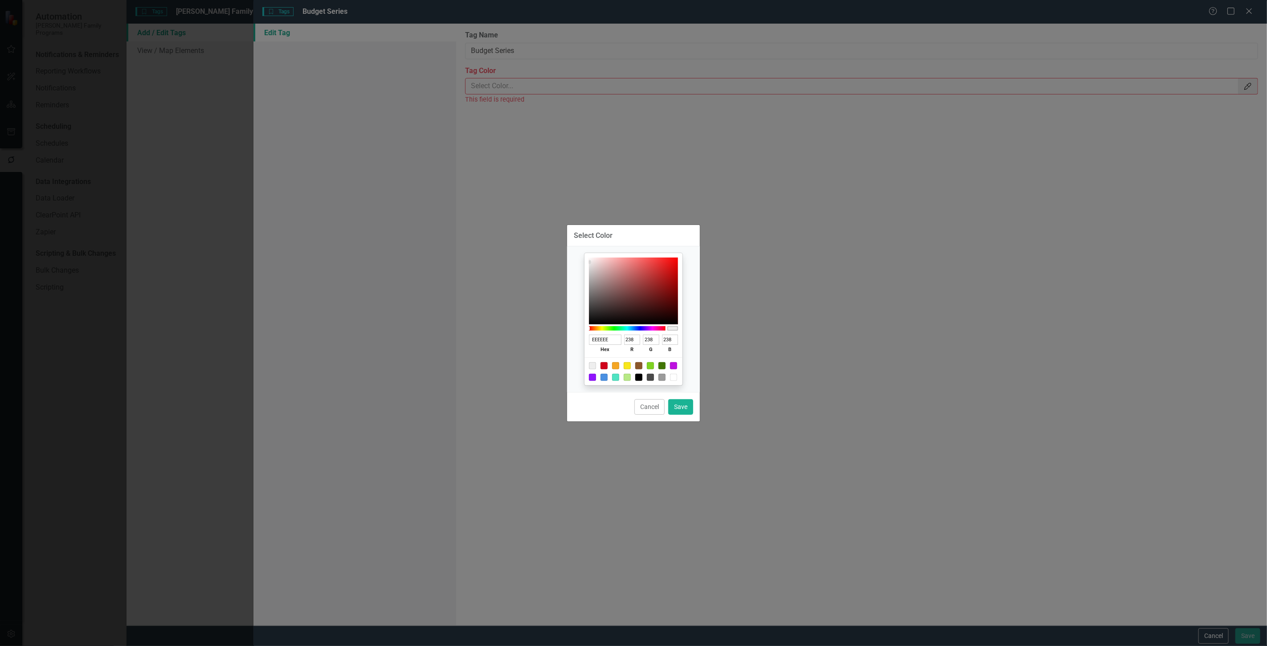
click at [653, 368] on div at bounding box center [633, 371] width 98 height 28
click at [652, 368] on div at bounding box center [650, 365] width 7 height 7
type input "7ED321"
type input "126"
type input "211"
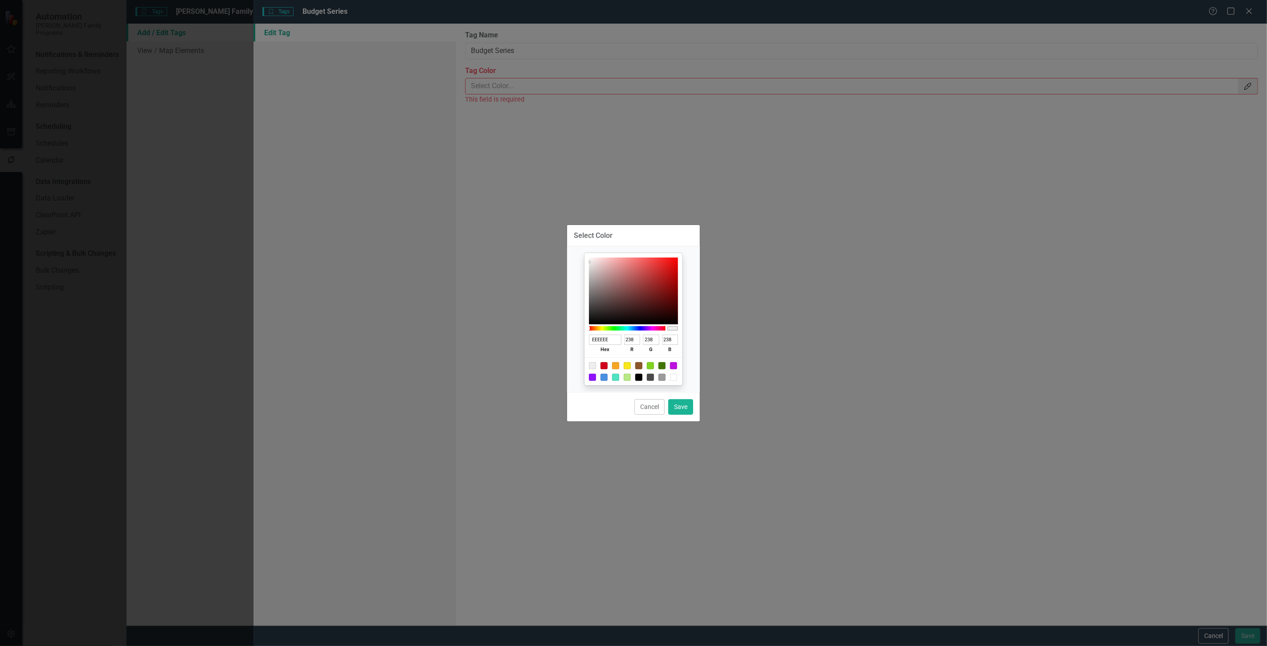
type input "33"
click at [682, 400] on button "Save" at bounding box center [680, 407] width 25 height 16
type input "#7ed321"
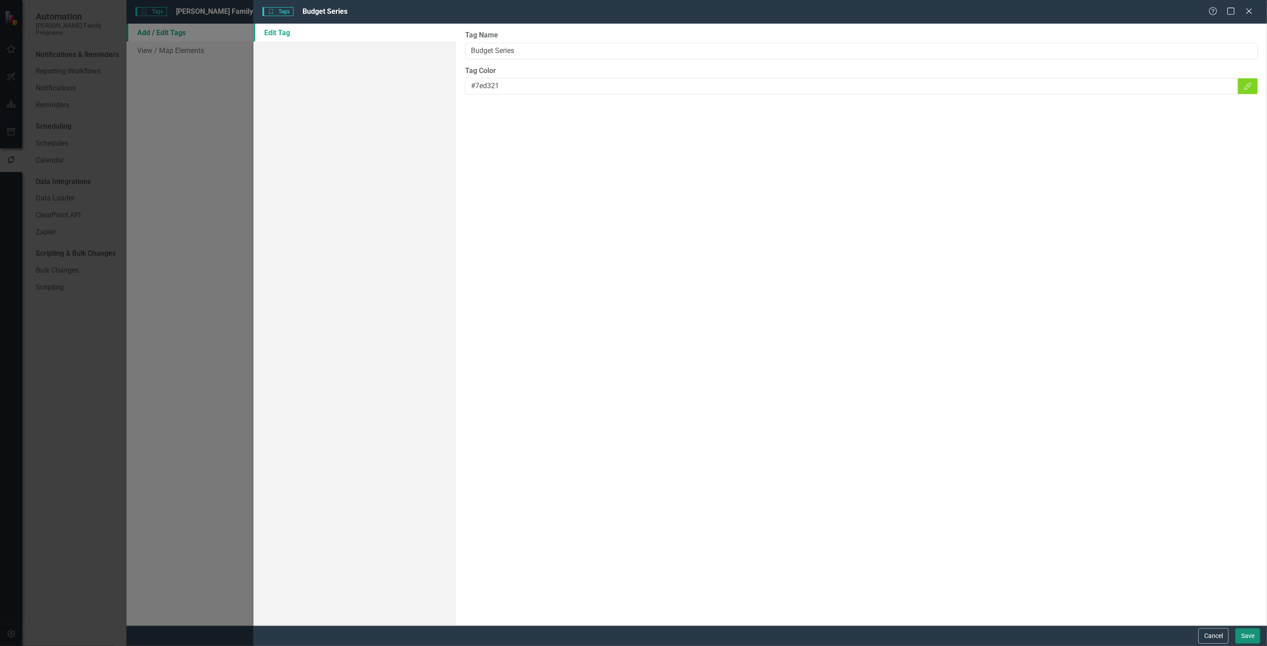
click at [1250, 635] on button "Save" at bounding box center [1247, 636] width 25 height 16
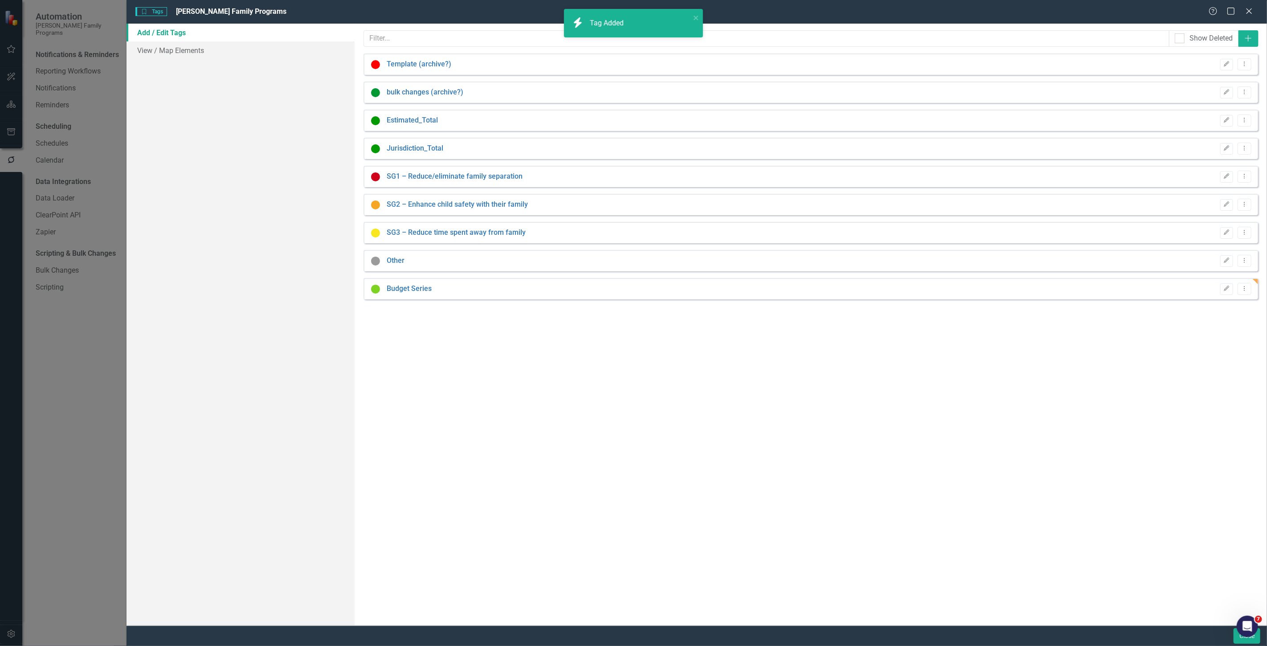
click at [1250, 636] on div "Open Intercom Messenger" at bounding box center [1246, 625] width 29 height 29
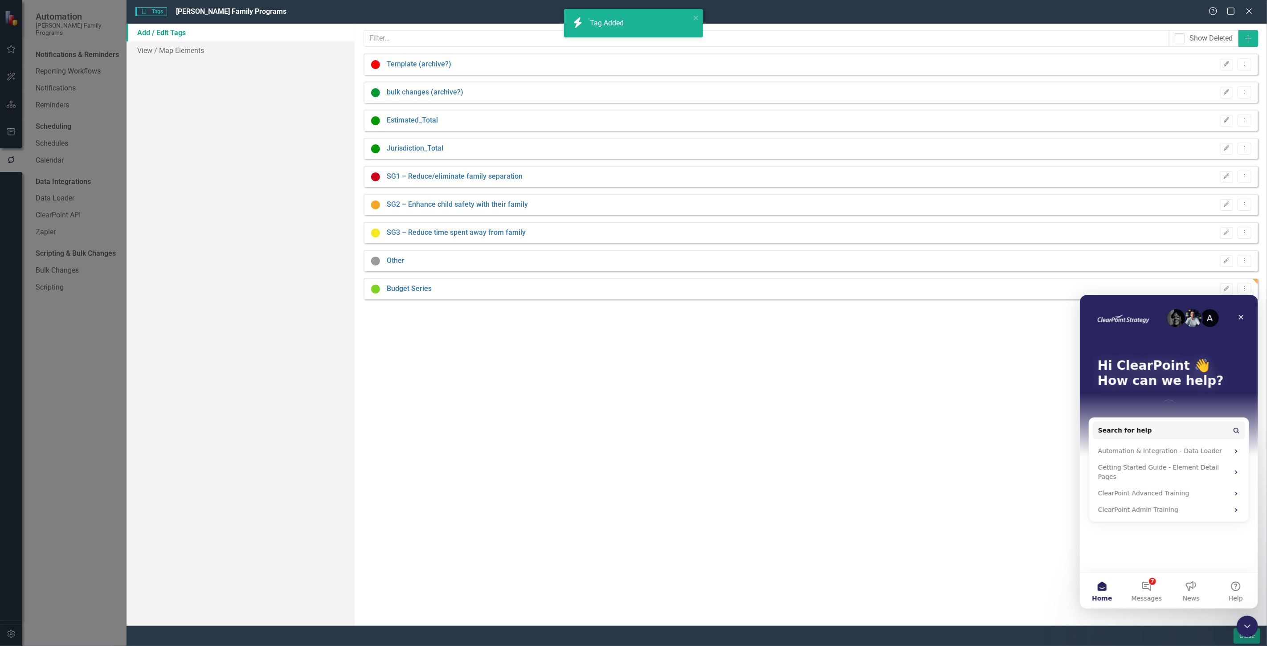
click at [1239, 637] on button "Close" at bounding box center [1246, 636] width 27 height 16
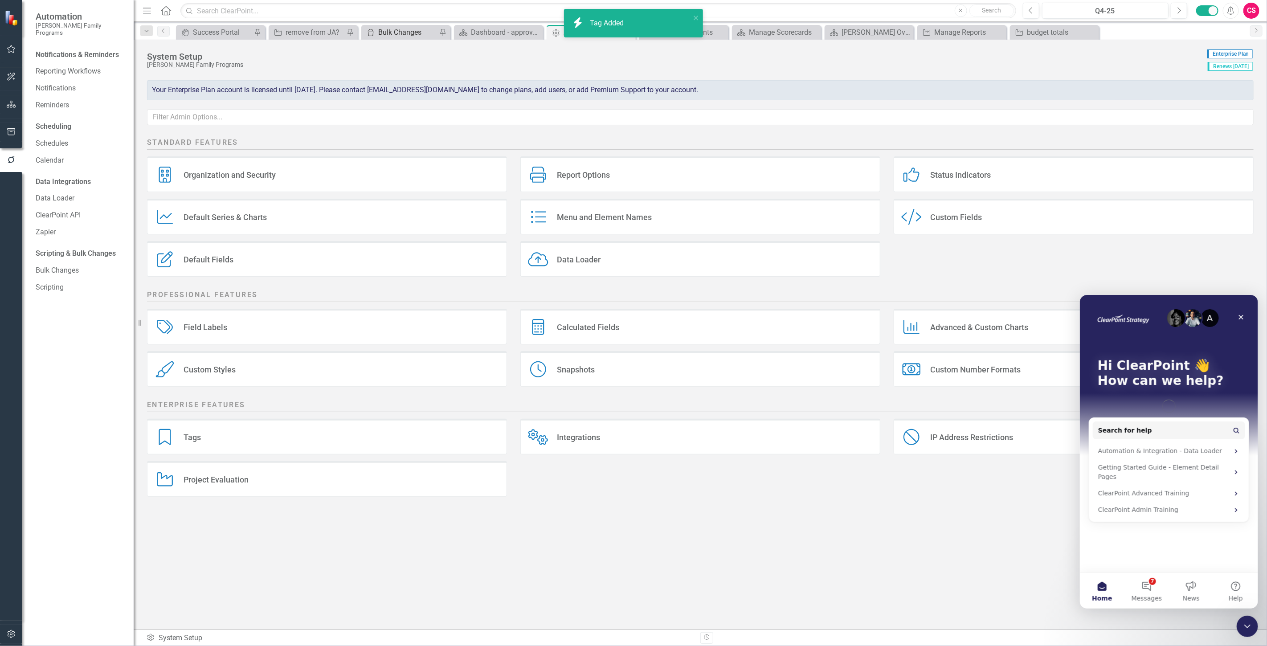
click at [406, 27] on div "Bulk Changes" at bounding box center [407, 32] width 59 height 11
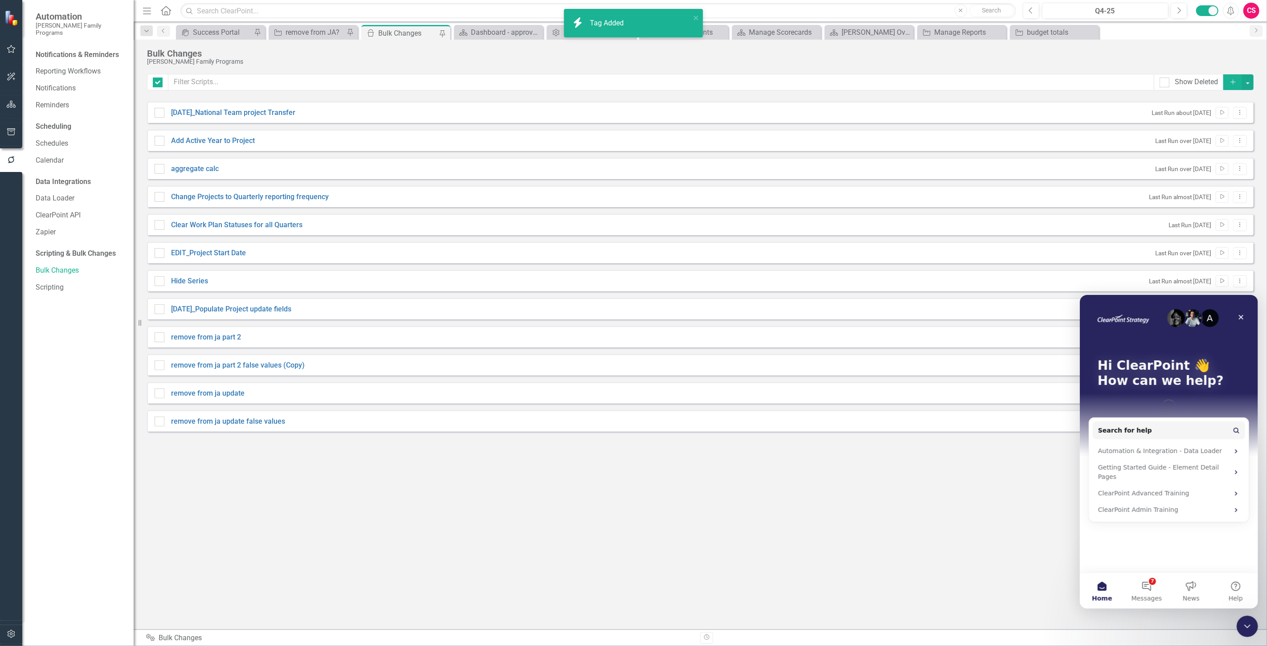
checkbox input "false"
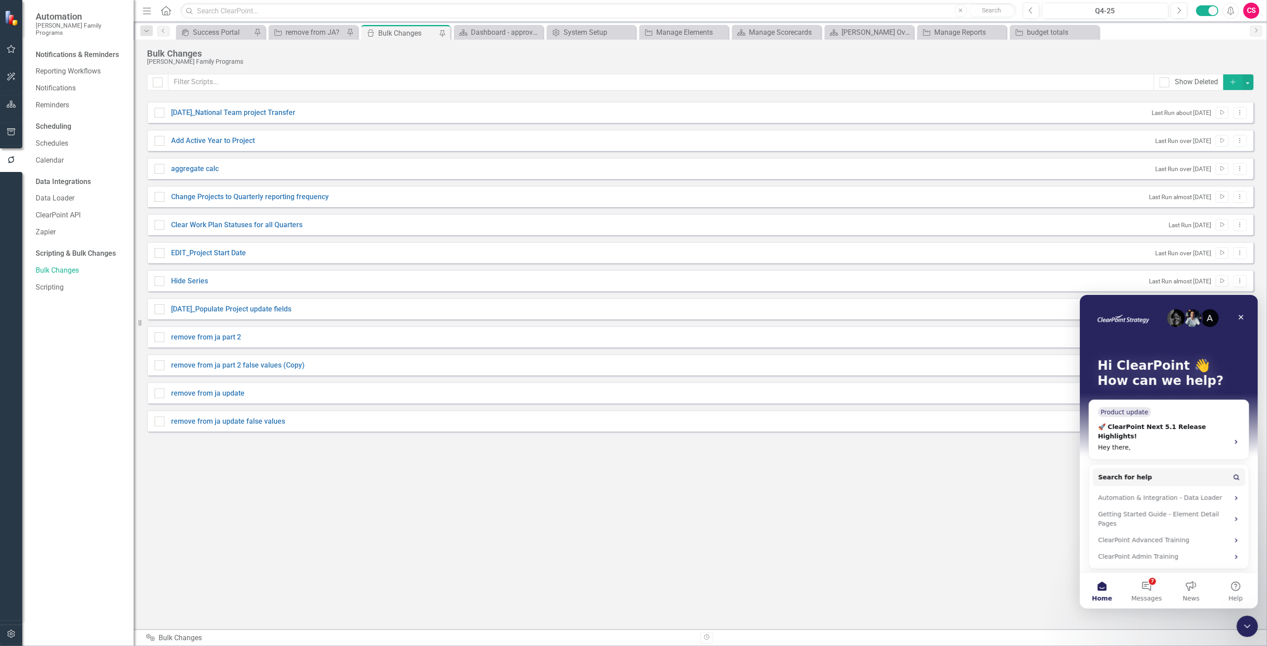
click at [1230, 79] on icon "Add" at bounding box center [1233, 82] width 8 height 6
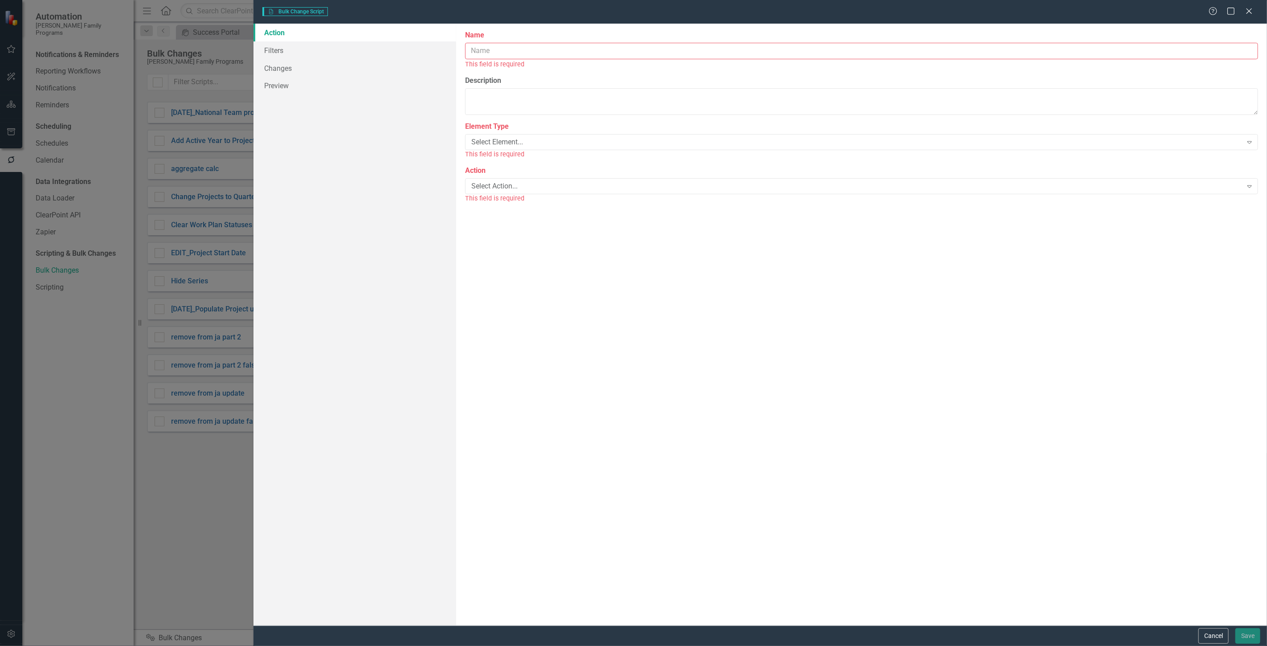
click at [518, 50] on input "Name" at bounding box center [861, 51] width 793 height 16
type input "Budget series tag"
click at [480, 131] on div "Select Element..." at bounding box center [856, 132] width 771 height 10
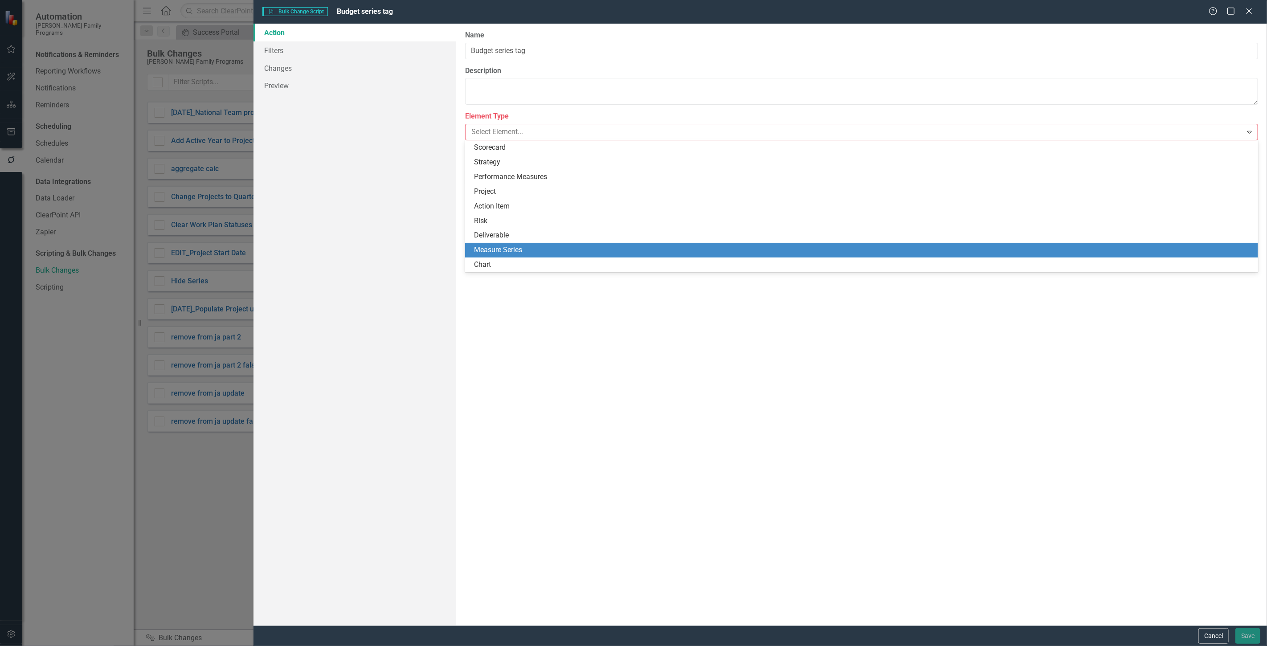
drag, startPoint x: 520, startPoint y: 254, endPoint x: 500, endPoint y: 180, distance: 76.2
click at [519, 254] on div "Measure Series" at bounding box center [863, 250] width 778 height 10
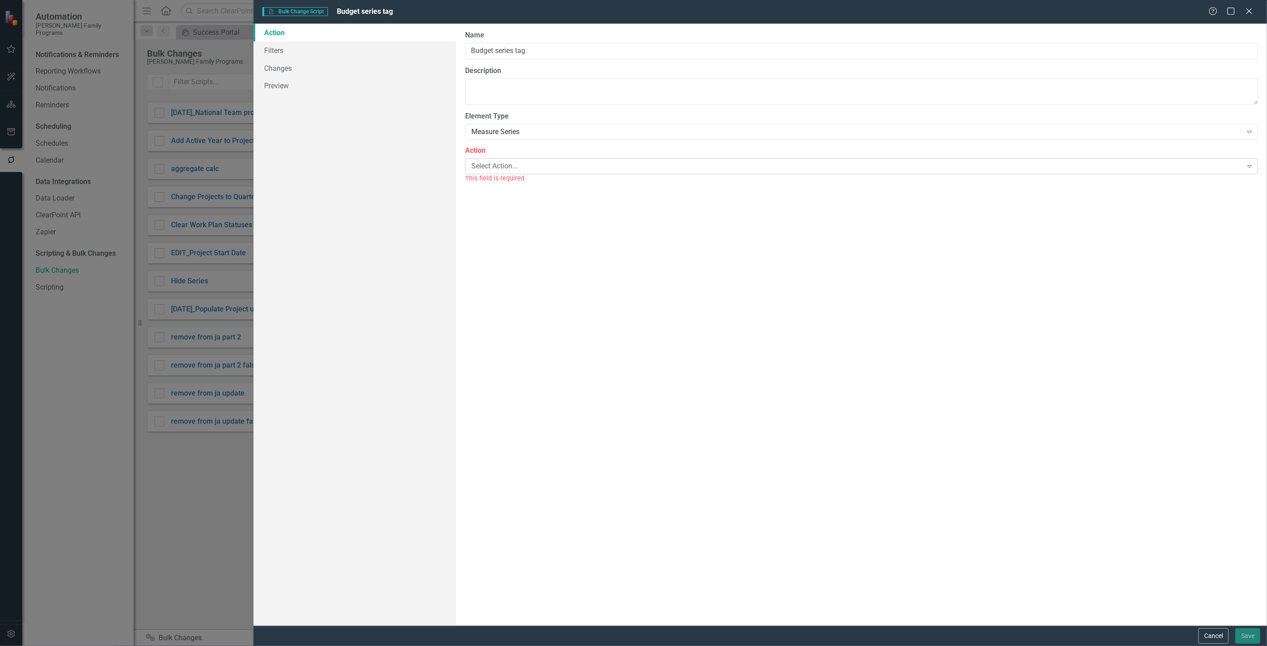
click at [499, 172] on div "Select Action... Expand" at bounding box center [861, 166] width 793 height 16
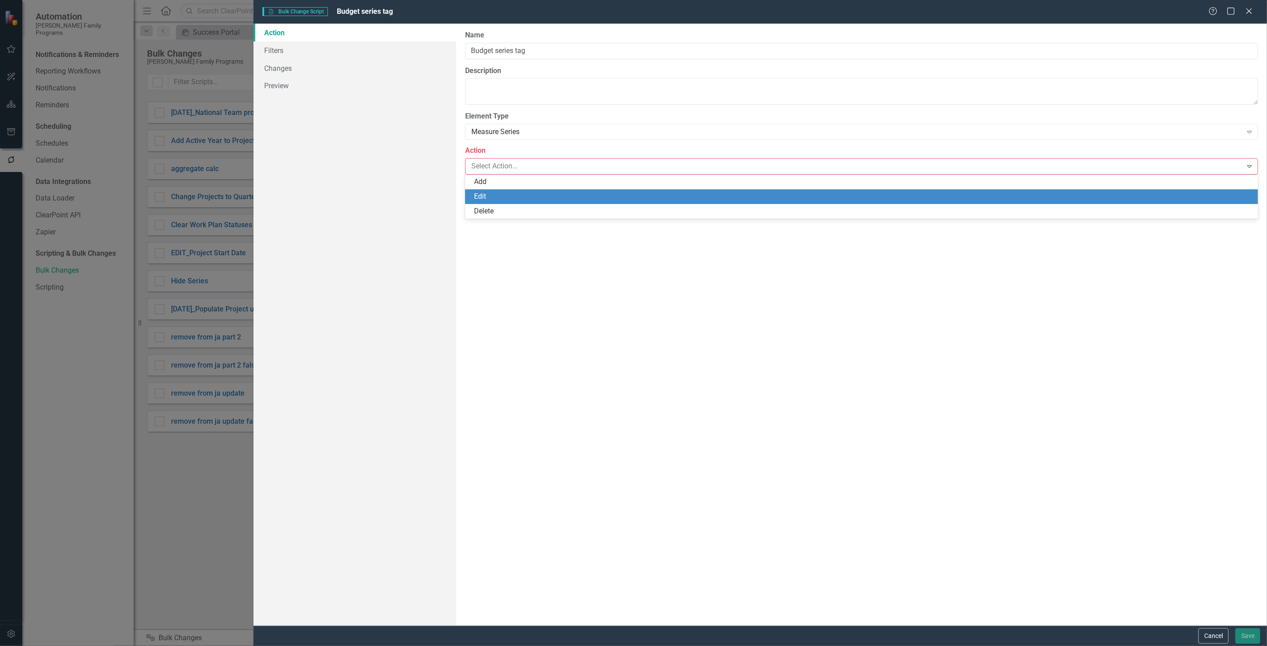
click at [492, 197] on div "Edit" at bounding box center [863, 196] width 778 height 10
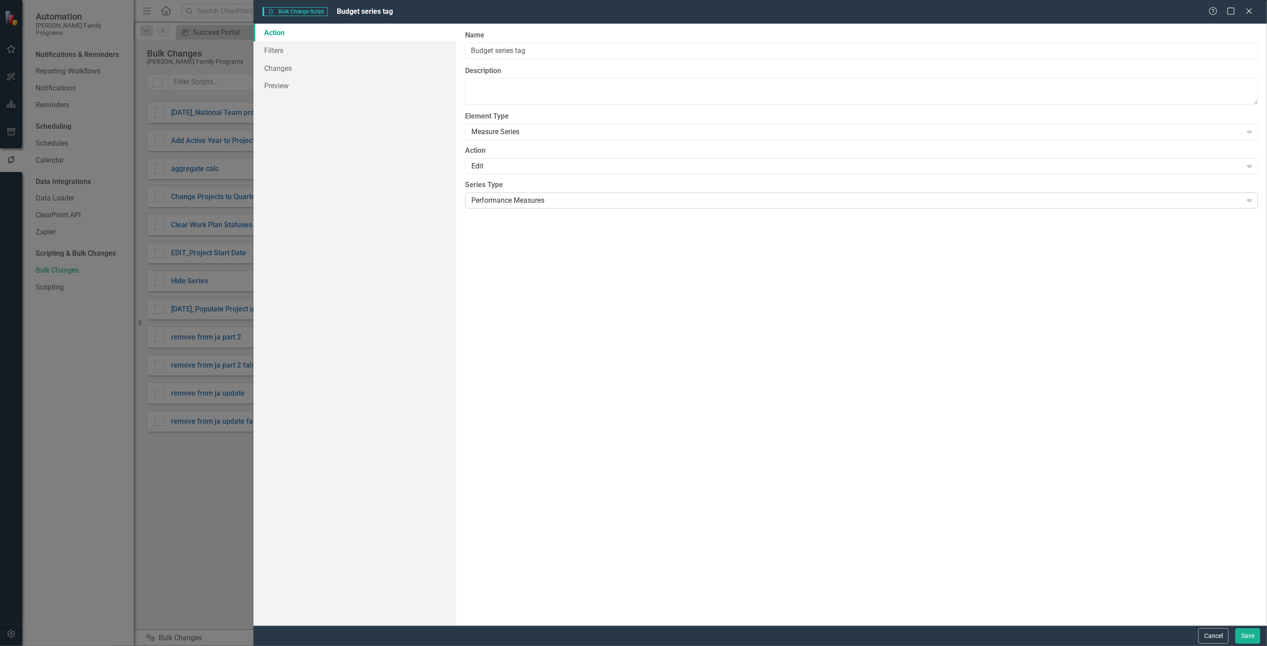
click at [493, 202] on div "Performance Measures" at bounding box center [856, 200] width 771 height 10
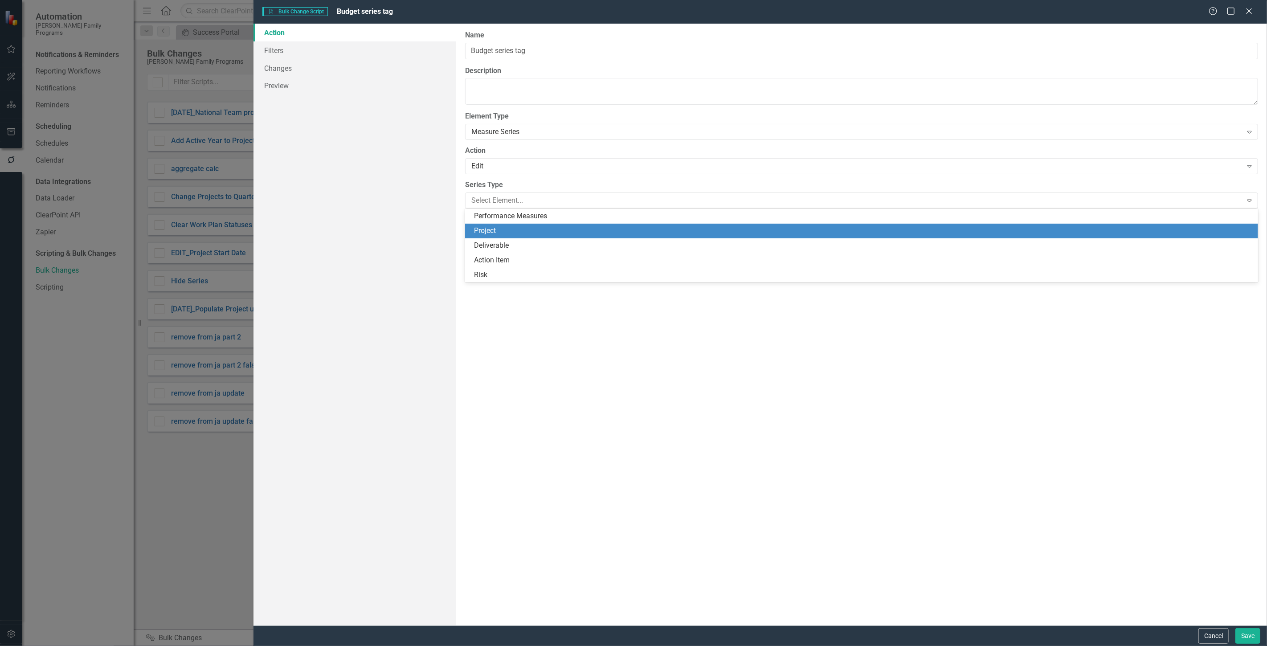
click at [498, 235] on div "Project" at bounding box center [863, 231] width 778 height 10
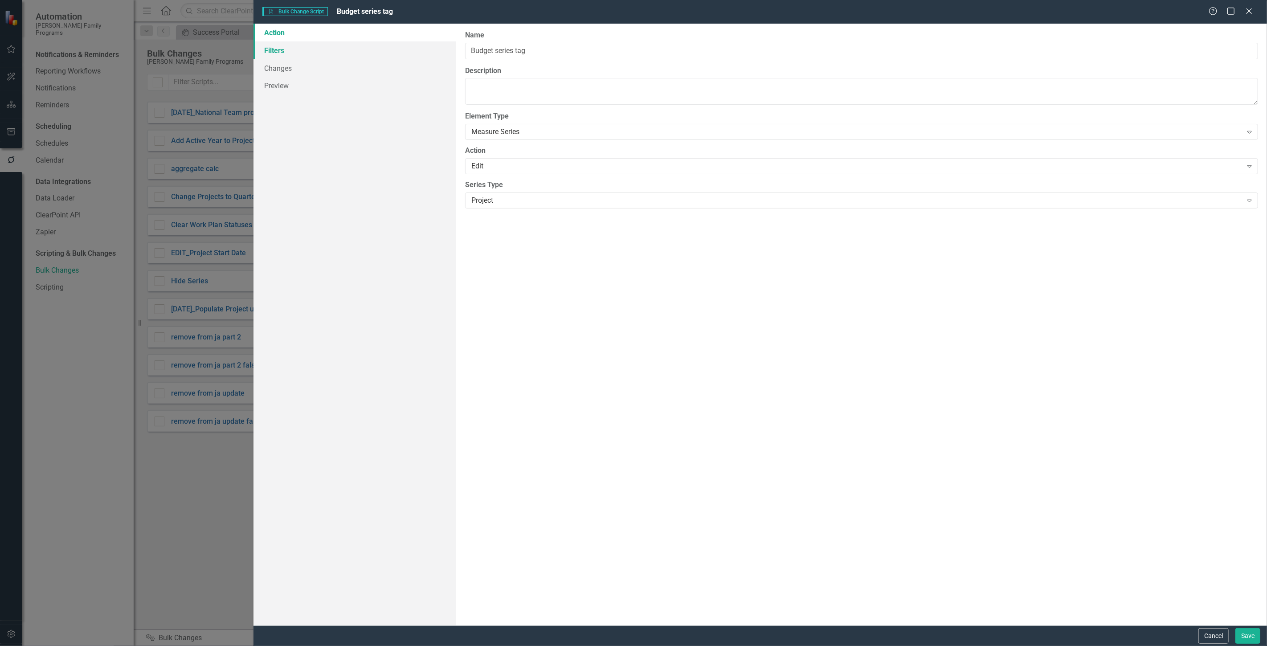
click at [323, 47] on link "Filters" at bounding box center [354, 50] width 203 height 18
click at [1226, 96] on button "Add Add Filter" at bounding box center [1228, 95] width 46 height 14
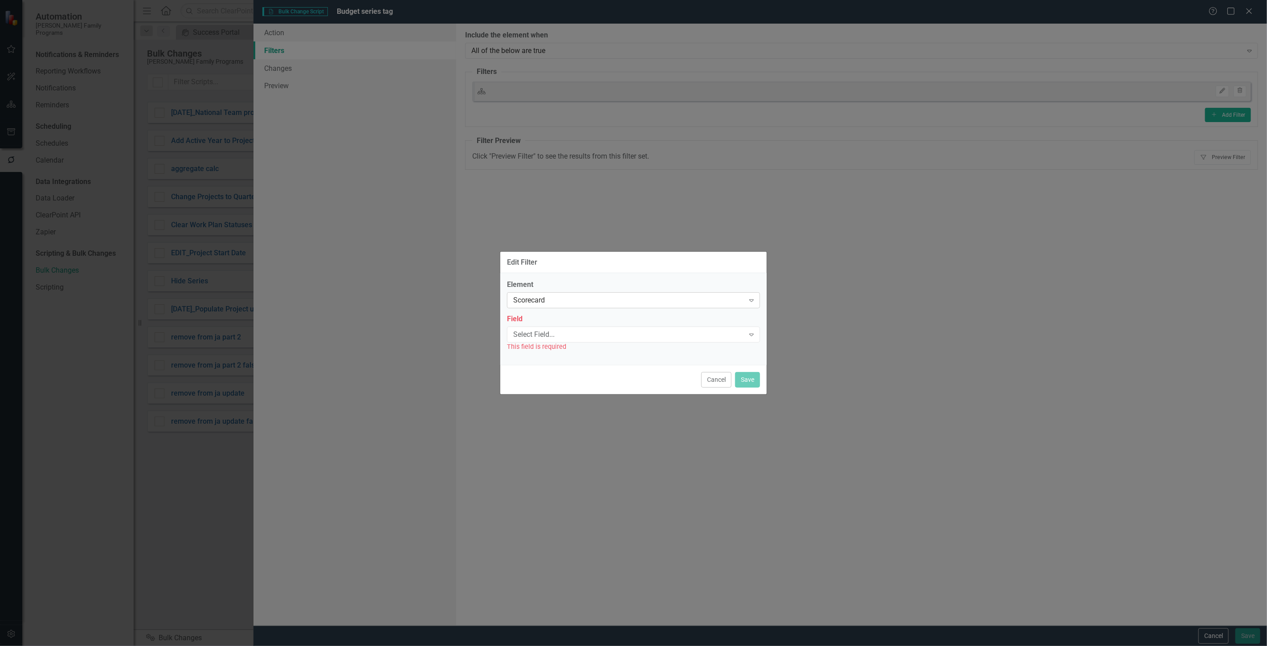
click at [538, 299] on div "Scorecard" at bounding box center [628, 300] width 231 height 10
click at [540, 287] on label "Element" at bounding box center [633, 285] width 253 height 10
click at [549, 326] on div "Field Select Field... Expand This field is required" at bounding box center [633, 332] width 253 height 37
click at [553, 335] on div "Select Field..." at bounding box center [628, 334] width 231 height 10
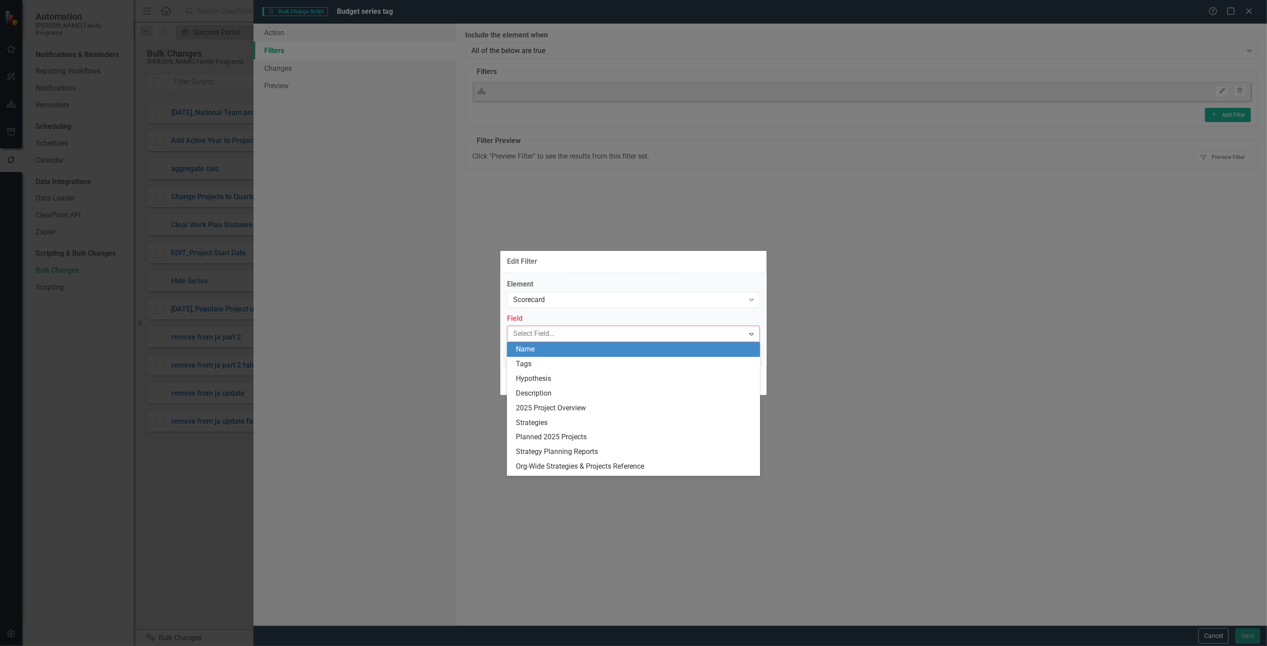
click at [548, 349] on div "Name" at bounding box center [635, 349] width 239 height 10
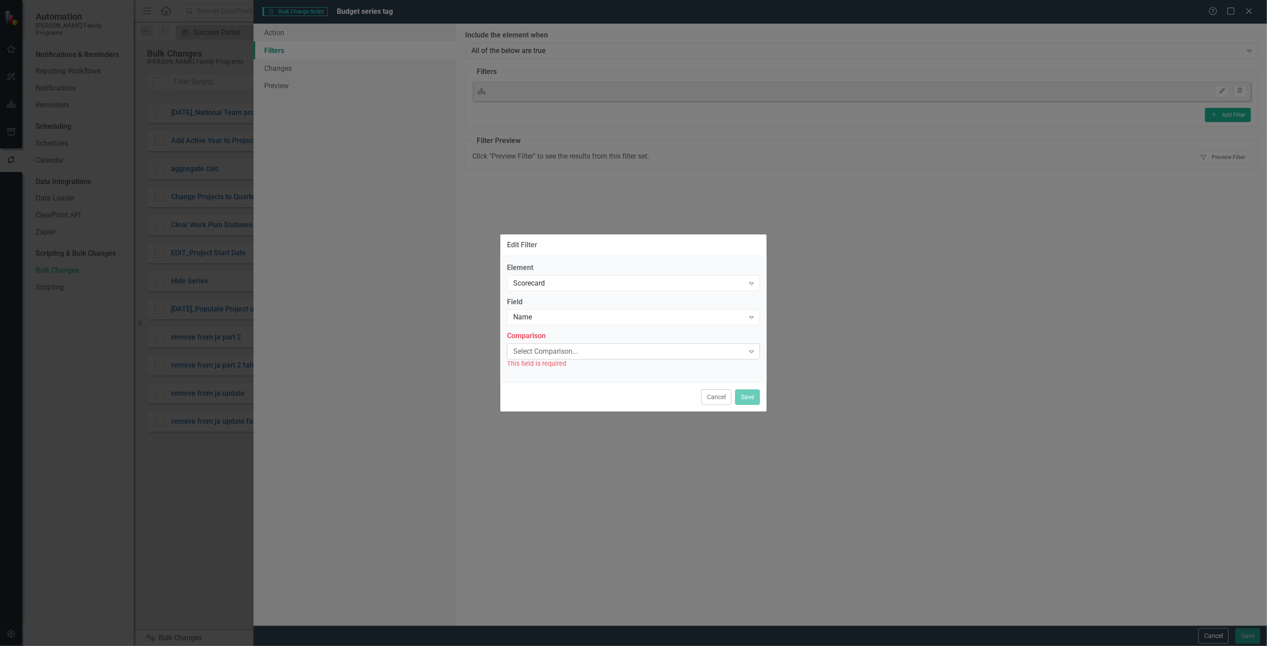
click at [548, 352] on div "Select Comparison..." at bounding box center [628, 351] width 231 height 10
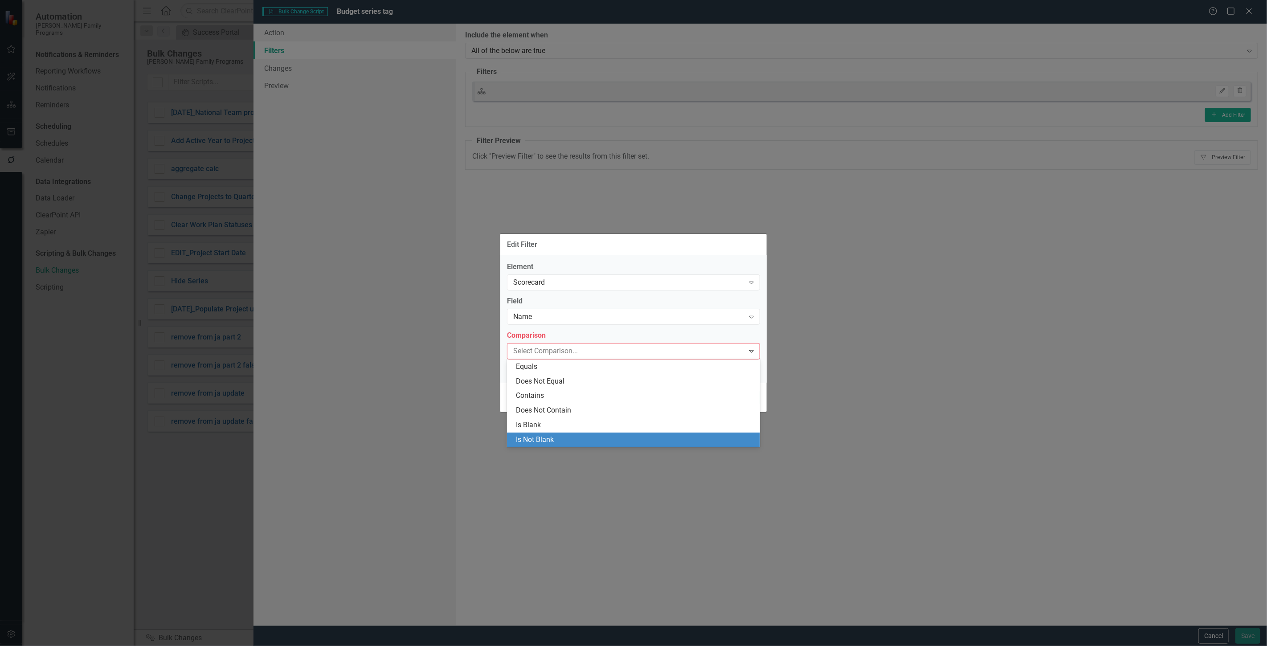
click at [537, 435] on div "Is Not Blank" at bounding box center [635, 440] width 239 height 10
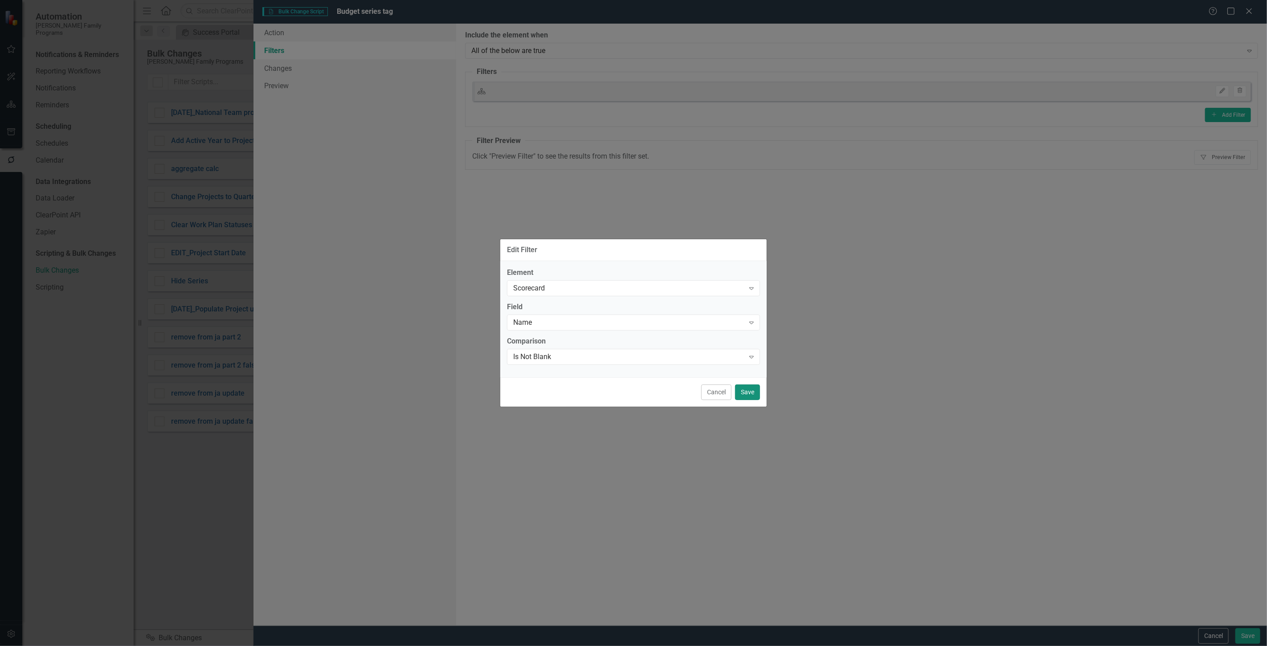
click at [750, 392] on button "Save" at bounding box center [747, 392] width 25 height 16
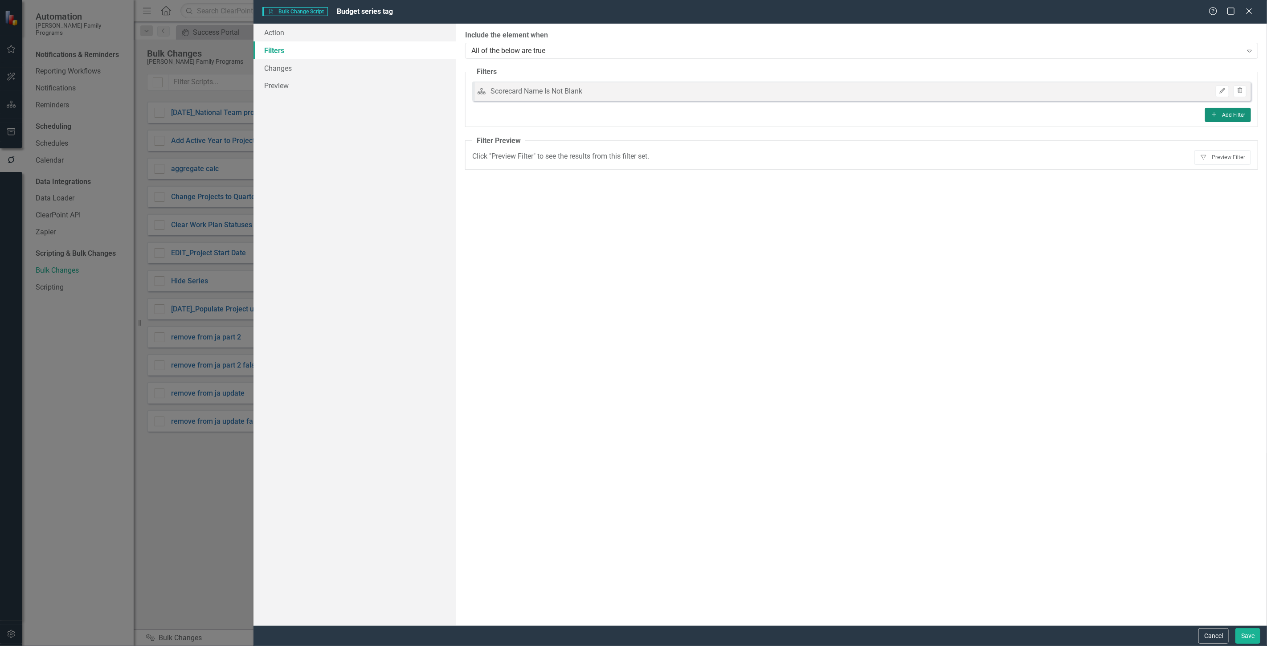
click at [1226, 109] on button "Add Add Filter" at bounding box center [1228, 115] width 46 height 14
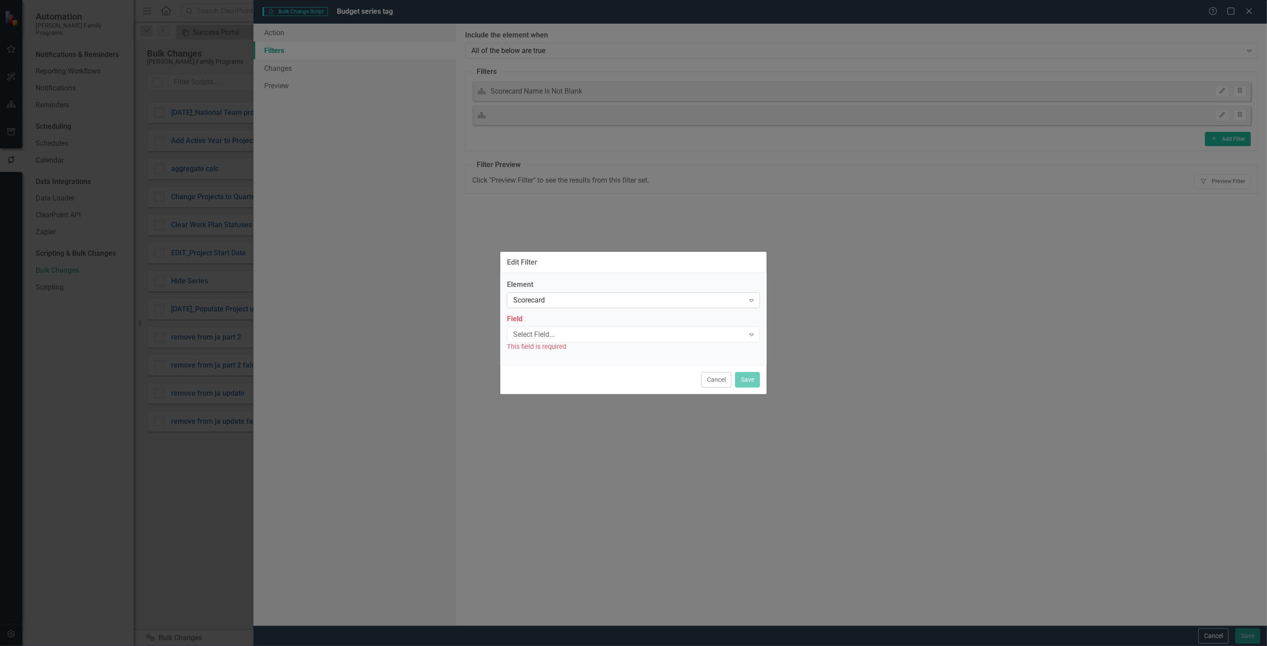
click at [557, 297] on div "Scorecard" at bounding box center [628, 300] width 231 height 10
click at [558, 341] on div "Project" at bounding box center [635, 344] width 239 height 10
click at [547, 332] on div "Select Field..." at bounding box center [628, 334] width 231 height 10
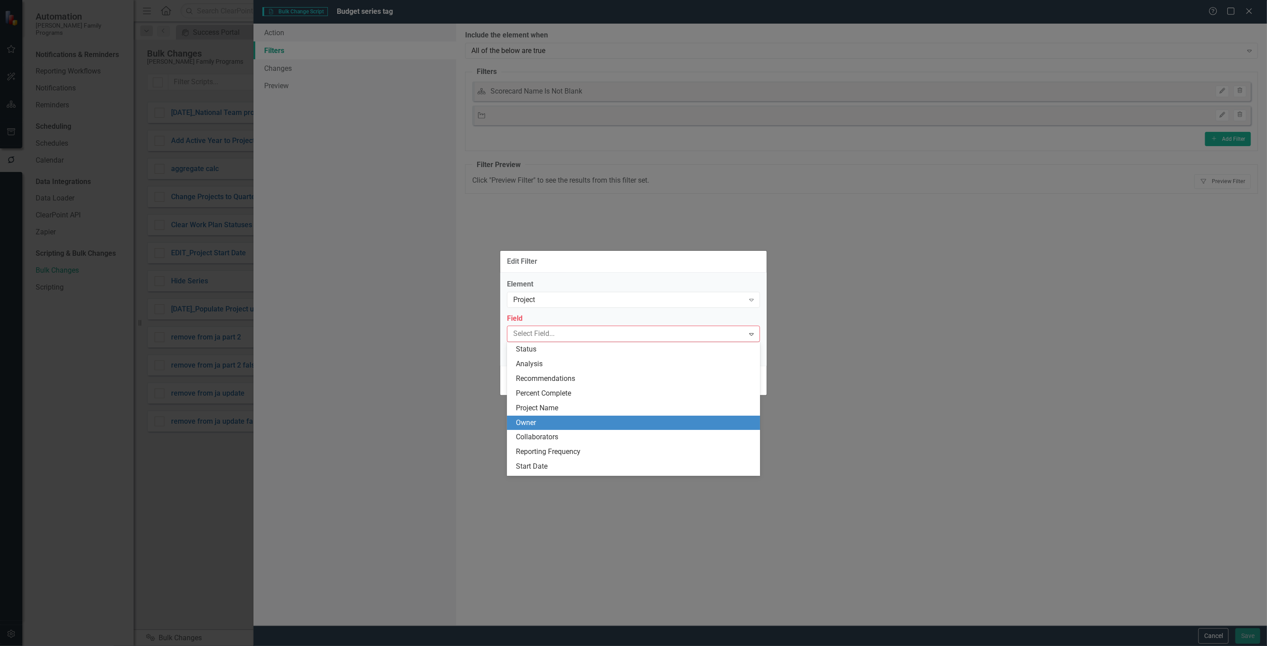
click at [562, 416] on div "Owner" at bounding box center [633, 423] width 253 height 15
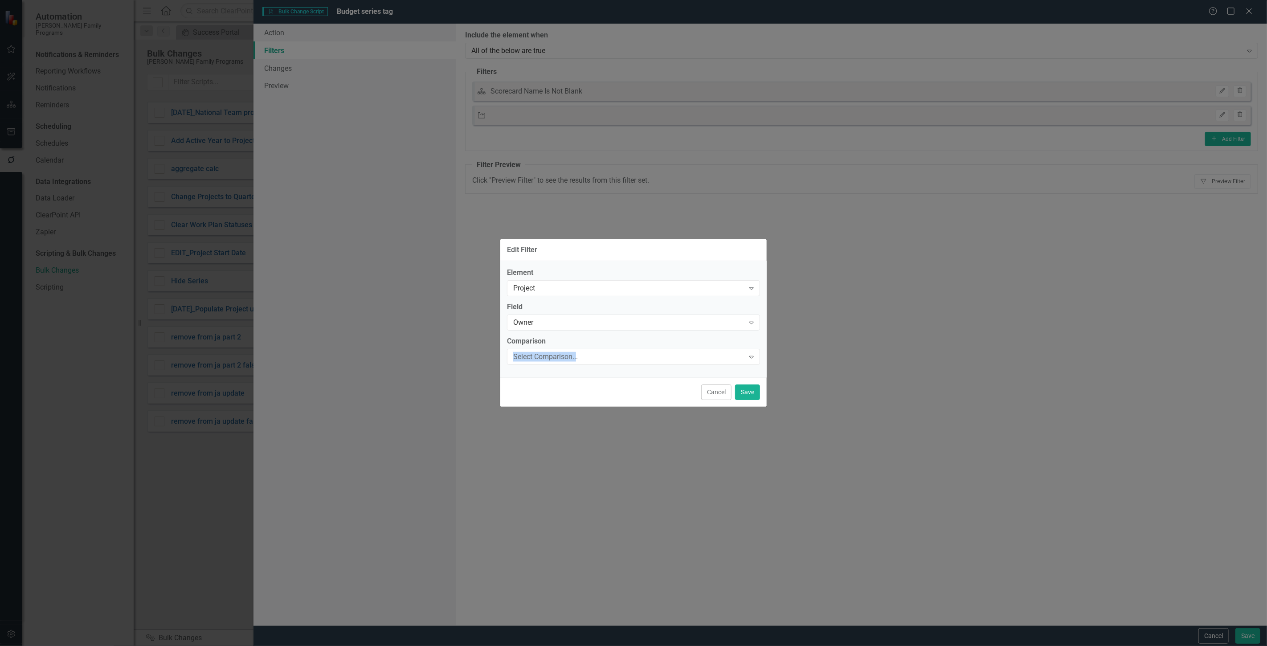
drag, startPoint x: 562, startPoint y: 416, endPoint x: 550, endPoint y: 372, distance: 45.8
click at [558, 413] on div "Edit Filter Element Project Expand Field Owner Expand Comparison Select Compari…" at bounding box center [633, 323] width 267 height 646
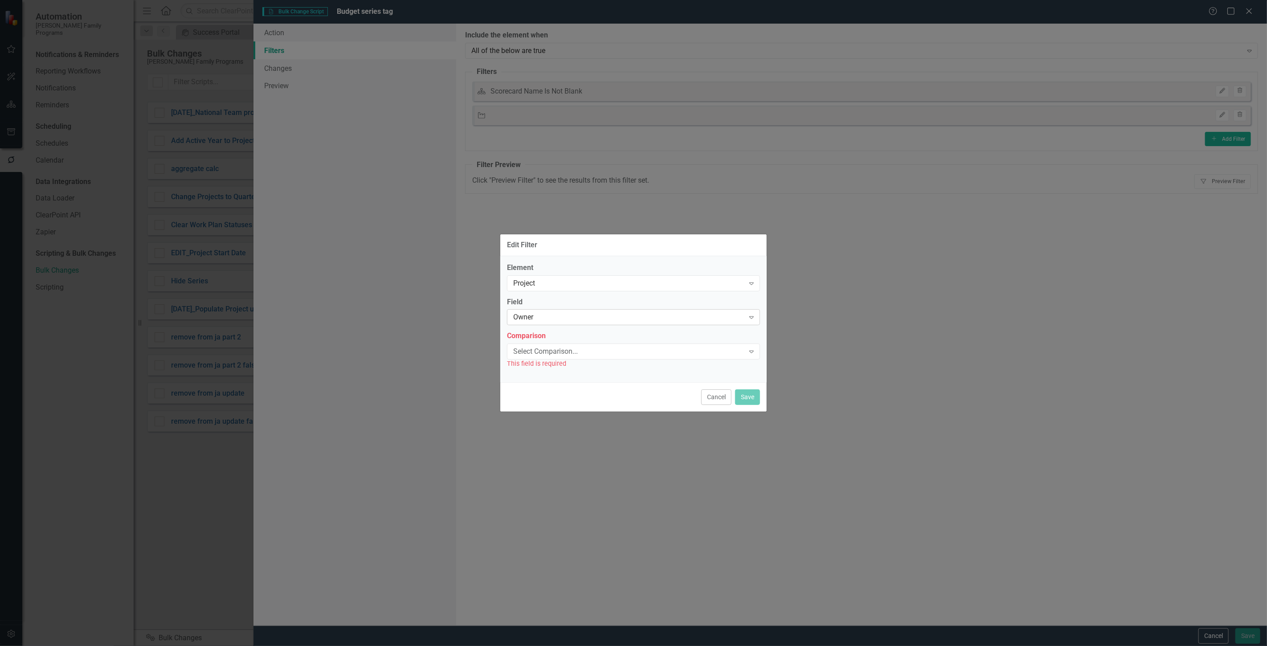
click at [549, 318] on div "Owner" at bounding box center [628, 317] width 231 height 10
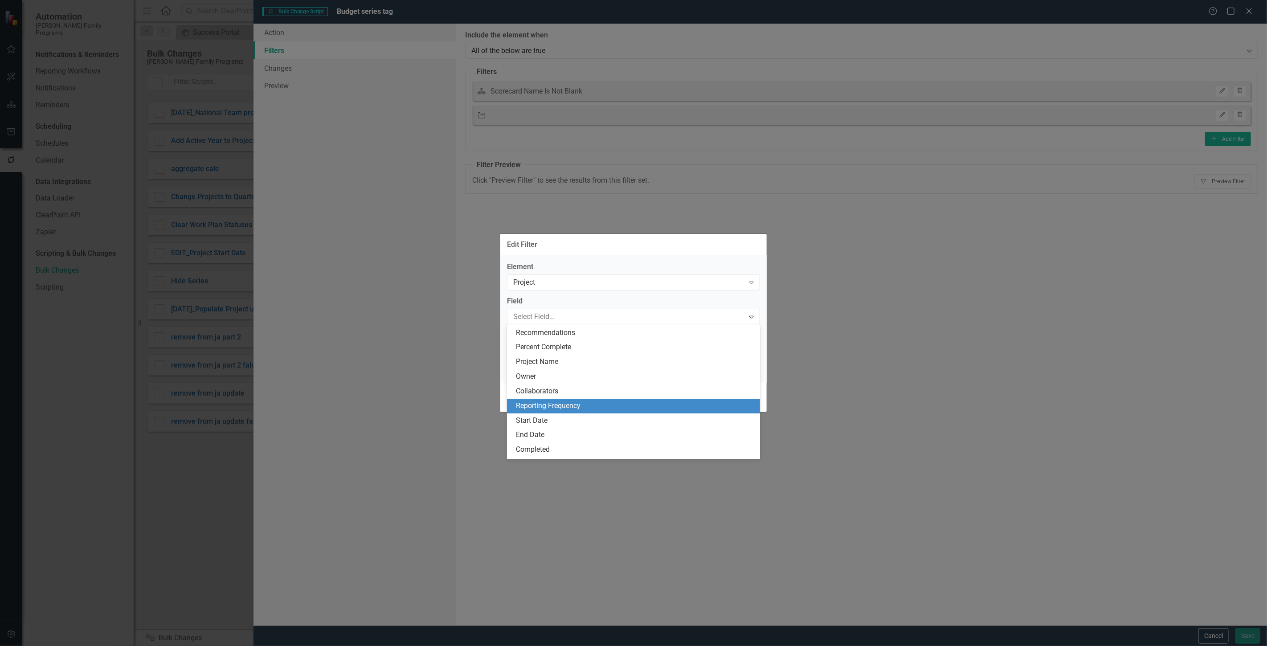
scroll to position [12, 0]
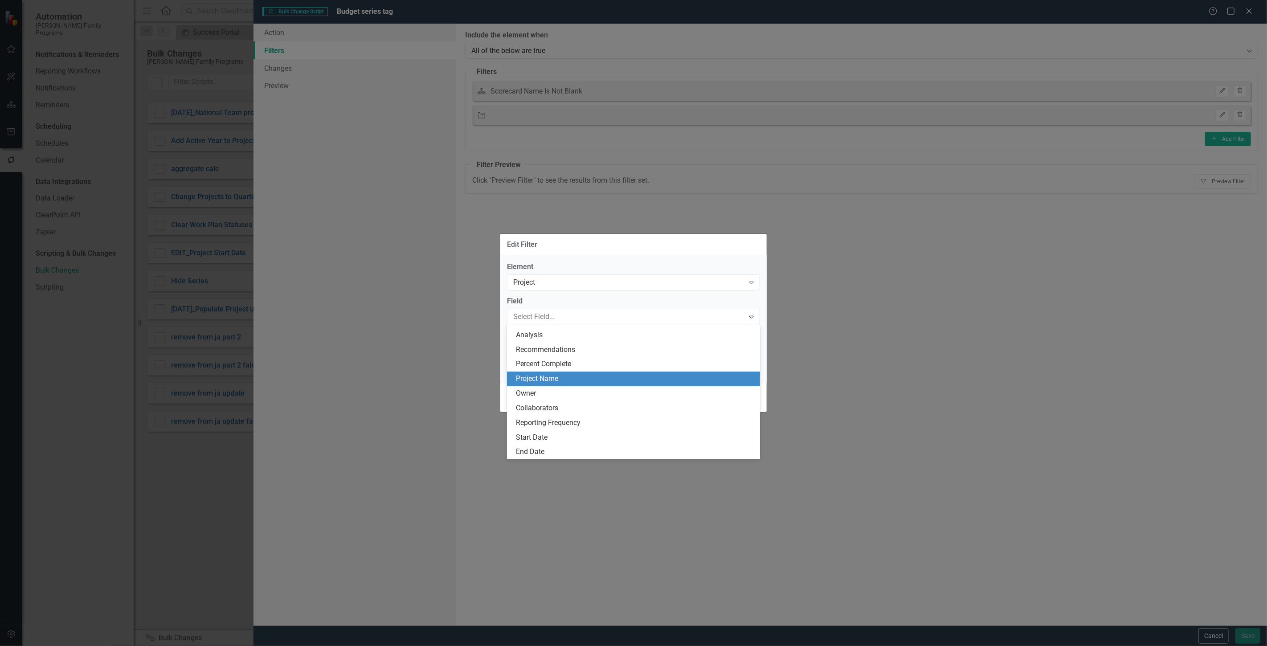
click at [636, 376] on div "Project Name" at bounding box center [635, 379] width 239 height 10
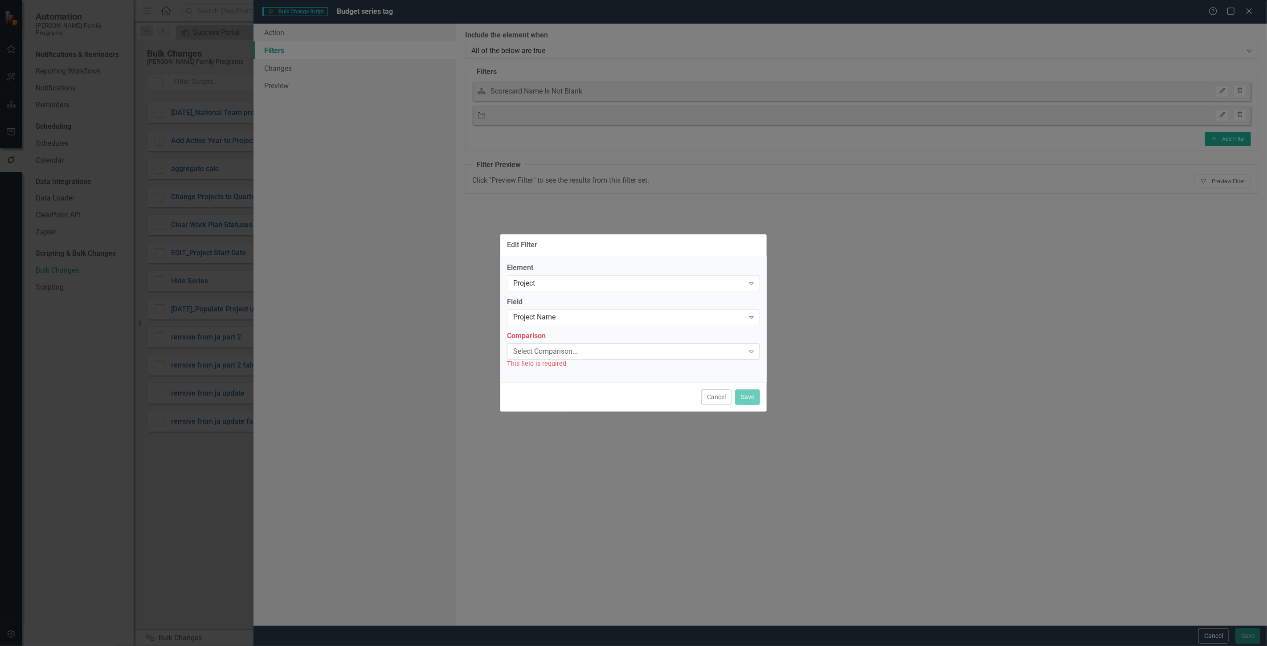
click at [572, 348] on div "Select Comparison..." at bounding box center [628, 351] width 231 height 10
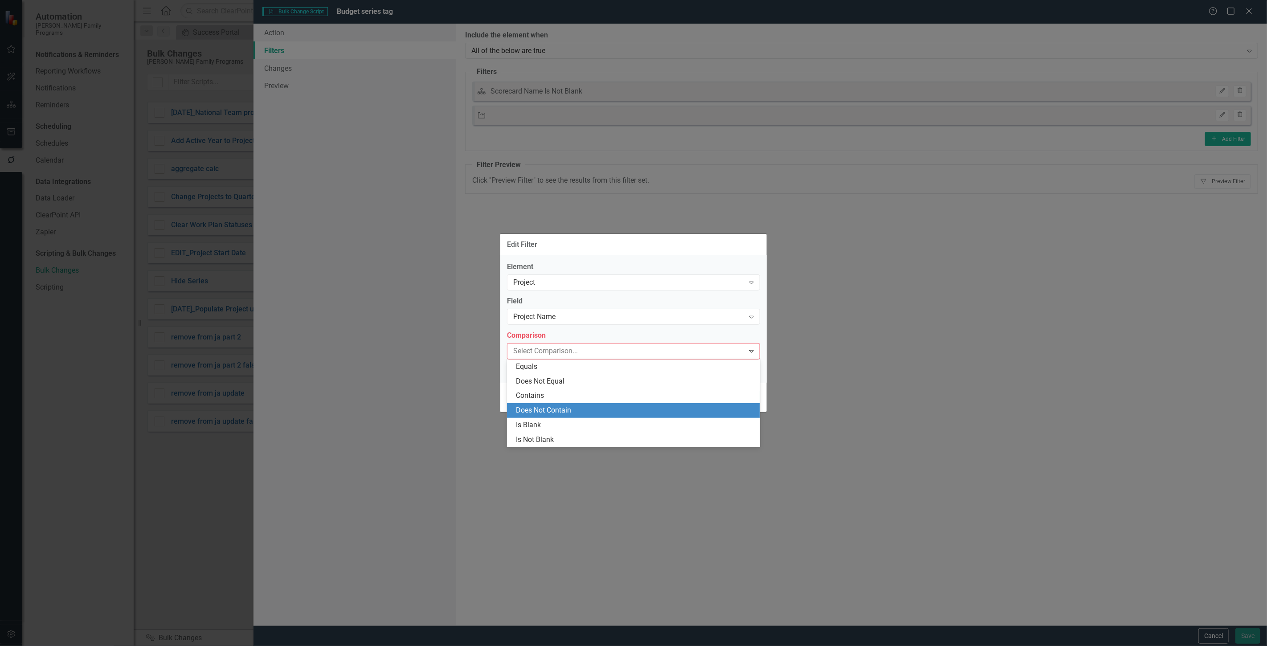
click at [564, 412] on div "Does Not Contain" at bounding box center [635, 410] width 239 height 10
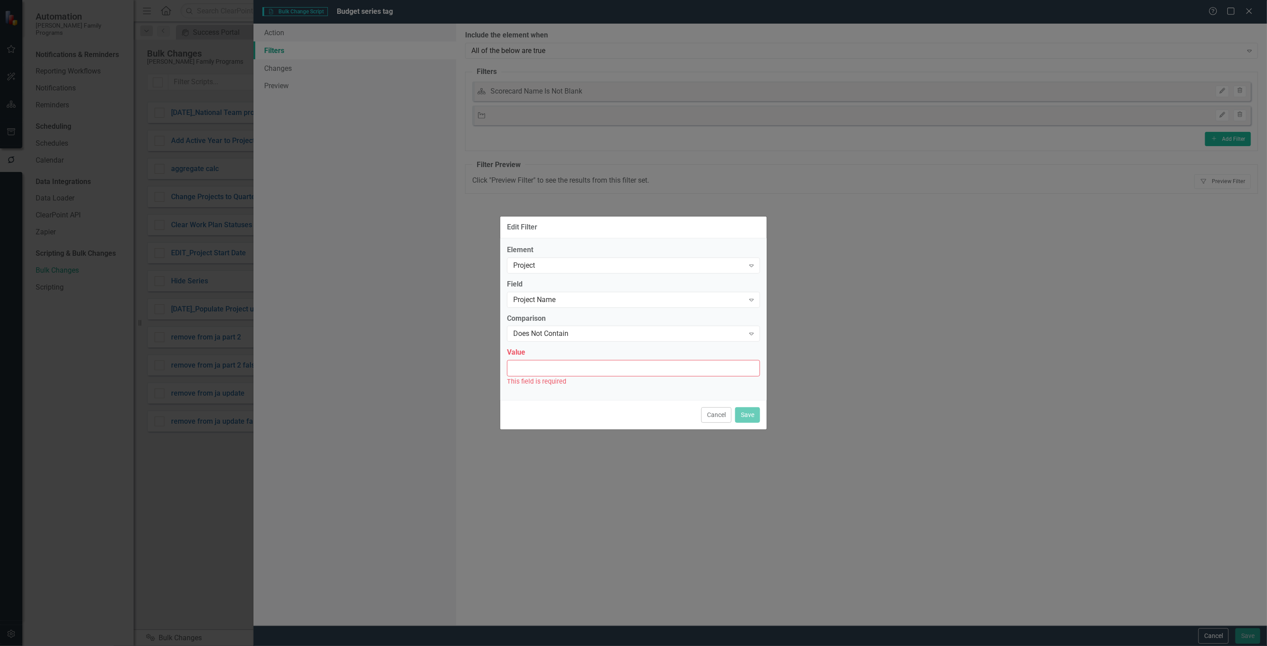
click at [551, 372] on input "Value" at bounding box center [633, 368] width 253 height 16
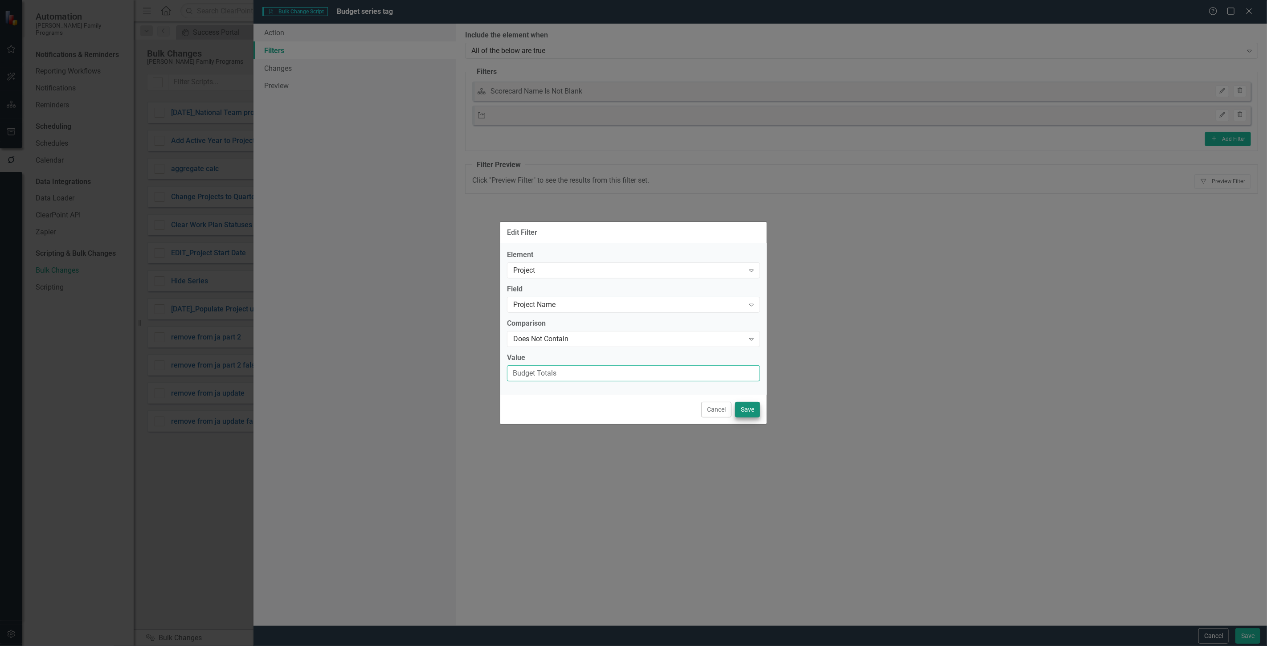
type input "Budget Totals"
drag, startPoint x: 748, startPoint y: 407, endPoint x: 758, endPoint y: 415, distance: 12.9
click at [747, 407] on button "Save" at bounding box center [747, 410] width 25 height 16
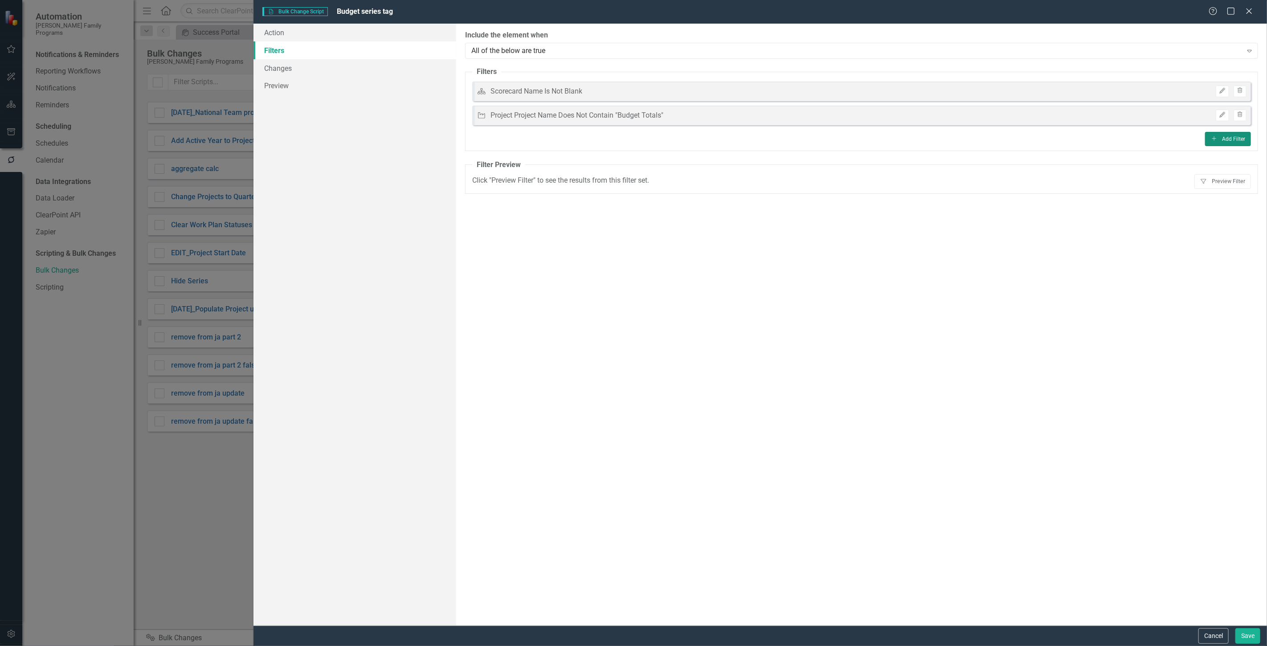
click at [1230, 133] on button "Add Add Filter" at bounding box center [1228, 139] width 46 height 14
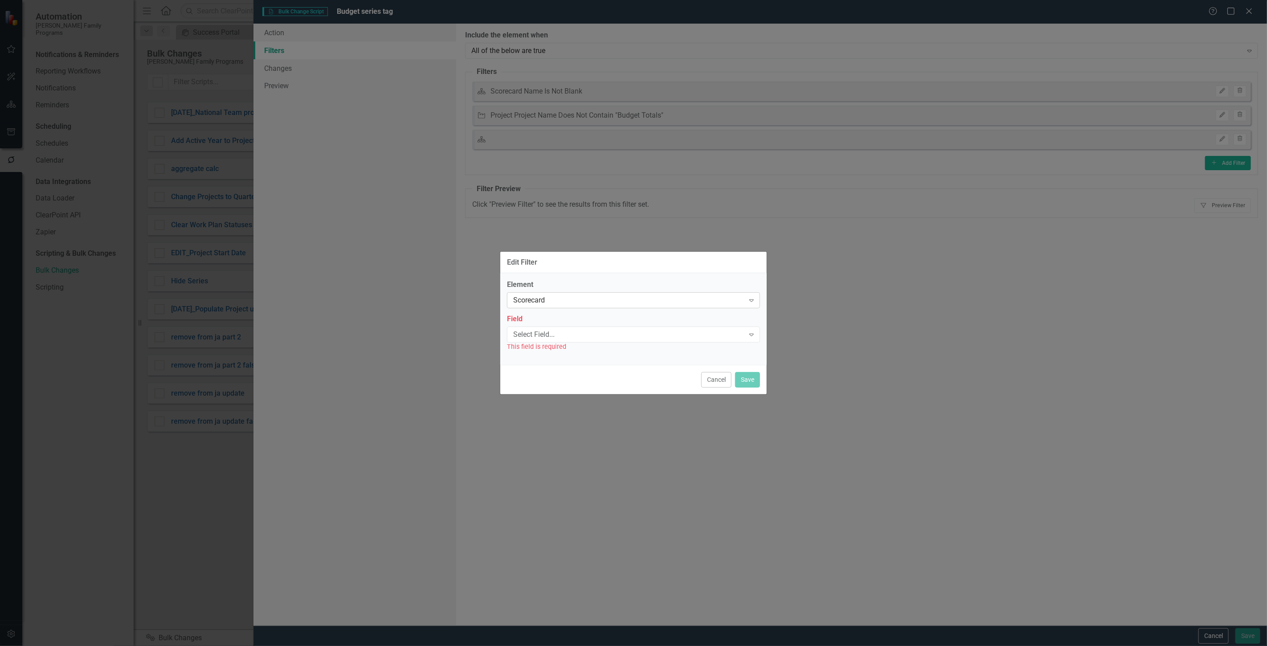
click at [528, 304] on div "Scorecard" at bounding box center [628, 300] width 231 height 10
click at [528, 359] on div "Measure Series" at bounding box center [635, 359] width 239 height 10
click at [542, 343] on div "This field is required" at bounding box center [633, 347] width 253 height 10
click at [538, 335] on div "Select Field..." at bounding box center [628, 334] width 231 height 10
click at [542, 346] on div "Name" at bounding box center [635, 349] width 239 height 10
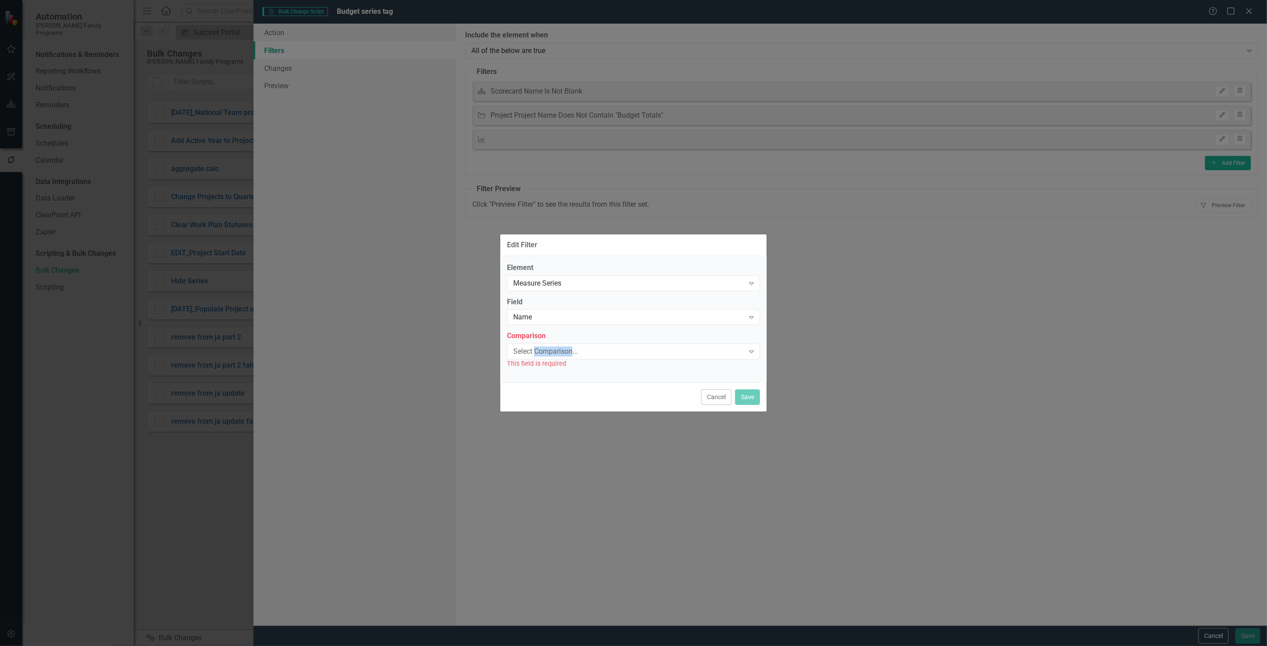
click at [542, 346] on div "Select Comparison..." at bounding box center [628, 351] width 231 height 10
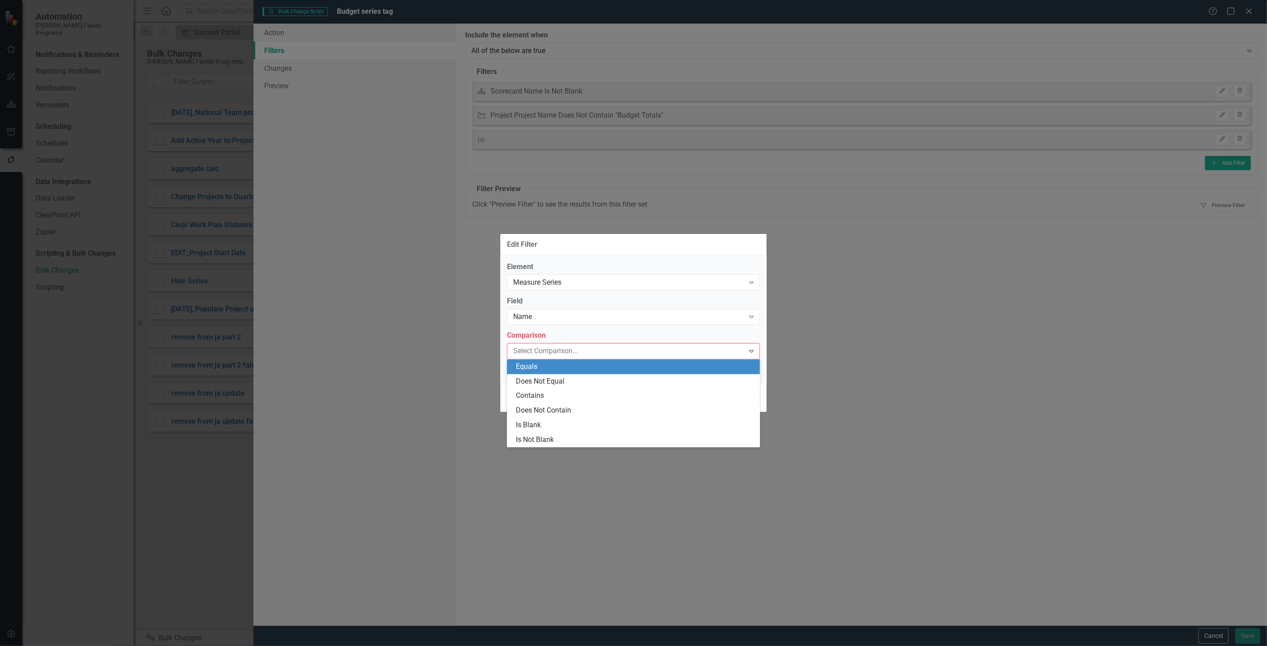
click at [539, 366] on div "Equals" at bounding box center [635, 367] width 239 height 10
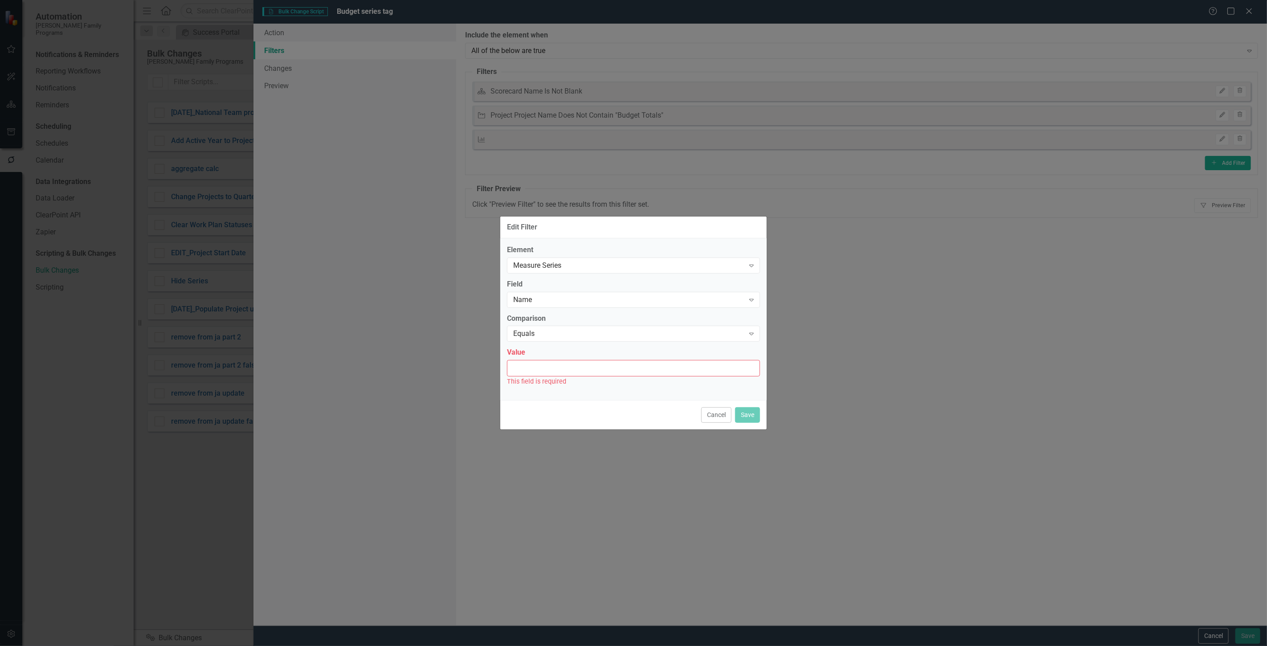
click at [538, 366] on input "Value" at bounding box center [633, 368] width 253 height 16
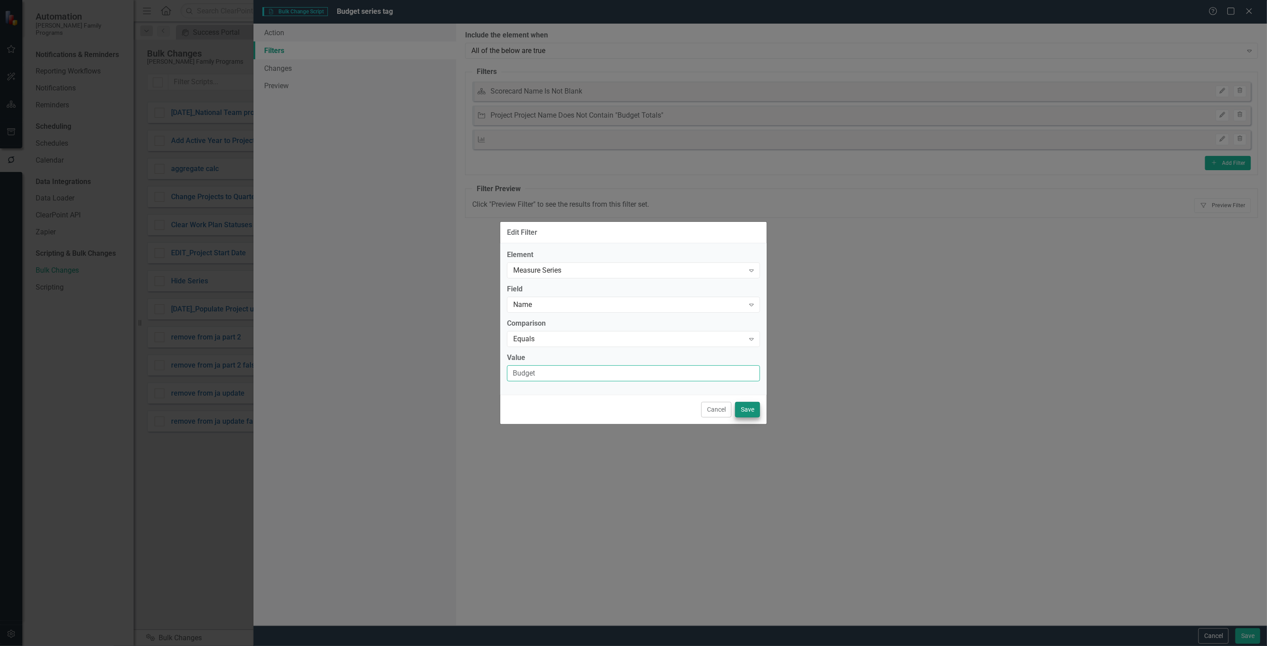
type input "Budget"
click at [746, 405] on button "Save" at bounding box center [747, 410] width 25 height 16
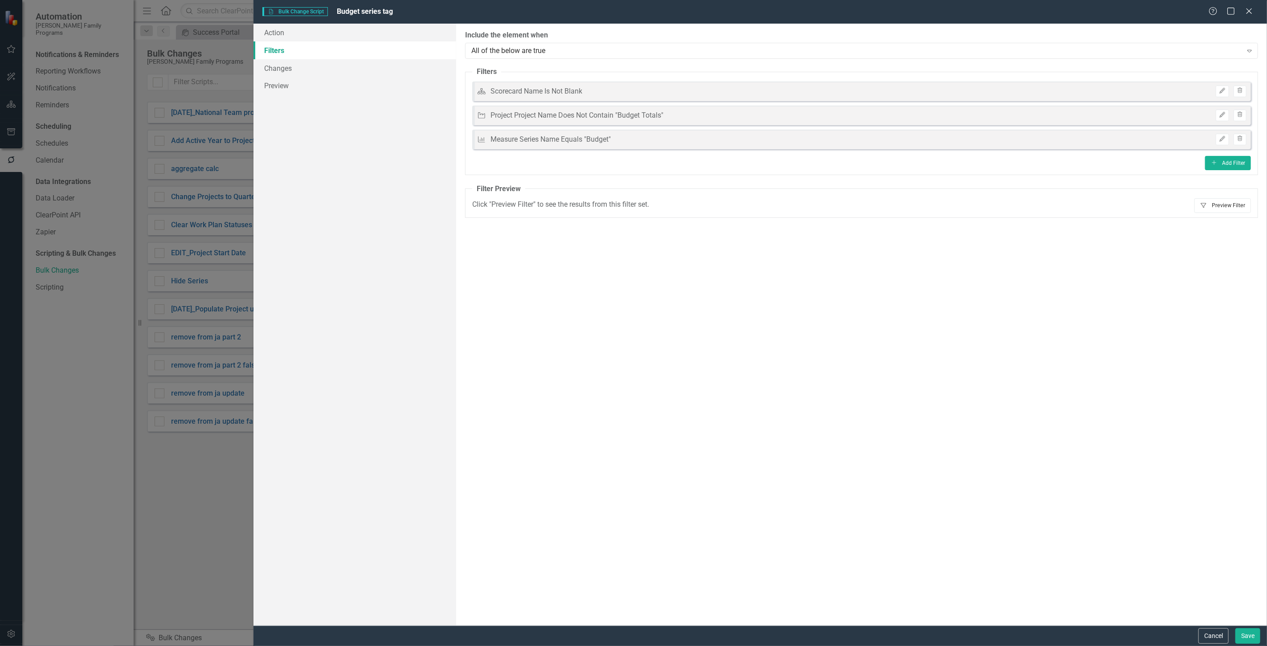
click at [1234, 204] on button "Filter Preview Filter" at bounding box center [1222, 205] width 57 height 14
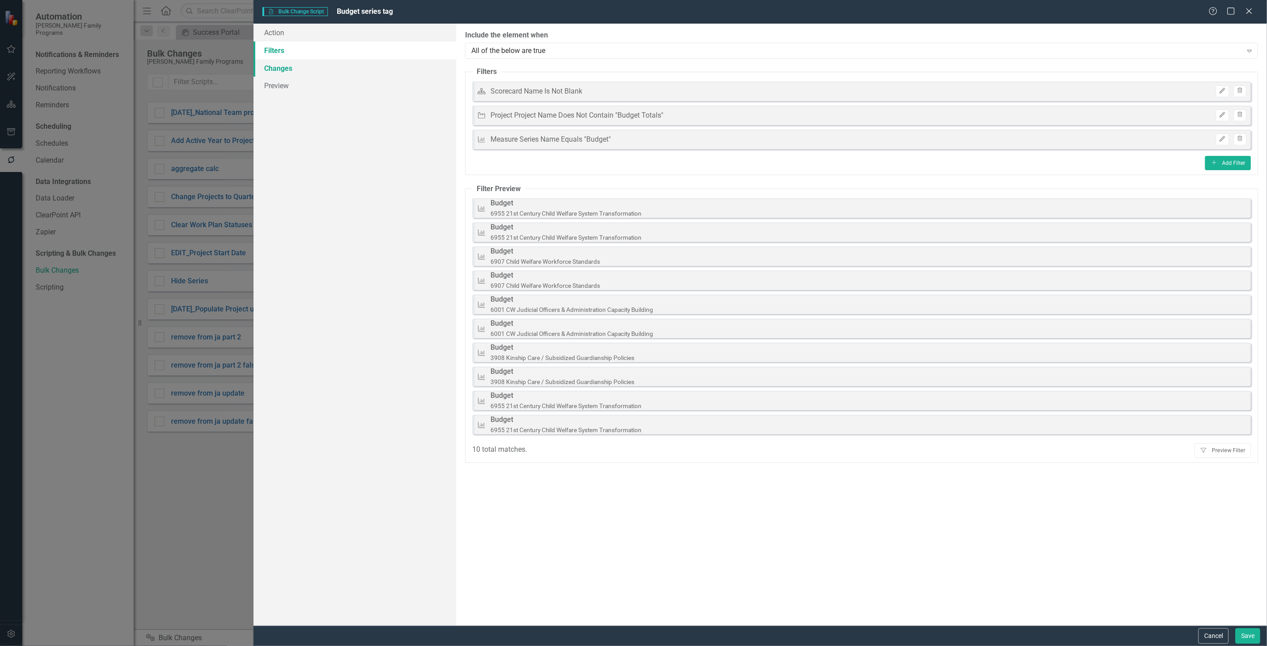
click at [334, 65] on link "Changes" at bounding box center [354, 68] width 203 height 18
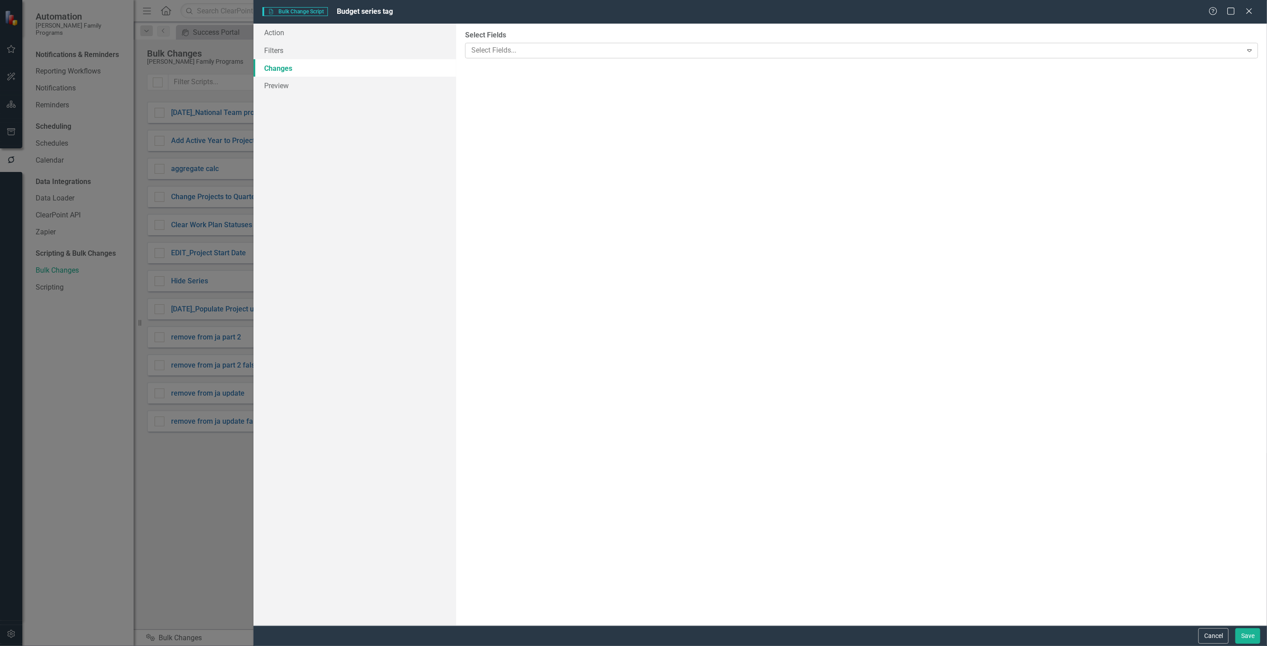
click at [485, 45] on div at bounding box center [855, 51] width 774 height 12
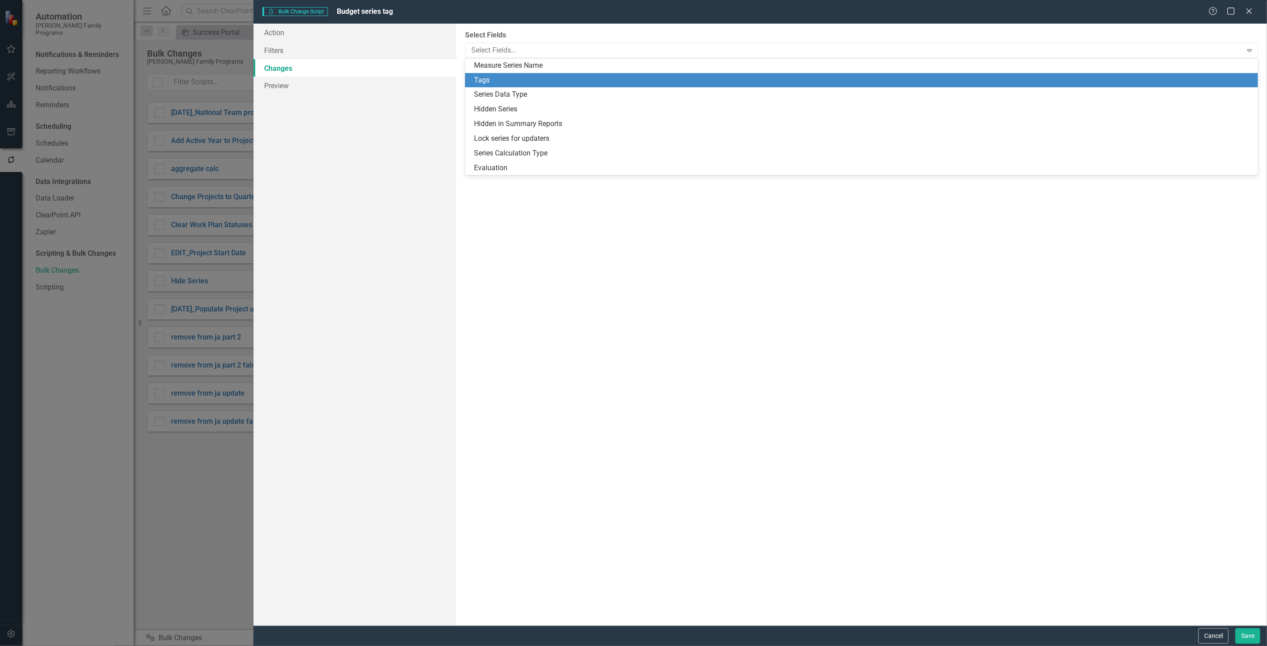
click at [492, 80] on div "Tags" at bounding box center [863, 80] width 778 height 10
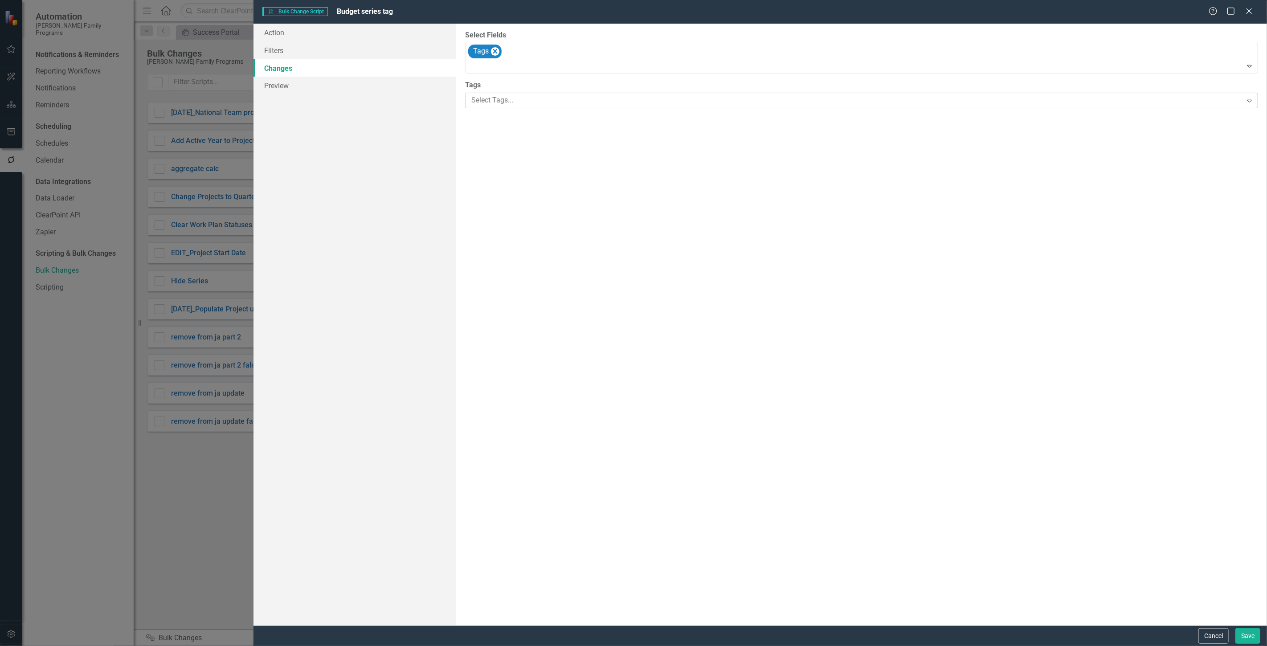
click at [496, 98] on div at bounding box center [855, 100] width 774 height 12
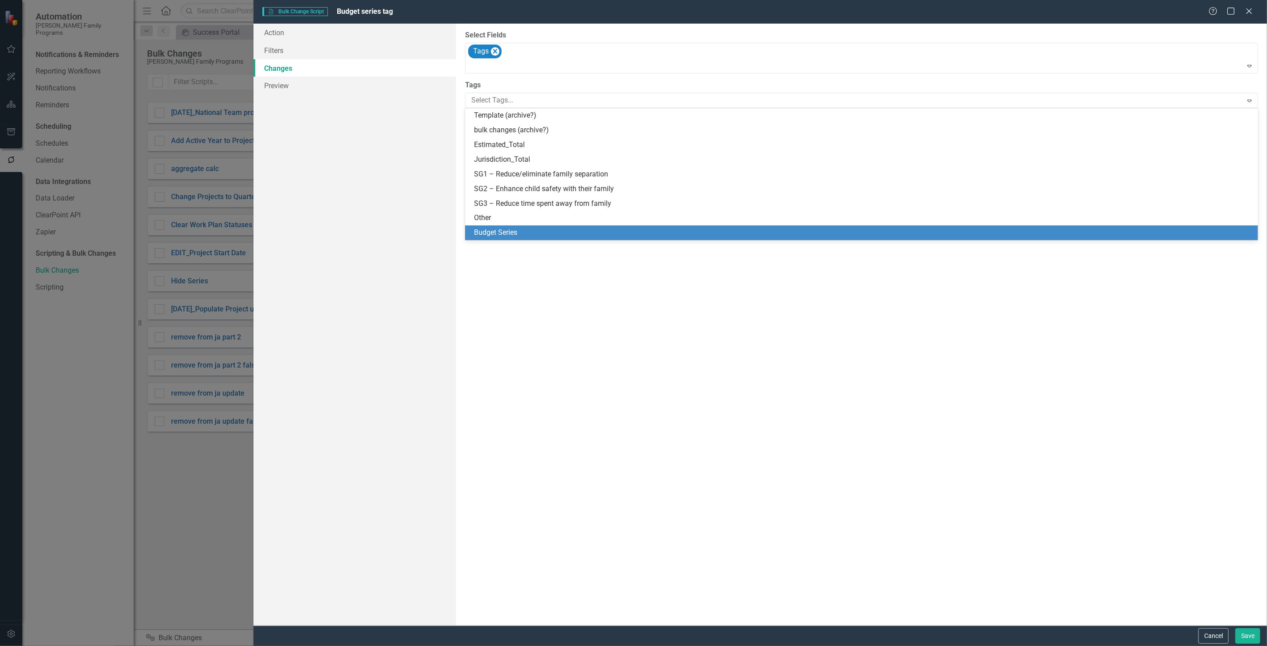
click at [513, 236] on span "Budget Series" at bounding box center [495, 232] width 43 height 8
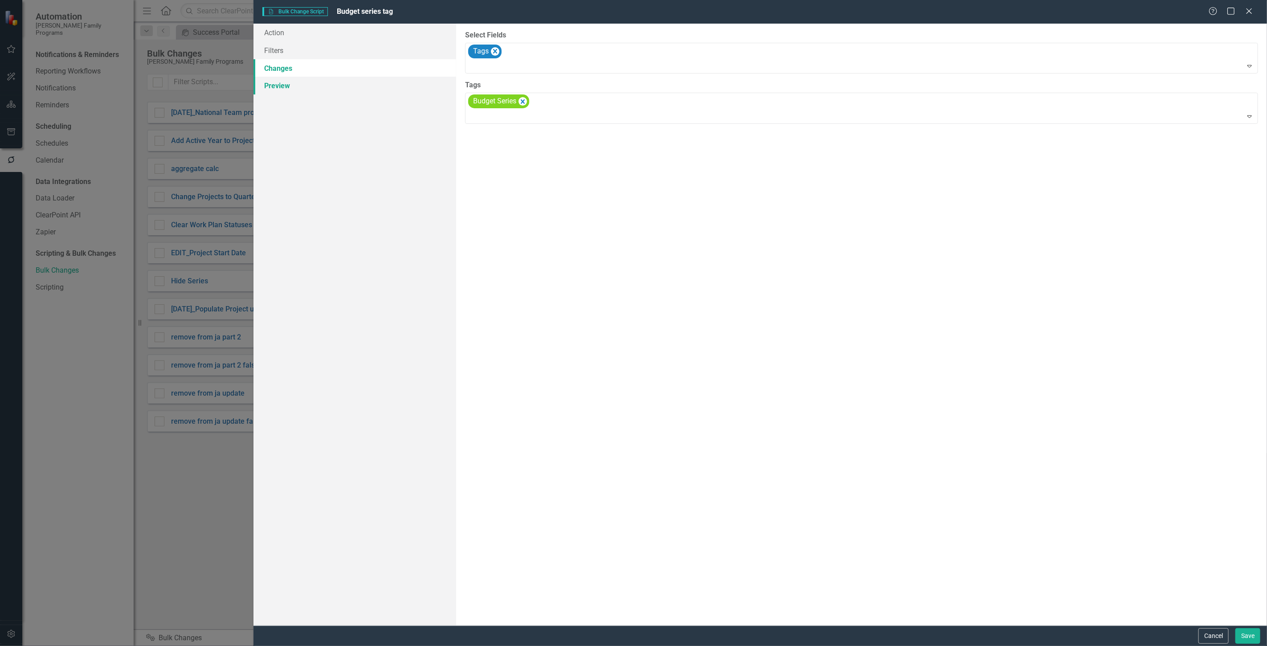
click at [313, 81] on link "Preview" at bounding box center [354, 86] width 203 height 18
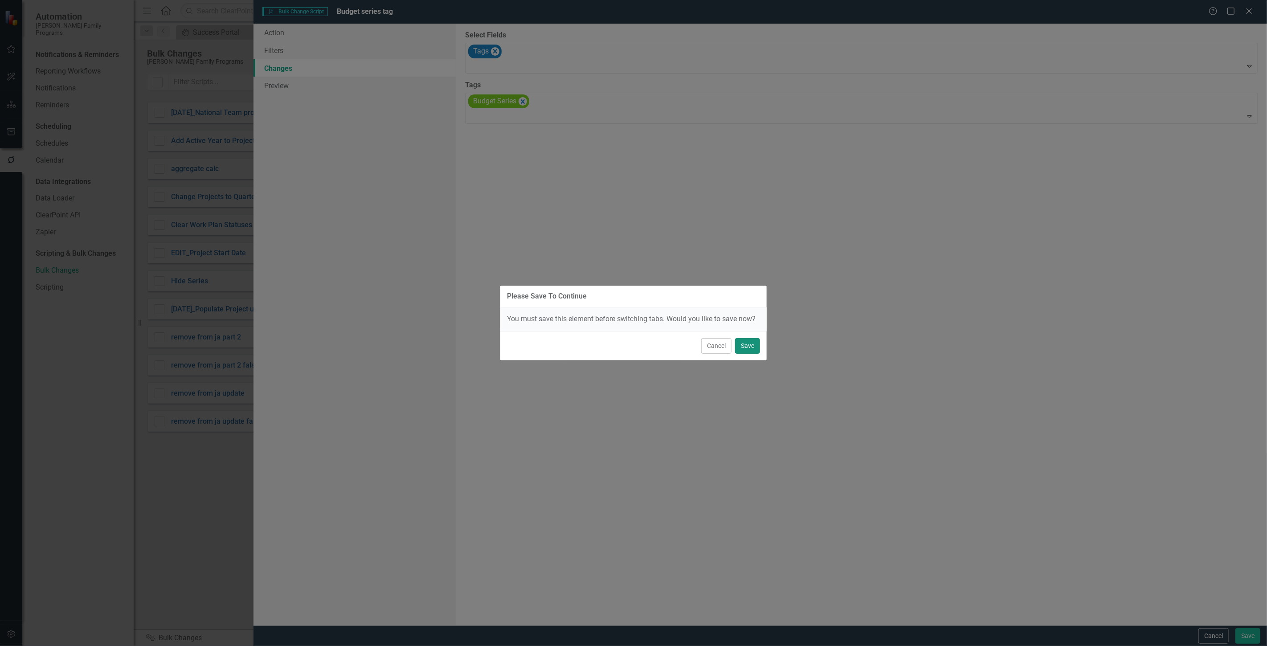
click at [754, 342] on button "Save" at bounding box center [747, 346] width 25 height 16
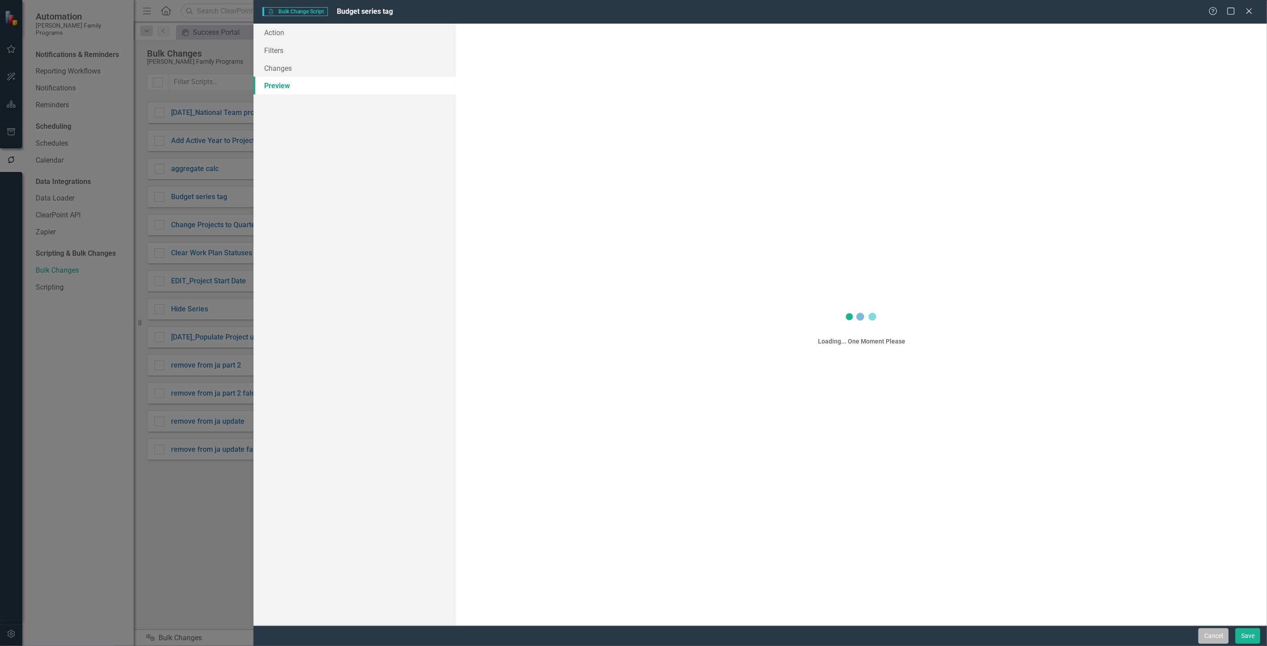
click at [1223, 631] on button "Cancel" at bounding box center [1213, 636] width 30 height 16
